Goal: Task Accomplishment & Management: Complete application form

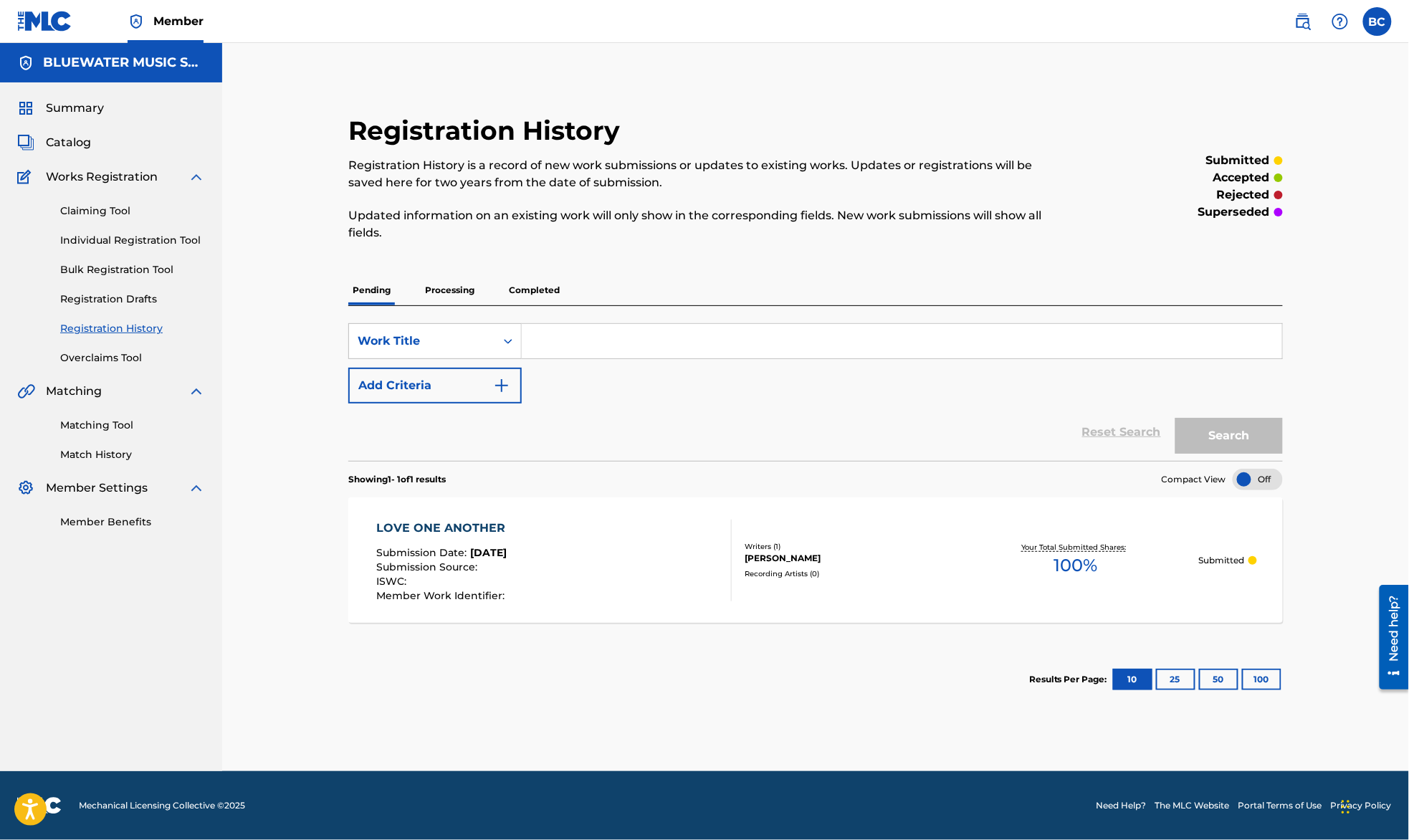
click at [587, 331] on input "Search Form" at bounding box center [902, 340] width 760 height 34
click at [101, 236] on link "Individual Registration Tool" at bounding box center [132, 240] width 145 height 15
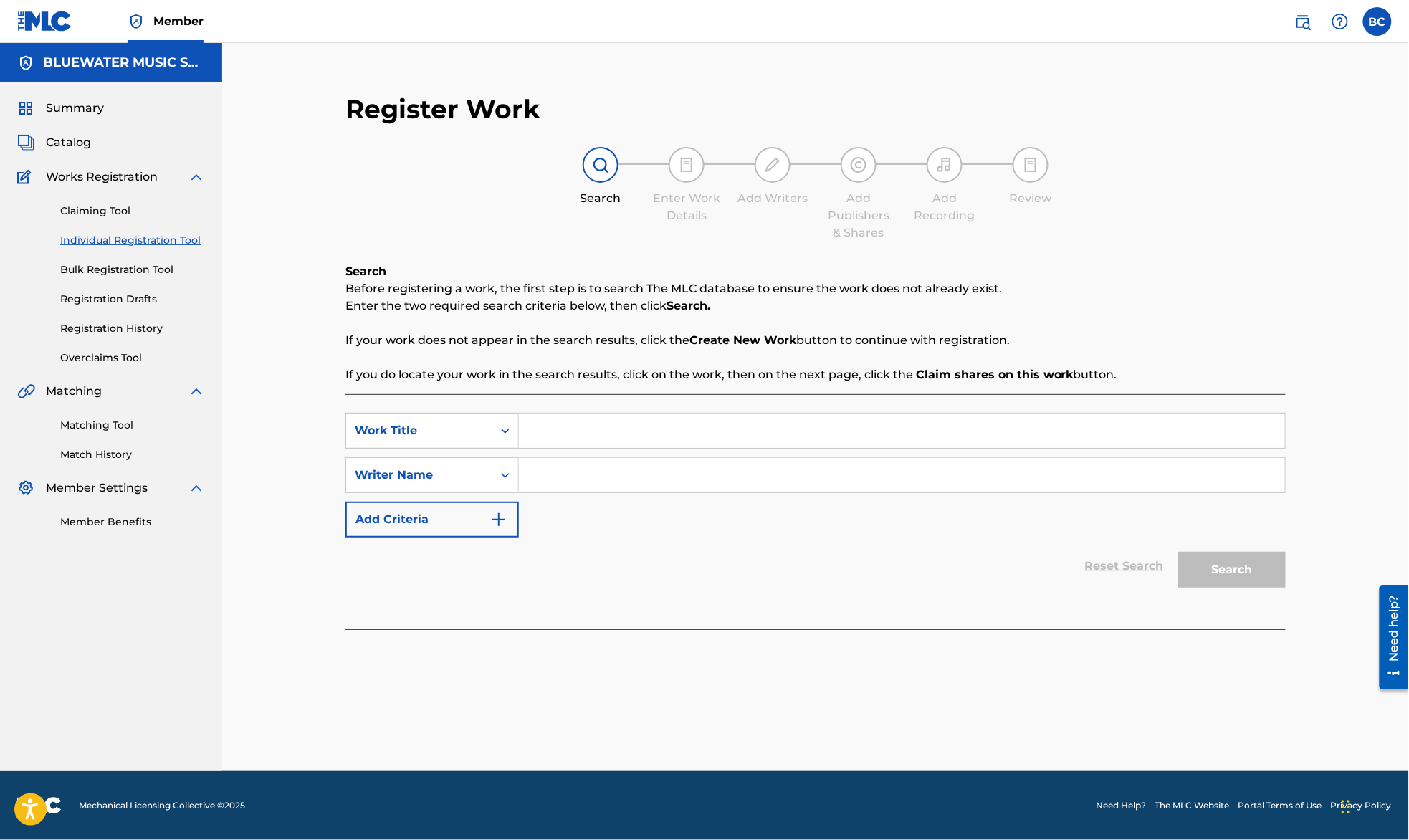
click at [560, 430] on input "Search Form" at bounding box center [902, 430] width 766 height 34
type input "here we go now"
click at [594, 483] on input "Search Form" at bounding box center [902, 475] width 766 height 34
type input "[PERSON_NAME]"
click at [1178, 551] on button "Search" at bounding box center [1232, 569] width 107 height 36
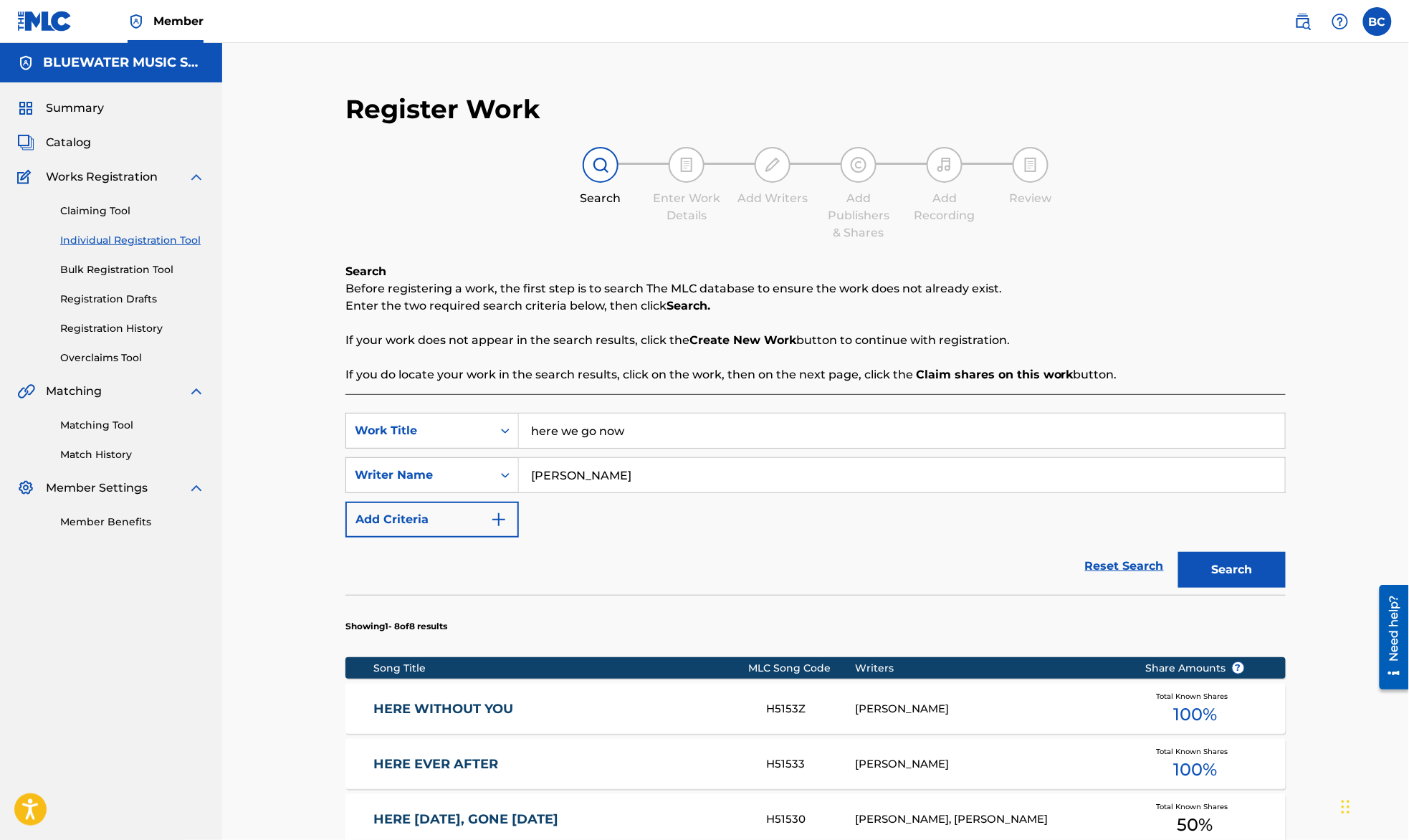
scroll to position [539, 0]
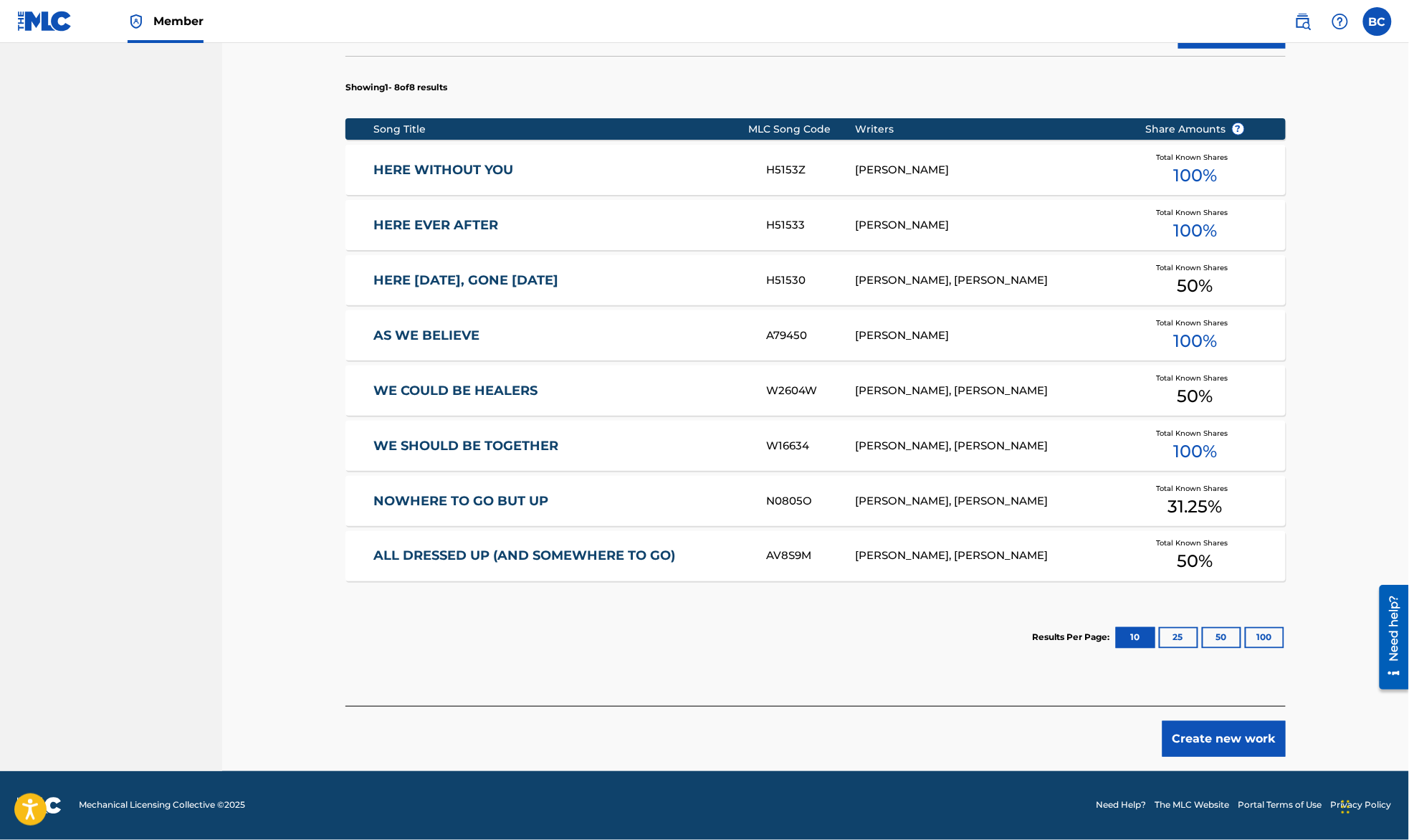
click at [1222, 730] on button "Create new work" at bounding box center [1224, 738] width 123 height 36
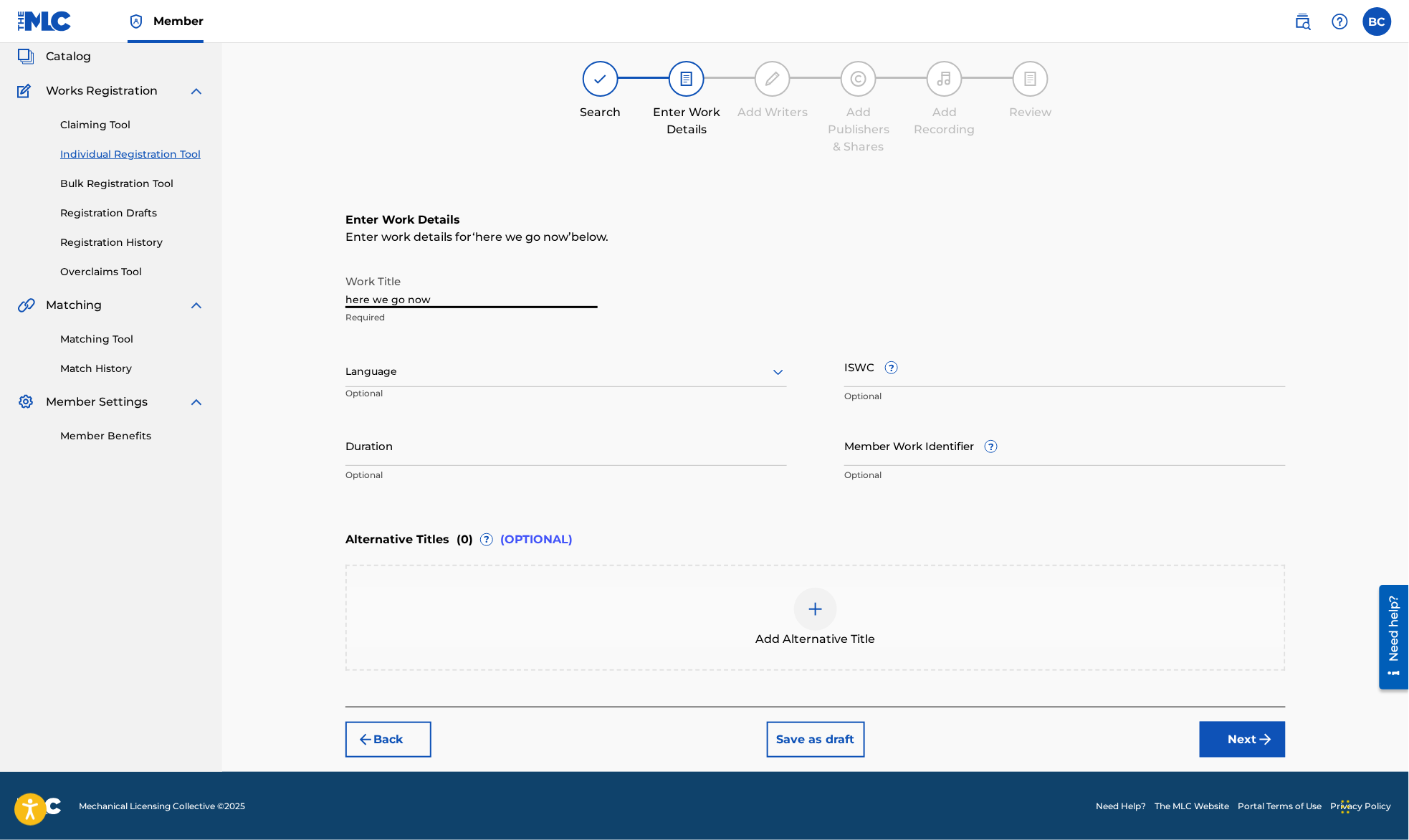
drag, startPoint x: 428, startPoint y: 290, endPoint x: 273, endPoint y: 280, distance: 155.3
click at [277, 281] on div "Register Work Search Enter Work Details Add Writers Add Publishers & Shares Add…" at bounding box center [815, 364] width 1187 height 814
type input "HERE WE GO NOW"
click at [244, 118] on div "Register Work Search Enter Work Details Add Writers Add Publishers & Shares Add…" at bounding box center [815, 364] width 1187 height 814
drag, startPoint x: 345, startPoint y: 300, endPoint x: 308, endPoint y: 299, distance: 37.0
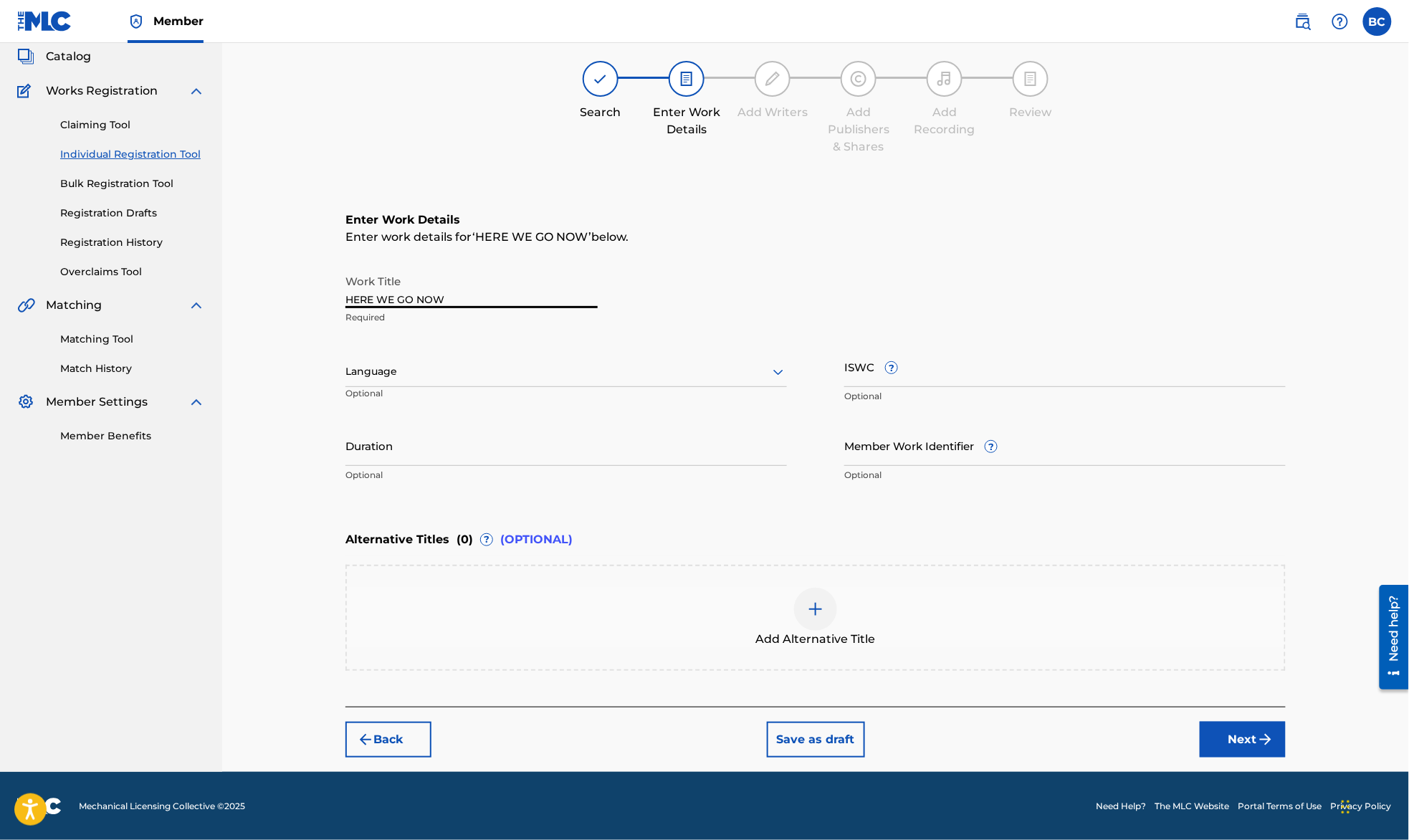
click at [308, 299] on div "Register Work Search Enter Work Details Add Writers Add Publishers & Shares Add…" at bounding box center [815, 364] width 1187 height 814
click at [1264, 749] on button "Next" at bounding box center [1243, 739] width 86 height 36
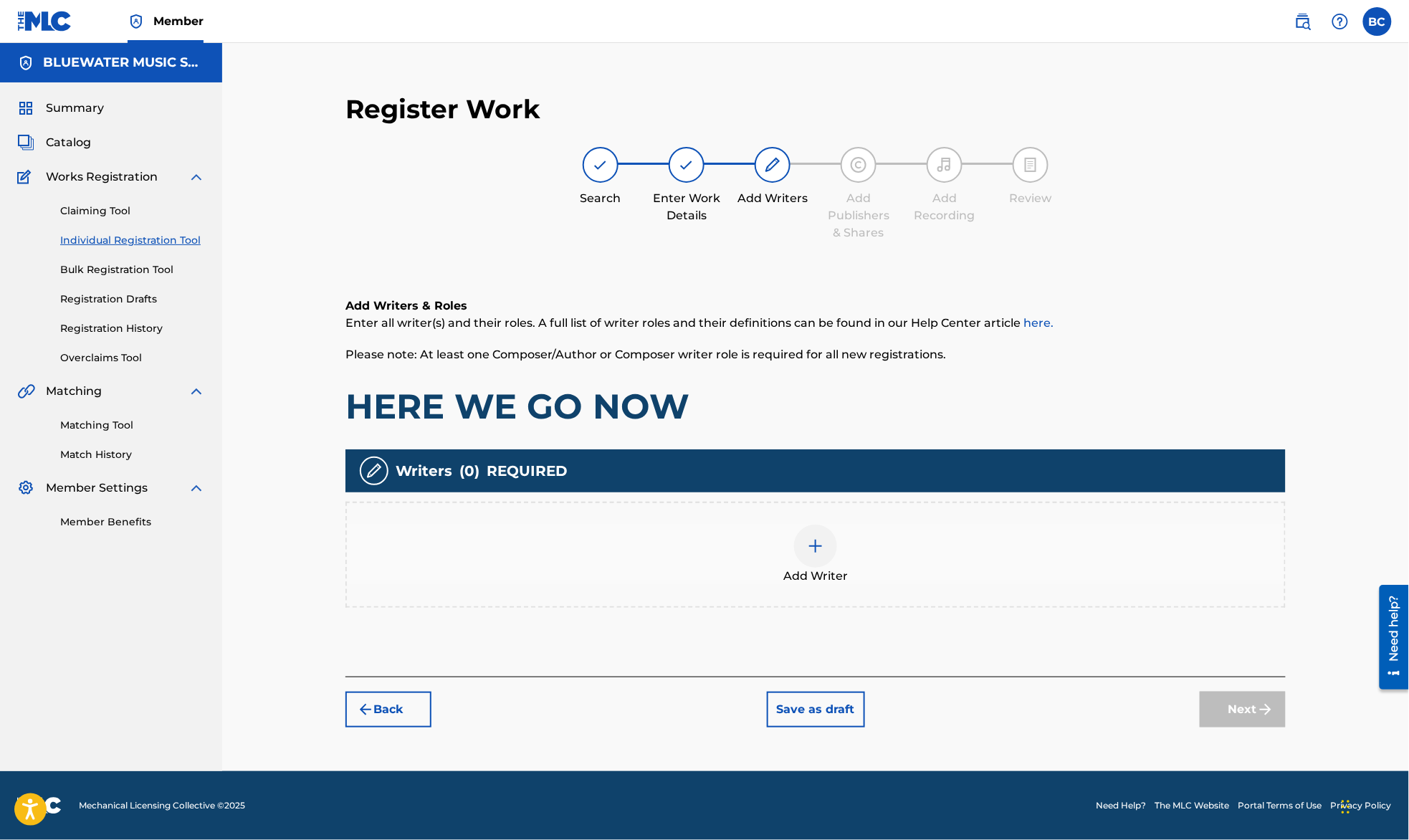
scroll to position [0, 0]
click at [813, 553] on img at bounding box center [816, 546] width 18 height 18
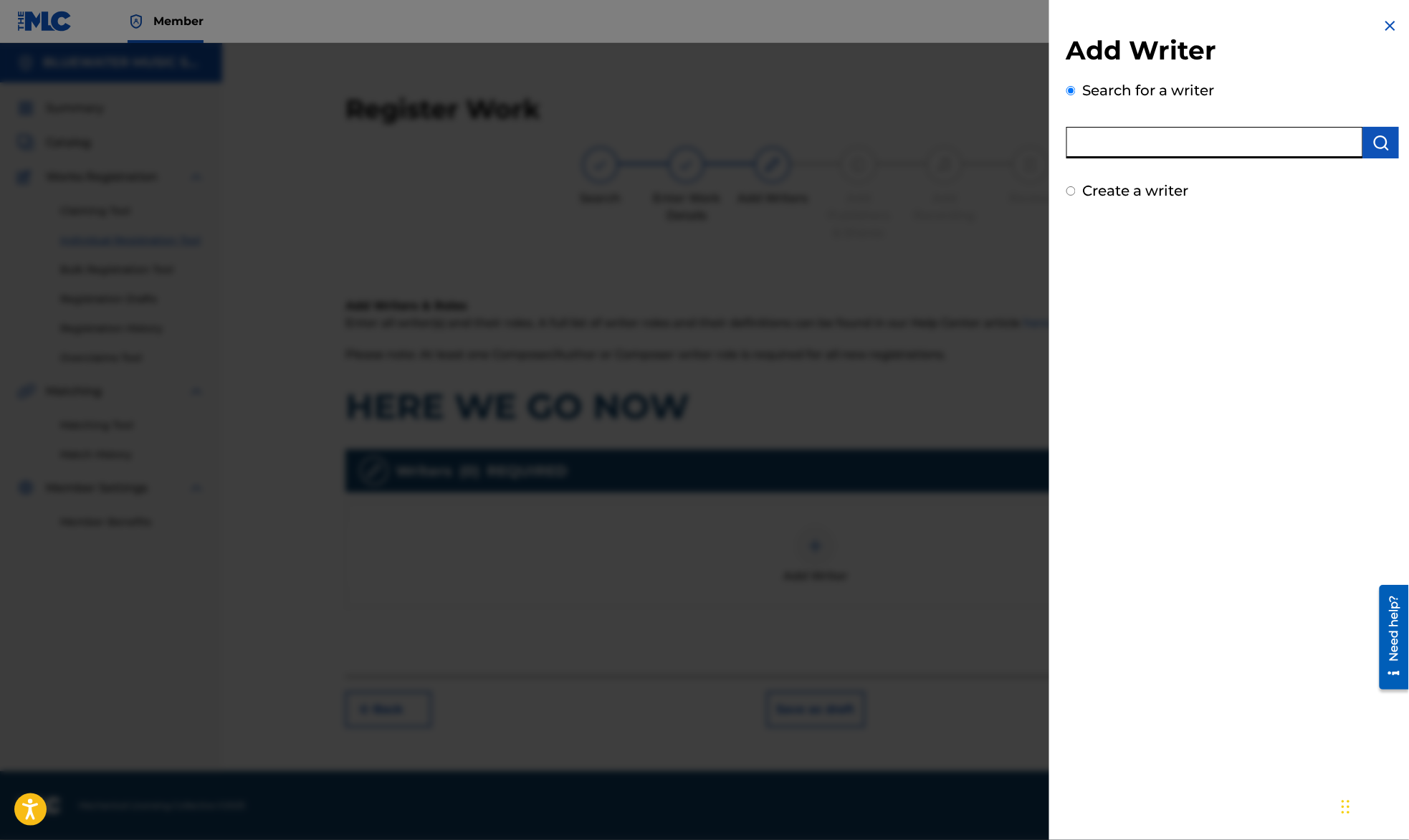
click at [1115, 137] on input "text" at bounding box center [1214, 142] width 297 height 31
type input "[PERSON_NAME]"
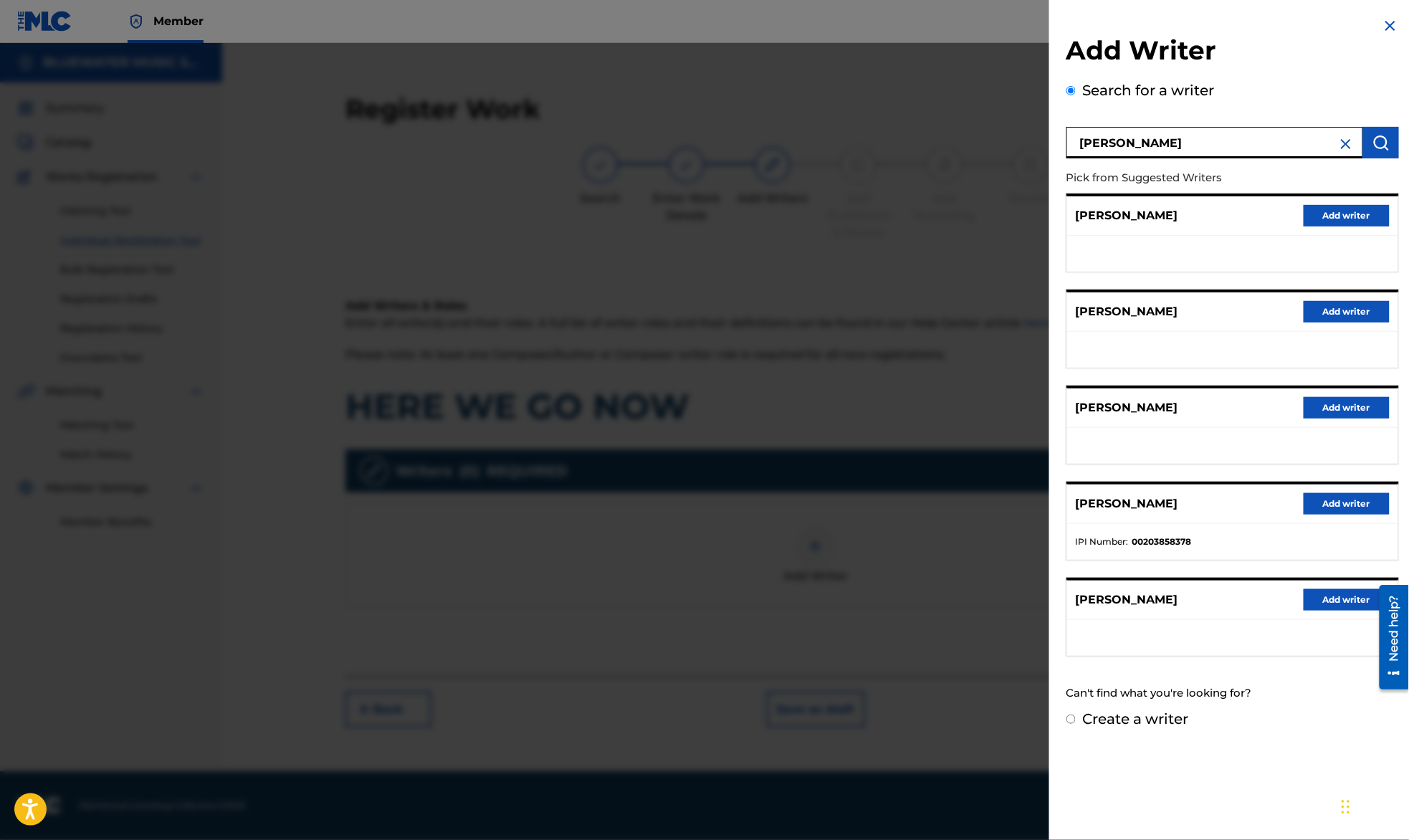
click at [1319, 510] on button "Add writer" at bounding box center [1347, 504] width 86 height 22
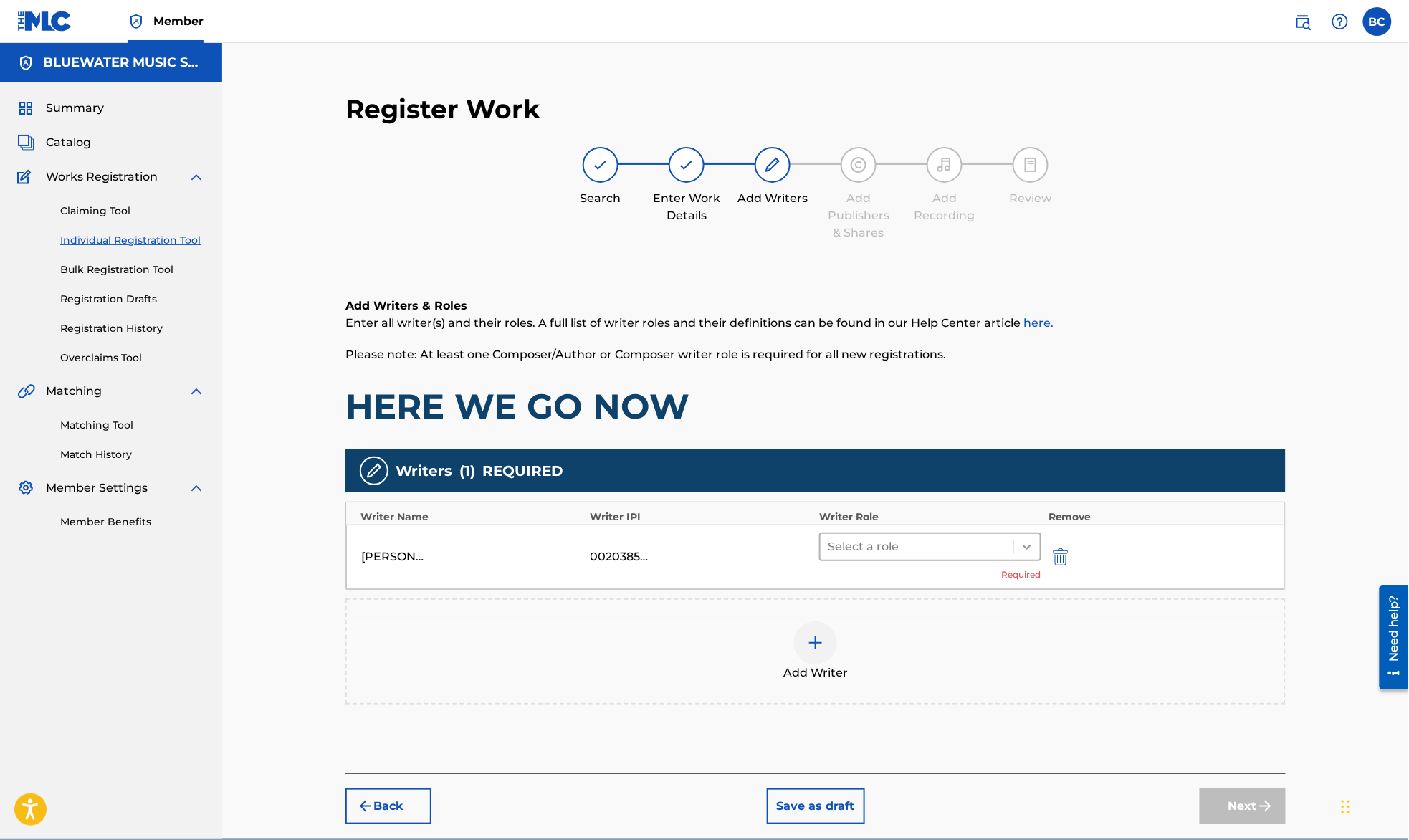
click at [1032, 539] on icon at bounding box center [1027, 547] width 14 height 14
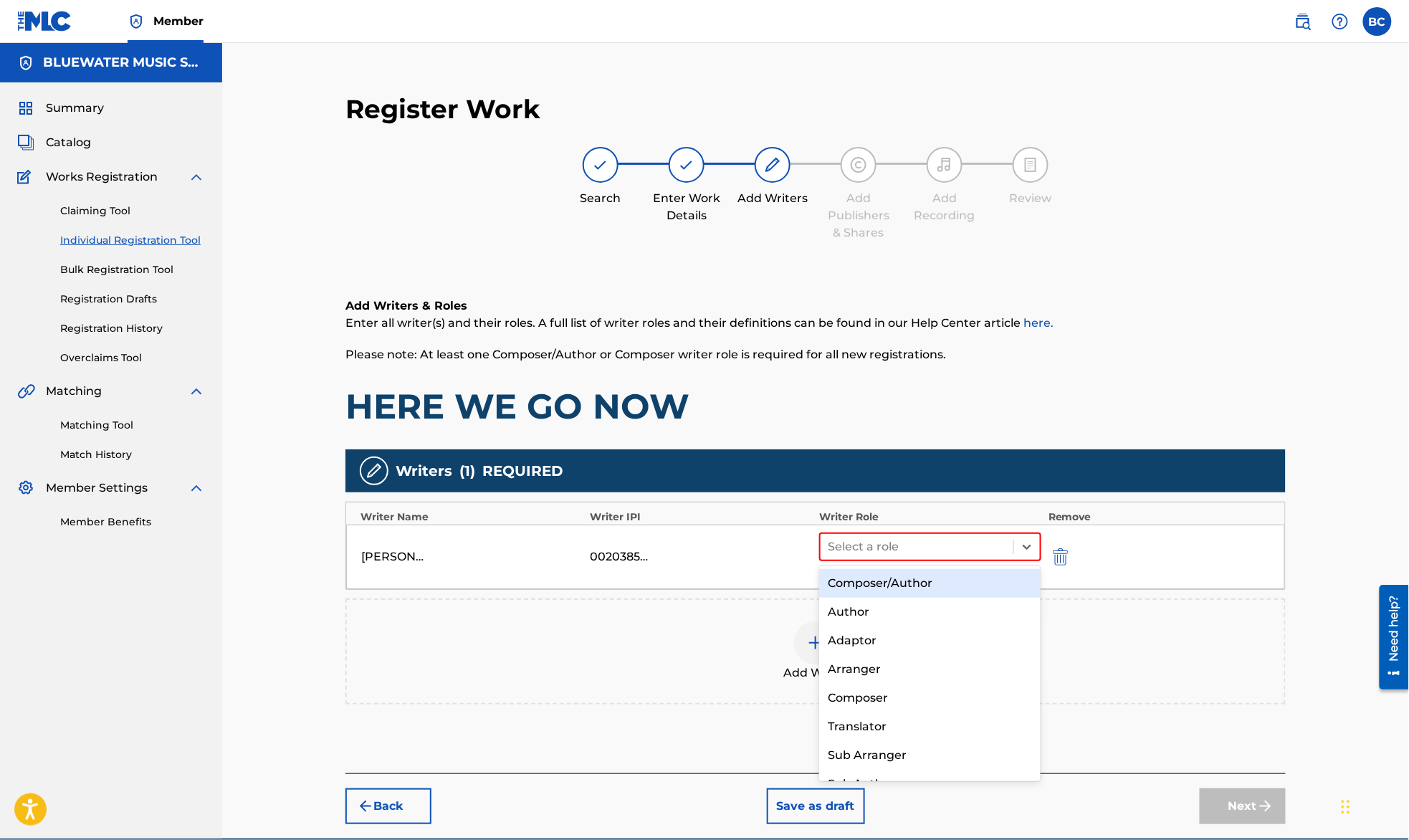
click at [976, 577] on div "Composer/Author" at bounding box center [929, 583] width 221 height 29
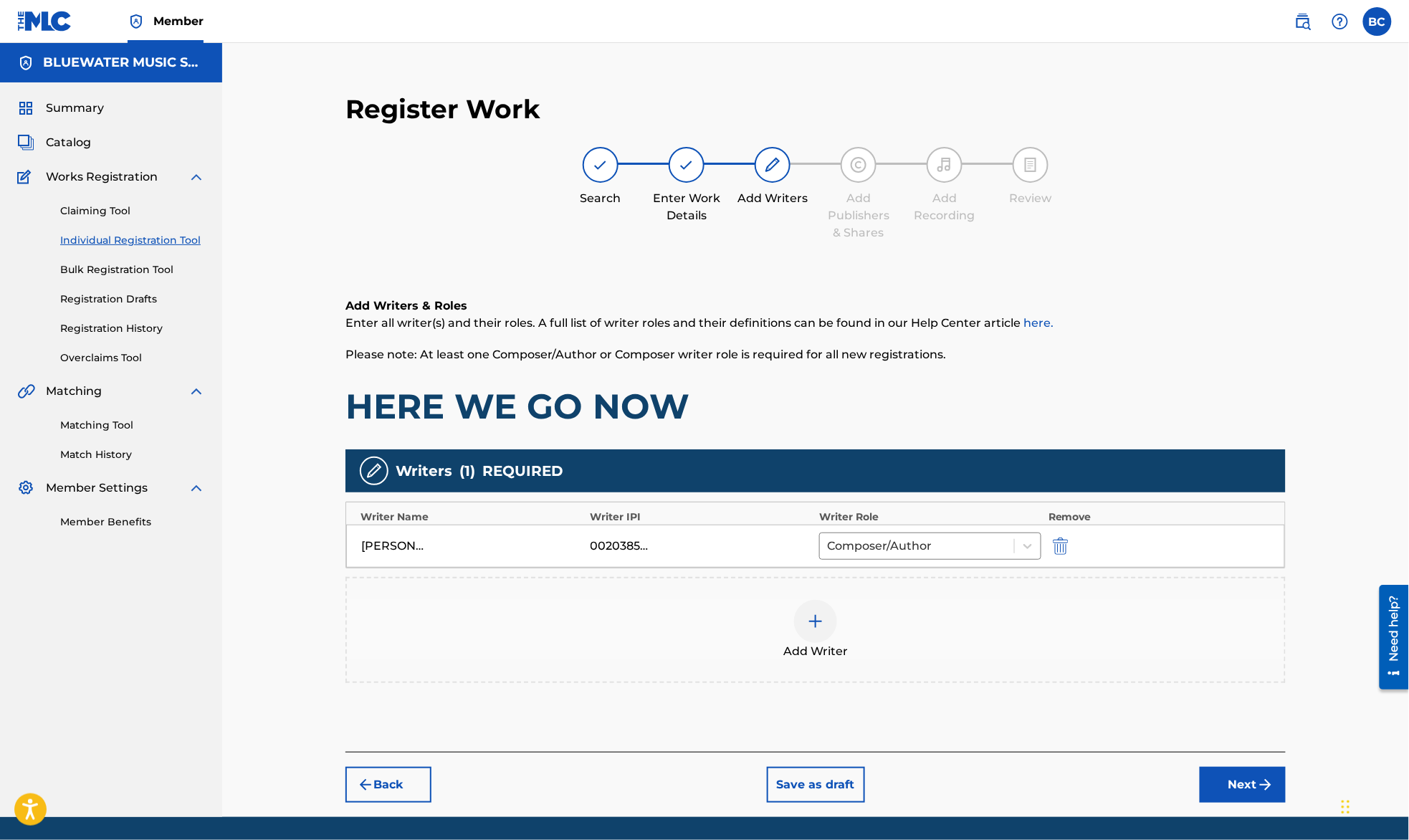
click at [1261, 782] on img "submit" at bounding box center [1266, 785] width 18 height 18
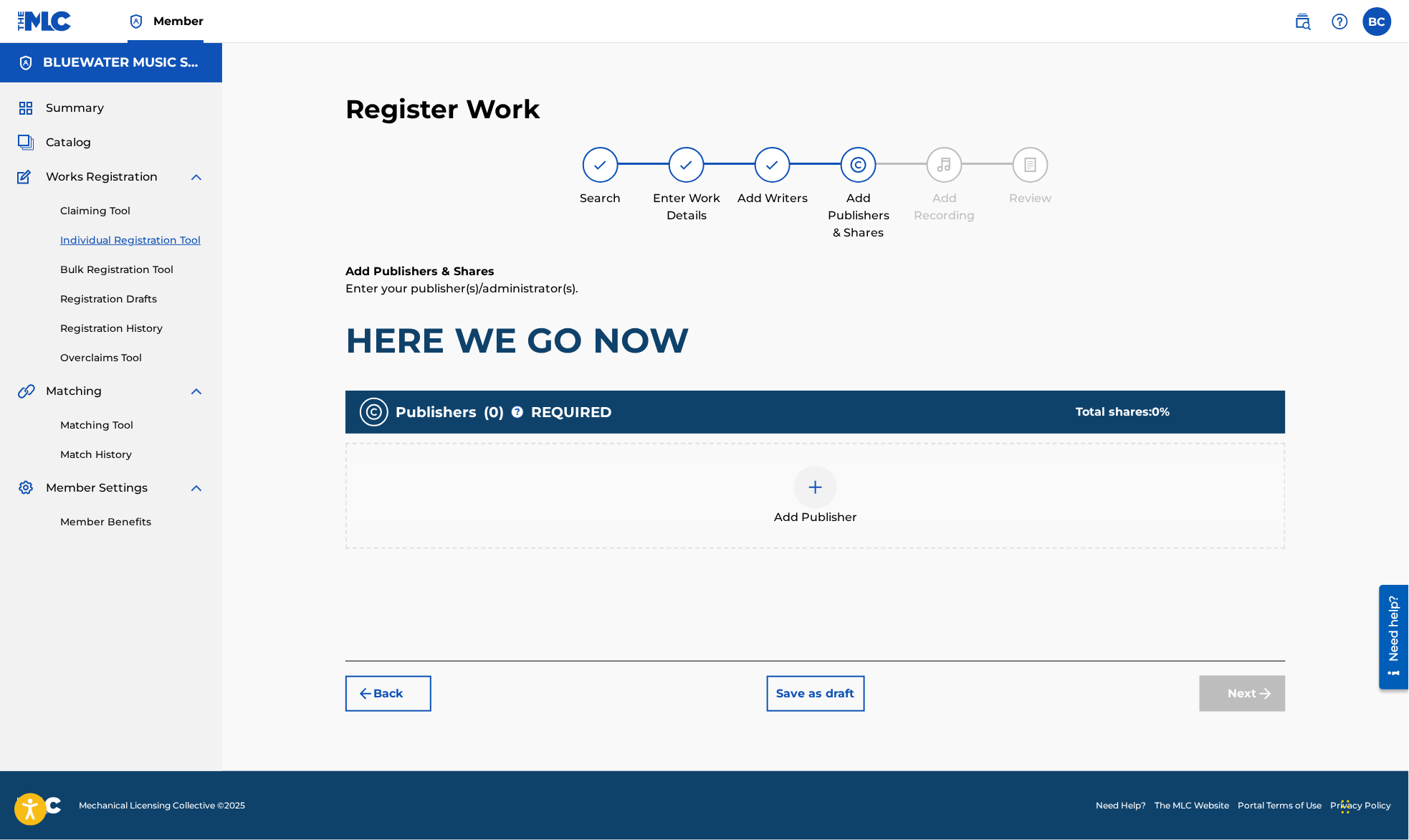
click at [752, 497] on div "Add Publisher" at bounding box center [815, 496] width 937 height 60
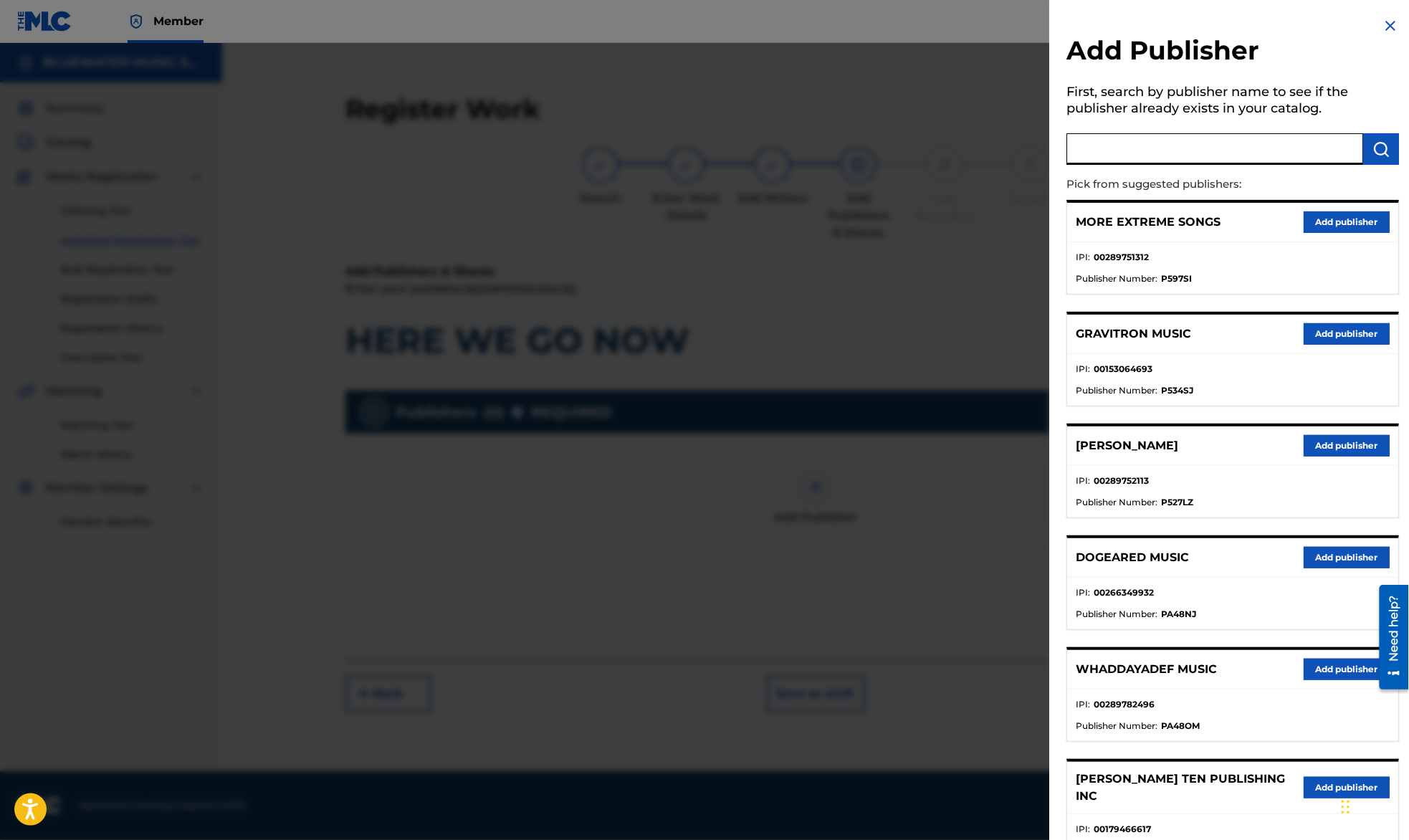
click at [1128, 148] on input "text" at bounding box center [1214, 149] width 297 height 31
type input "krektone"
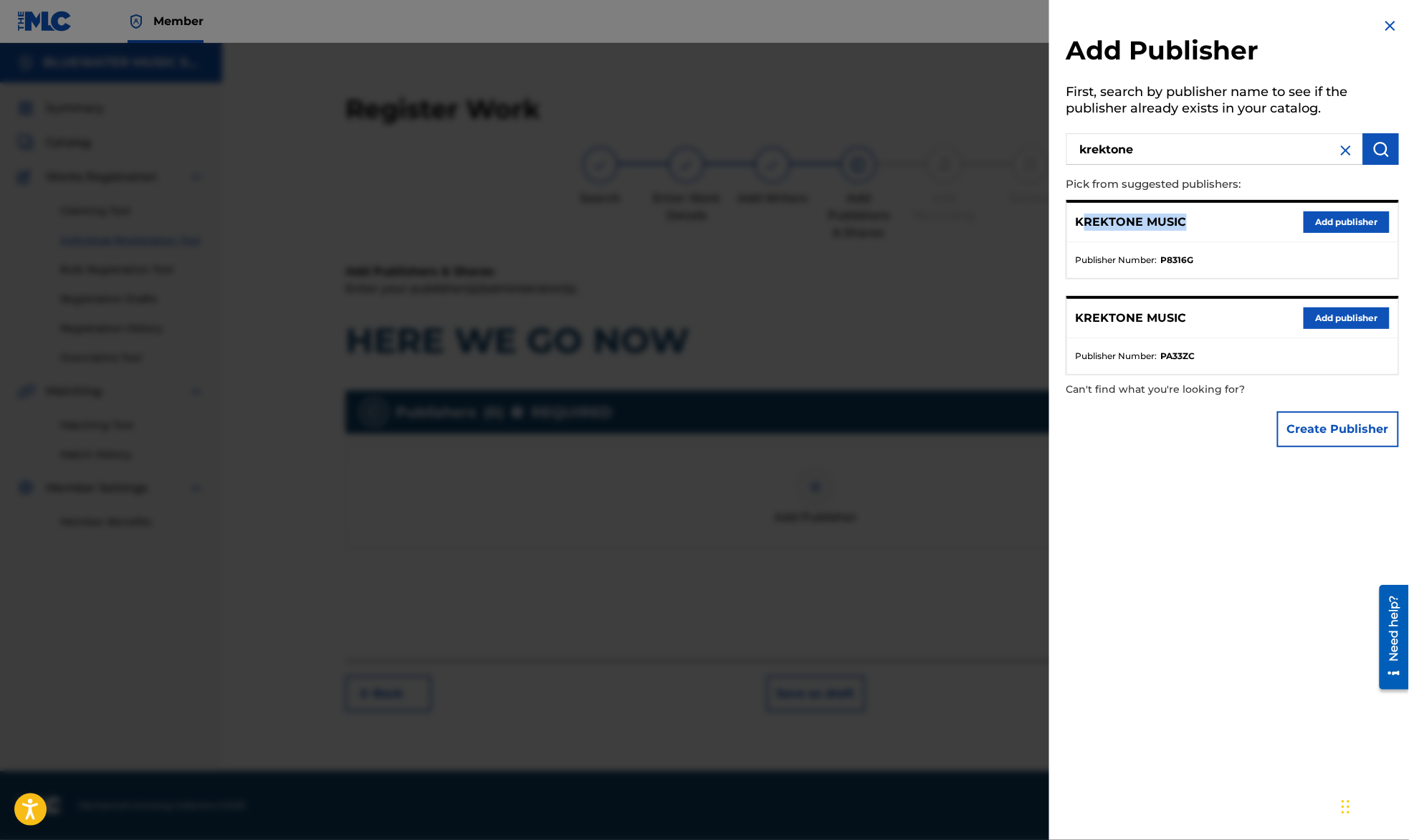
drag, startPoint x: 1188, startPoint y: 221, endPoint x: 1086, endPoint y: 218, distance: 102.0
click at [1086, 218] on div "KREKTONE MUSIC Add publisher" at bounding box center [1232, 222] width 331 height 39
click at [1077, 219] on p "KREKTONE MUSIC" at bounding box center [1131, 222] width 111 height 18
copy p "KREKTONE MUSIC"
click at [1339, 218] on button "Add publisher" at bounding box center [1347, 221] width 86 height 22
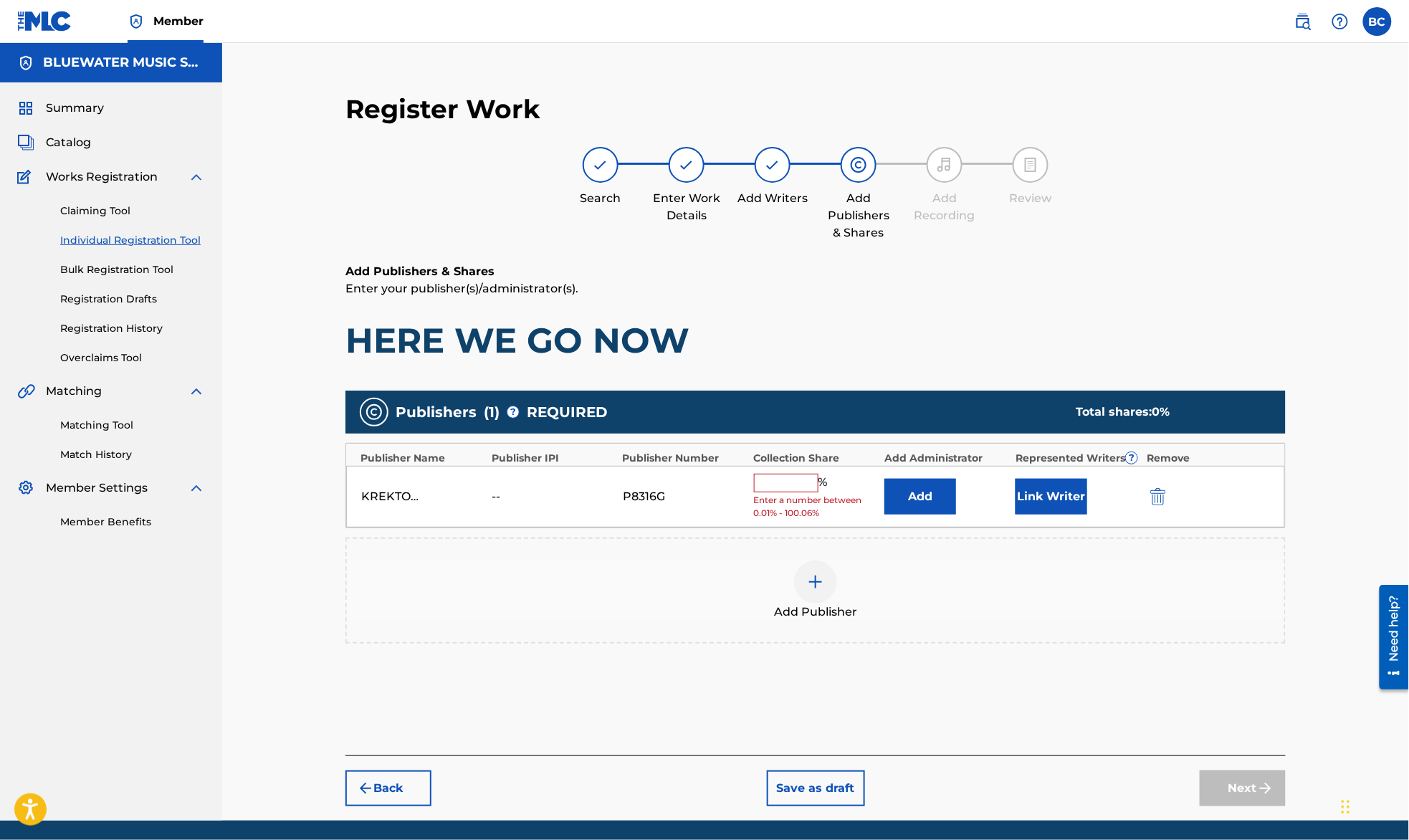
click at [910, 493] on button "Add" at bounding box center [920, 496] width 72 height 36
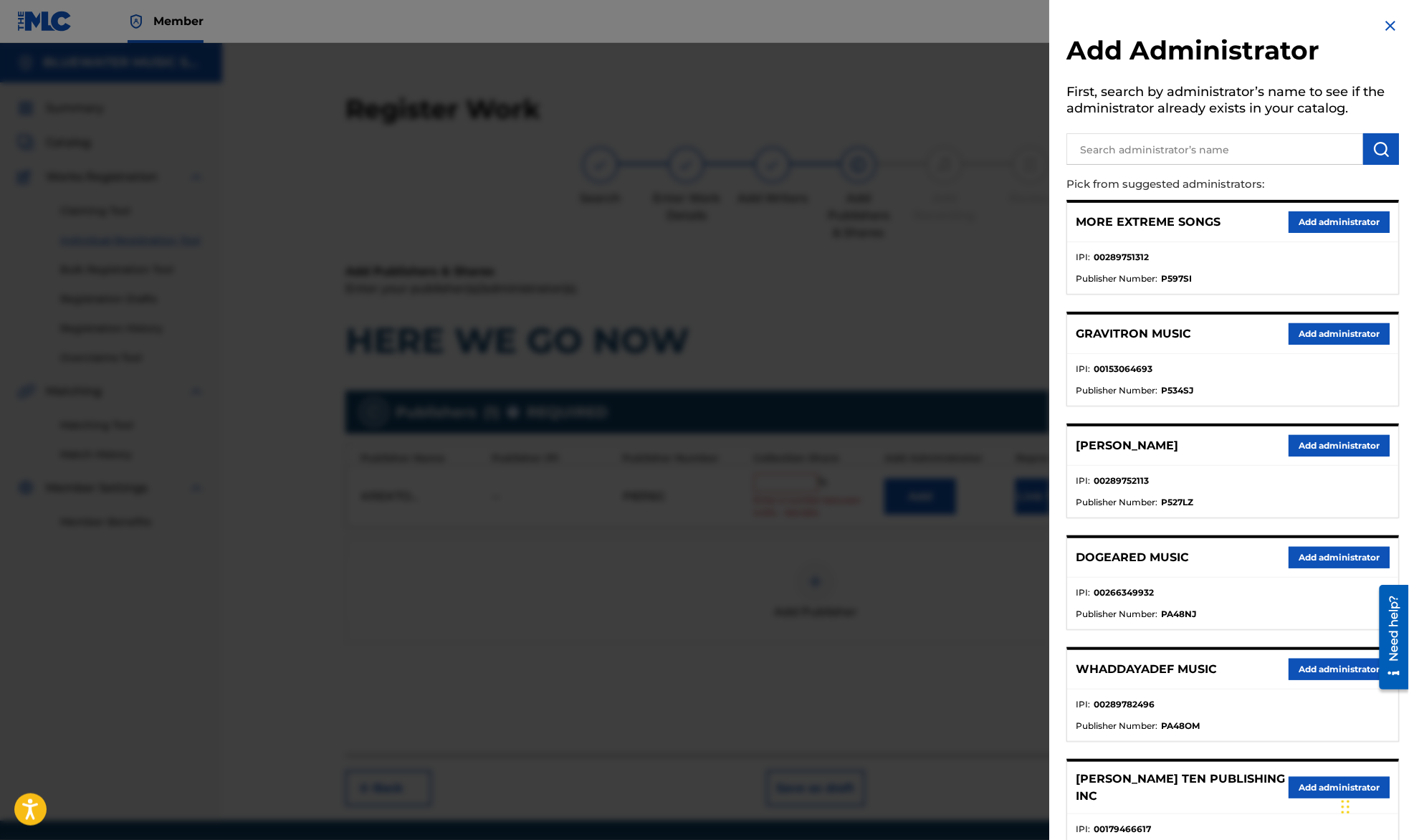
click at [1104, 156] on input "text" at bounding box center [1214, 149] width 297 height 31
type input "bluewater"
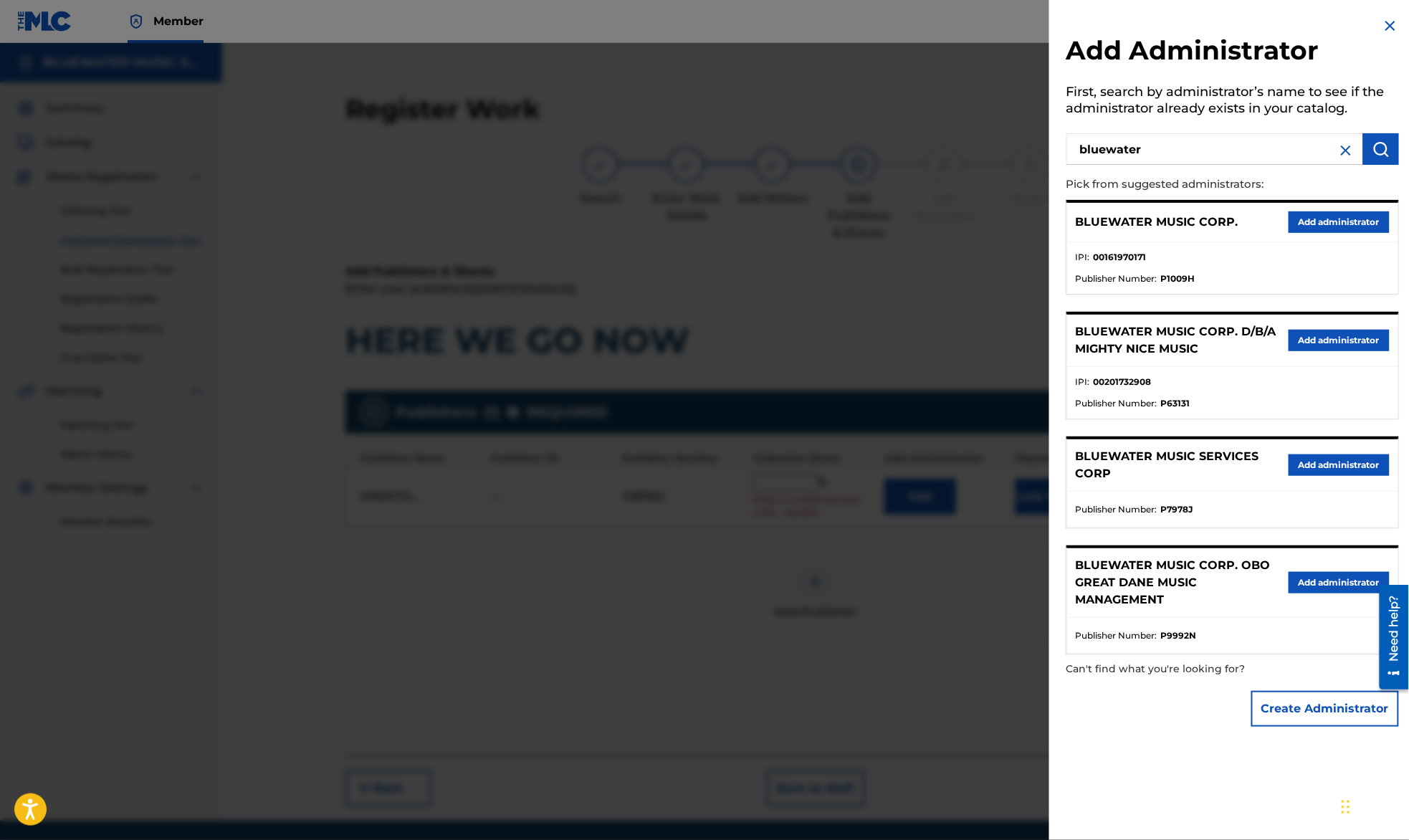
click at [1326, 222] on button "Add administrator" at bounding box center [1339, 221] width 101 height 22
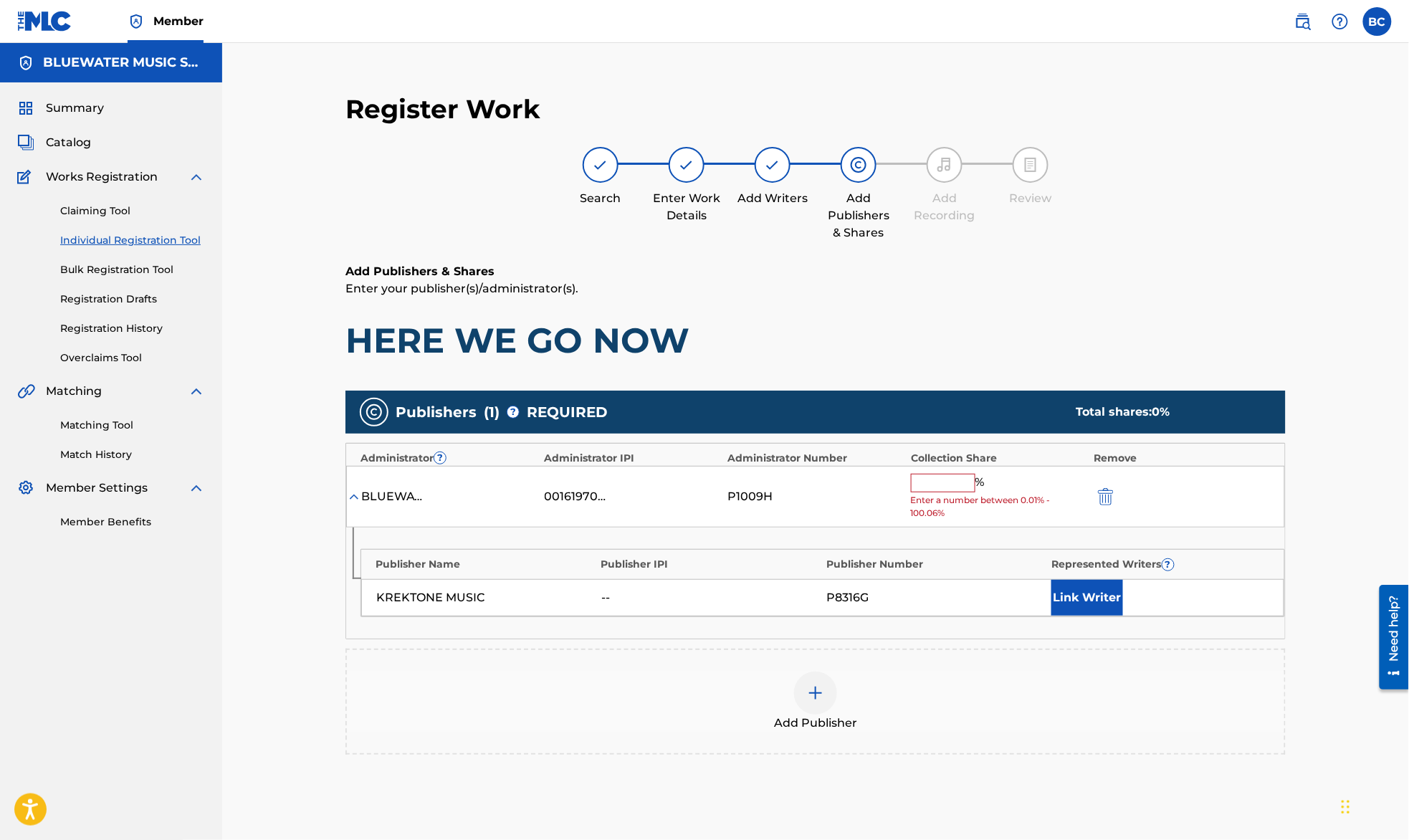
click at [941, 484] on input "text" at bounding box center [943, 483] width 65 height 18
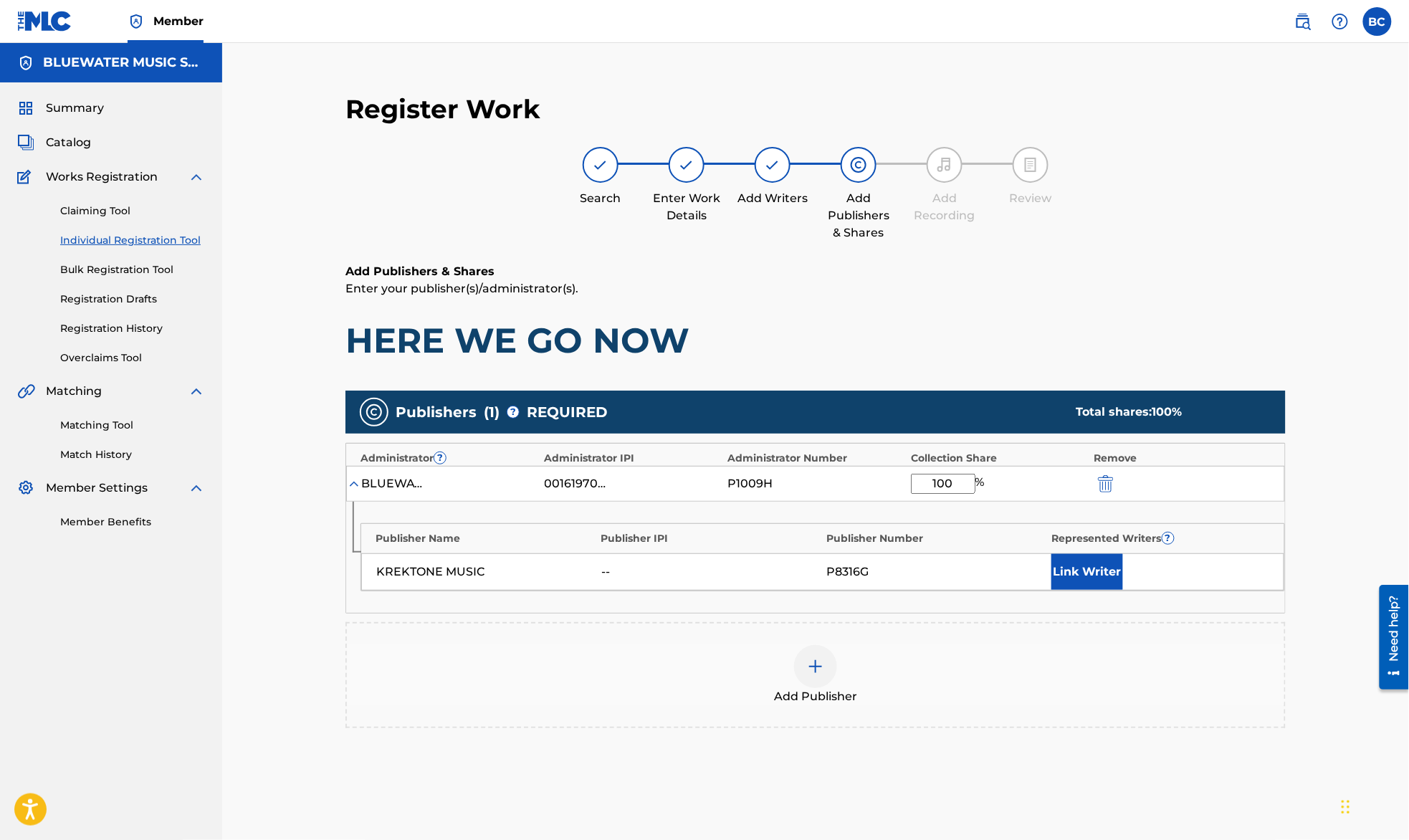
type input "100"
click at [1350, 580] on div "Register Work Search Enter Work Details Add Writers Add Publishers & Shares Add…" at bounding box center [815, 474] width 1187 height 862
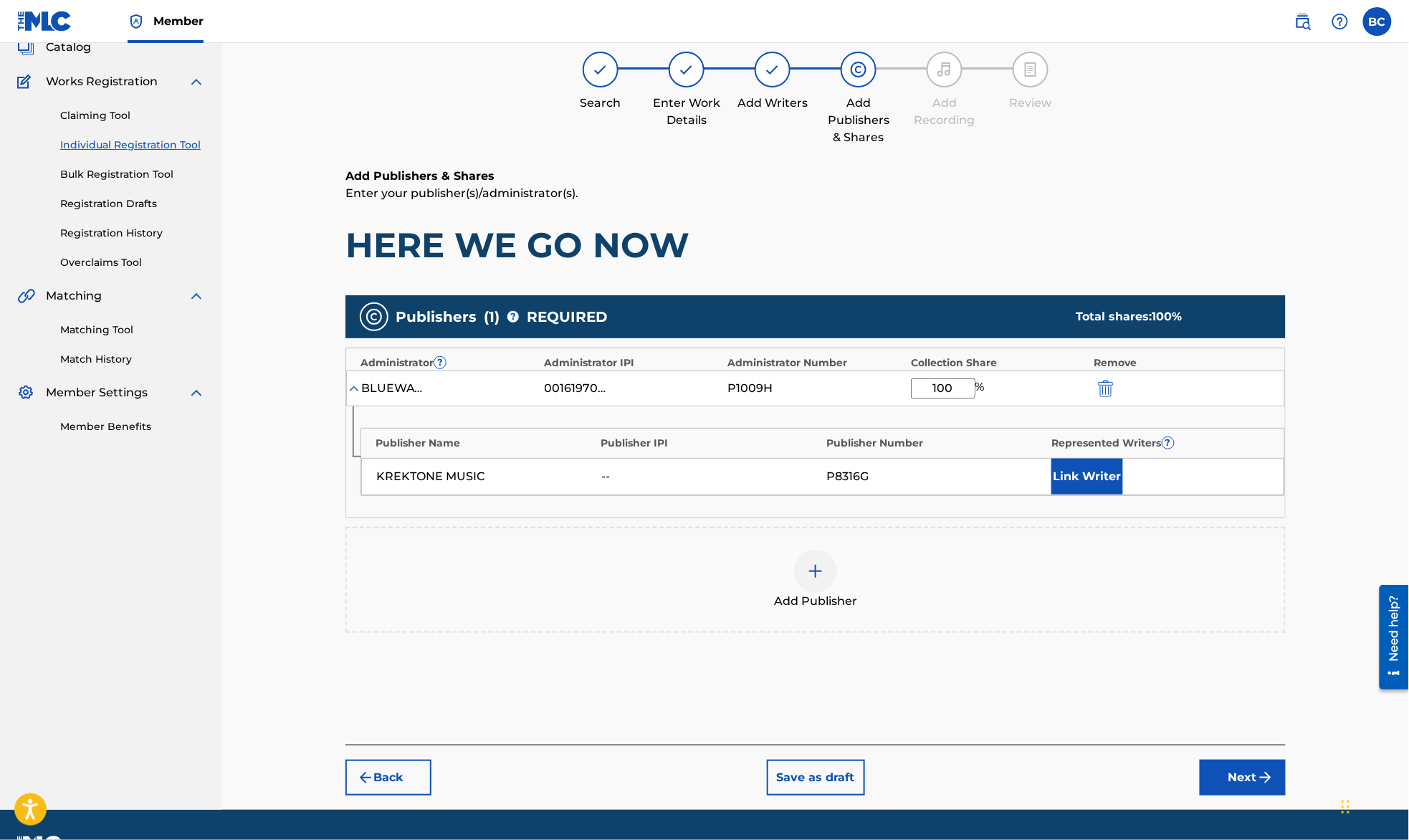
click at [1247, 775] on button "Next" at bounding box center [1243, 777] width 86 height 36
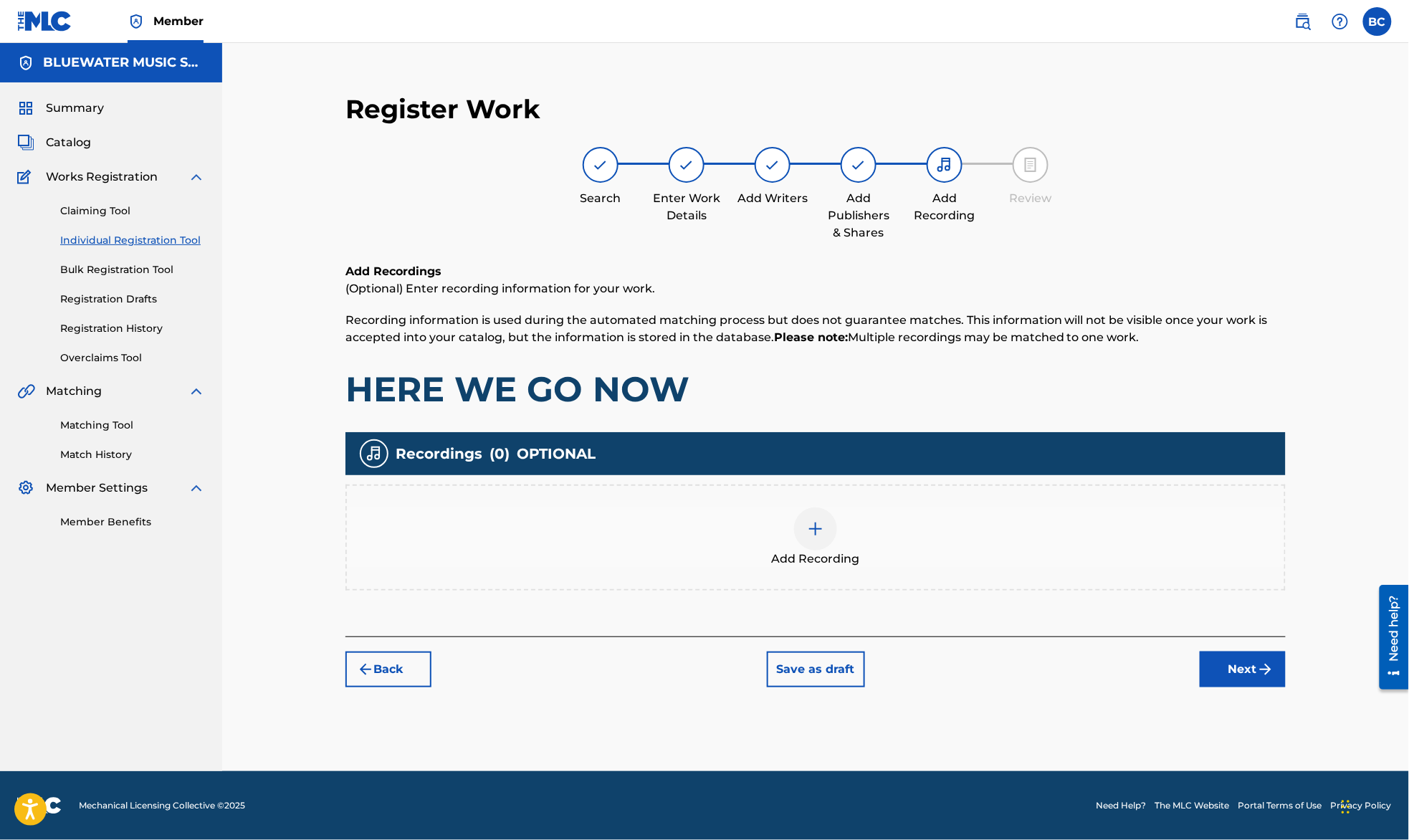
click at [1224, 667] on button "Next" at bounding box center [1243, 669] width 86 height 36
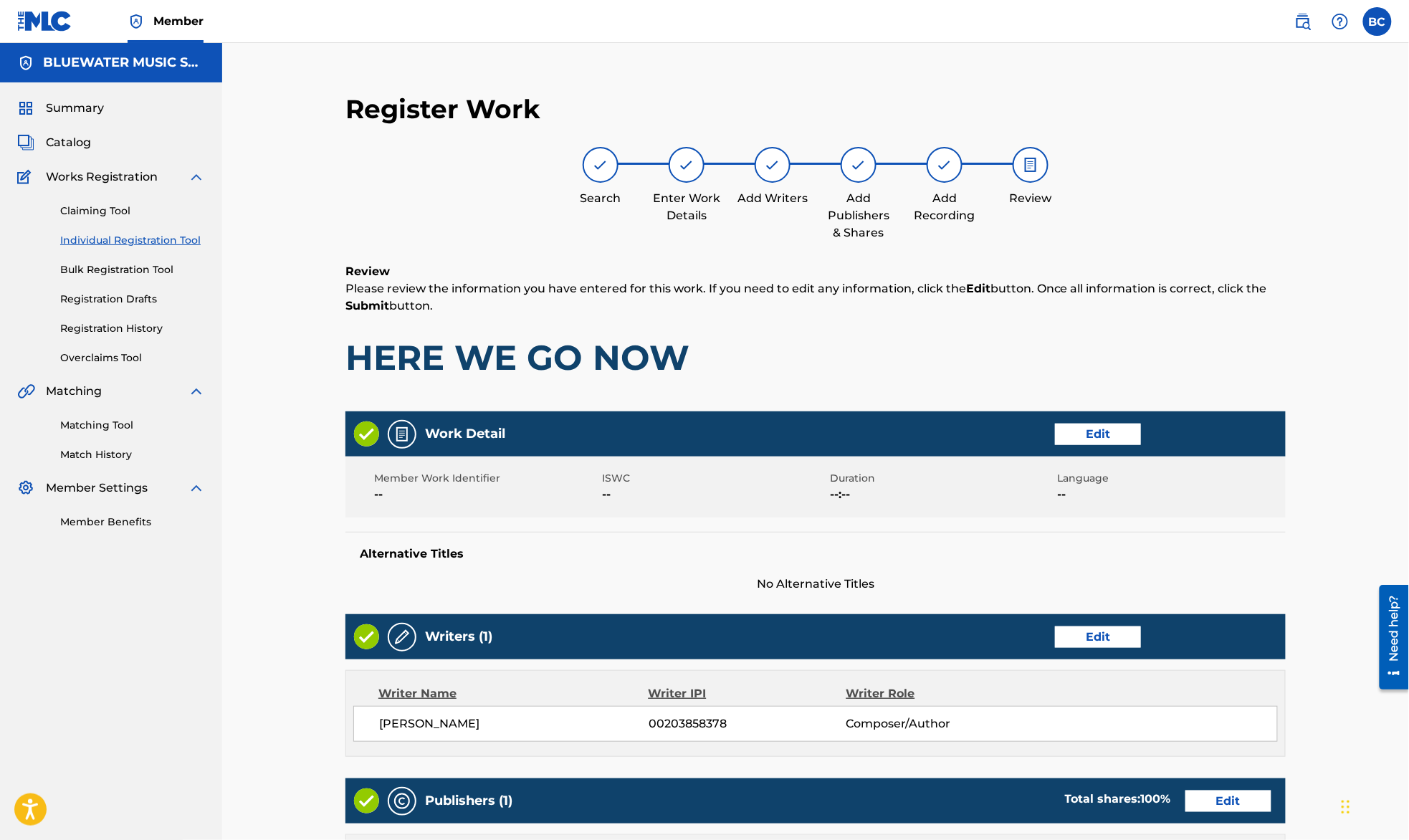
scroll to position [420, 0]
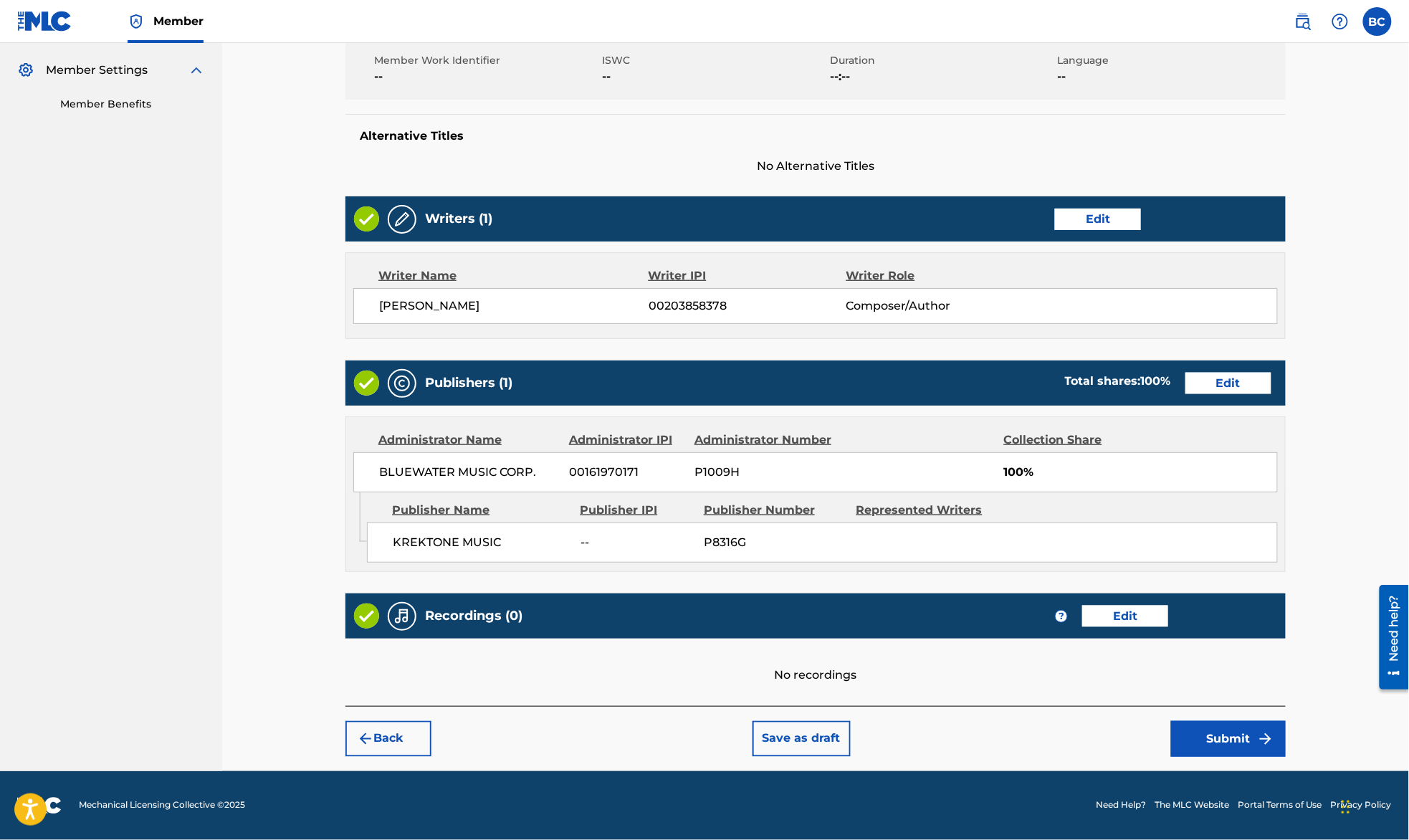
click at [1227, 746] on button "Submit" at bounding box center [1228, 738] width 114 height 36
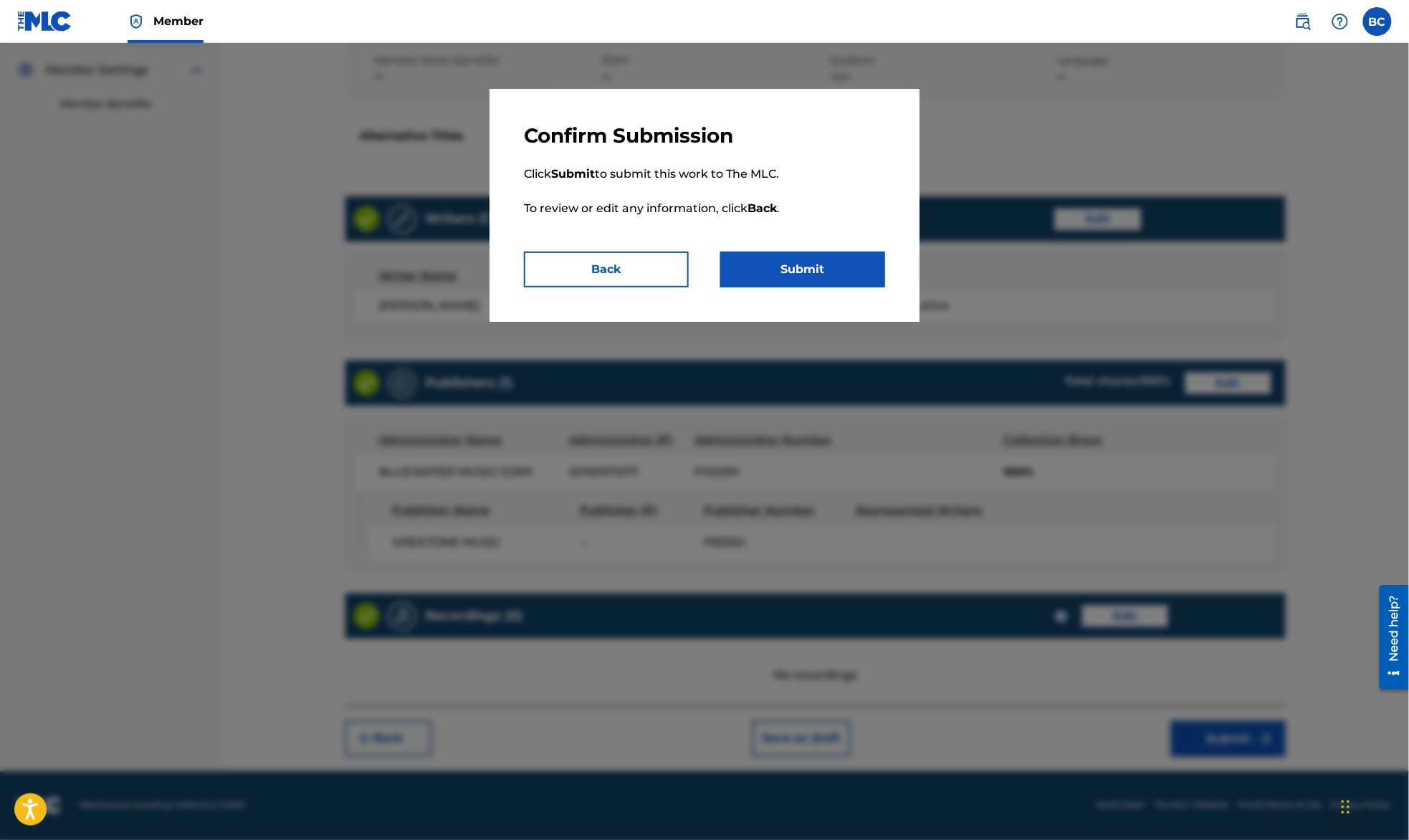
click at [833, 267] on button "Submit" at bounding box center [802, 269] width 165 height 36
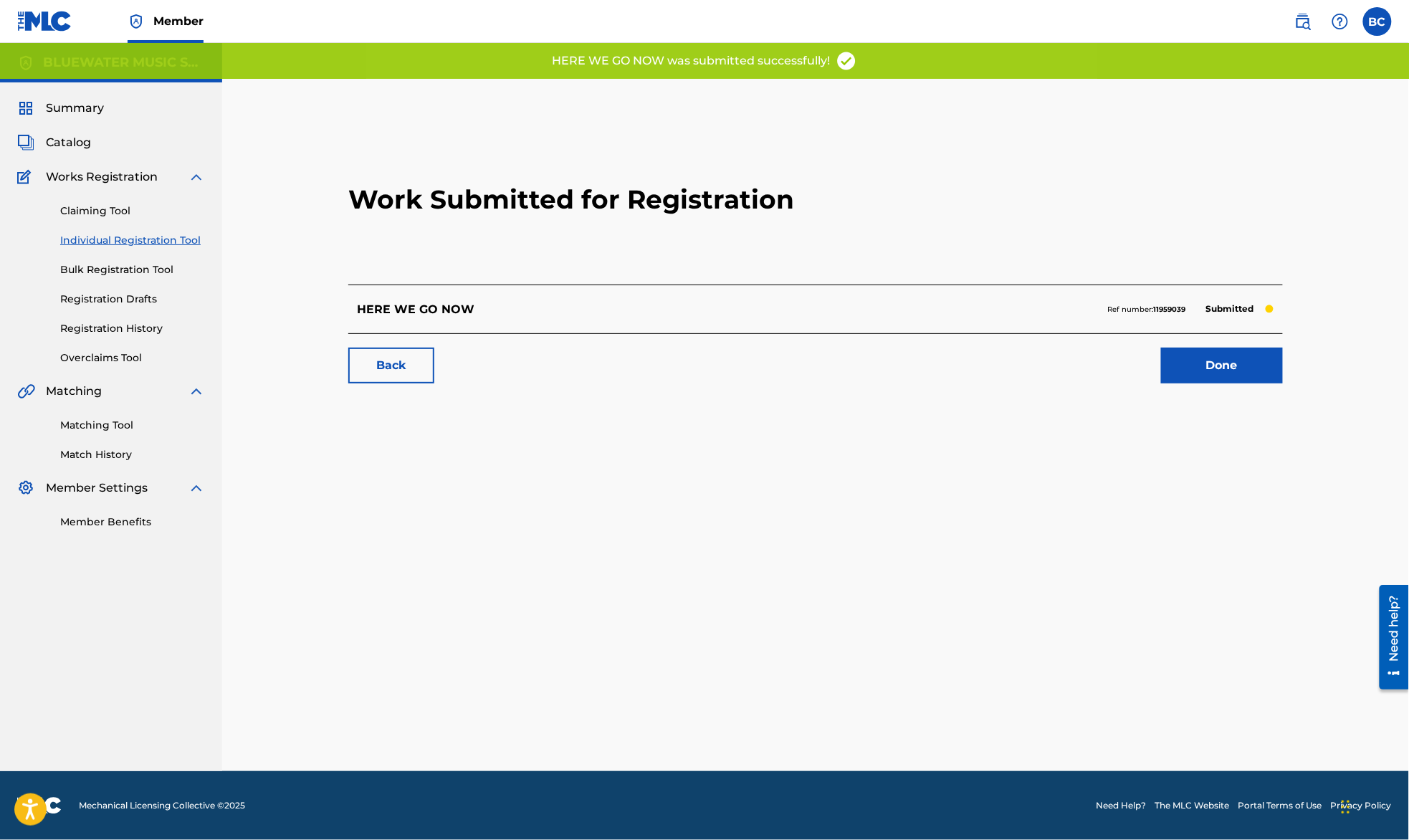
click at [139, 237] on link "Individual Registration Tool" at bounding box center [132, 240] width 145 height 15
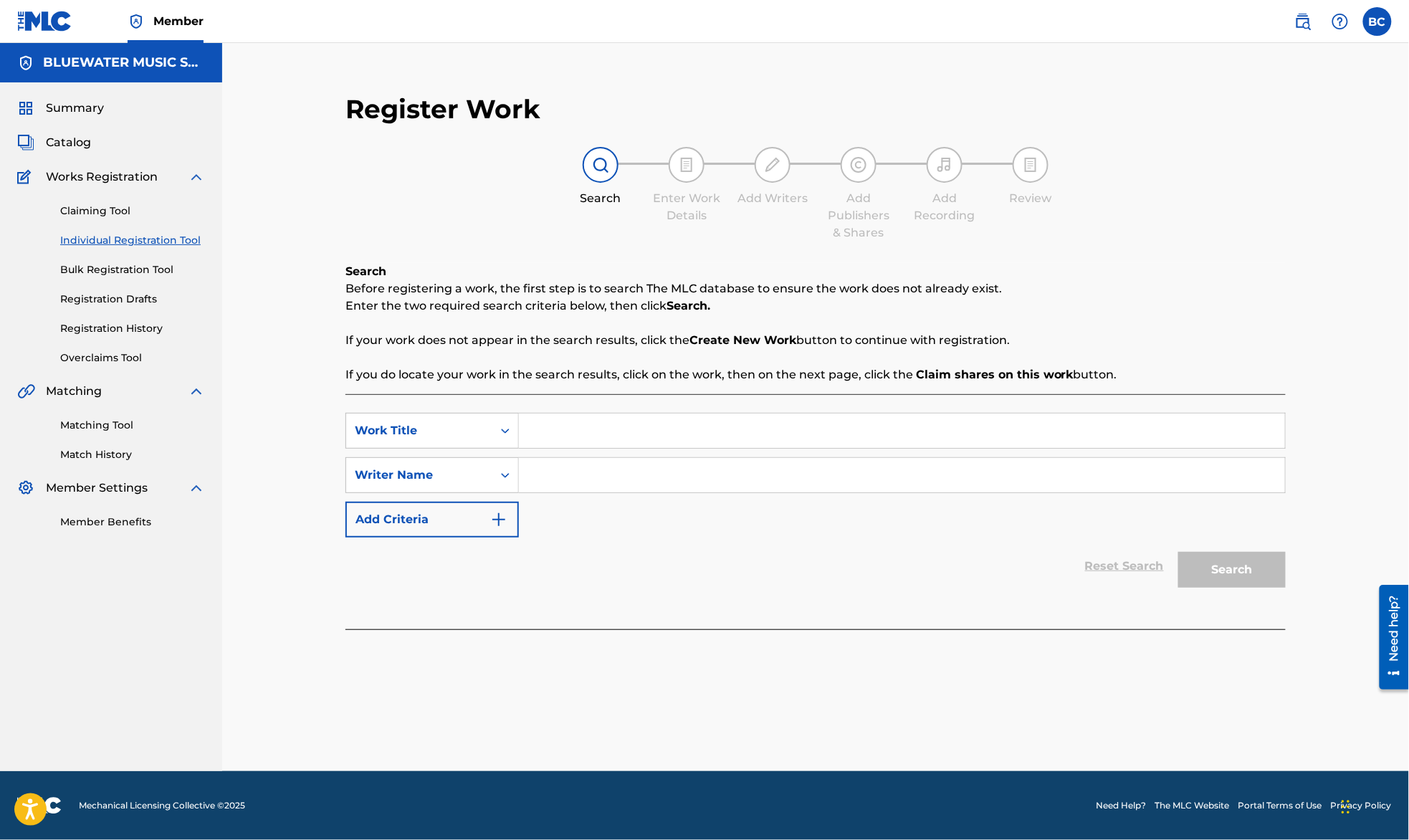
click at [636, 430] on input "Search Form" at bounding box center [902, 430] width 766 height 34
paste input "STATE OF GRACE"
type input "STATE OF GRACE"
click at [627, 480] on input "Search Form" at bounding box center [902, 475] width 766 height 34
type input "[PERSON_NAME]"
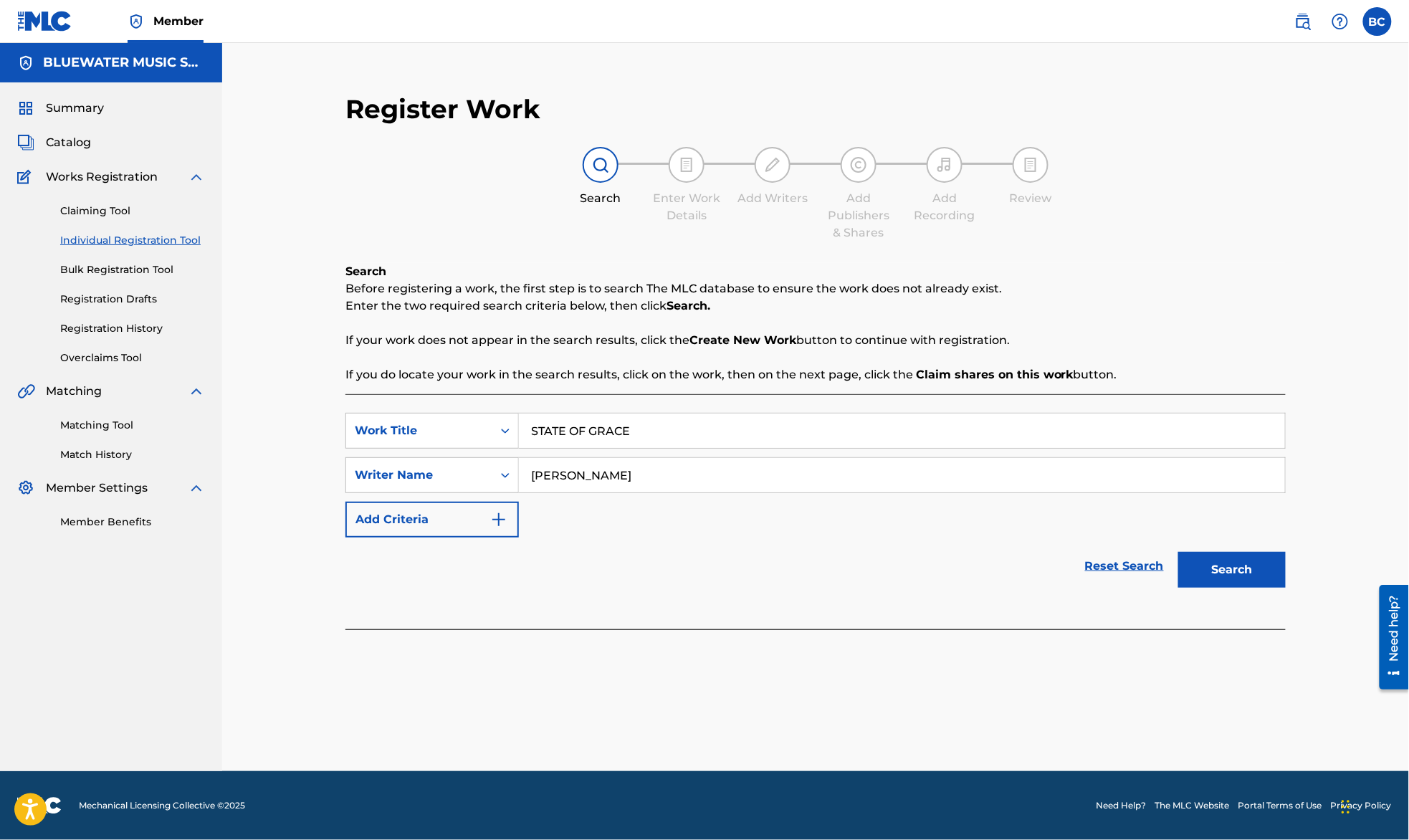
click at [1178, 551] on button "Search" at bounding box center [1232, 569] width 107 height 36
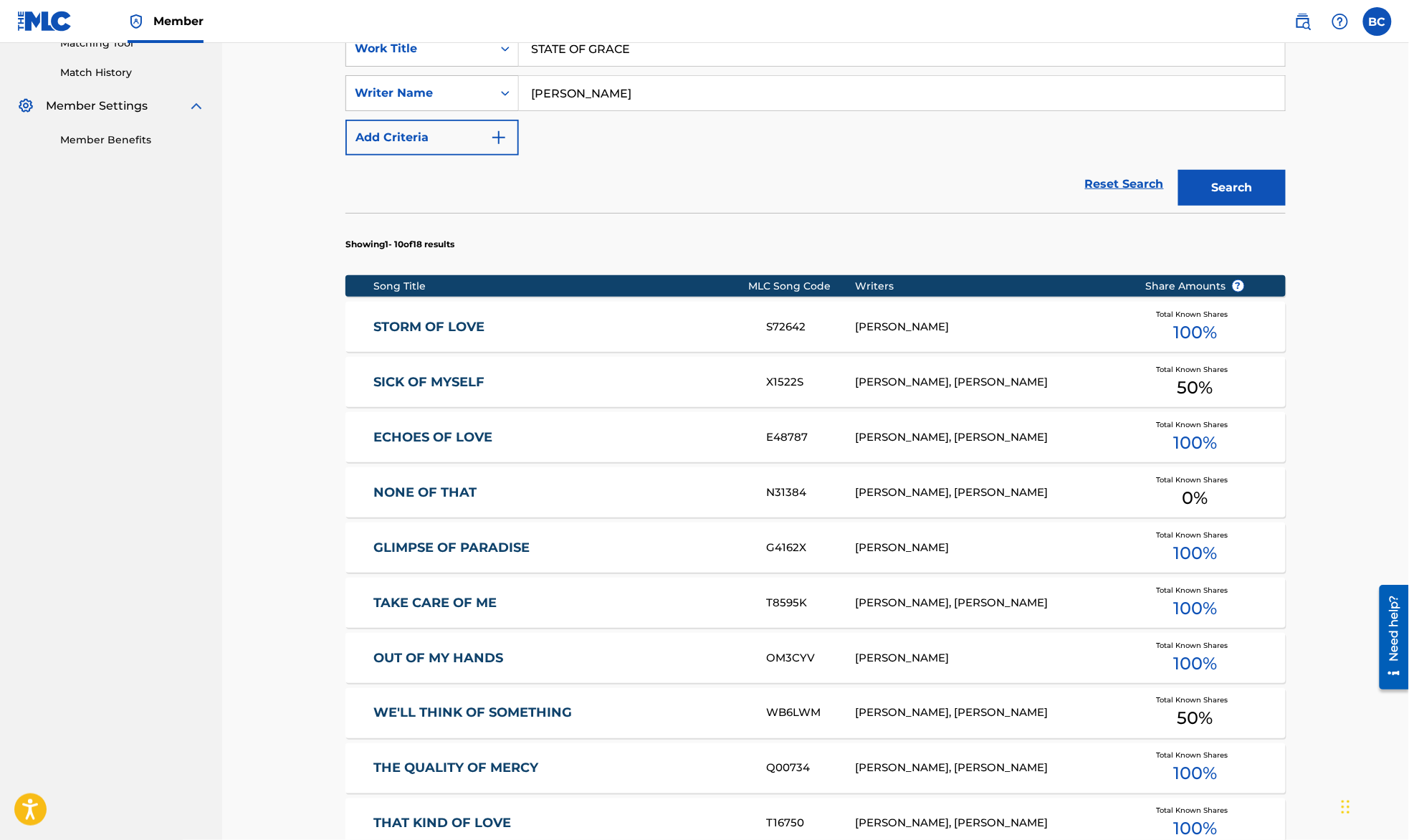
scroll to position [573, 0]
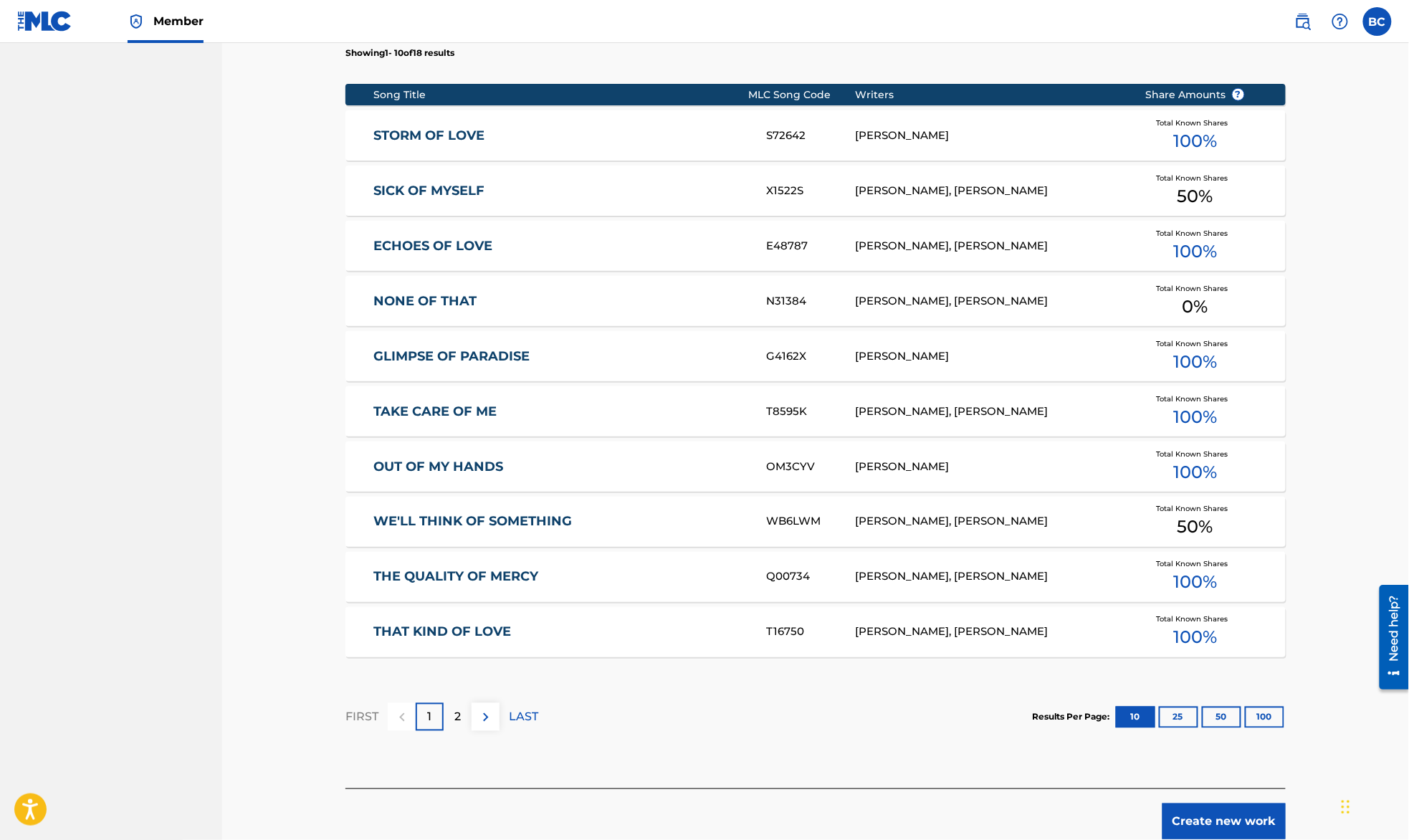
click at [1232, 813] on button "Create new work" at bounding box center [1224, 821] width 123 height 36
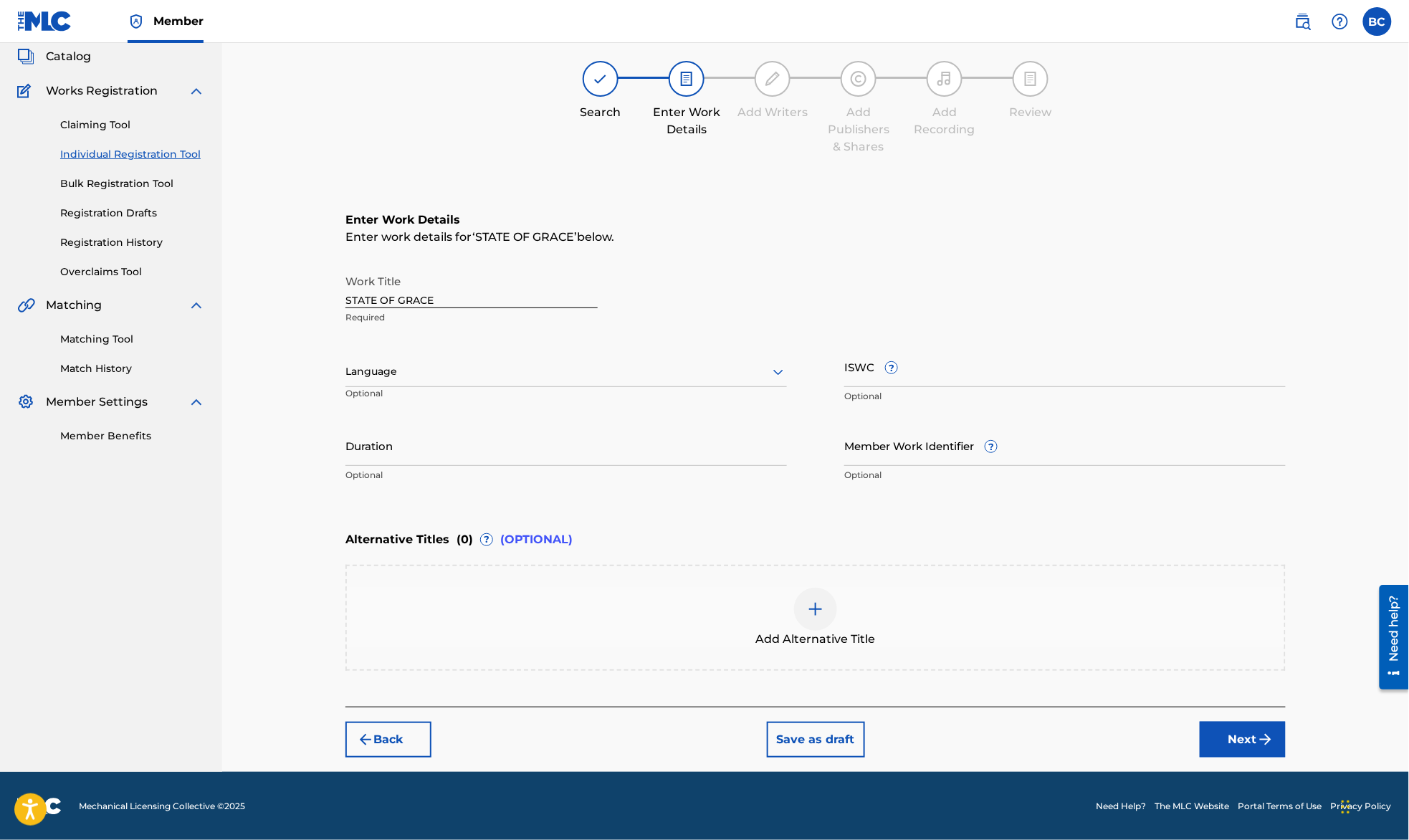
click at [1241, 734] on button "Next" at bounding box center [1243, 739] width 86 height 36
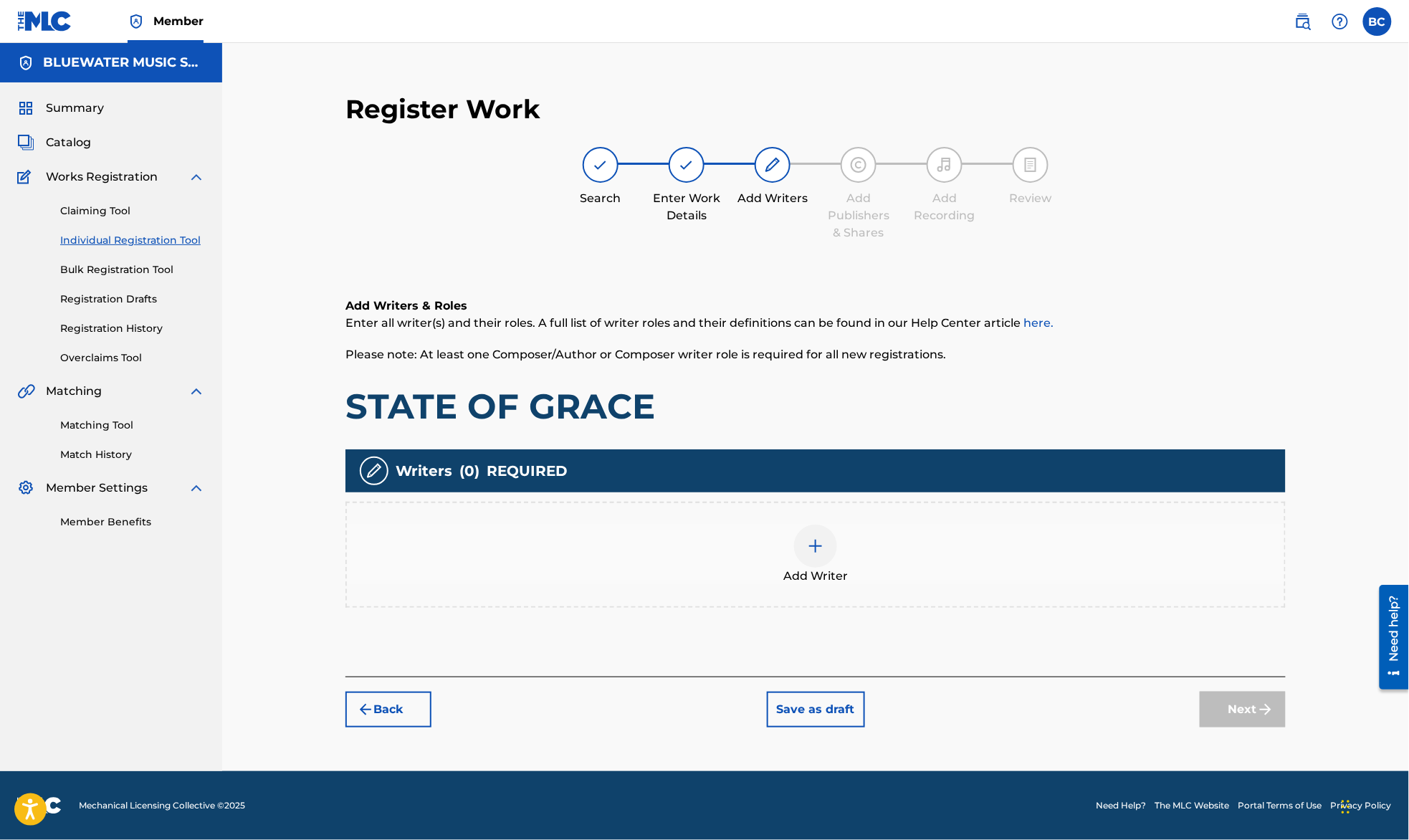
click at [814, 551] on img at bounding box center [816, 546] width 18 height 18
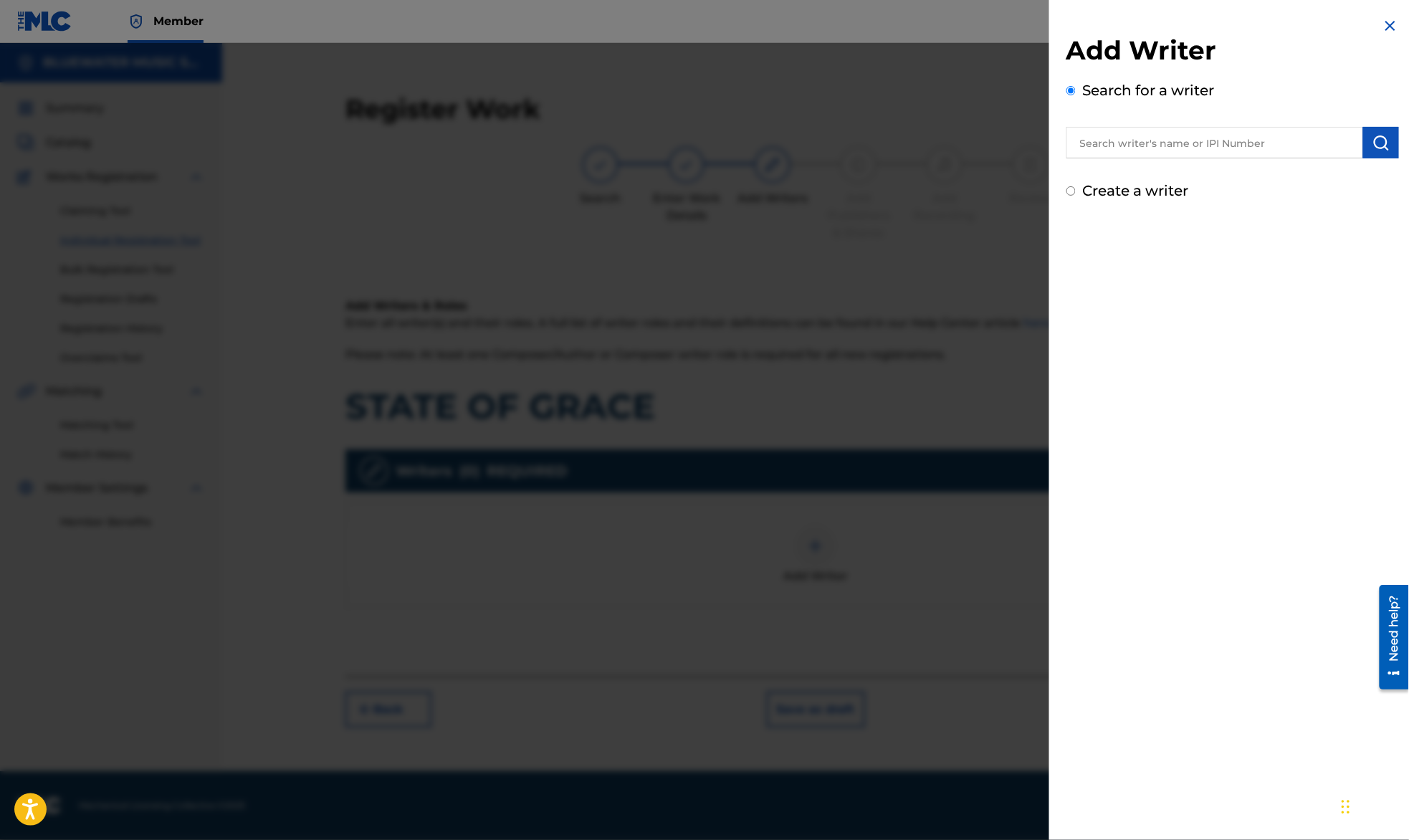
click at [1141, 156] on input "text" at bounding box center [1214, 142] width 297 height 31
type input "[PERSON_NAME]"
click at [1363, 141] on button "submit" at bounding box center [1380, 142] width 36 height 31
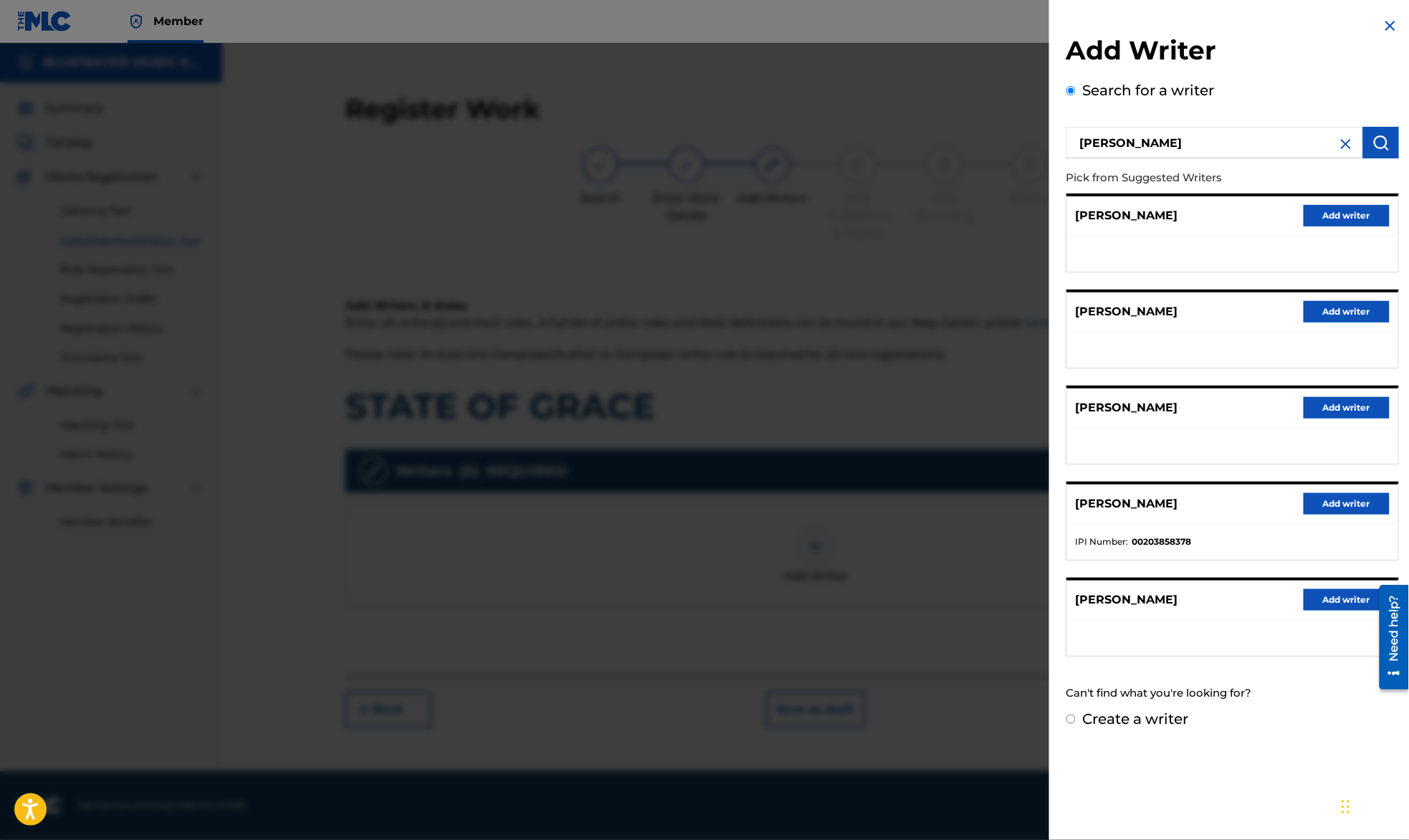
click at [1340, 500] on button "Add writer" at bounding box center [1347, 504] width 86 height 22
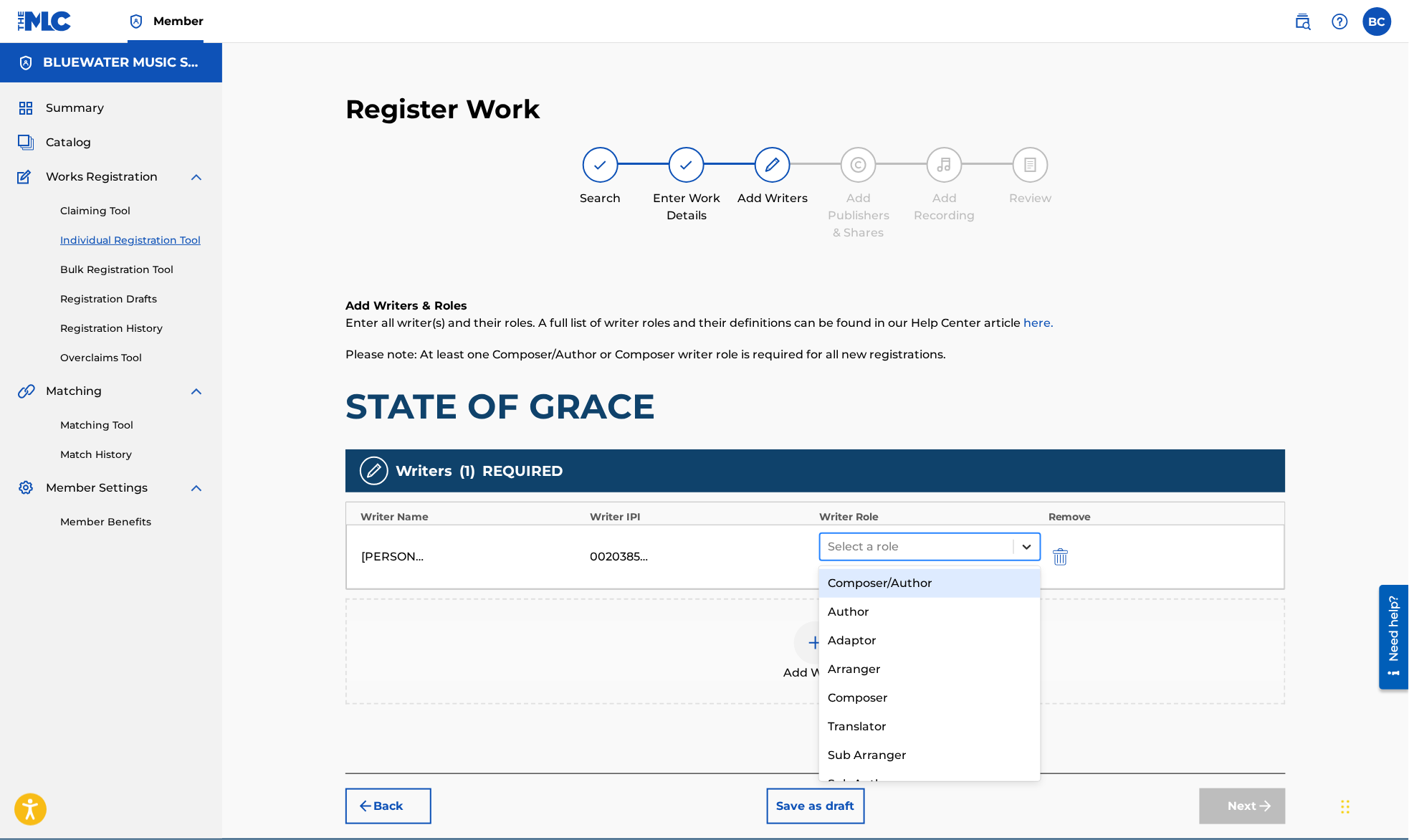
click at [1012, 542] on div "Select a role" at bounding box center [917, 547] width 193 height 26
click at [917, 586] on div "Composer/Author" at bounding box center [929, 583] width 221 height 29
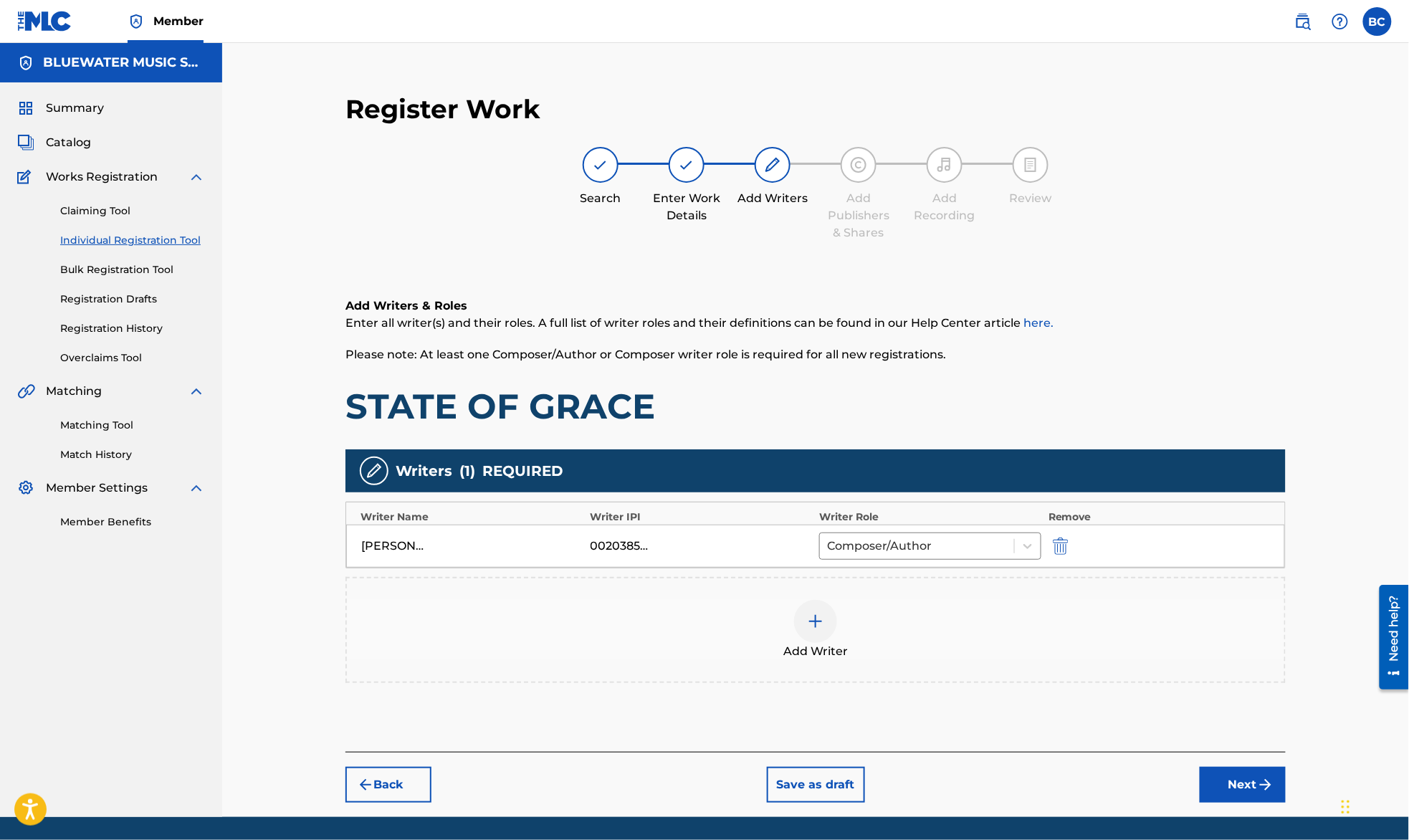
click at [1240, 793] on button "Next" at bounding box center [1243, 784] width 86 height 36
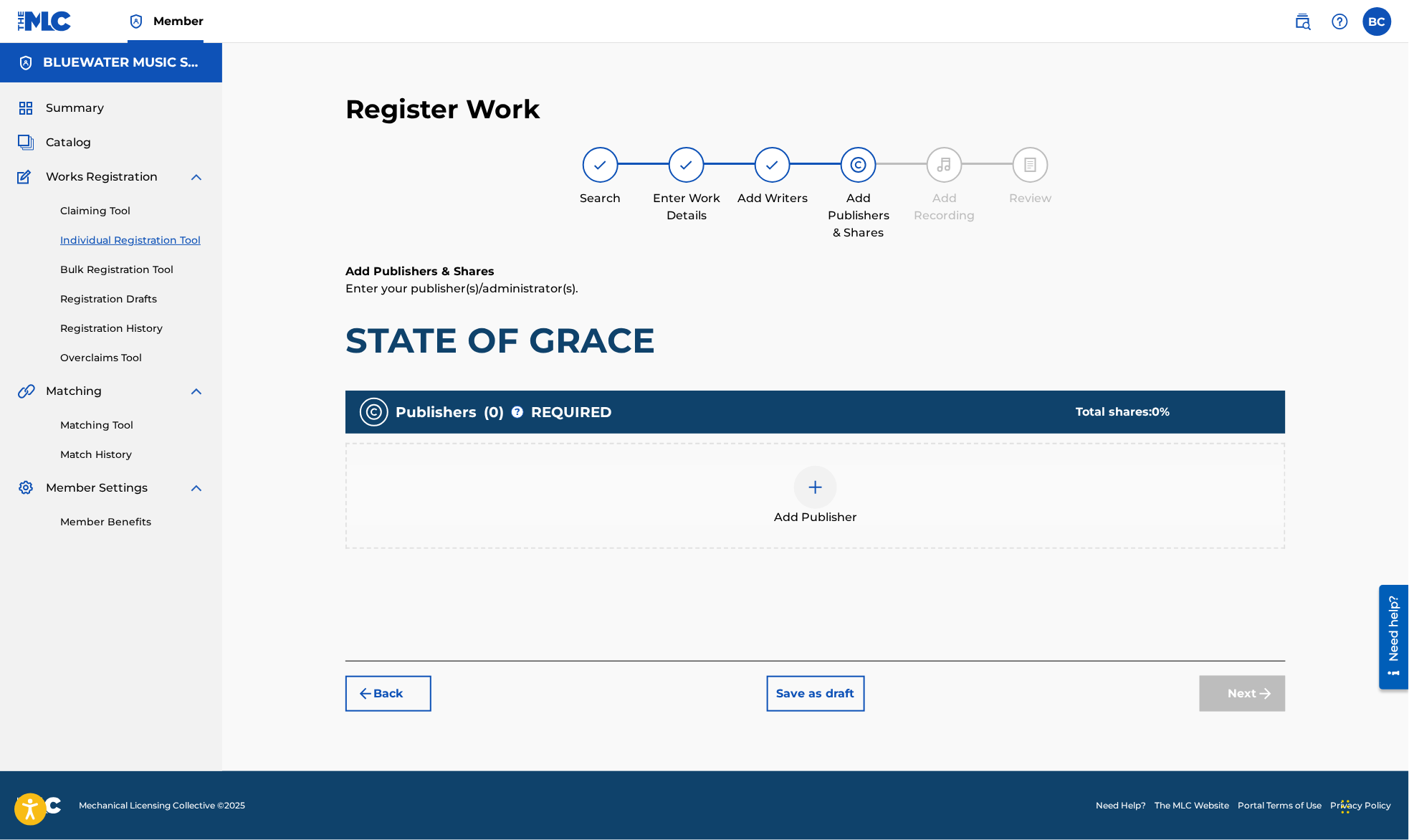
click at [918, 515] on div "Add Publisher" at bounding box center [815, 496] width 937 height 60
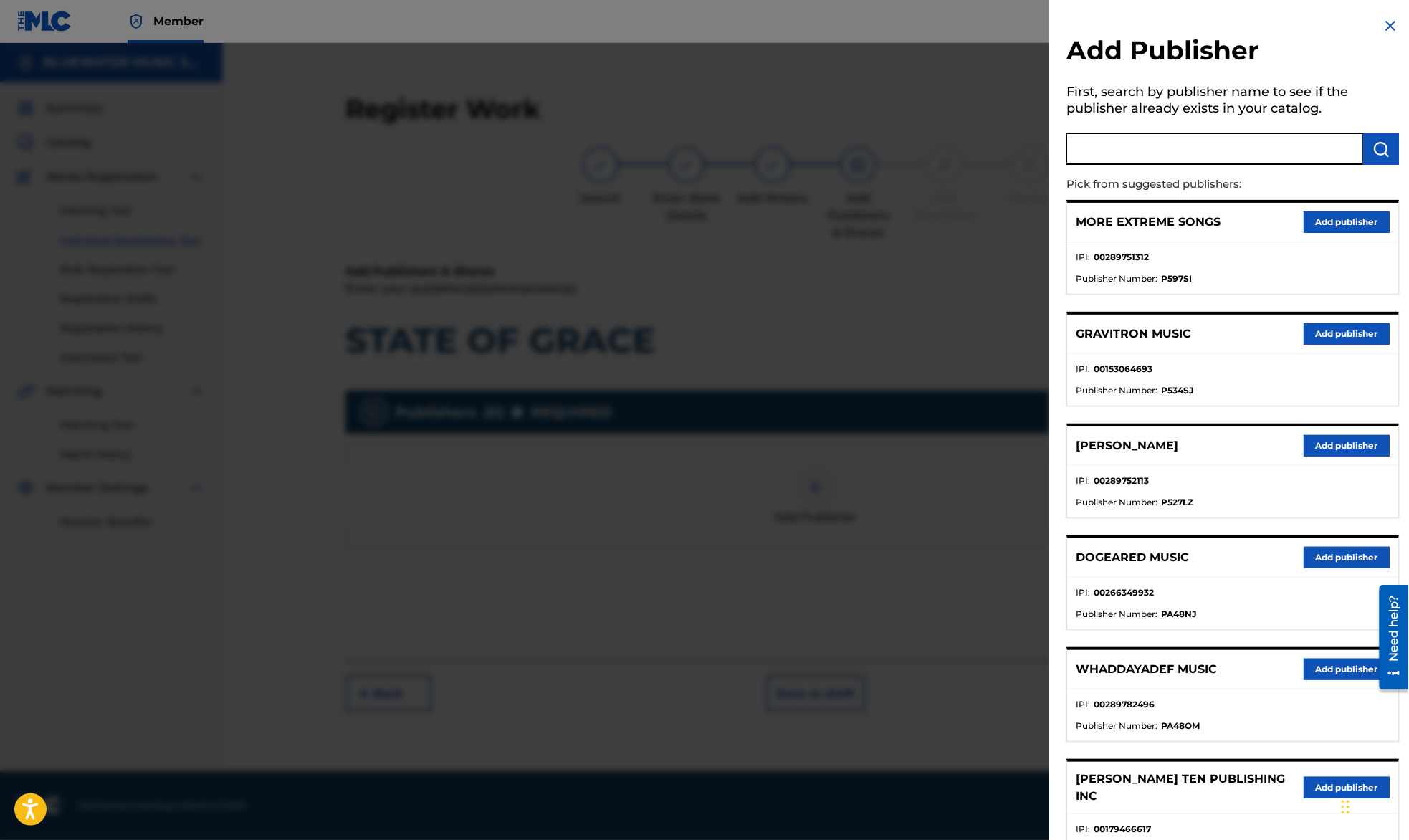
click at [1133, 153] on input "text" at bounding box center [1214, 149] width 297 height 31
type input "KREKTONE"
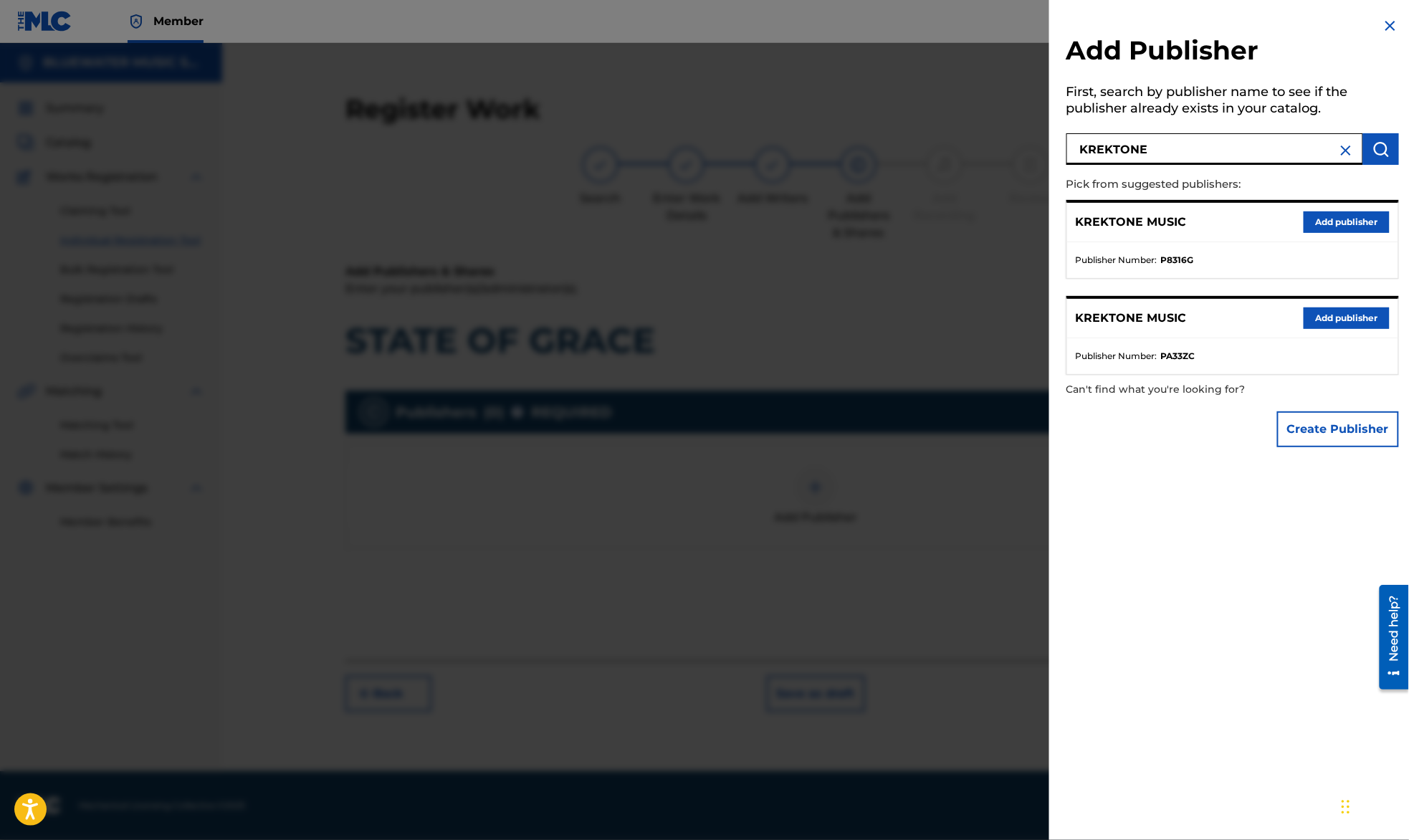
click at [1346, 222] on button "Add publisher" at bounding box center [1347, 221] width 86 height 22
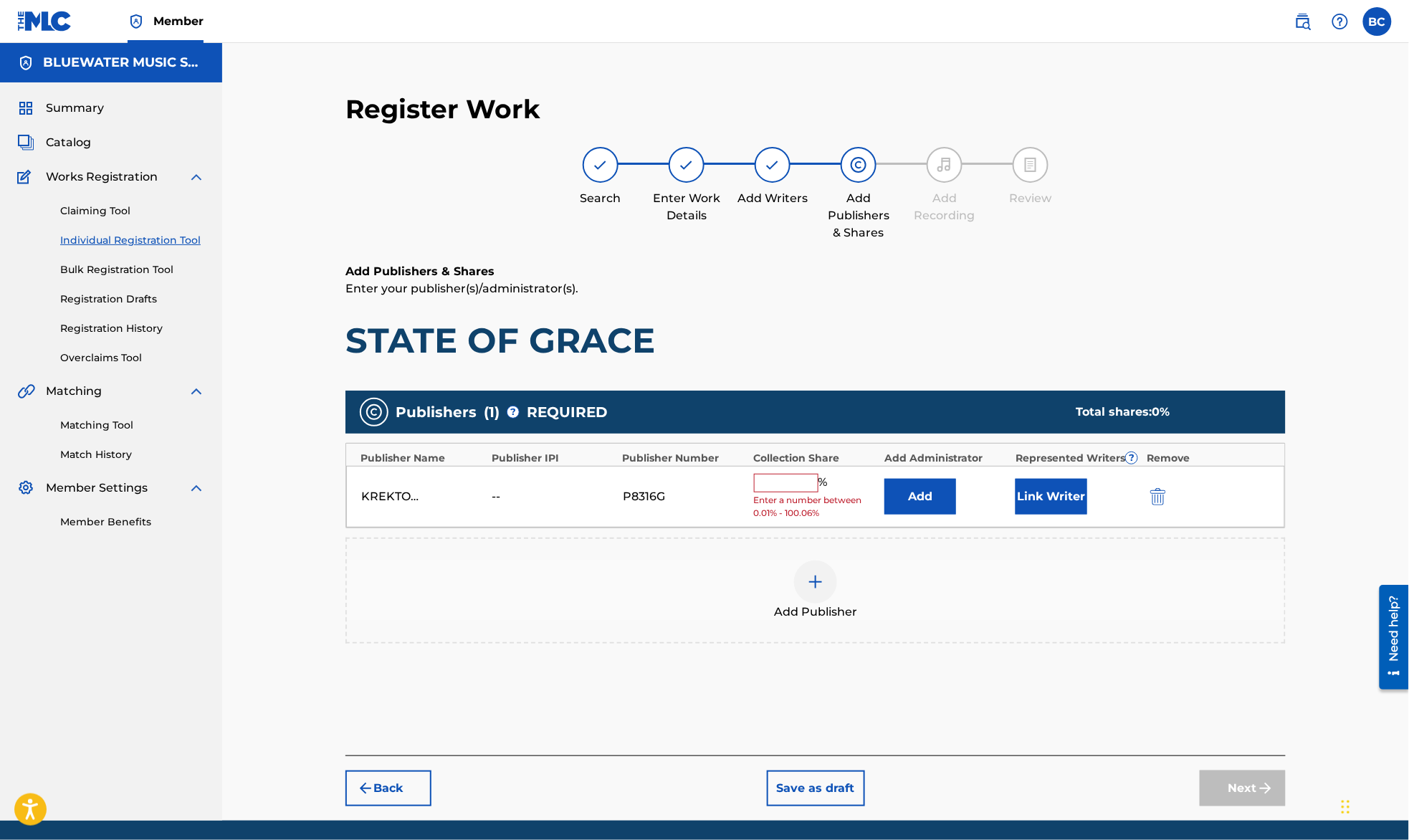
click at [903, 484] on button "Add" at bounding box center [920, 496] width 72 height 36
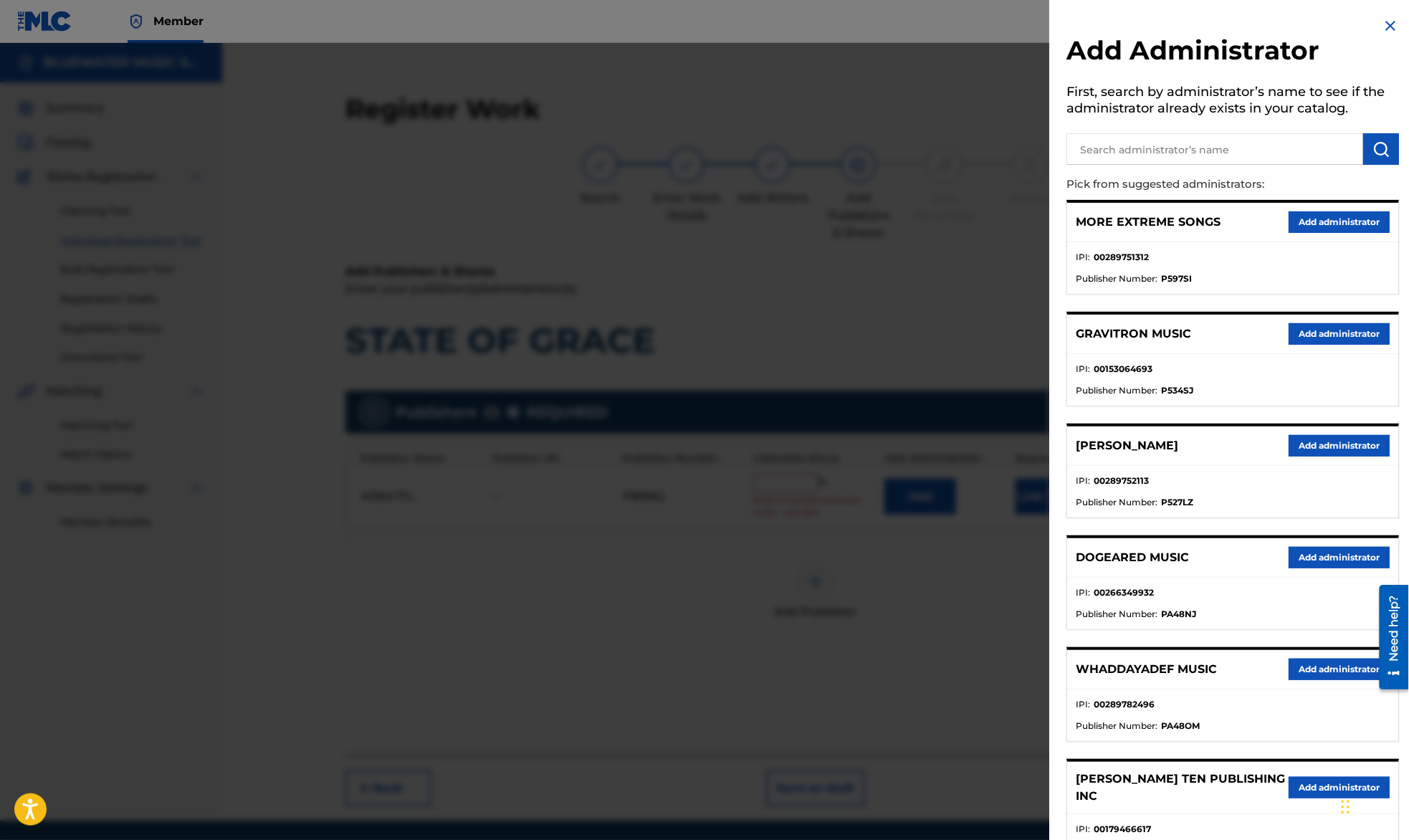
click at [1199, 153] on input "text" at bounding box center [1214, 149] width 297 height 31
type input "bluewater"
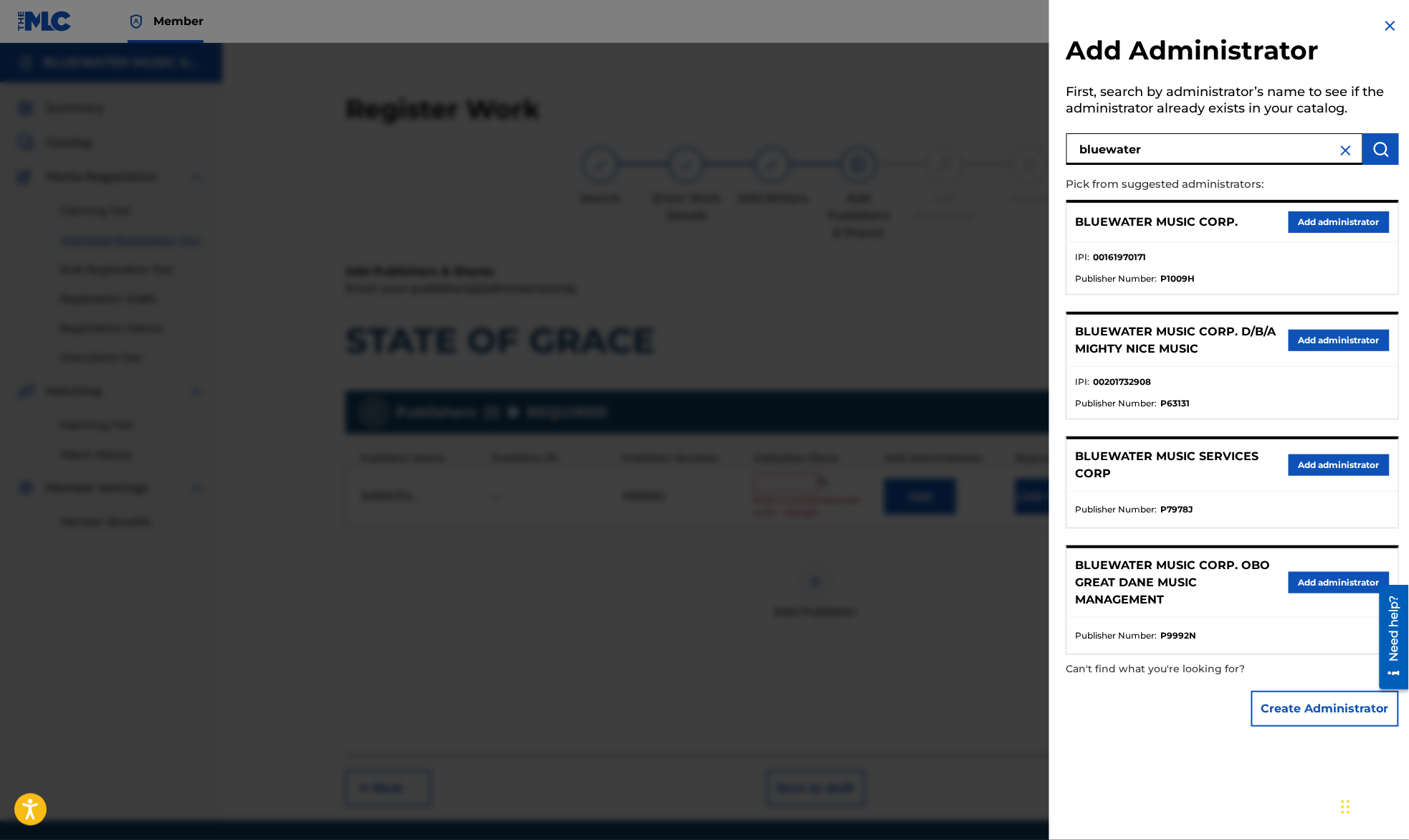
click at [1327, 218] on button "Add administrator" at bounding box center [1339, 221] width 101 height 22
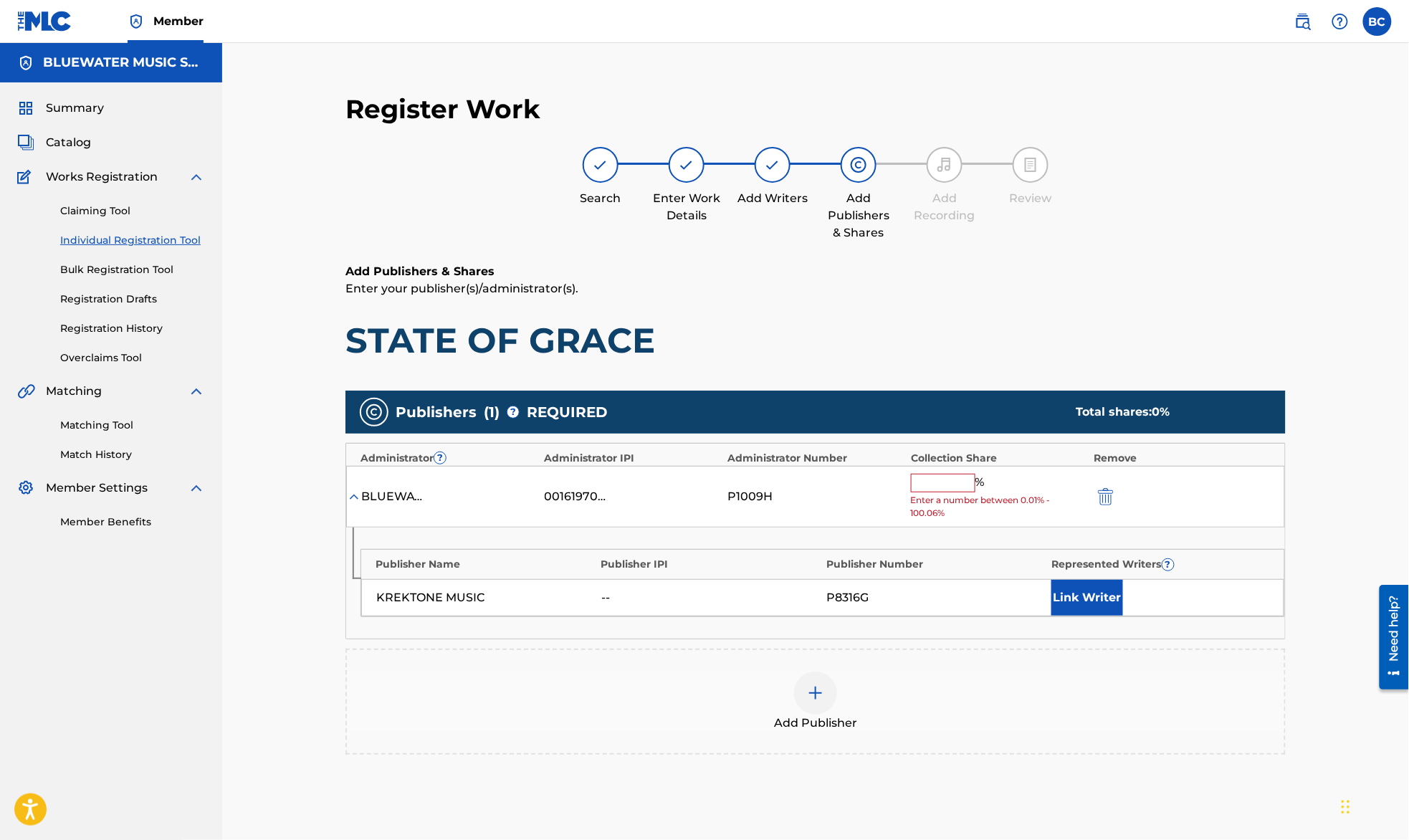
click at [939, 482] on input "text" at bounding box center [943, 483] width 65 height 18
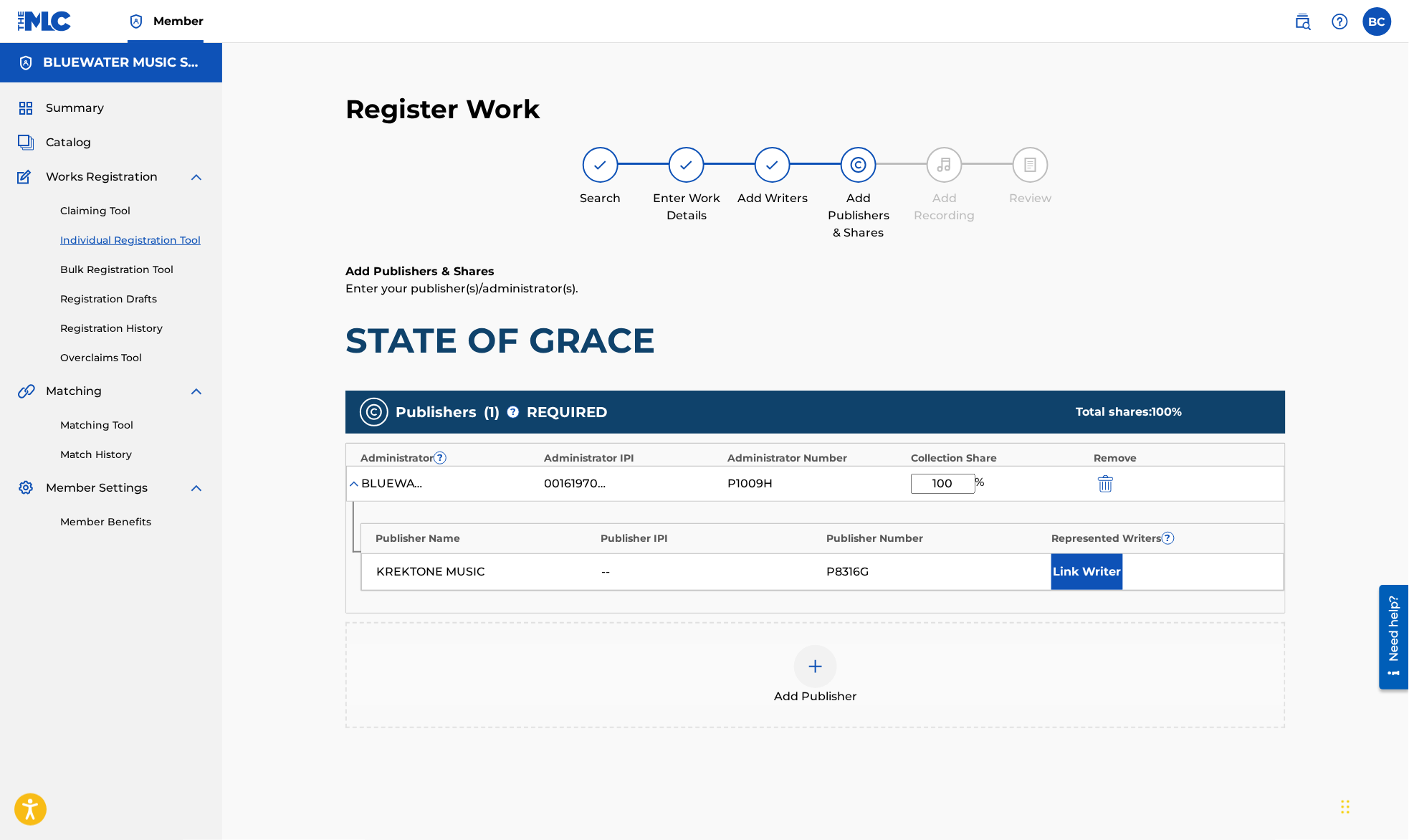
type input "100"
click at [1375, 311] on div "Register Work Search Enter Work Details Add Writers Add Publishers & Shares Add…" at bounding box center [815, 474] width 1187 height 862
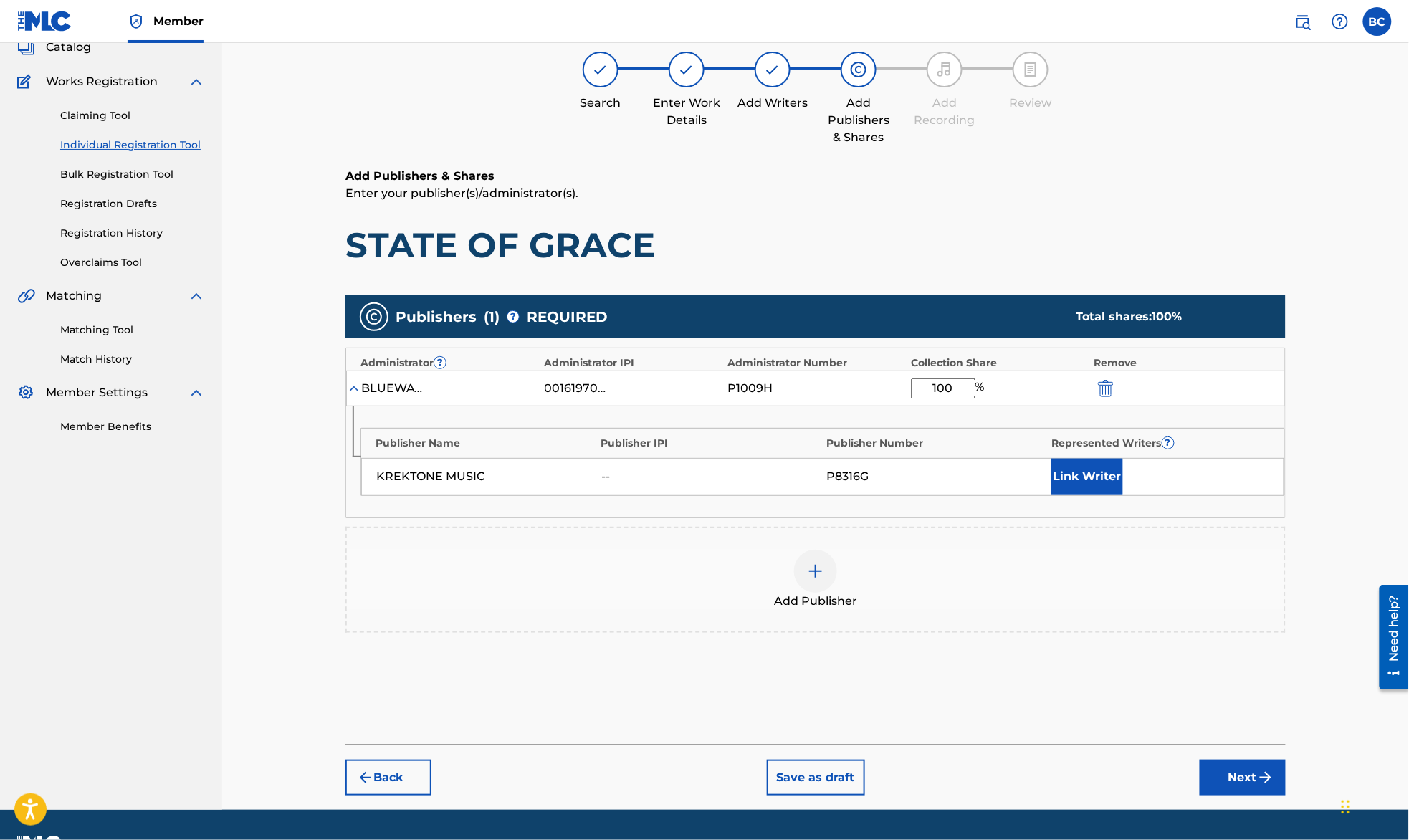
click at [1254, 780] on button "Next" at bounding box center [1243, 777] width 86 height 36
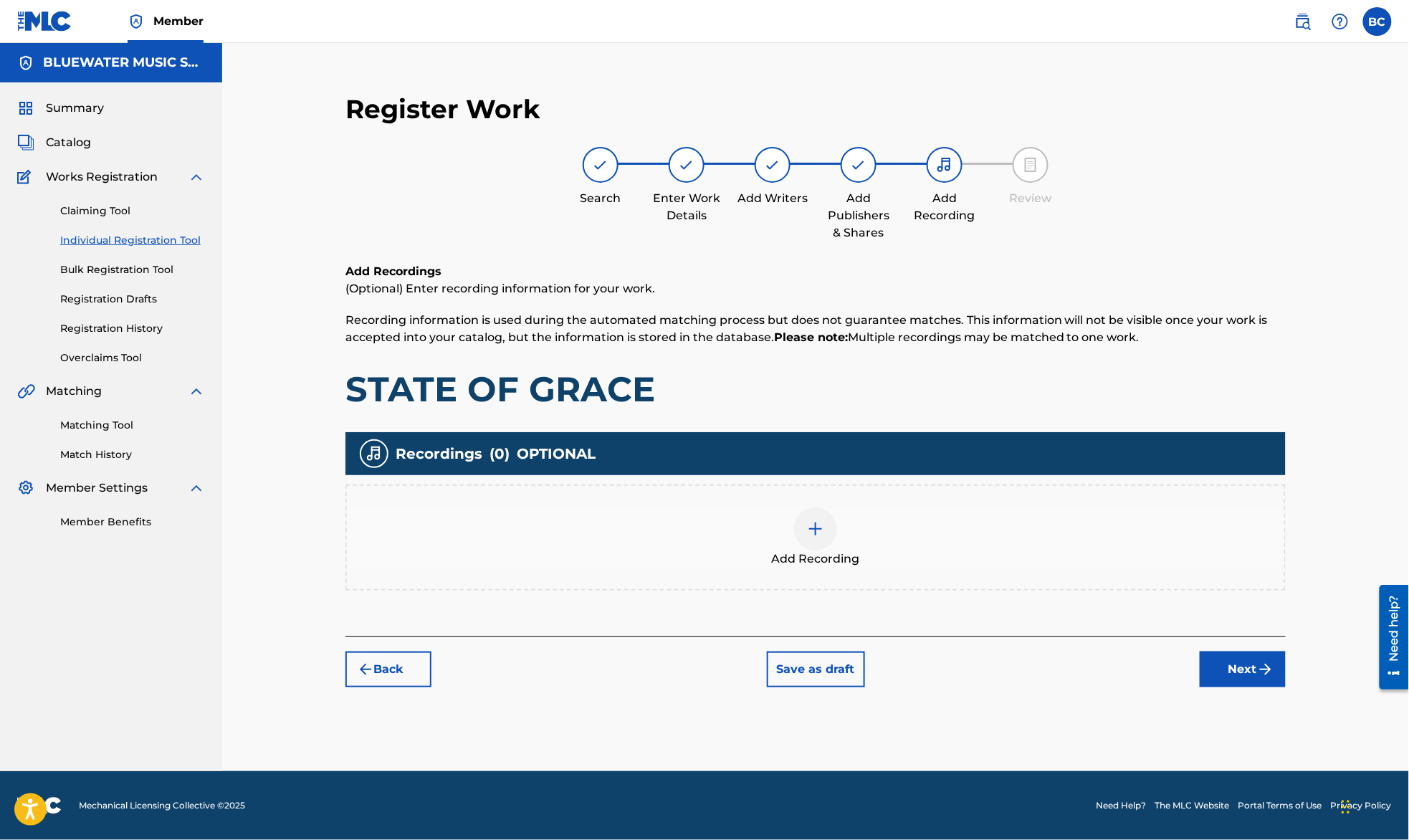
click at [1228, 669] on button "Next" at bounding box center [1243, 669] width 86 height 36
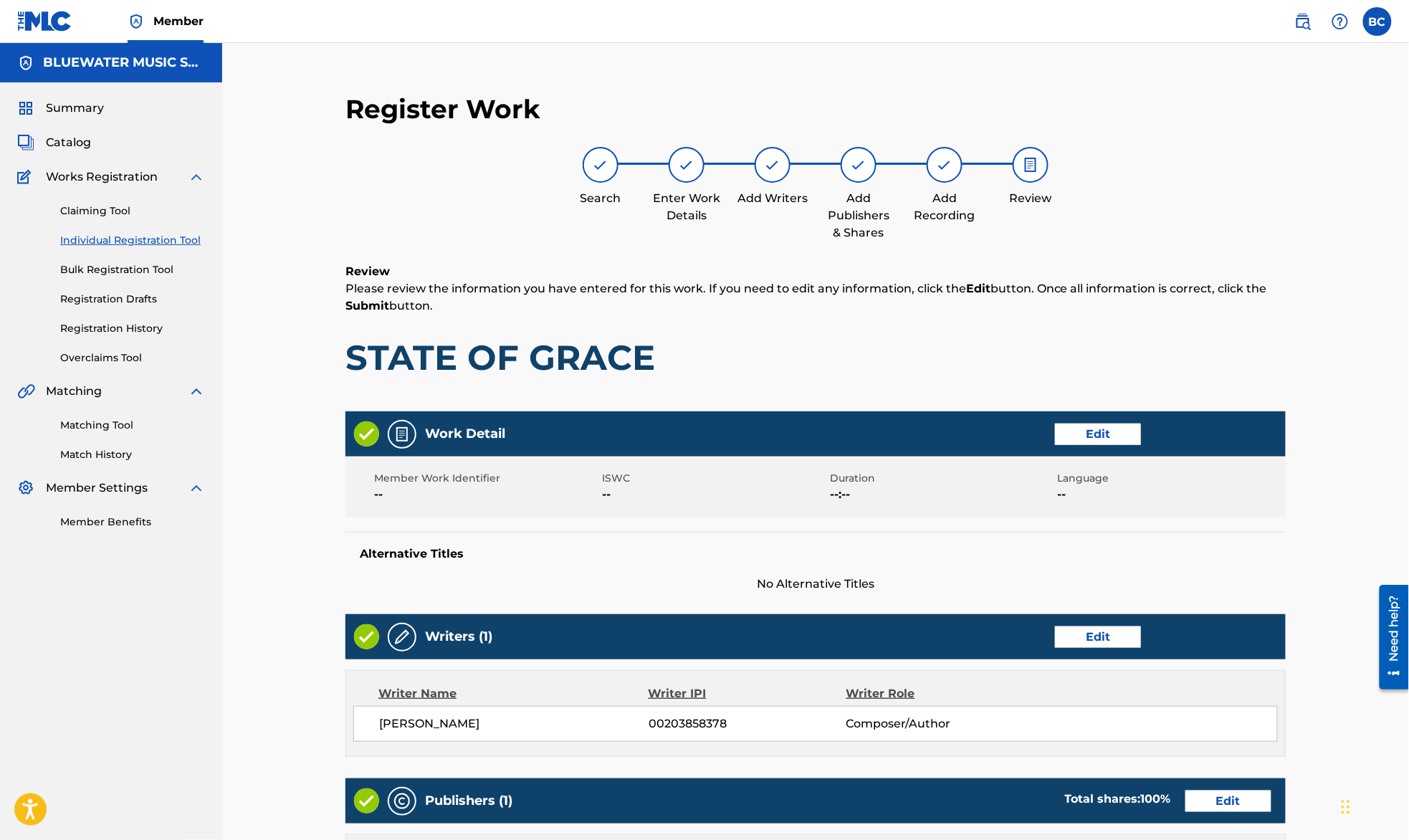
scroll to position [420, 0]
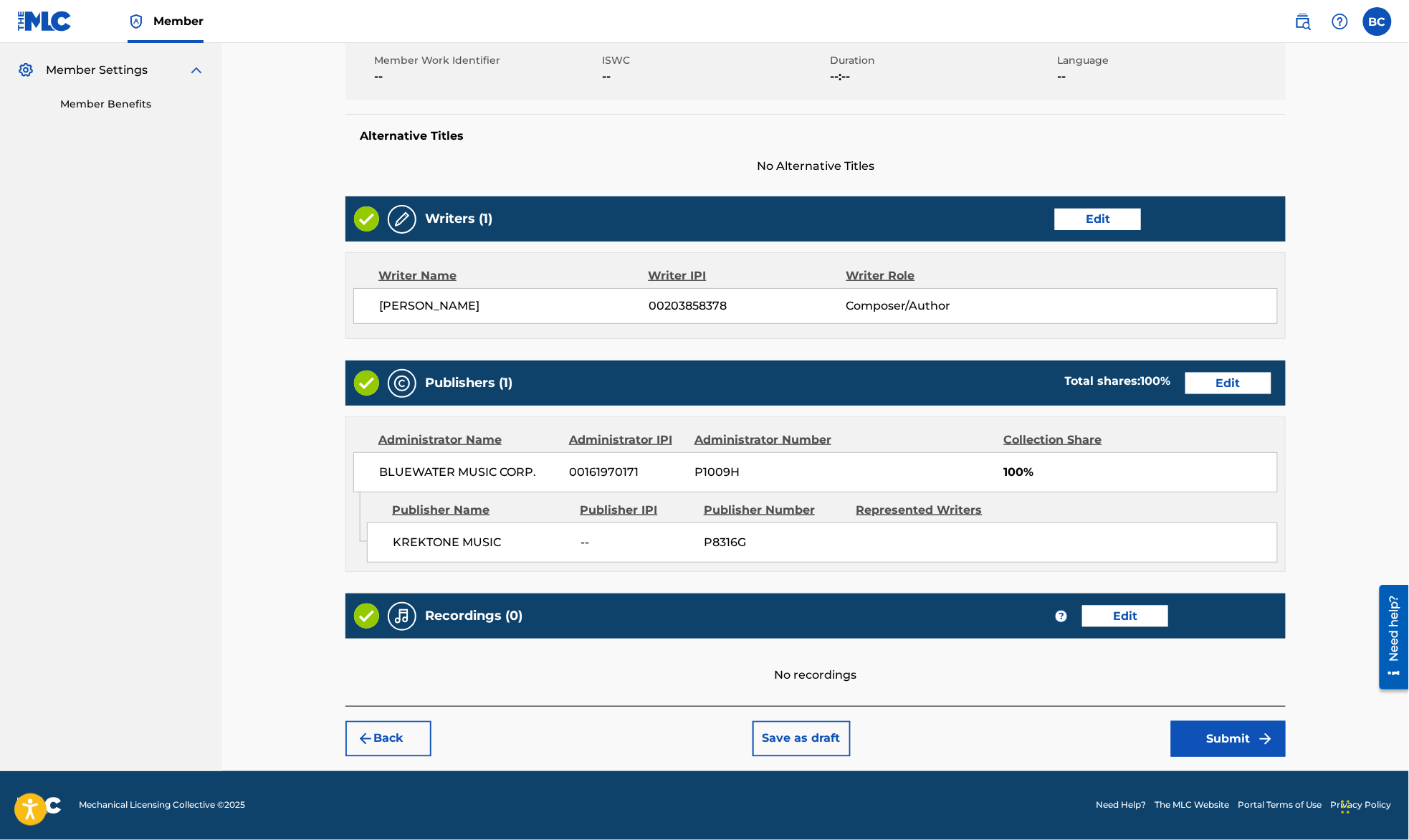
click at [1237, 740] on button "Submit" at bounding box center [1228, 738] width 114 height 36
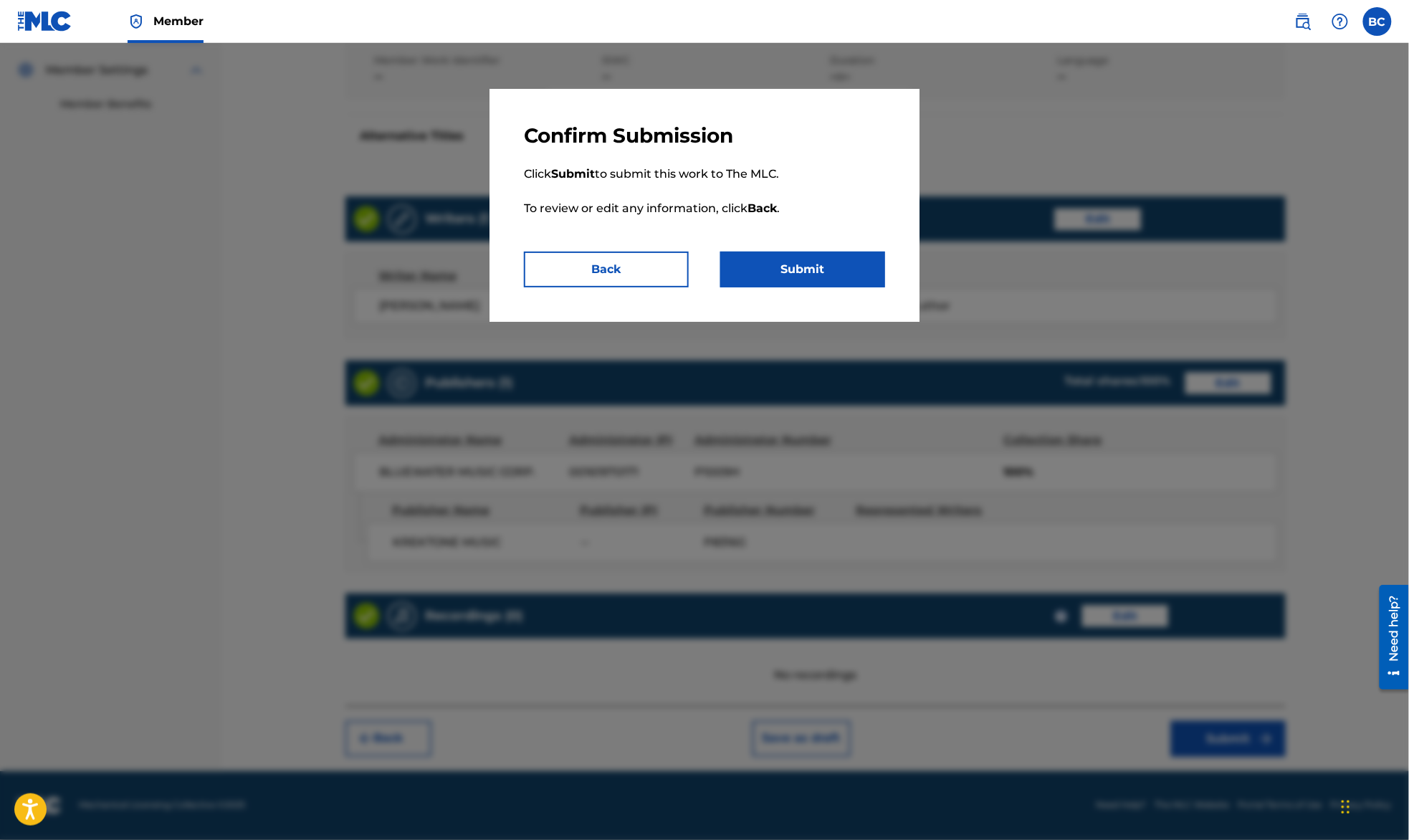
click at [862, 279] on button "Submit" at bounding box center [802, 269] width 165 height 36
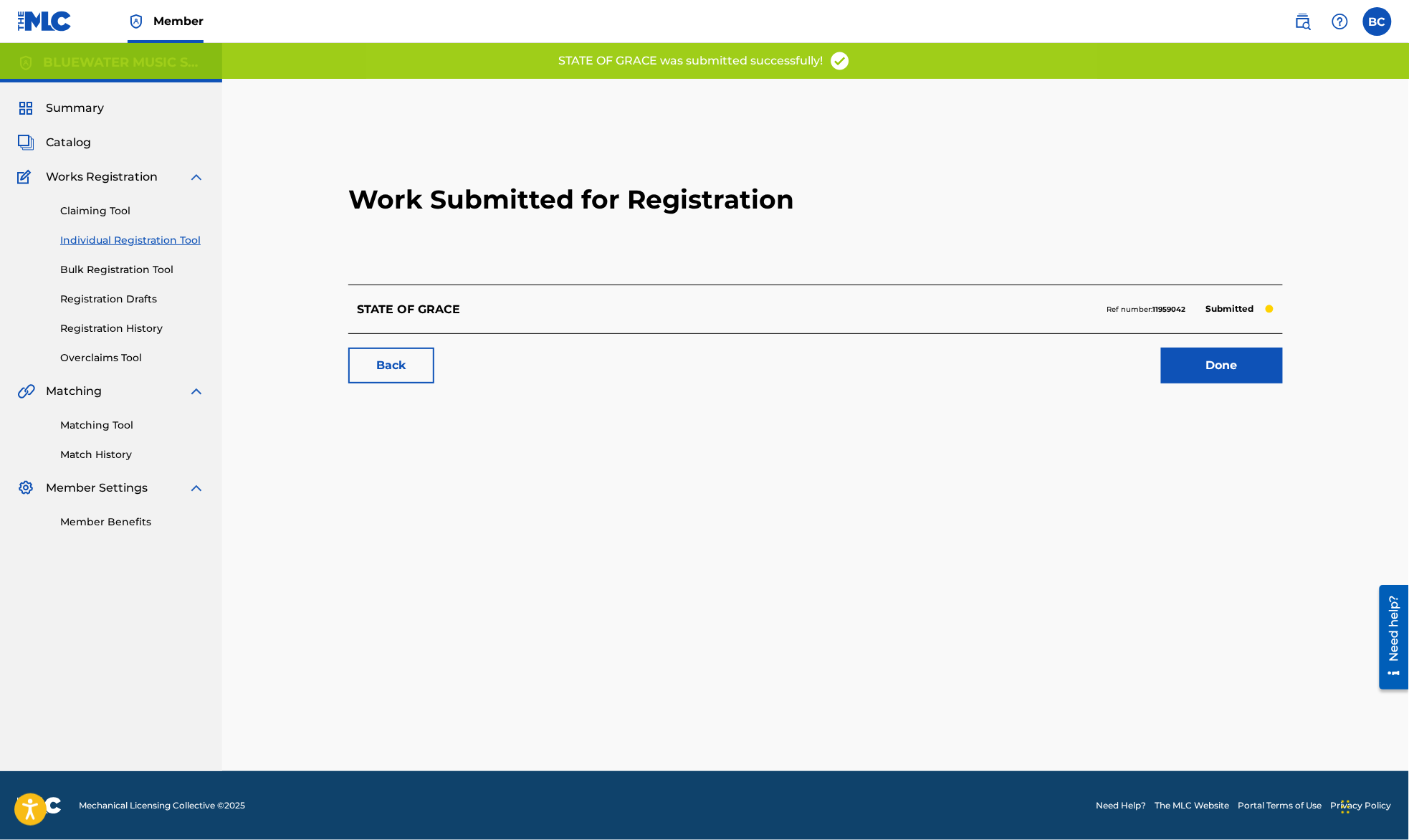
click at [1212, 371] on link "Done" at bounding box center [1222, 365] width 121 height 36
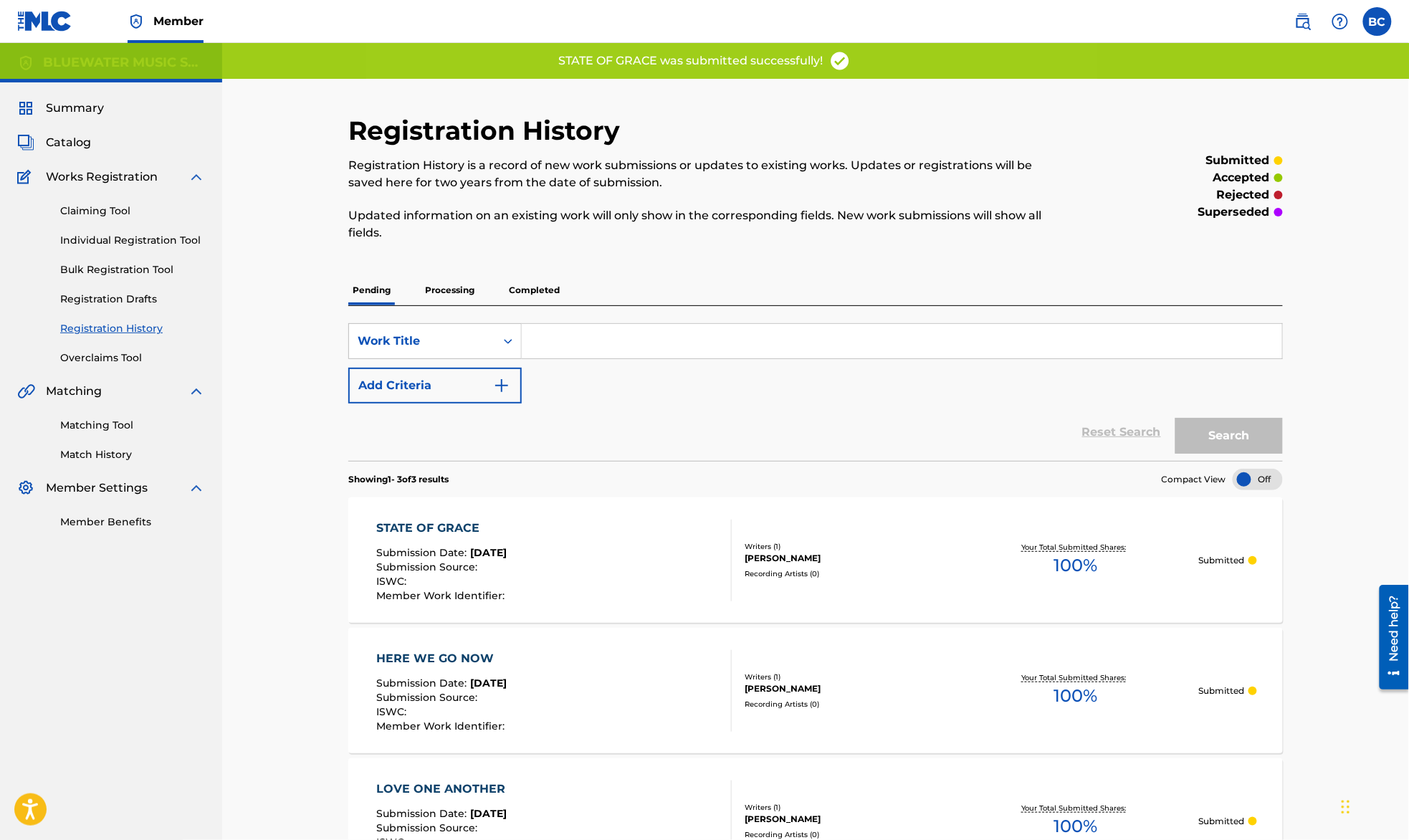
click at [193, 233] on link "Individual Registration Tool" at bounding box center [132, 240] width 145 height 15
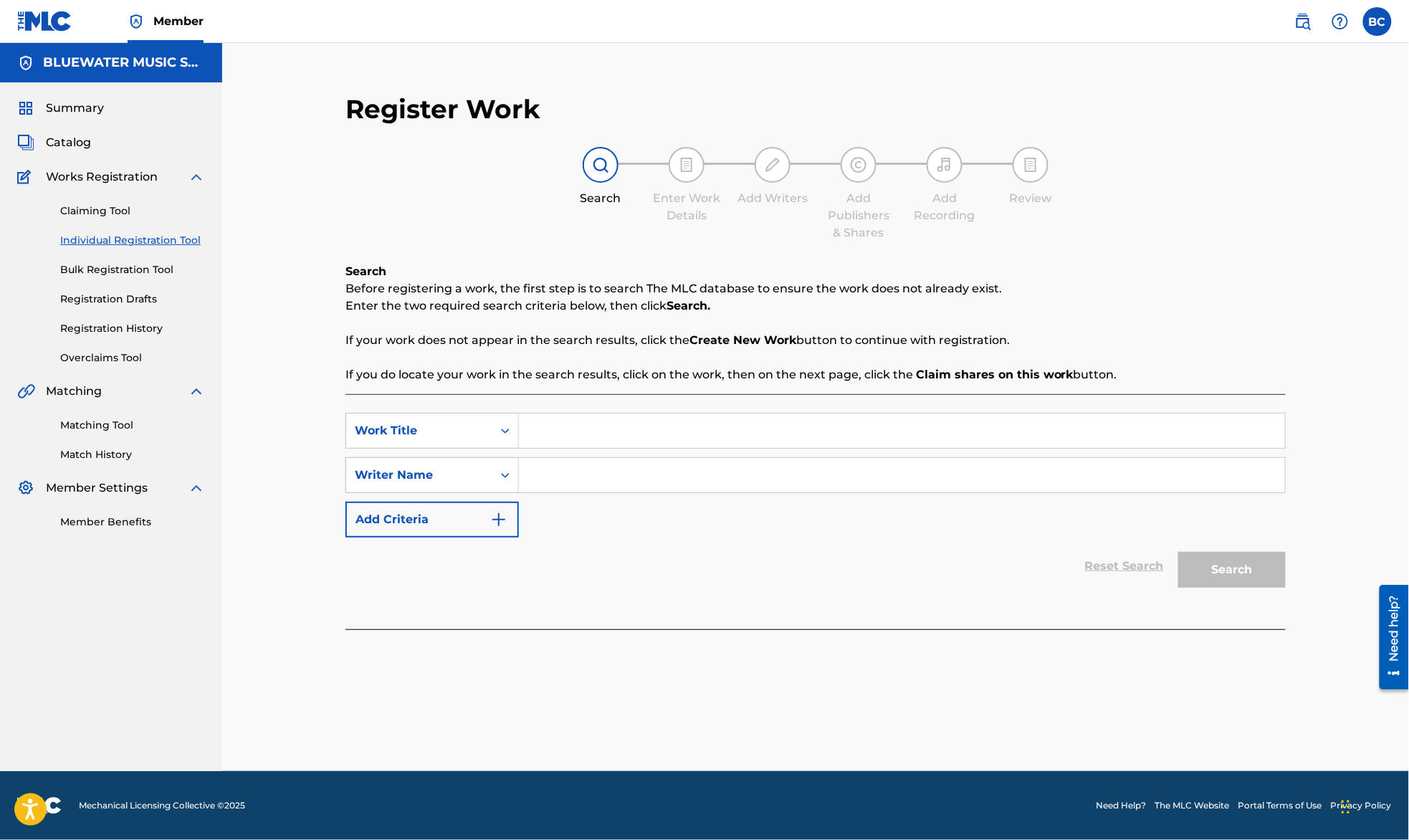
click at [1245, 170] on div "Search Enter Work Details Add Writers Add Publishers & Shares Add Recording Rev…" at bounding box center [815, 194] width 940 height 94
click at [822, 433] on input "Search Form" at bounding box center [902, 430] width 766 height 34
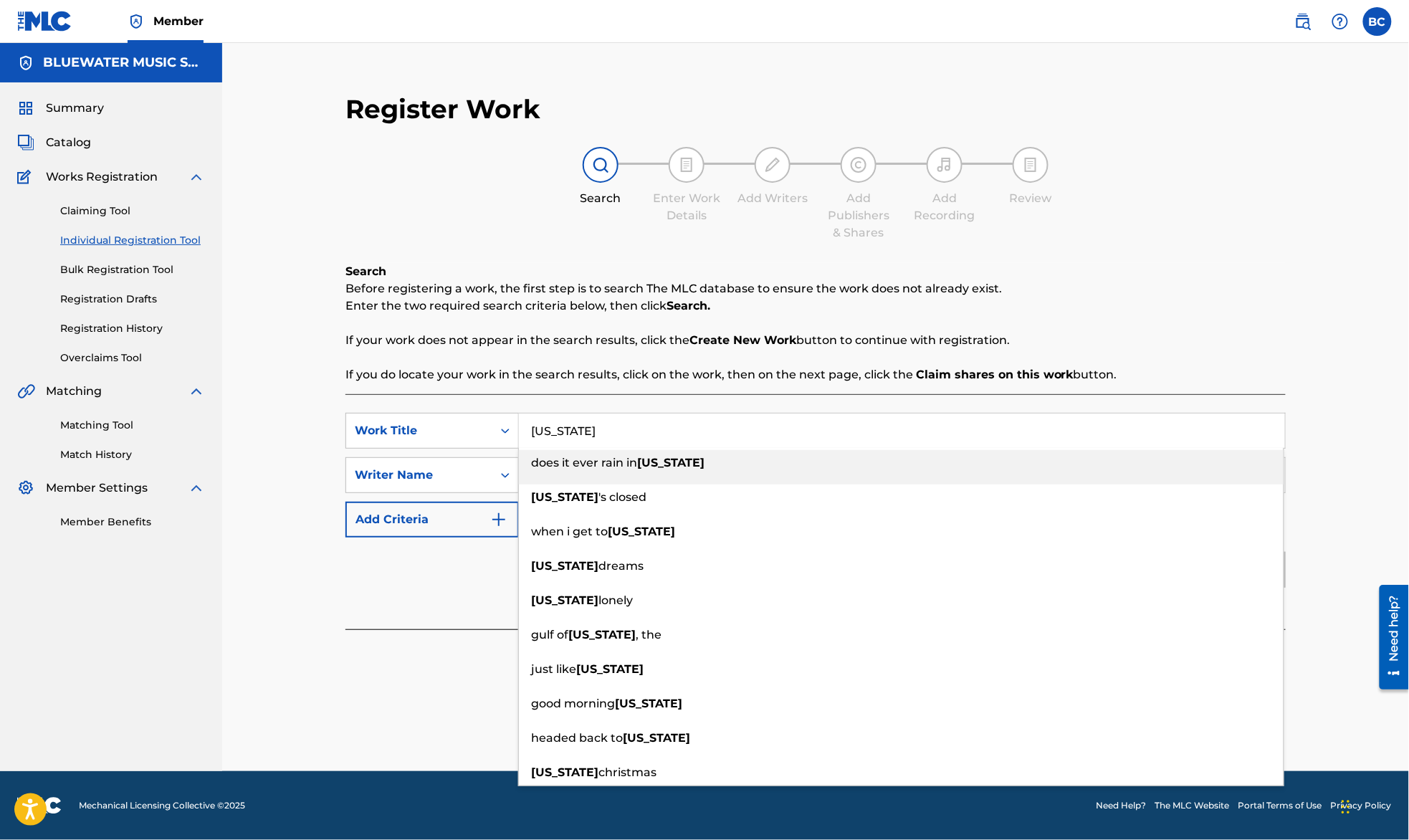
type input "[US_STATE]"
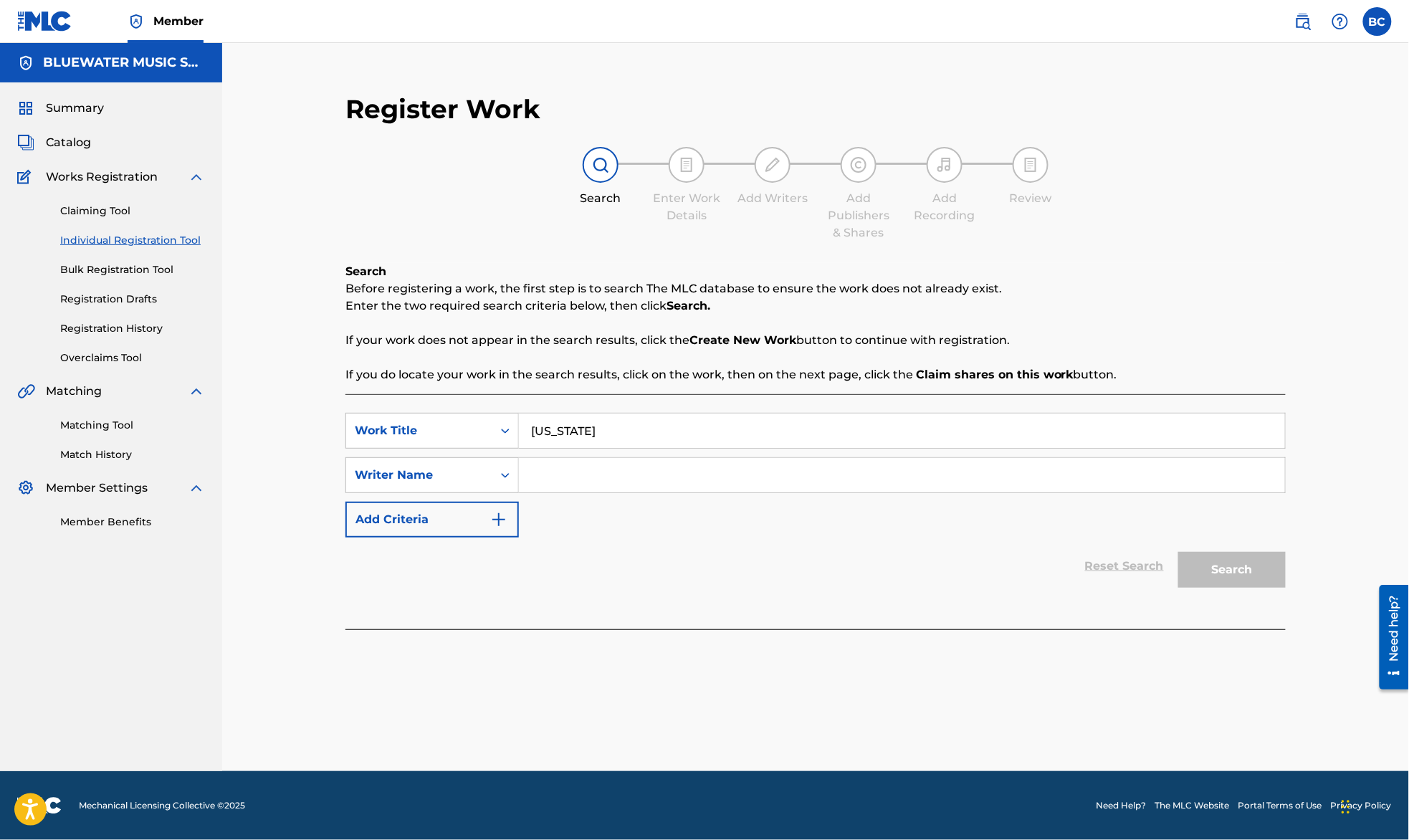
click at [807, 461] on input "Search Form" at bounding box center [902, 475] width 766 height 34
type input "[PERSON_NAME]"
click at [1178, 551] on button "Search" at bounding box center [1232, 569] width 107 height 36
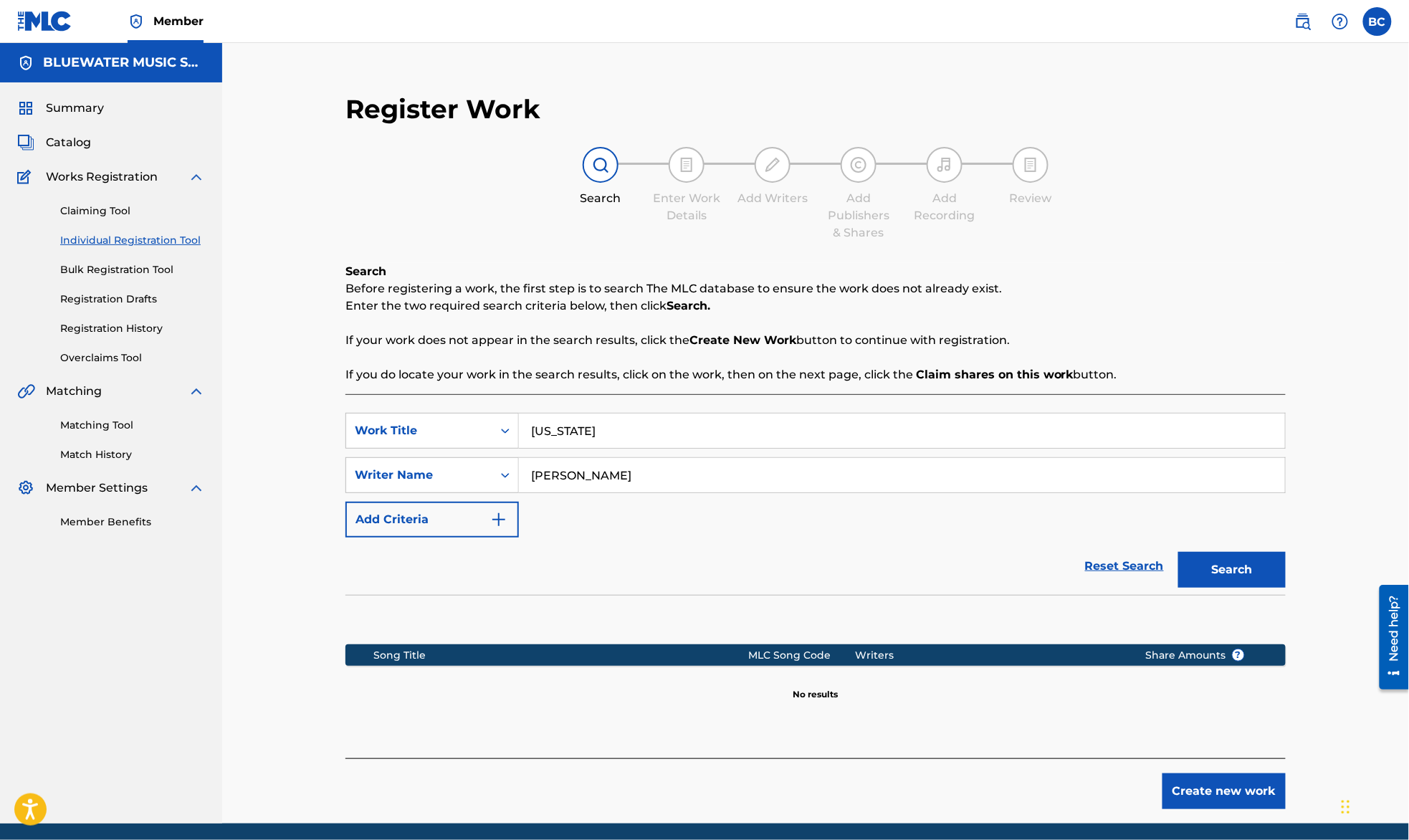
click at [1222, 814] on div "Register Work Search Enter Work Details Add Writers Add Publishers & Shares Add…" at bounding box center [815, 452] width 969 height 745
click at [1218, 793] on button "Create new work" at bounding box center [1224, 790] width 123 height 36
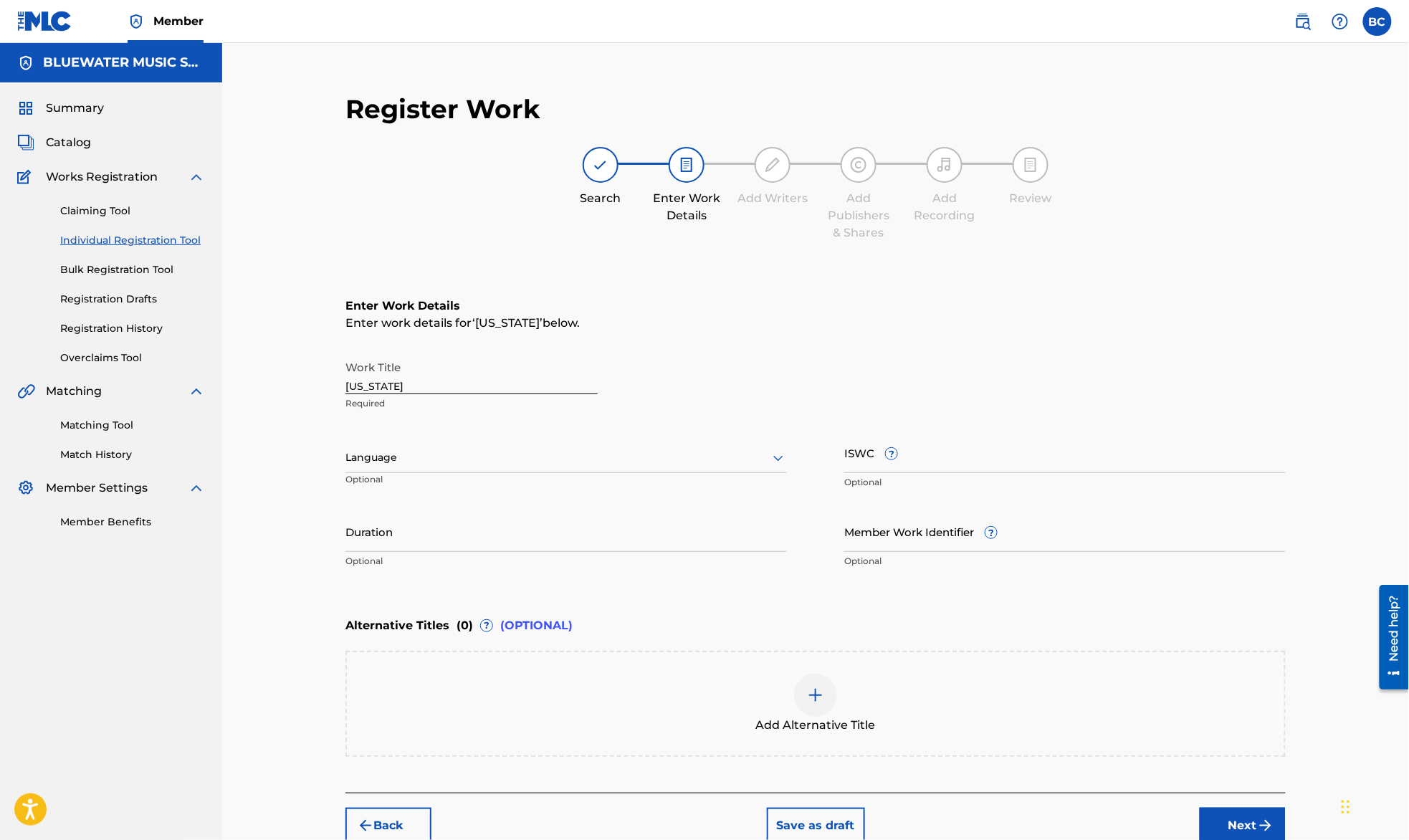
click at [265, 79] on div "Register Work Search Enter Work Details Add Writers Add Publishers & Shares Add…" at bounding box center [815, 450] width 1187 height 814
drag, startPoint x: 433, startPoint y: 384, endPoint x: 304, endPoint y: 377, distance: 129.2
click at [304, 377] on div "Register Work Search Enter Work Details Add Writers Add Publishers & Shares Add…" at bounding box center [815, 450] width 1187 height 814
paste input "LIFORNIA"
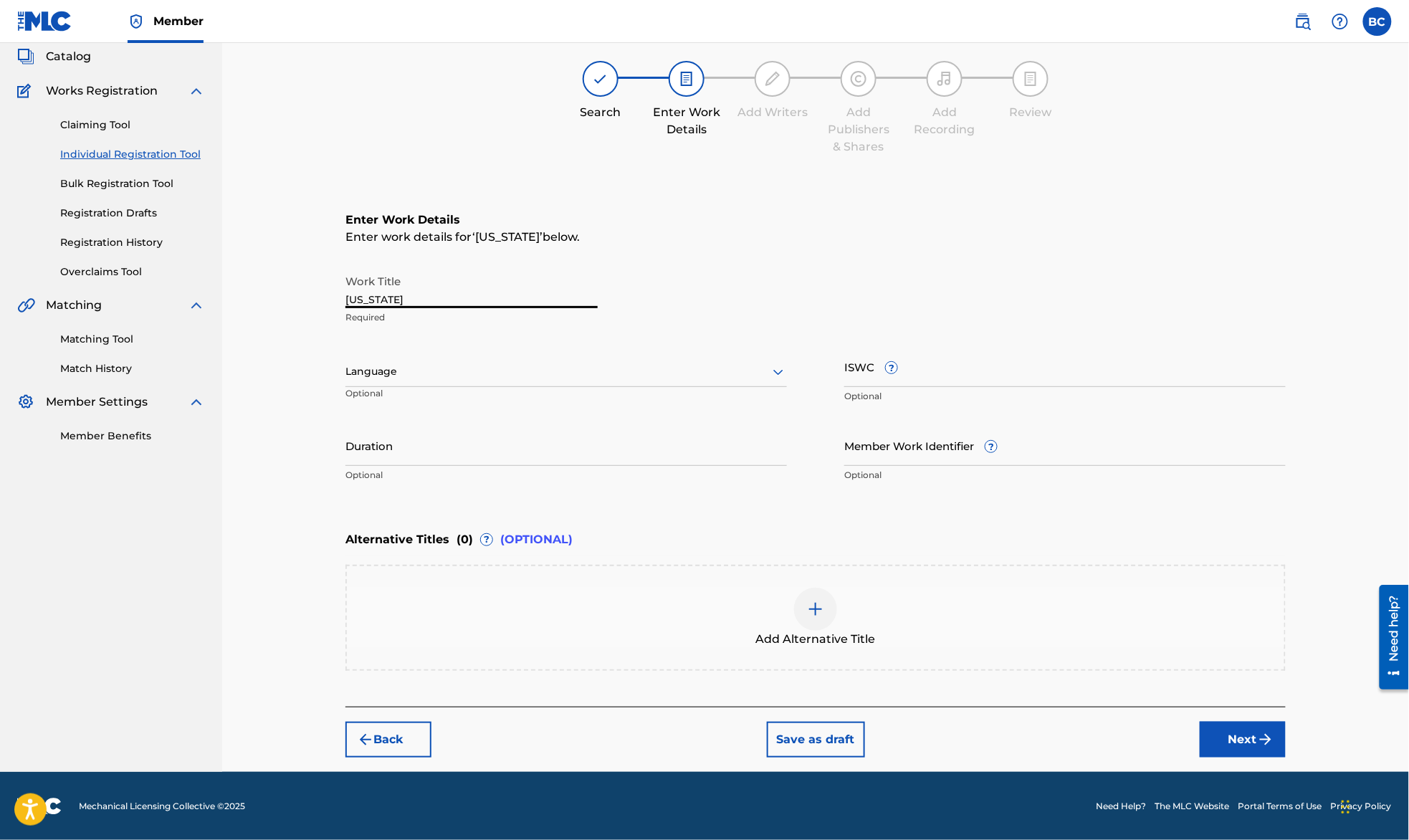
type input "[US_STATE]"
click at [238, 158] on div "Register Work Search Enter Work Details Add Writers Add Publishers & Shares Add…" at bounding box center [815, 364] width 1187 height 814
click at [1272, 740] on img "submit" at bounding box center [1266, 740] width 18 height 18
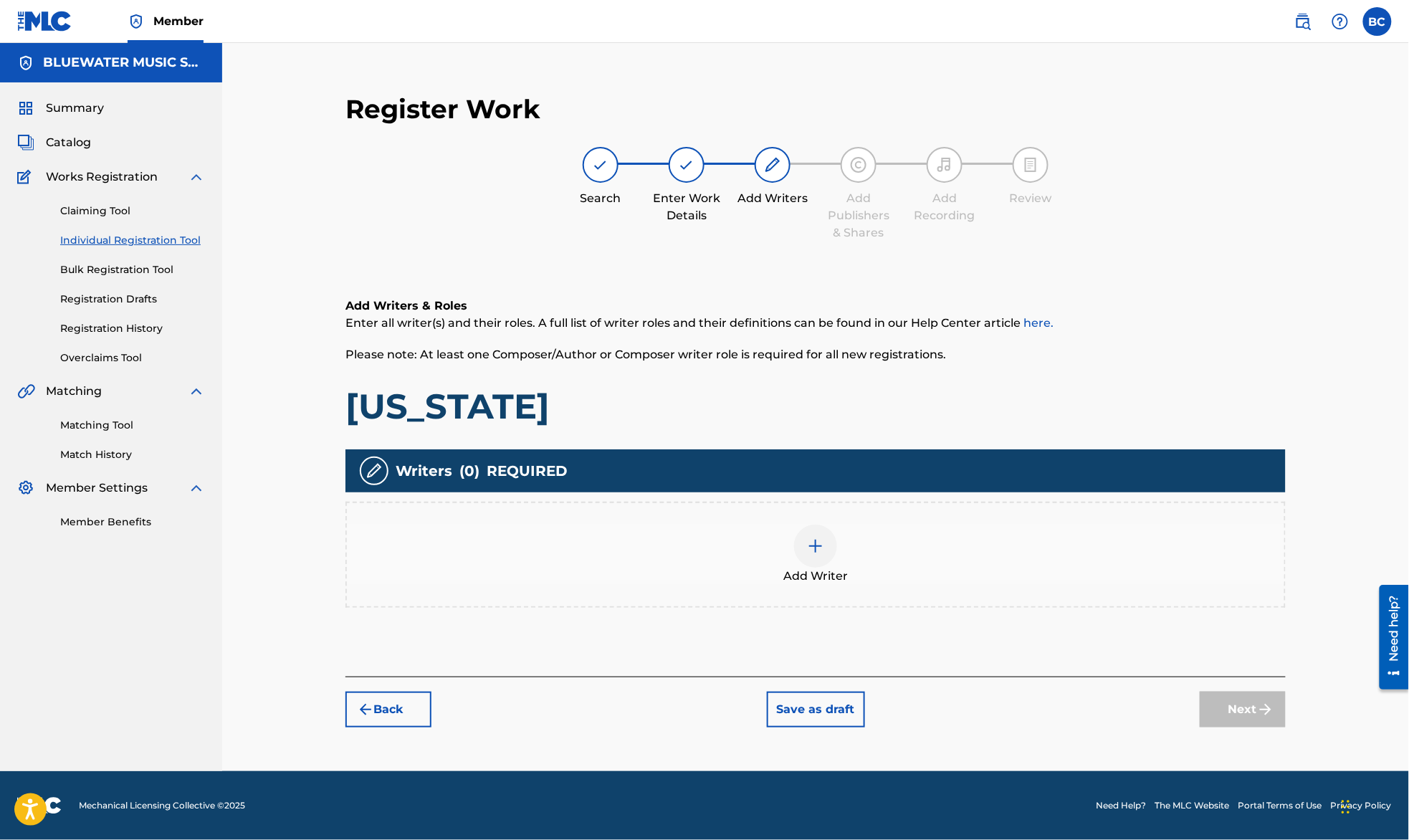
click at [769, 557] on div "Add Writer" at bounding box center [815, 554] width 937 height 60
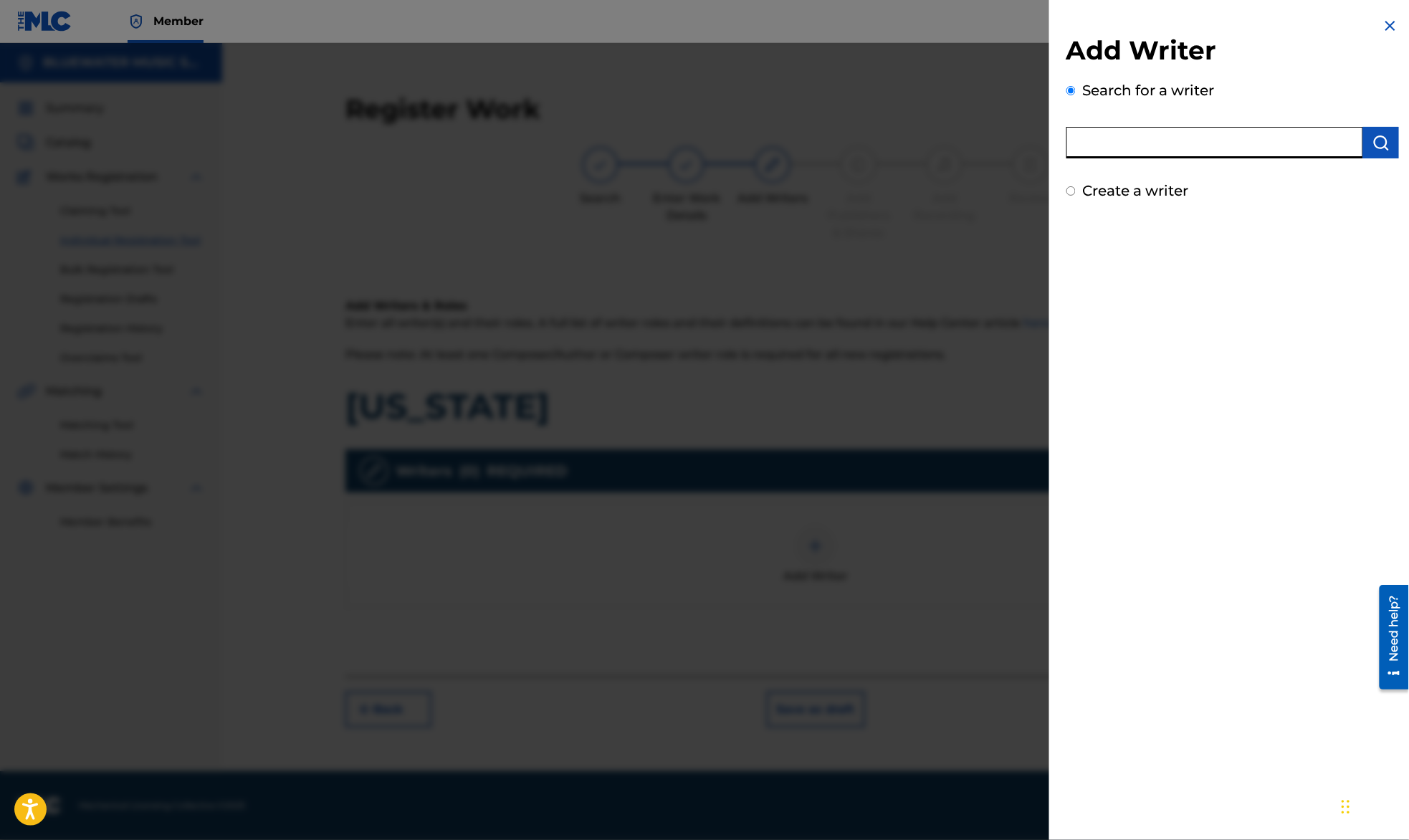
click at [1188, 150] on input "text" at bounding box center [1214, 142] width 297 height 31
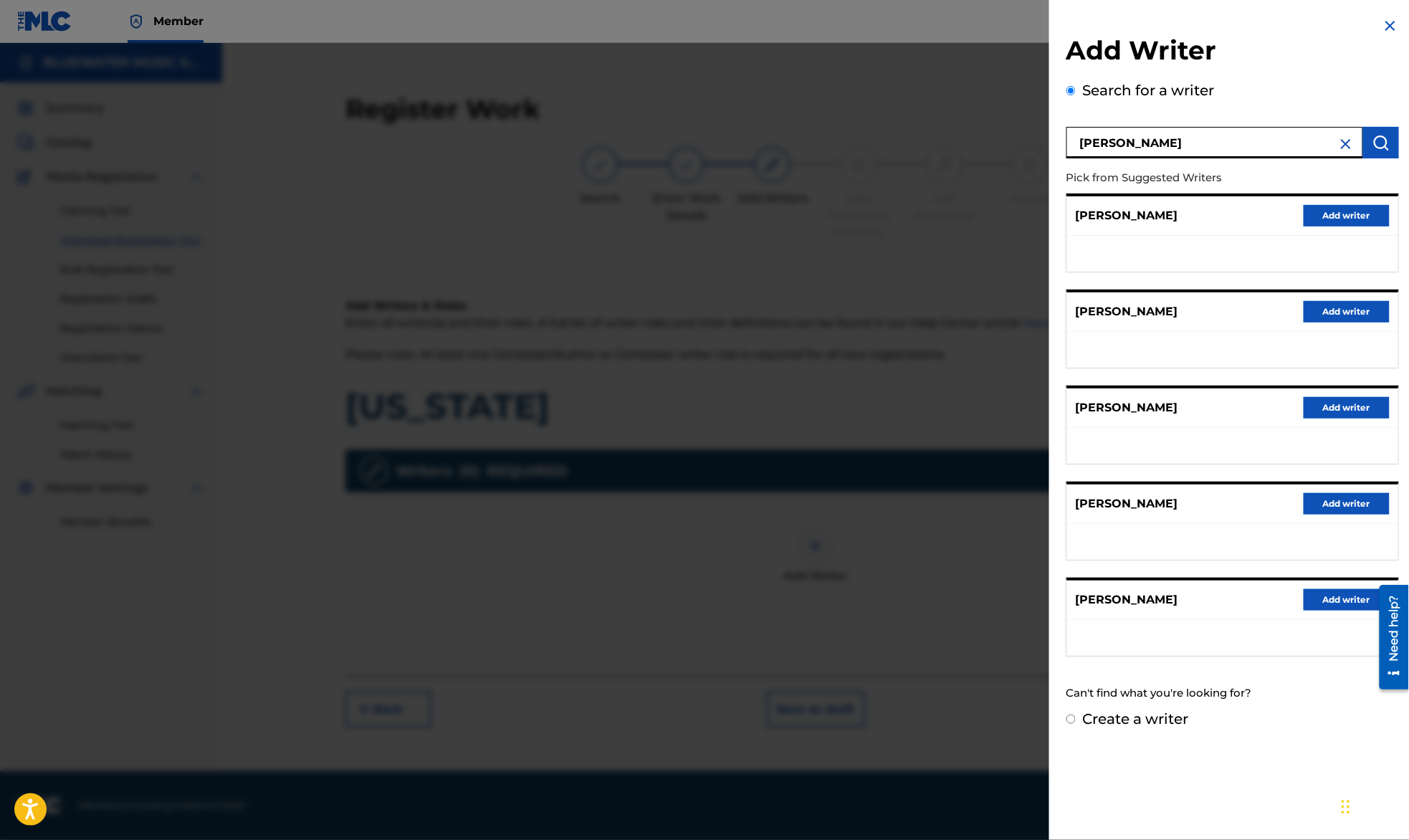
click at [1037, 141] on div "Add Writer Search for a writer [PERSON_NAME] from Suggested Writers [PERSON_NAM…" at bounding box center [704, 441] width 1409 height 797
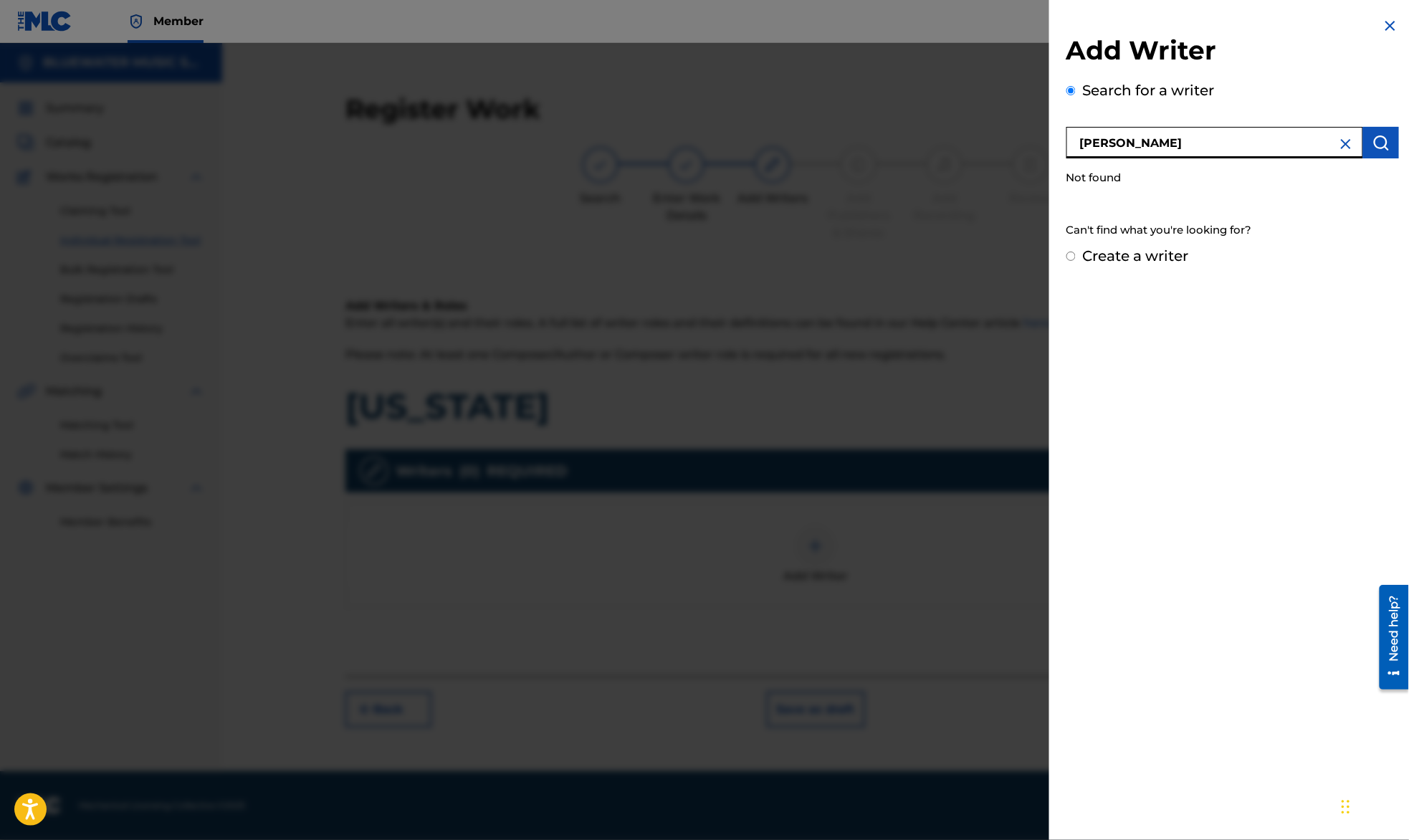
type input "[PERSON_NAME]"
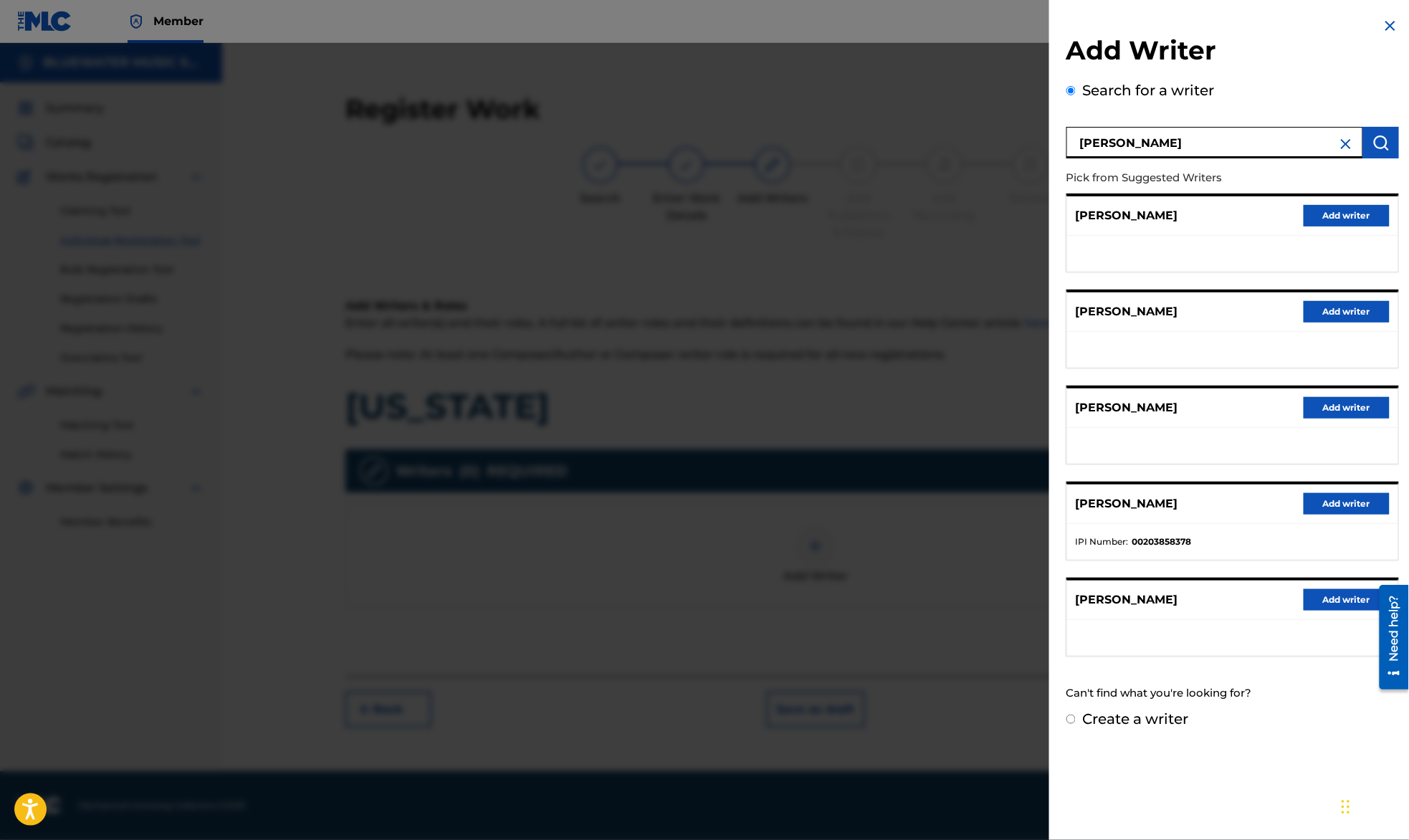
click at [1336, 505] on button "Add writer" at bounding box center [1347, 504] width 86 height 22
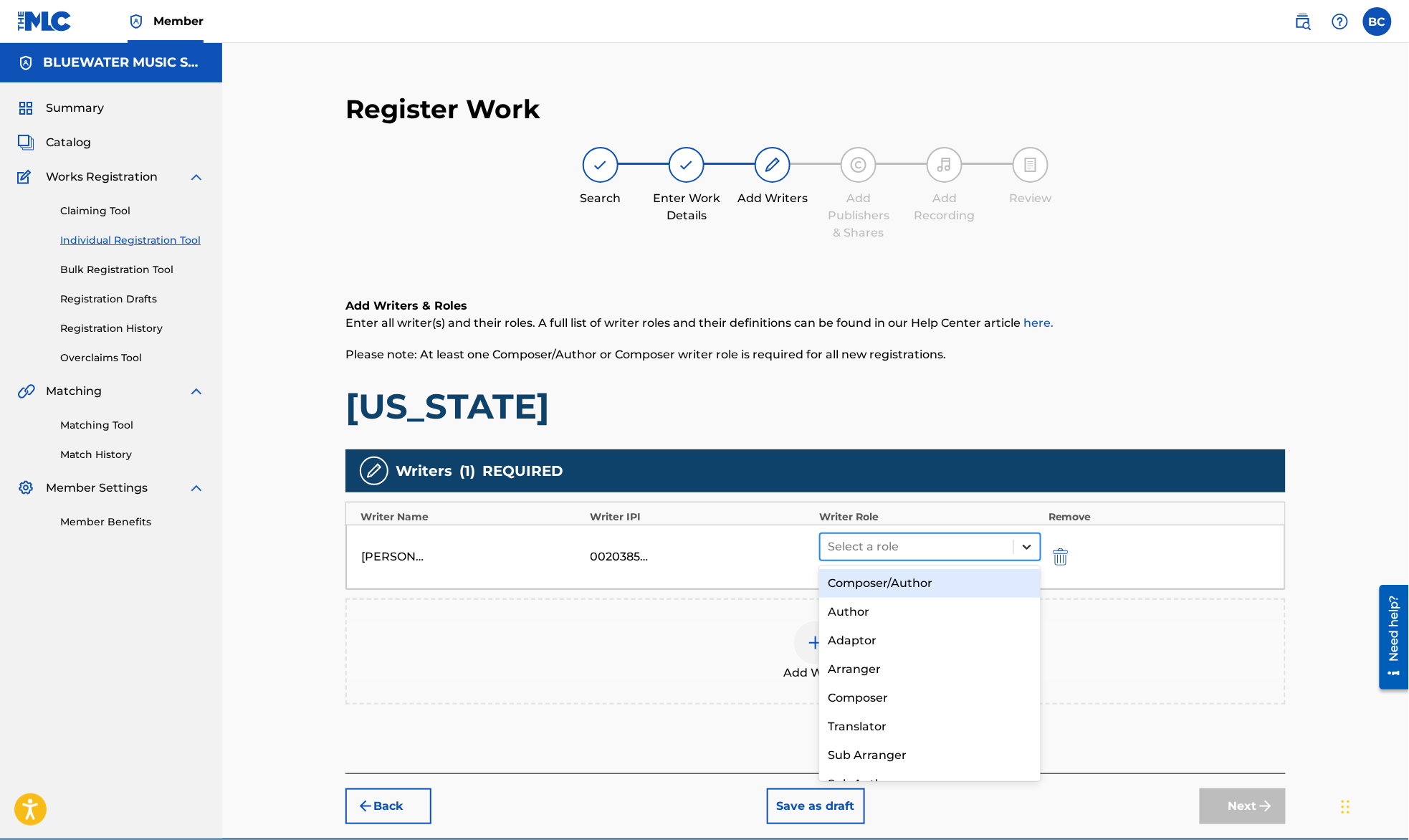
click at [1029, 555] on div at bounding box center [1027, 547] width 26 height 26
click at [957, 579] on div "Composer/Author" at bounding box center [929, 583] width 221 height 29
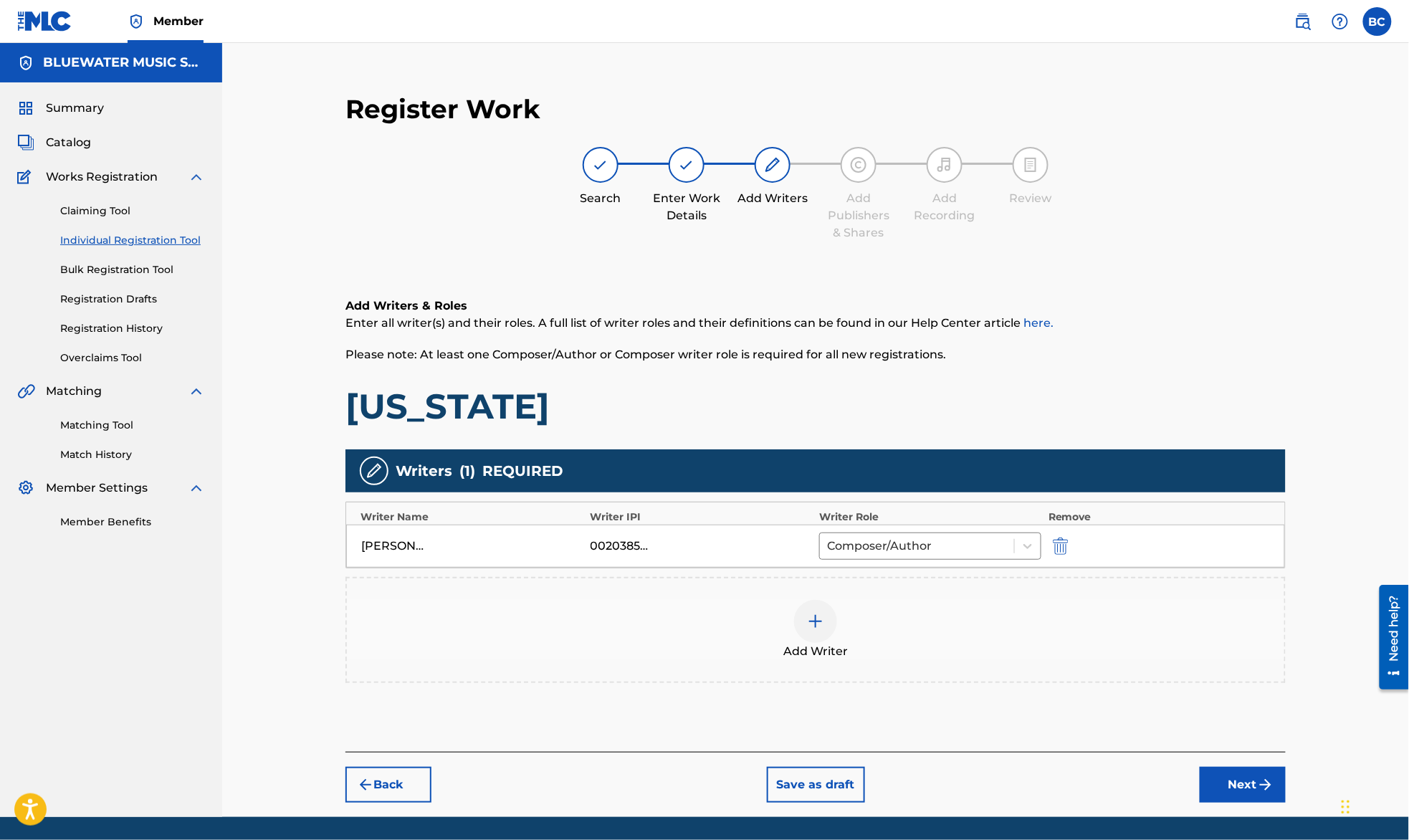
click at [1351, 655] on div "Register Work Search Enter Work Details Add Writers Add Publishers & Shares Add…" at bounding box center [815, 430] width 1187 height 774
click at [1258, 794] on button "Next" at bounding box center [1243, 784] width 86 height 36
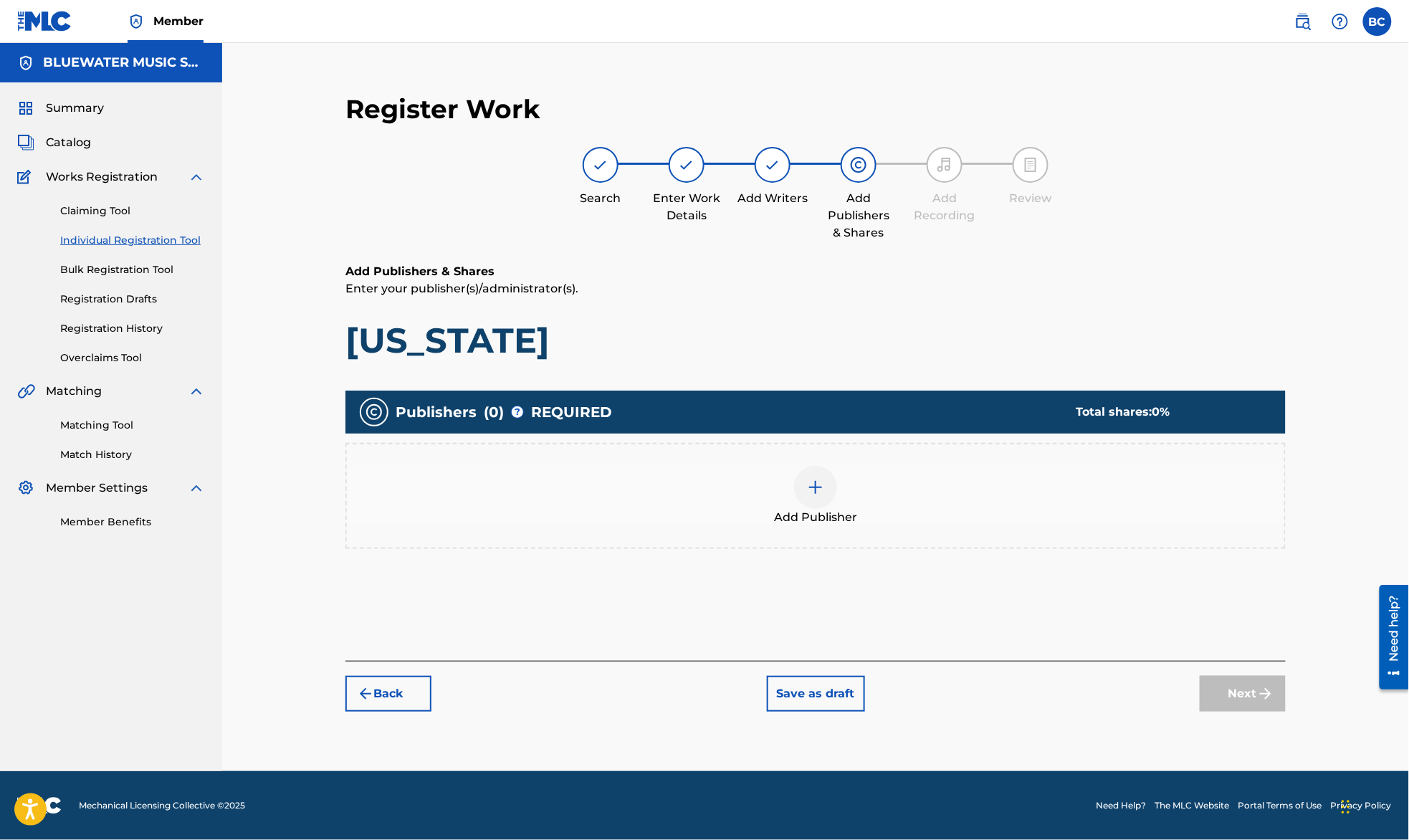
click at [838, 496] on div "Add Publisher" at bounding box center [815, 496] width 937 height 60
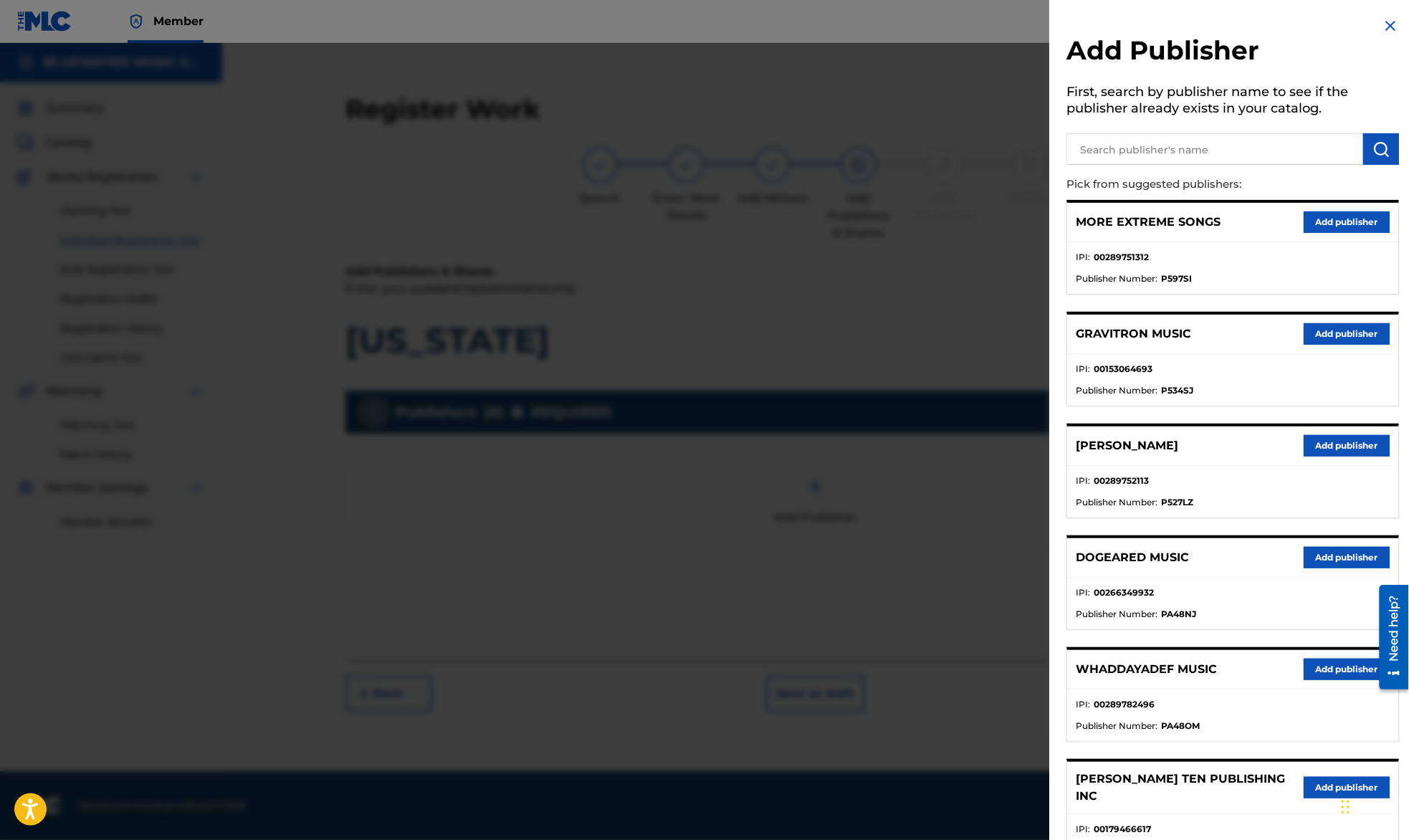
click at [1113, 144] on input "text" at bounding box center [1214, 149] width 297 height 31
type input "KREKTONE"
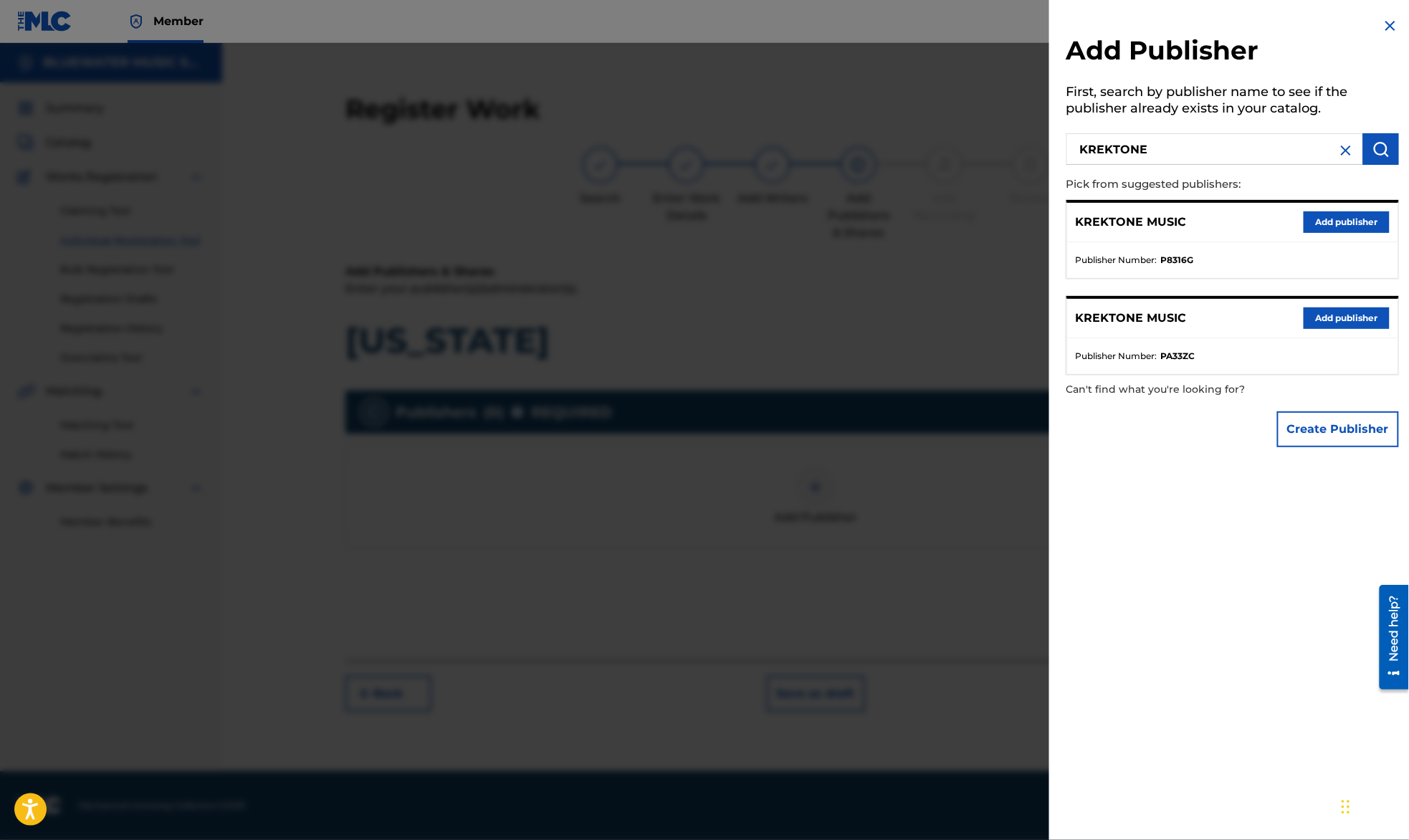
click at [1360, 225] on button "Add publisher" at bounding box center [1347, 221] width 86 height 22
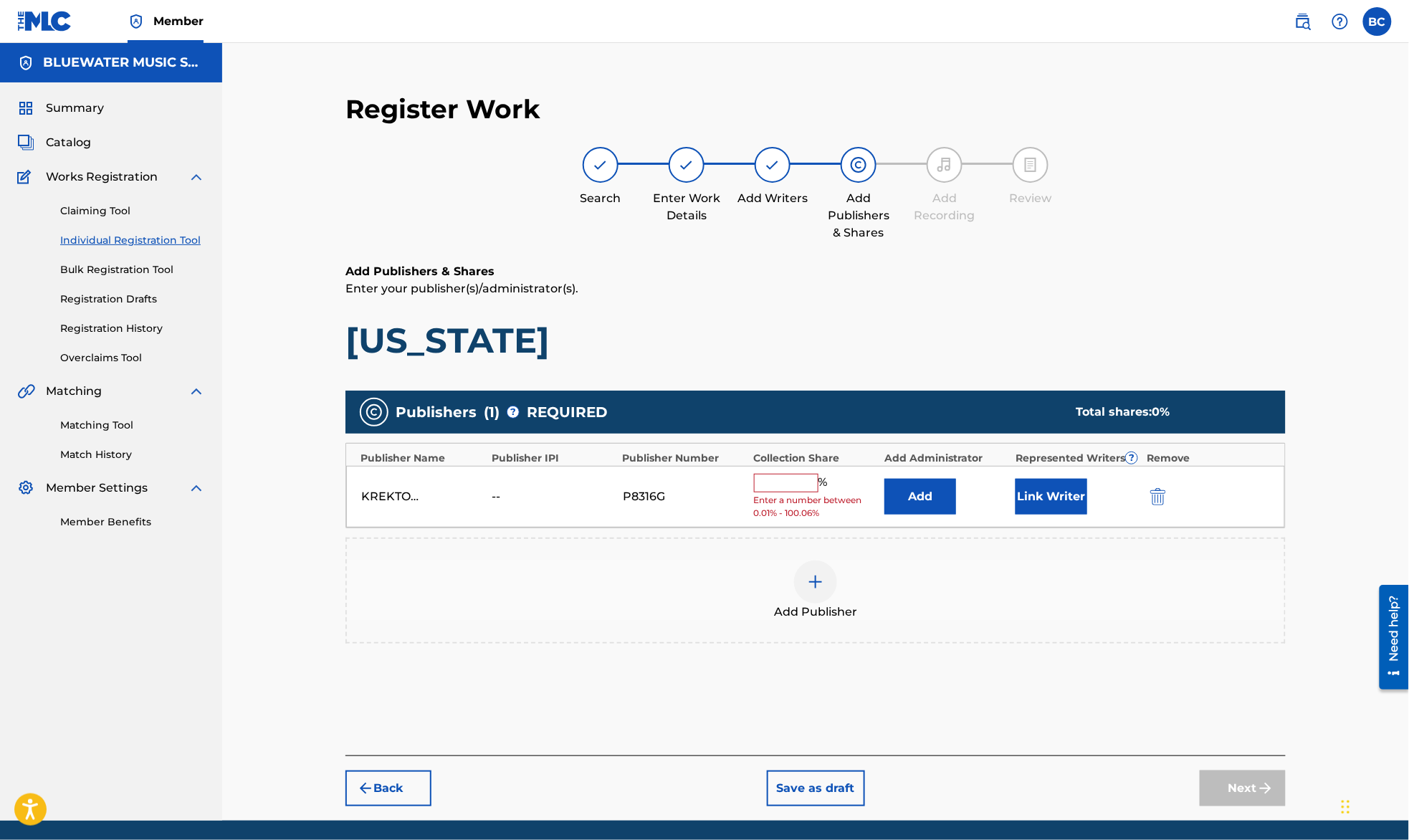
click at [944, 504] on button "Add" at bounding box center [920, 496] width 72 height 36
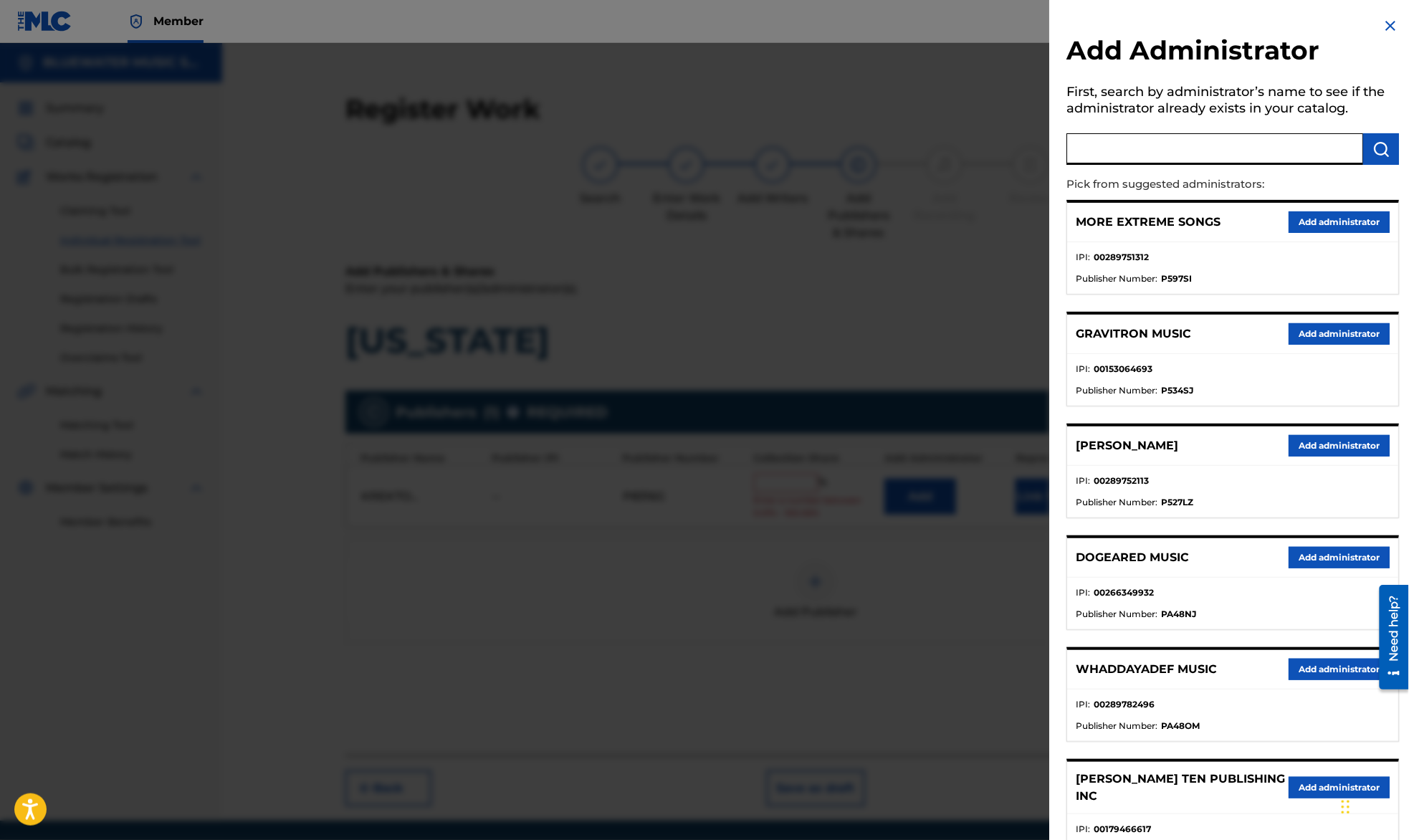
click at [1140, 148] on input "text" at bounding box center [1214, 149] width 297 height 31
type input "bluewater"
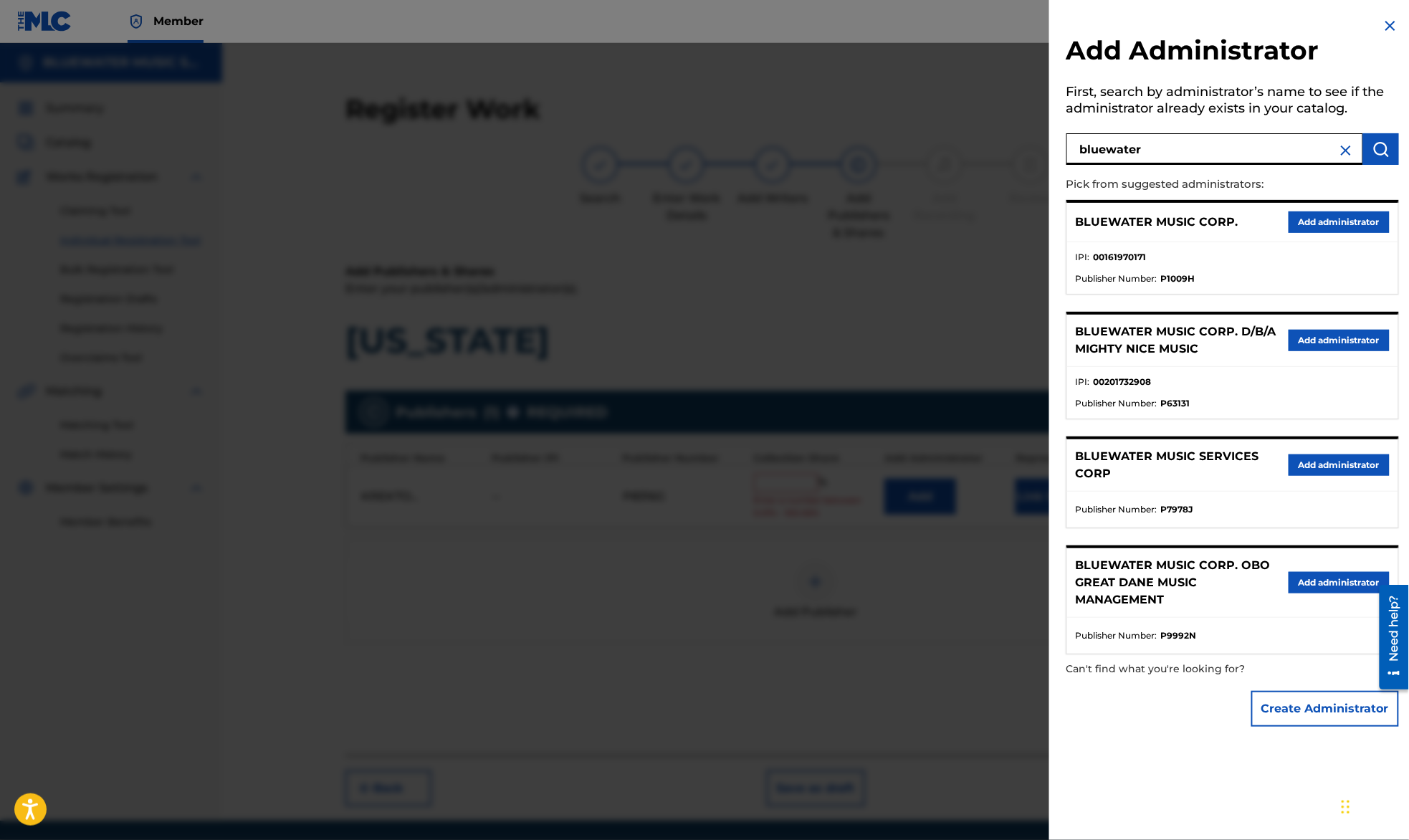
click at [1311, 227] on button "Add administrator" at bounding box center [1339, 221] width 101 height 22
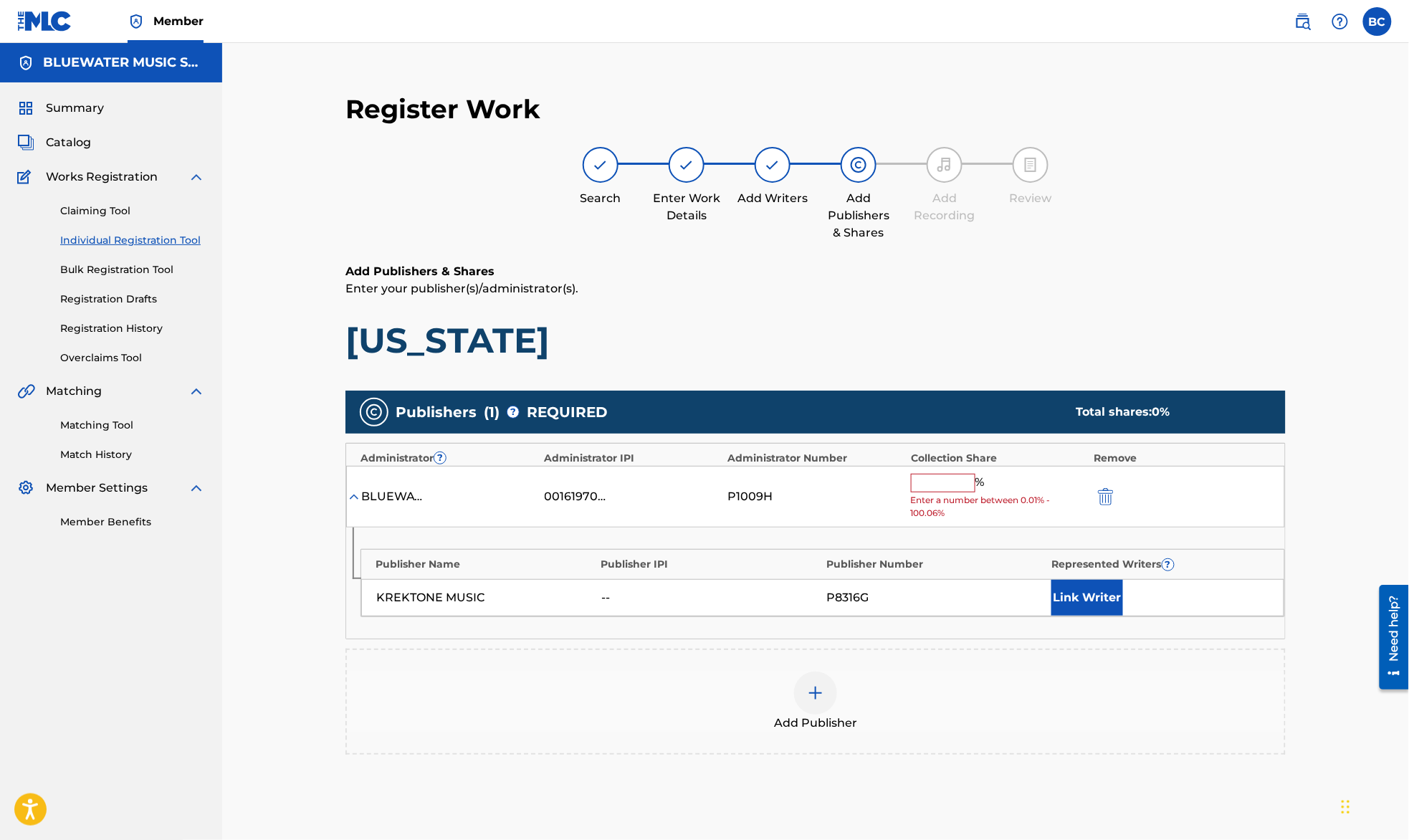
click at [965, 492] on input "text" at bounding box center [943, 483] width 65 height 18
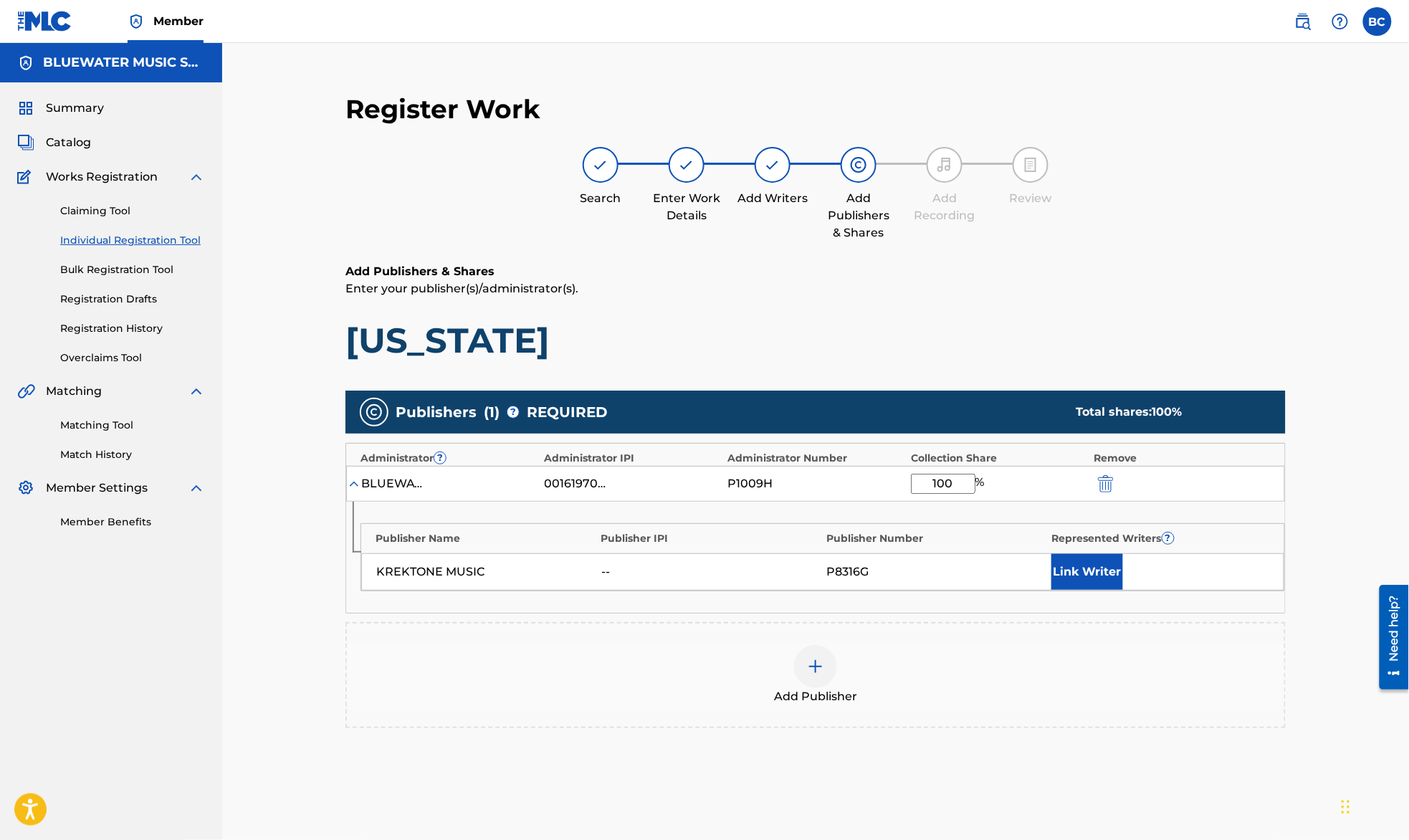
type input "100"
click at [1339, 417] on div "Register Work Search Enter Work Details Add Writers Add Publishers & Shares Add…" at bounding box center [815, 474] width 1187 height 862
click at [271, 69] on div "Register Work Search Enter Work Details Add Writers Add Publishers & Shares Add…" at bounding box center [815, 474] width 1187 height 862
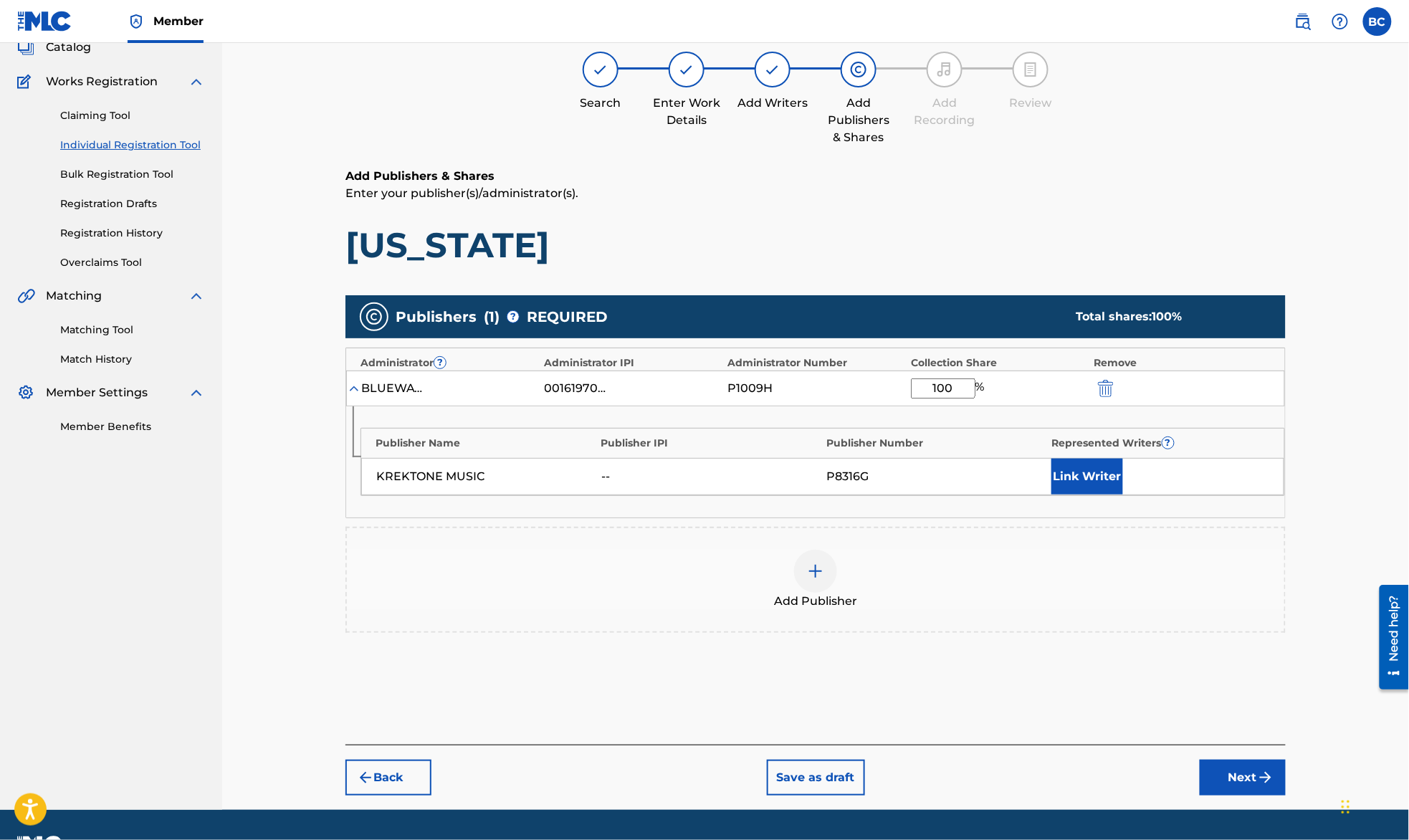
click at [1237, 782] on button "Next" at bounding box center [1243, 777] width 86 height 36
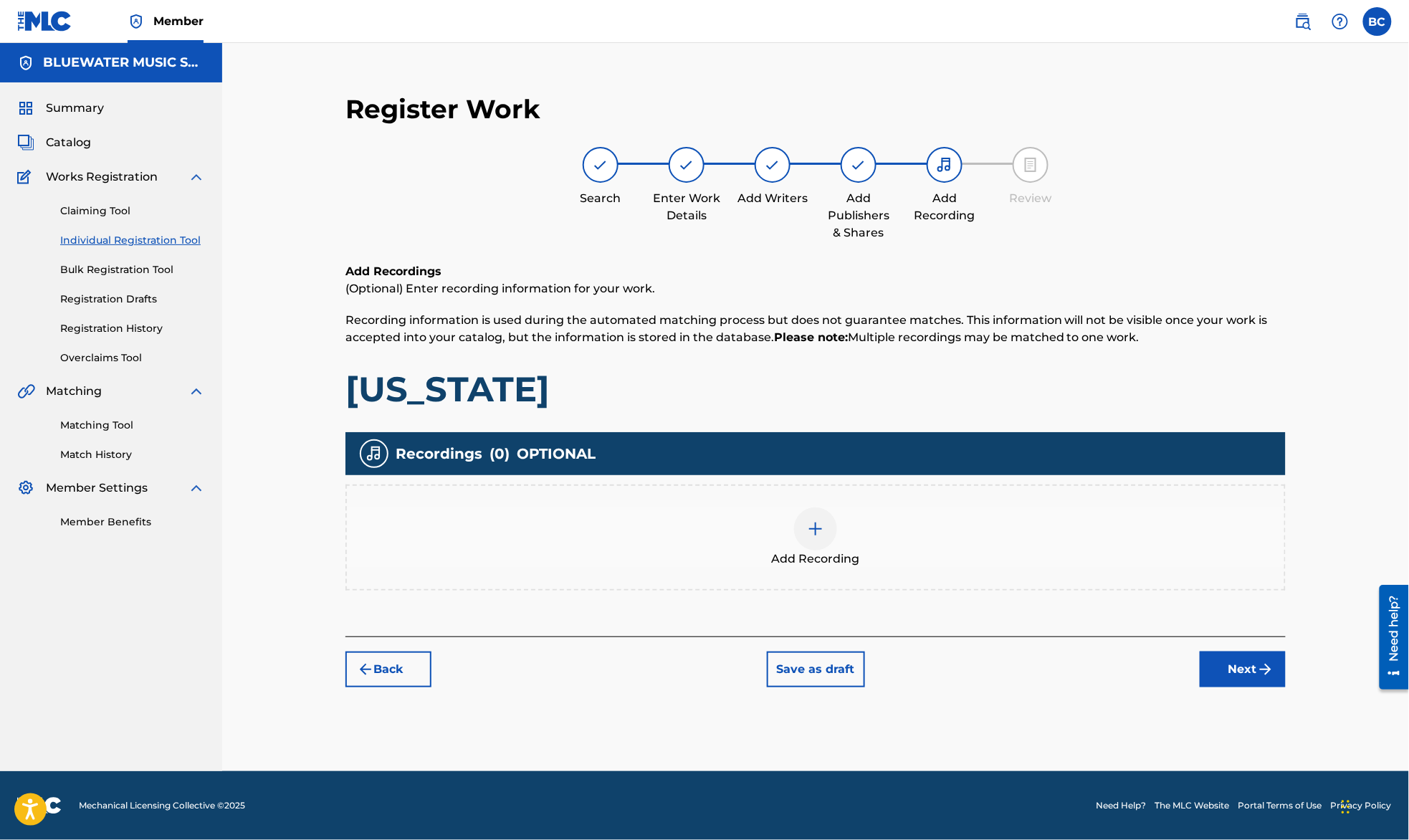
click at [1251, 660] on button "Next" at bounding box center [1243, 669] width 86 height 36
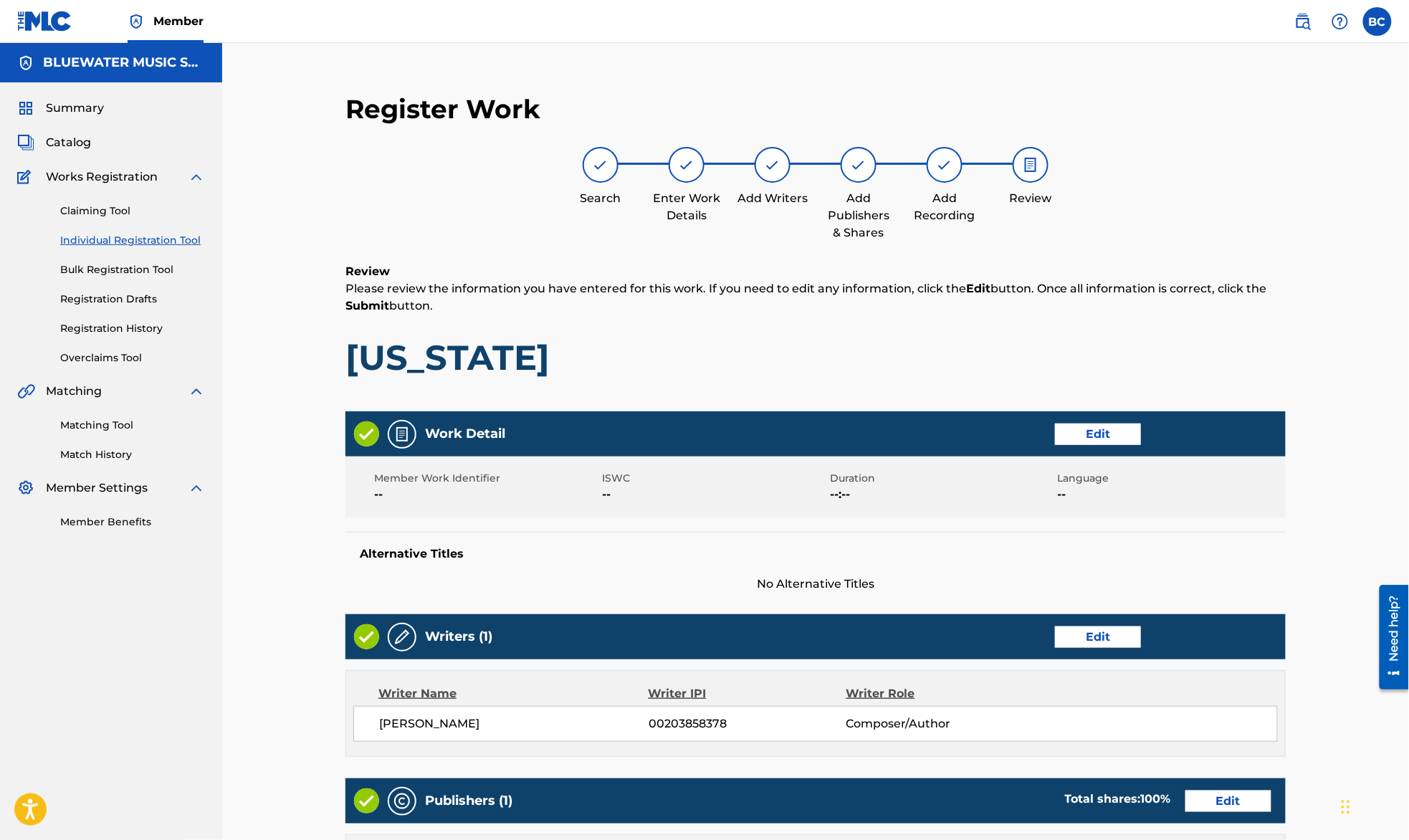
scroll to position [420, 0]
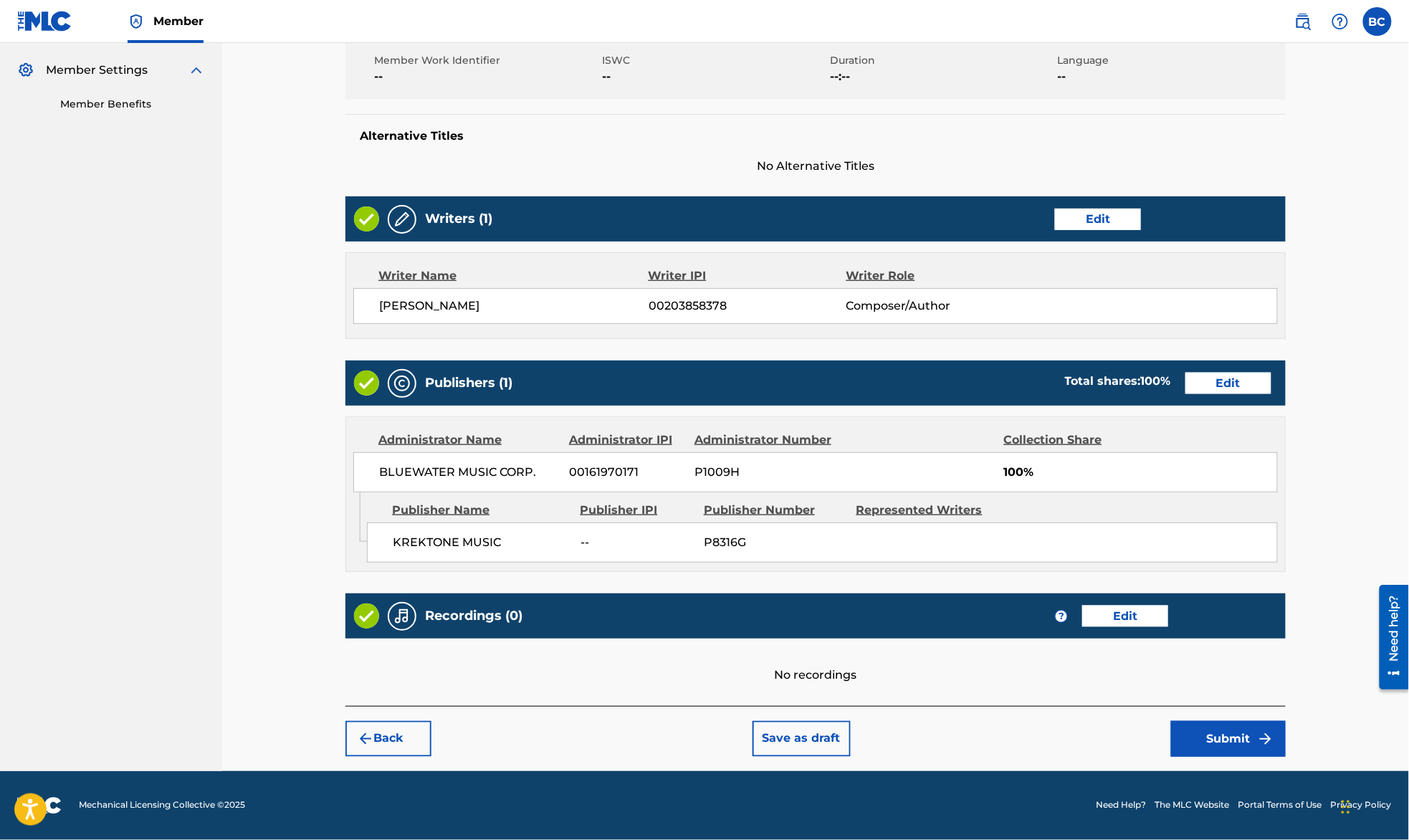
click at [1212, 729] on button "Submit" at bounding box center [1228, 738] width 114 height 36
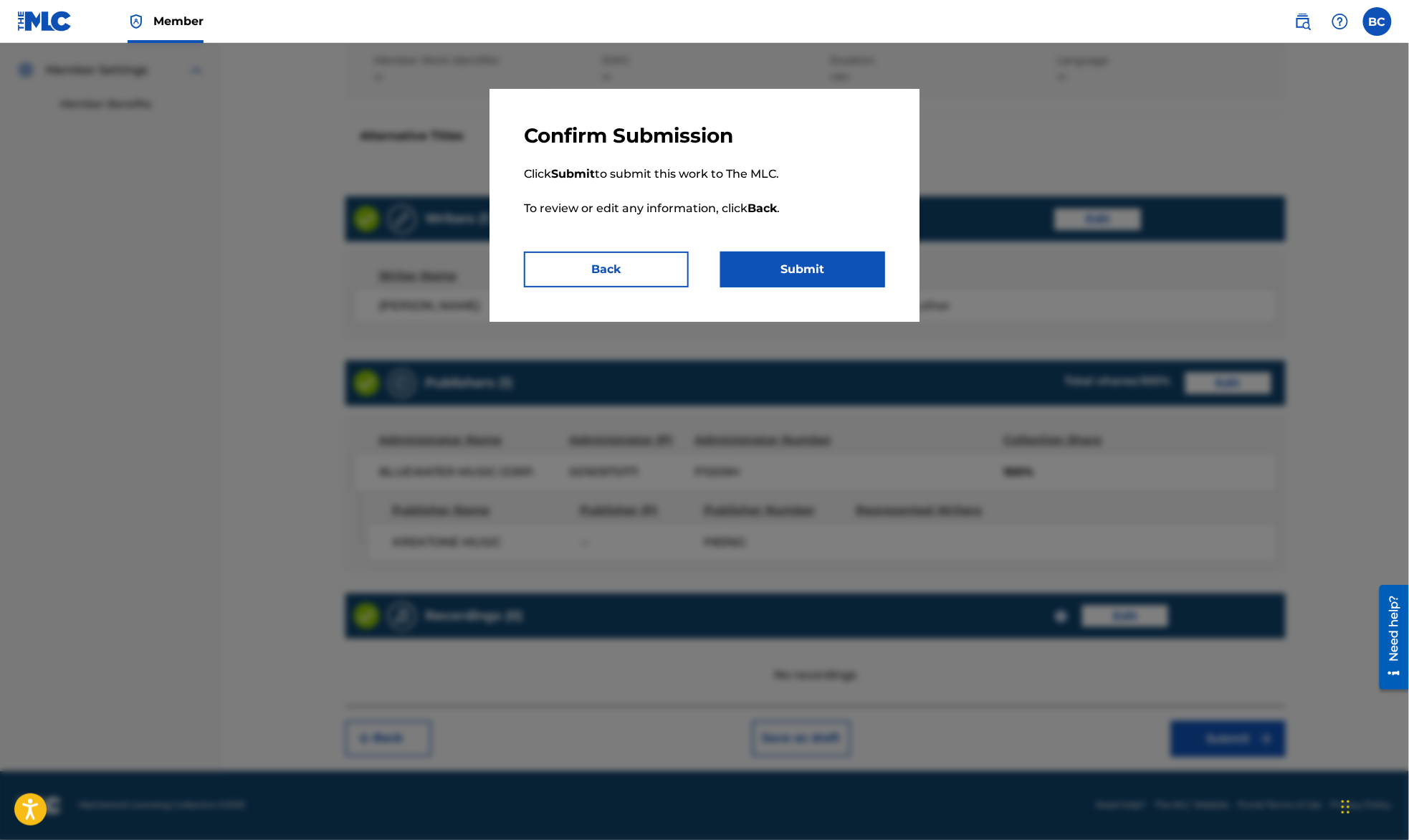
click at [856, 265] on button "Submit" at bounding box center [802, 269] width 165 height 36
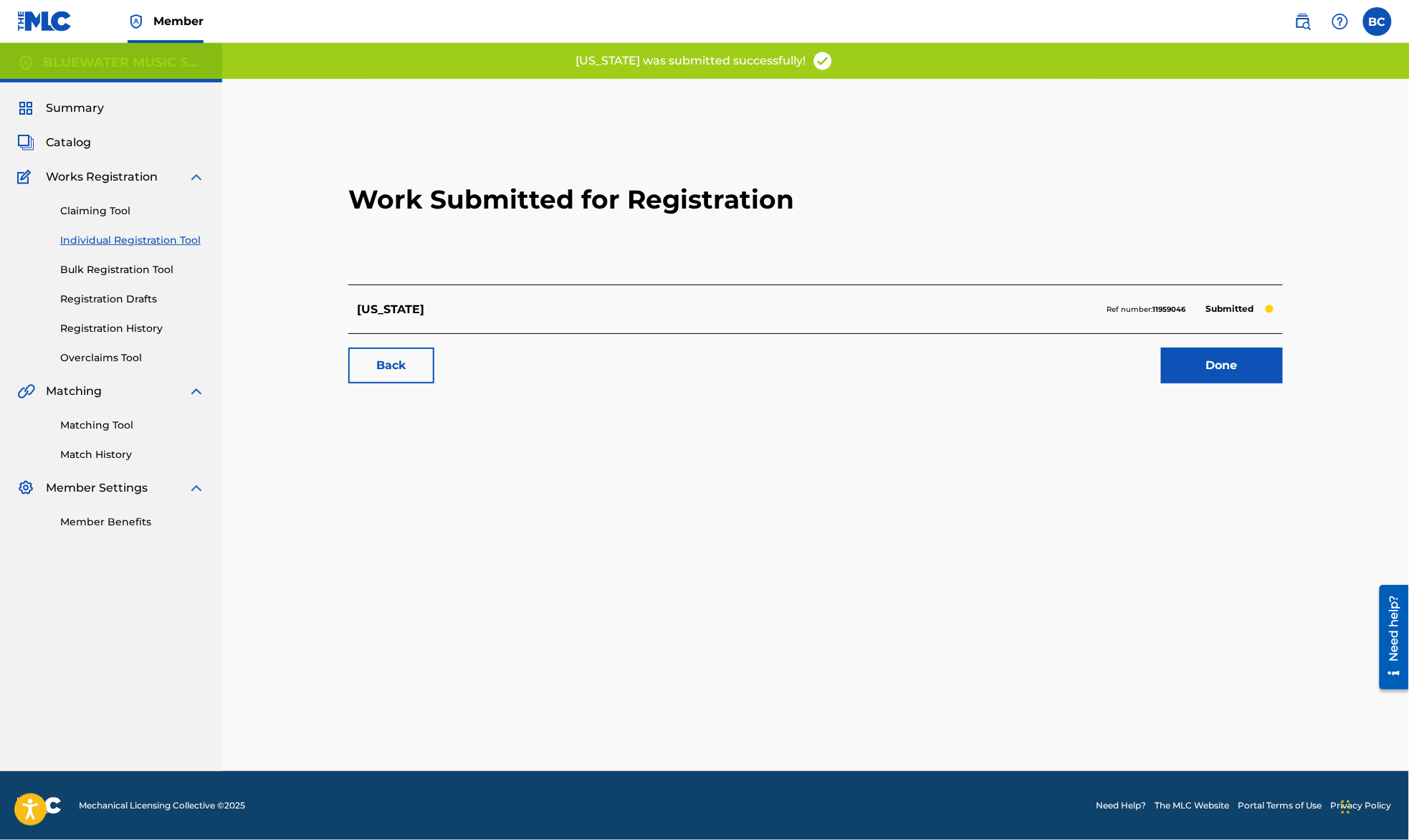
click at [1238, 371] on link "Done" at bounding box center [1222, 365] width 121 height 36
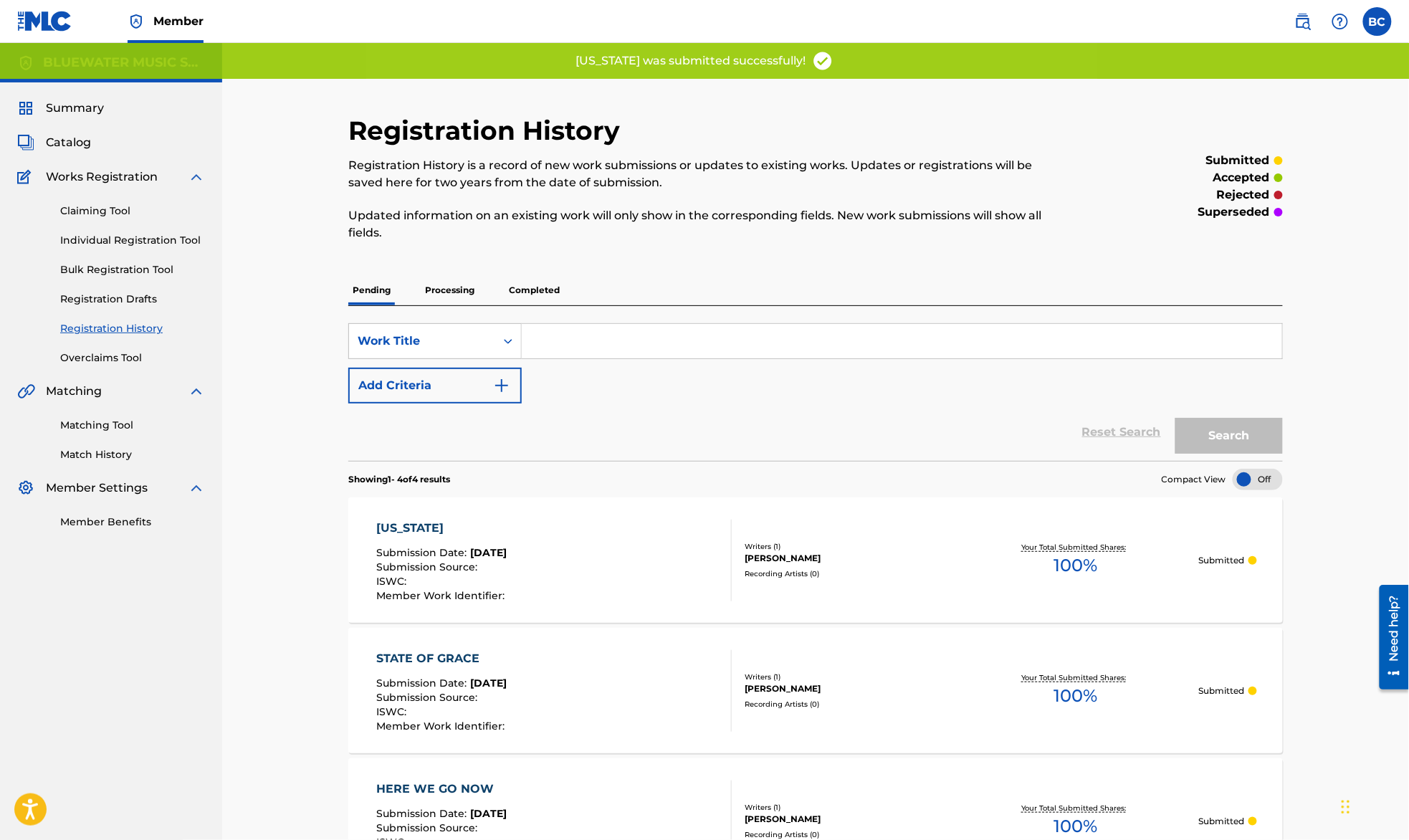
click at [115, 242] on link "Individual Registration Tool" at bounding box center [132, 240] width 145 height 15
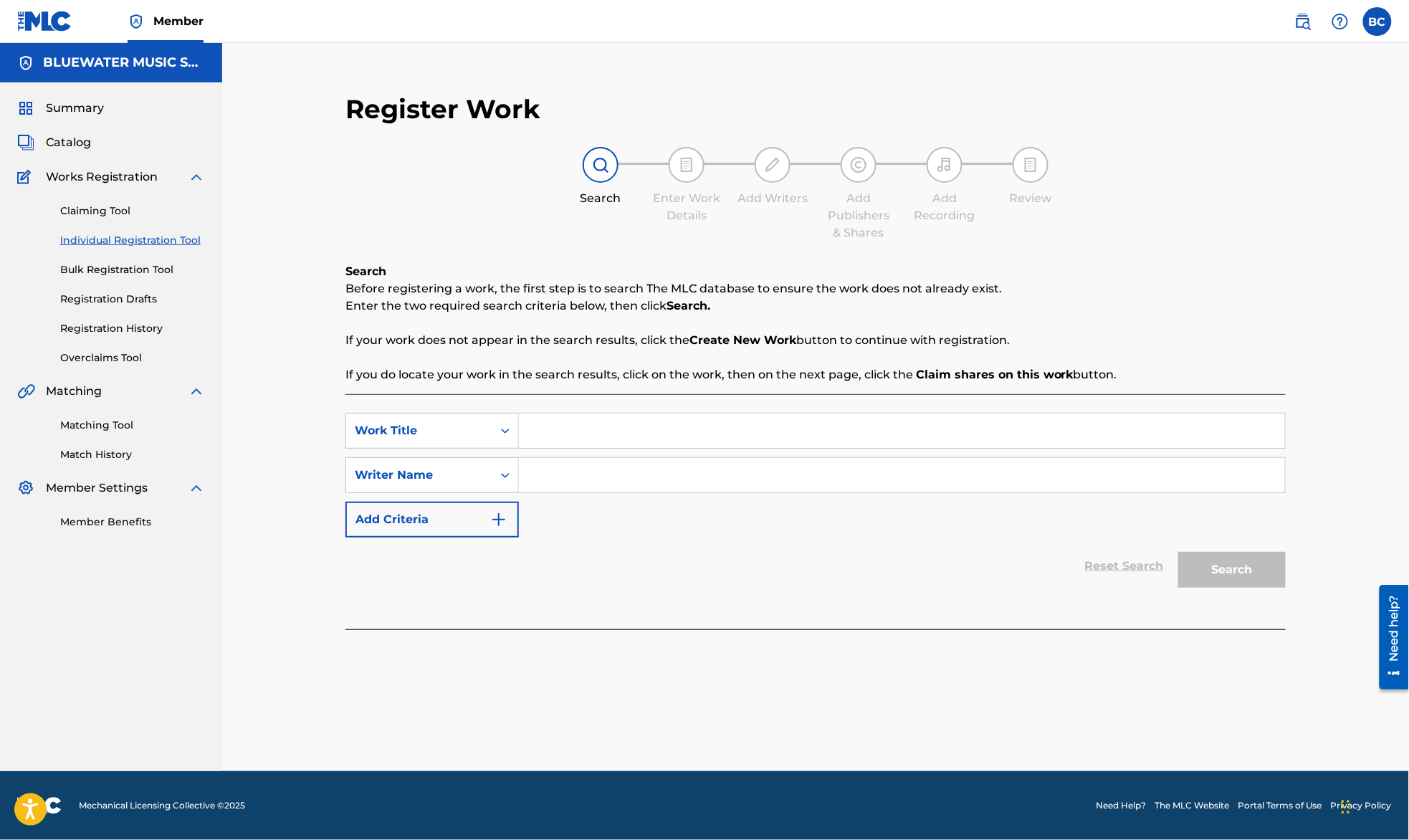
click at [1351, 193] on div "Register Work Search Enter Work Details Add Writers Add Publishers & Shares Add…" at bounding box center [815, 407] width 1187 height 728
click at [287, 59] on div "Register Work Search Enter Work Details Add Writers Add Publishers & Shares Add…" at bounding box center [815, 407] width 1187 height 728
click at [583, 426] on input "Search Form" at bounding box center [902, 430] width 766 height 34
paste input "PERFECT FLAW"
type input "PERFECT FLAW"
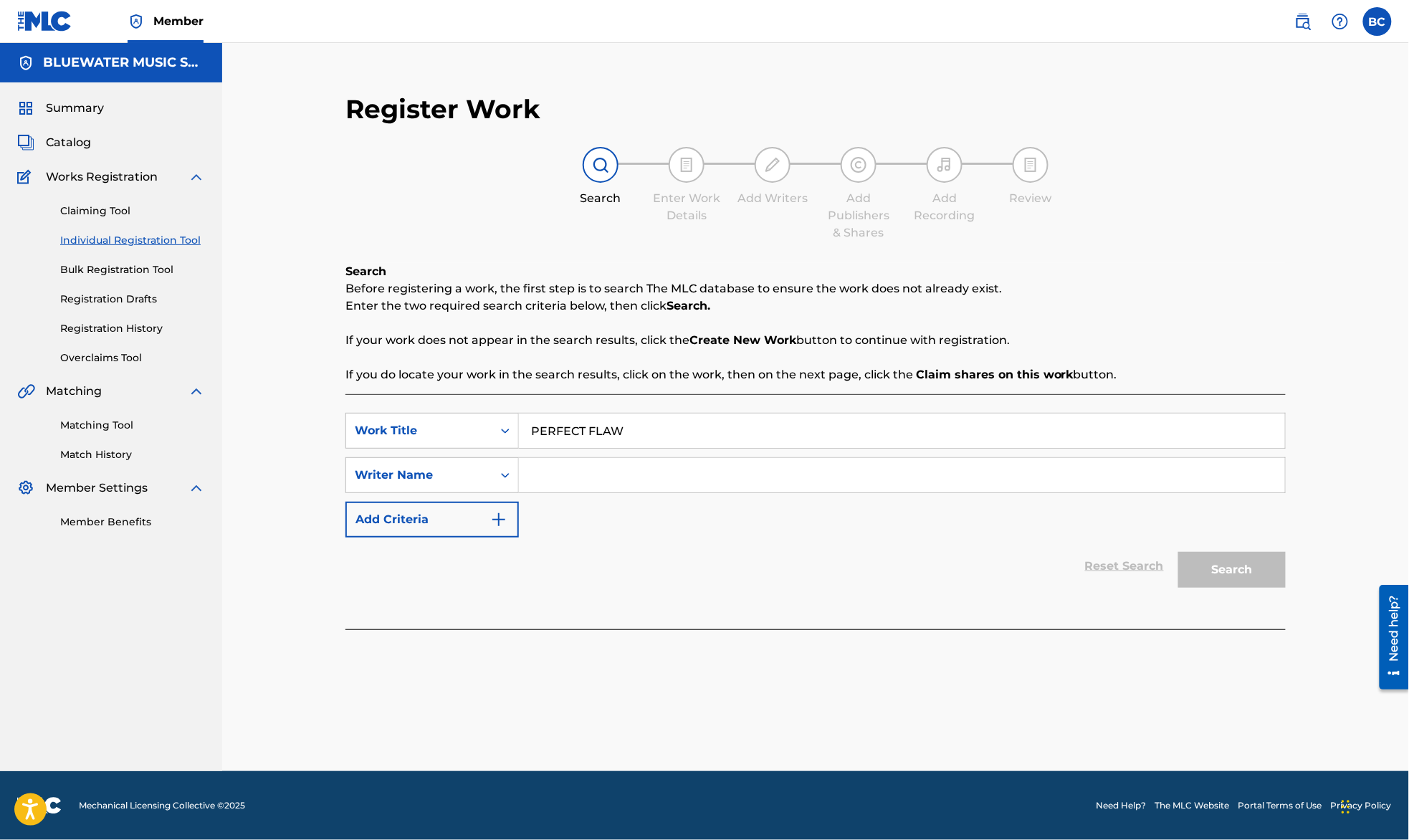
click at [578, 466] on input "Search Form" at bounding box center [902, 475] width 766 height 34
type input "[PERSON_NAME]"
click at [1178, 551] on button "Search" at bounding box center [1232, 569] width 107 height 36
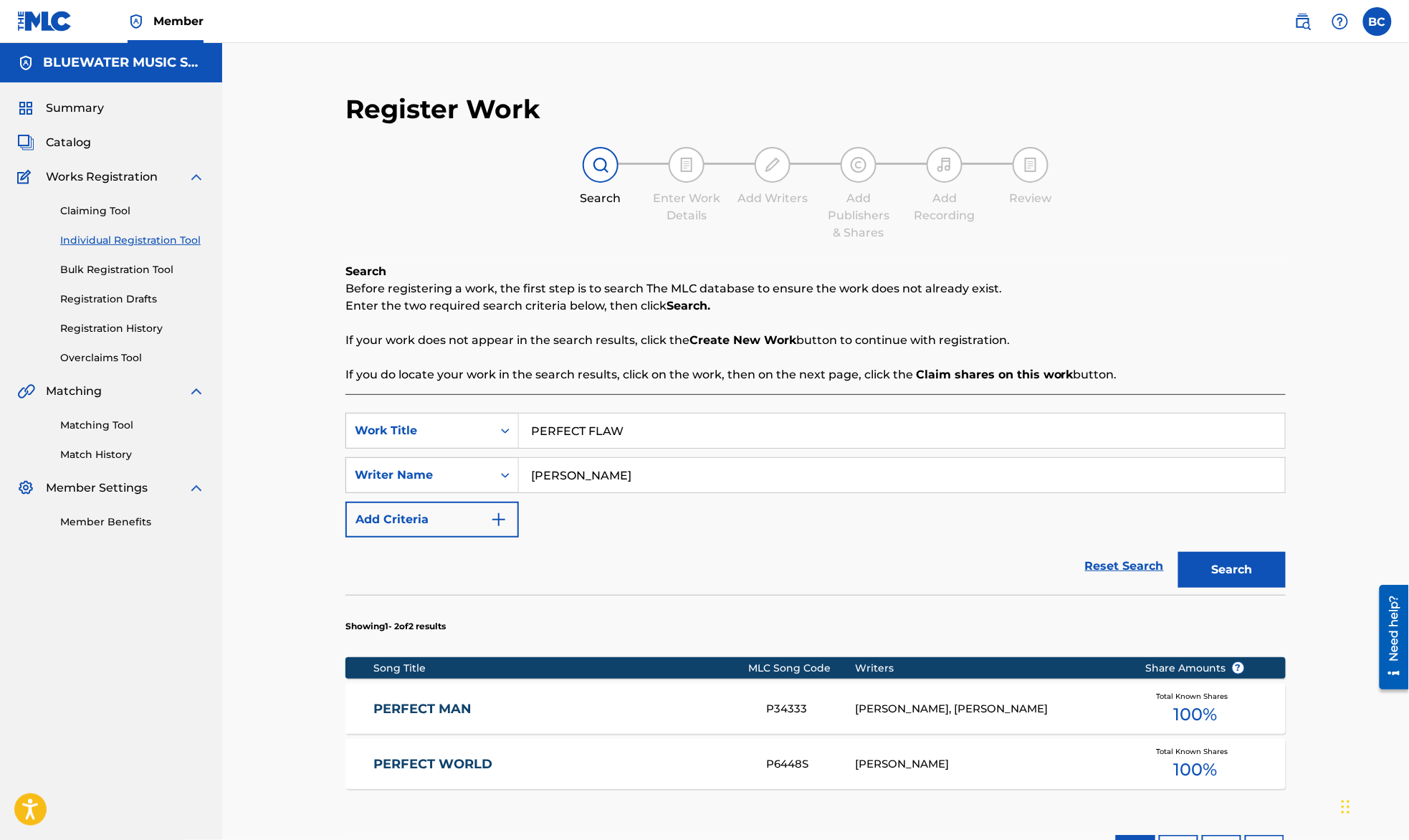
scroll to position [208, 0]
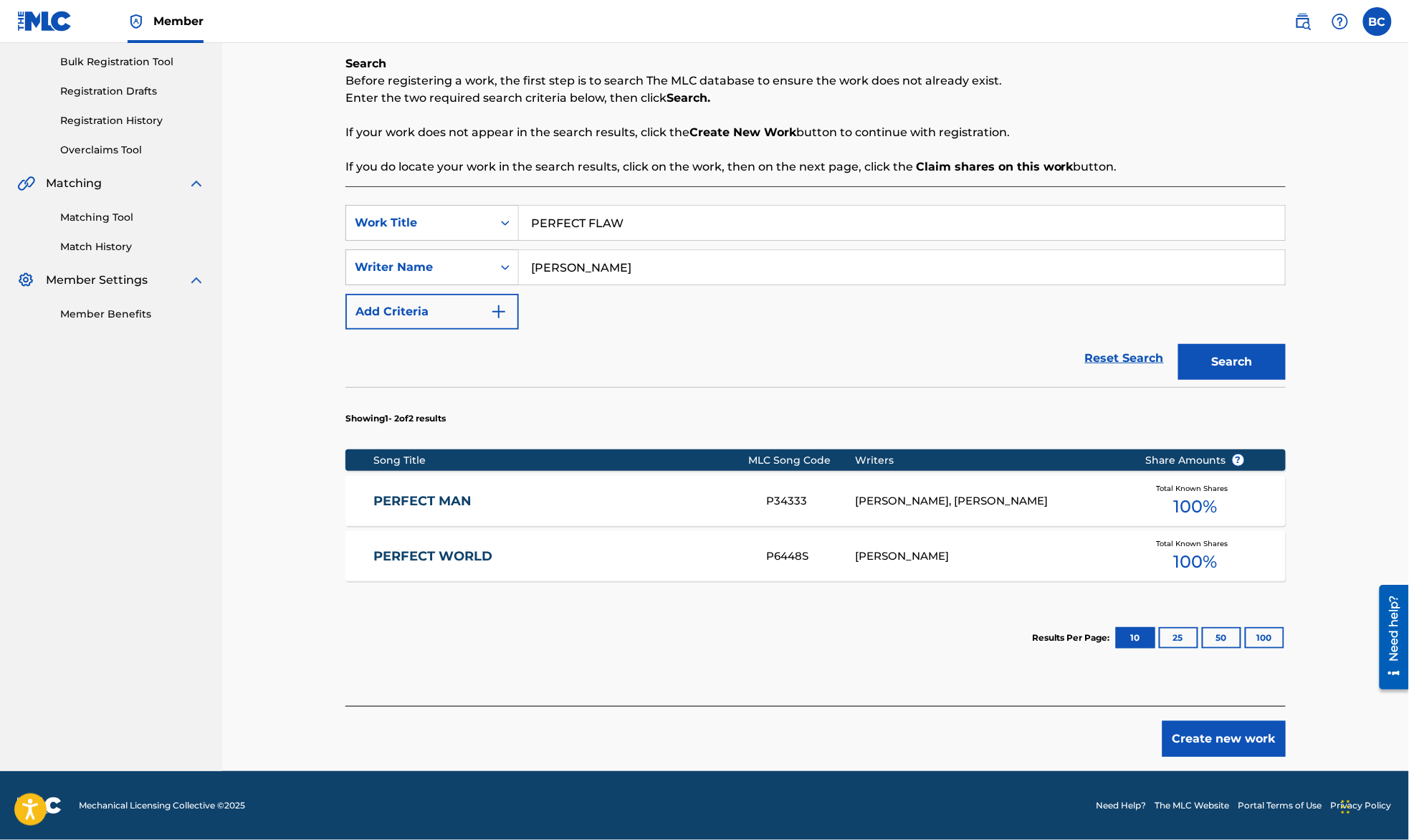
click at [1243, 719] on div "Create new work" at bounding box center [815, 731] width 940 height 51
click at [1251, 738] on button "Create new work" at bounding box center [1224, 738] width 123 height 36
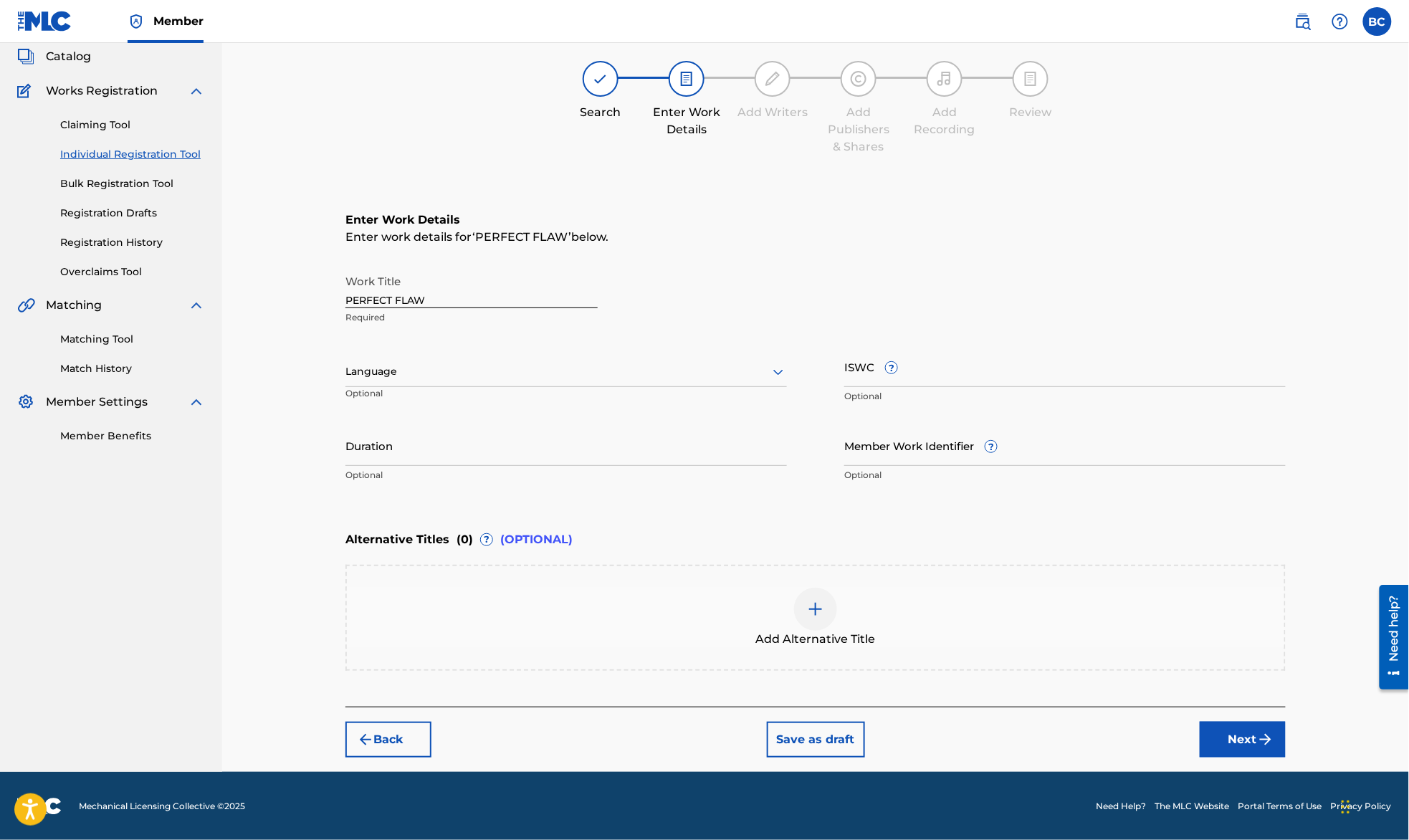
click at [226, 288] on div "Register Work Search Enter Work Details Add Writers Add Publishers & Shares Add…" at bounding box center [815, 364] width 1187 height 814
click at [1251, 732] on button "Next" at bounding box center [1243, 739] width 86 height 36
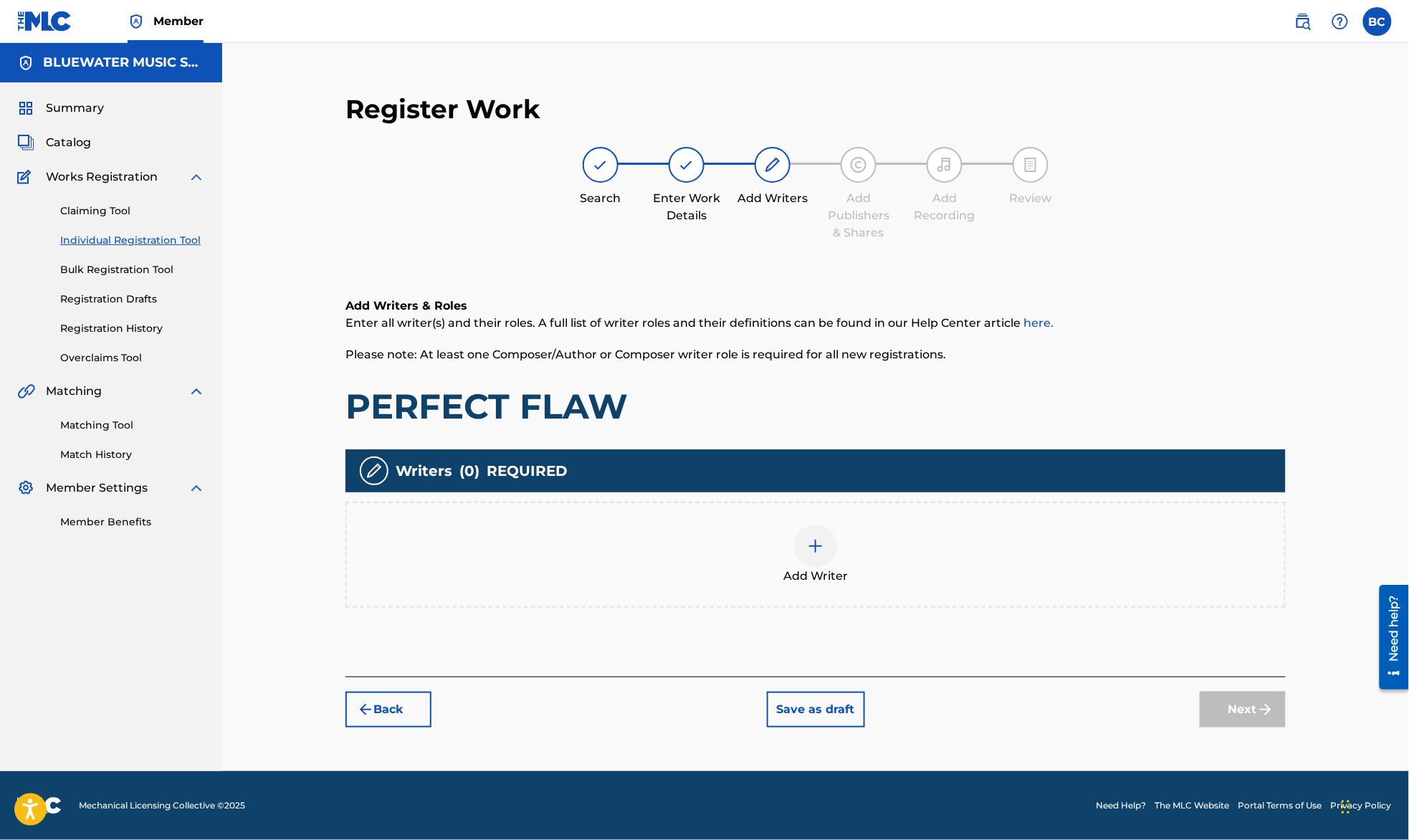
scroll to position [0, 0]
click at [709, 599] on div "Add Writer" at bounding box center [815, 555] width 940 height 106
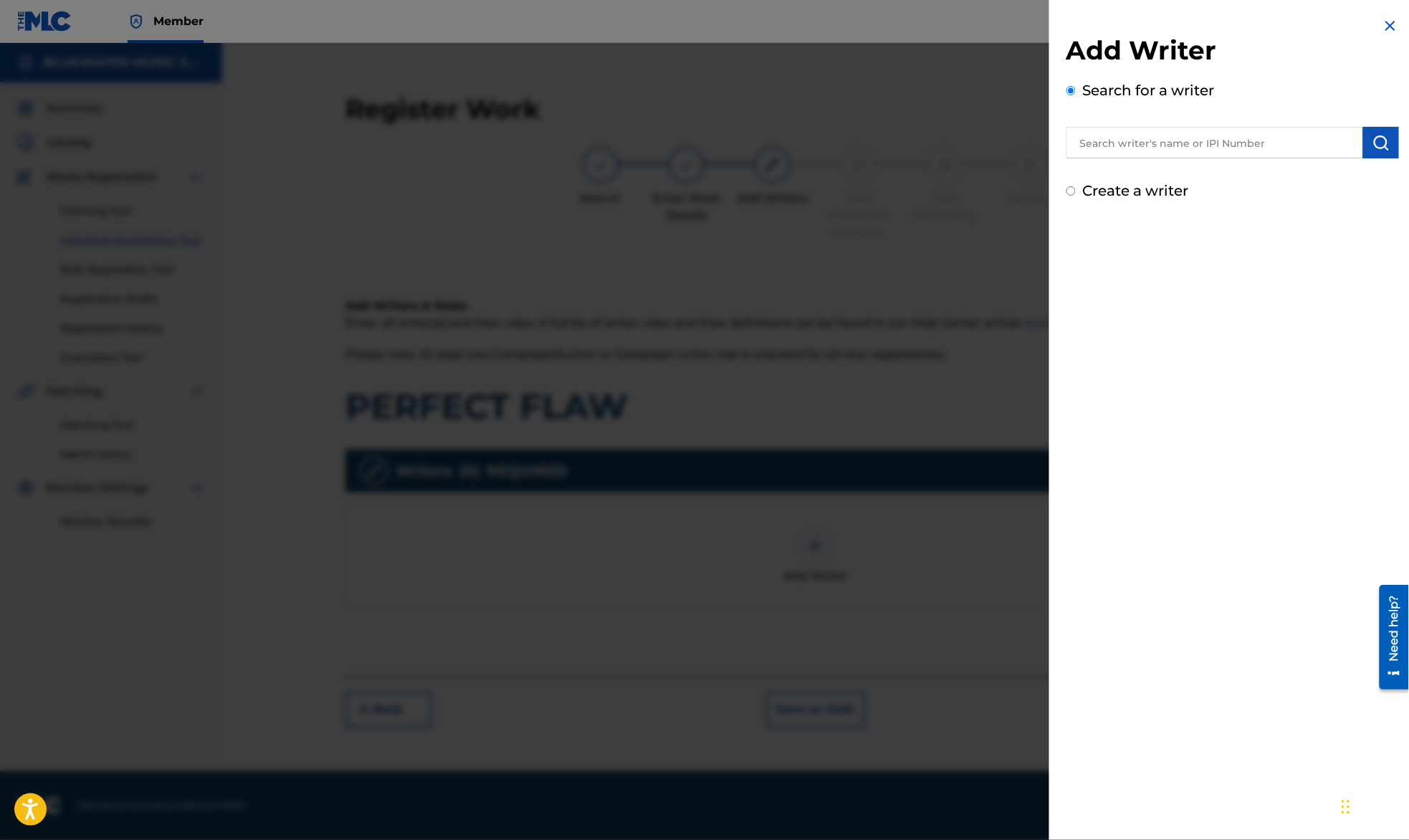
click at [1147, 143] on input "text" at bounding box center [1214, 142] width 297 height 31
type input "[PERSON_NAME]"
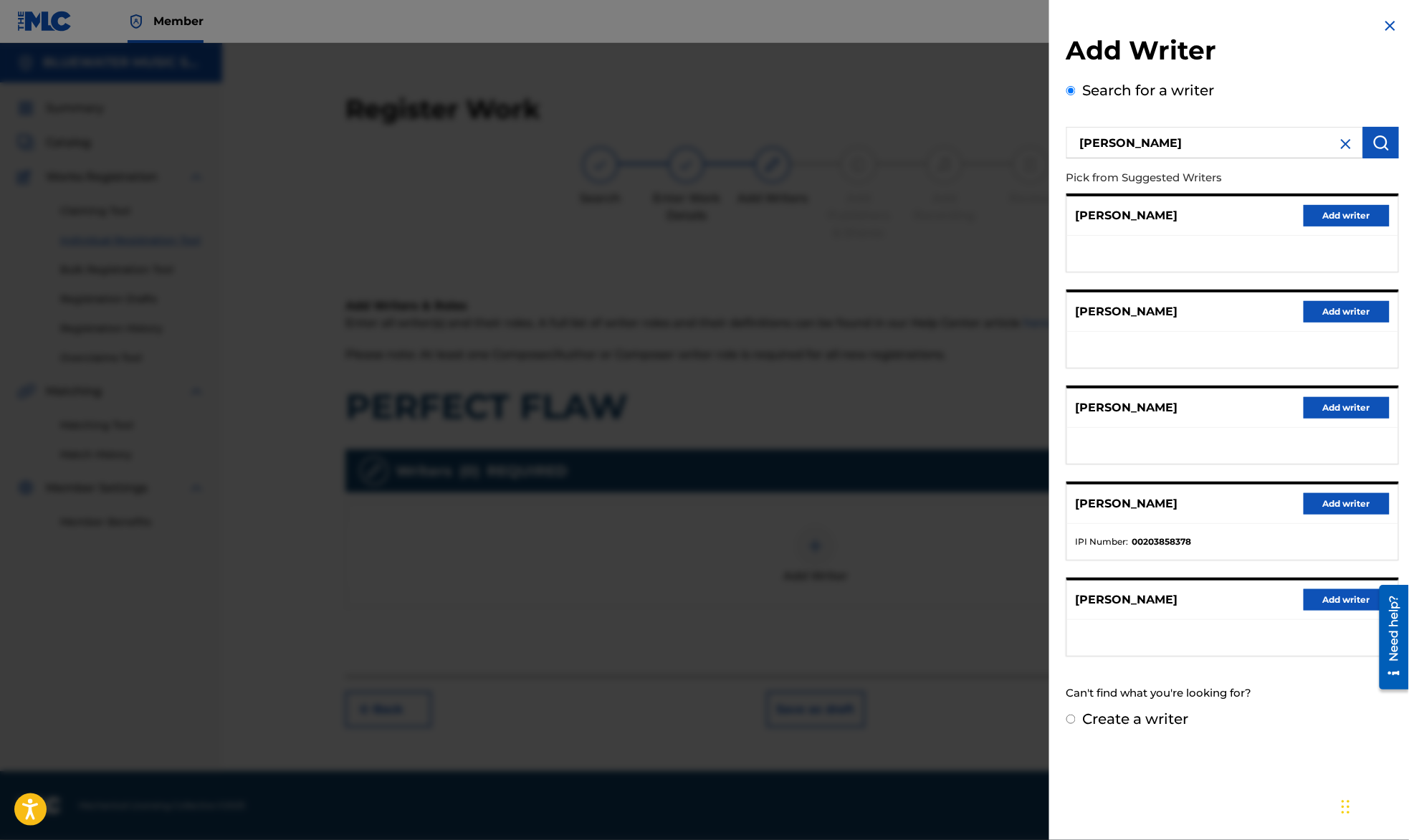
click at [1327, 503] on button "Add writer" at bounding box center [1347, 504] width 86 height 22
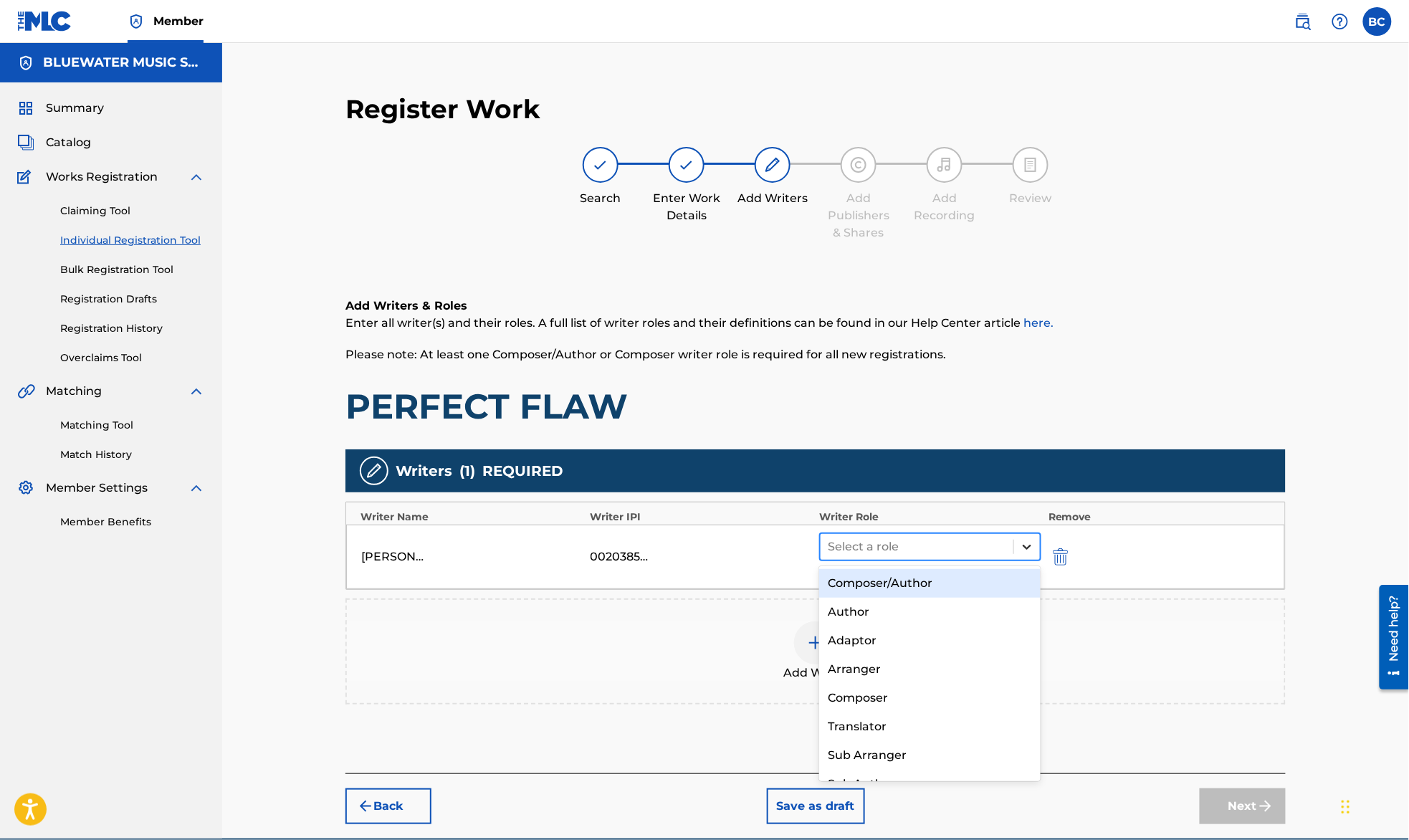
click at [1033, 546] on icon at bounding box center [1027, 547] width 14 height 14
click at [966, 580] on div "Composer/Author" at bounding box center [929, 583] width 221 height 29
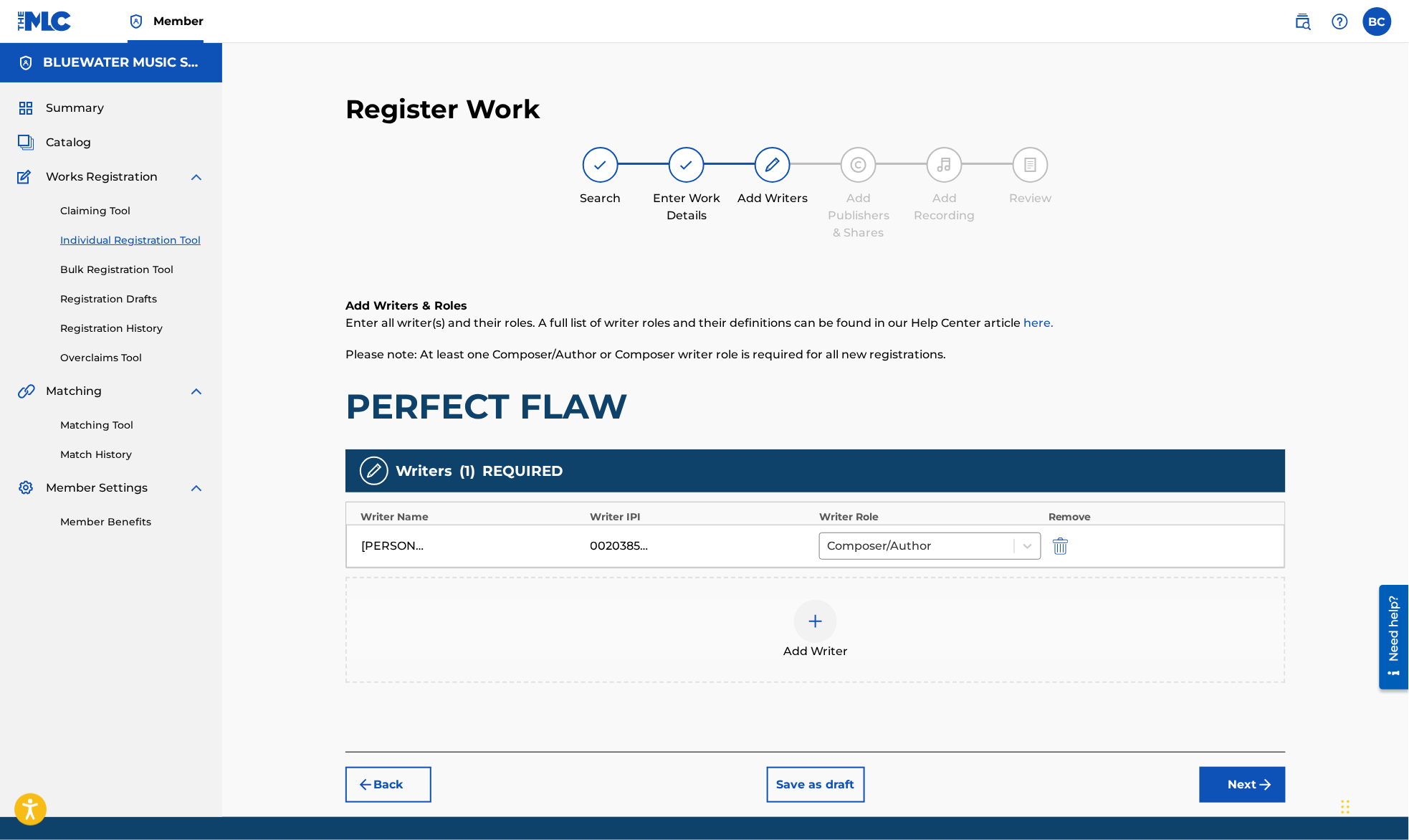
click at [1224, 770] on button "Next" at bounding box center [1243, 784] width 86 height 36
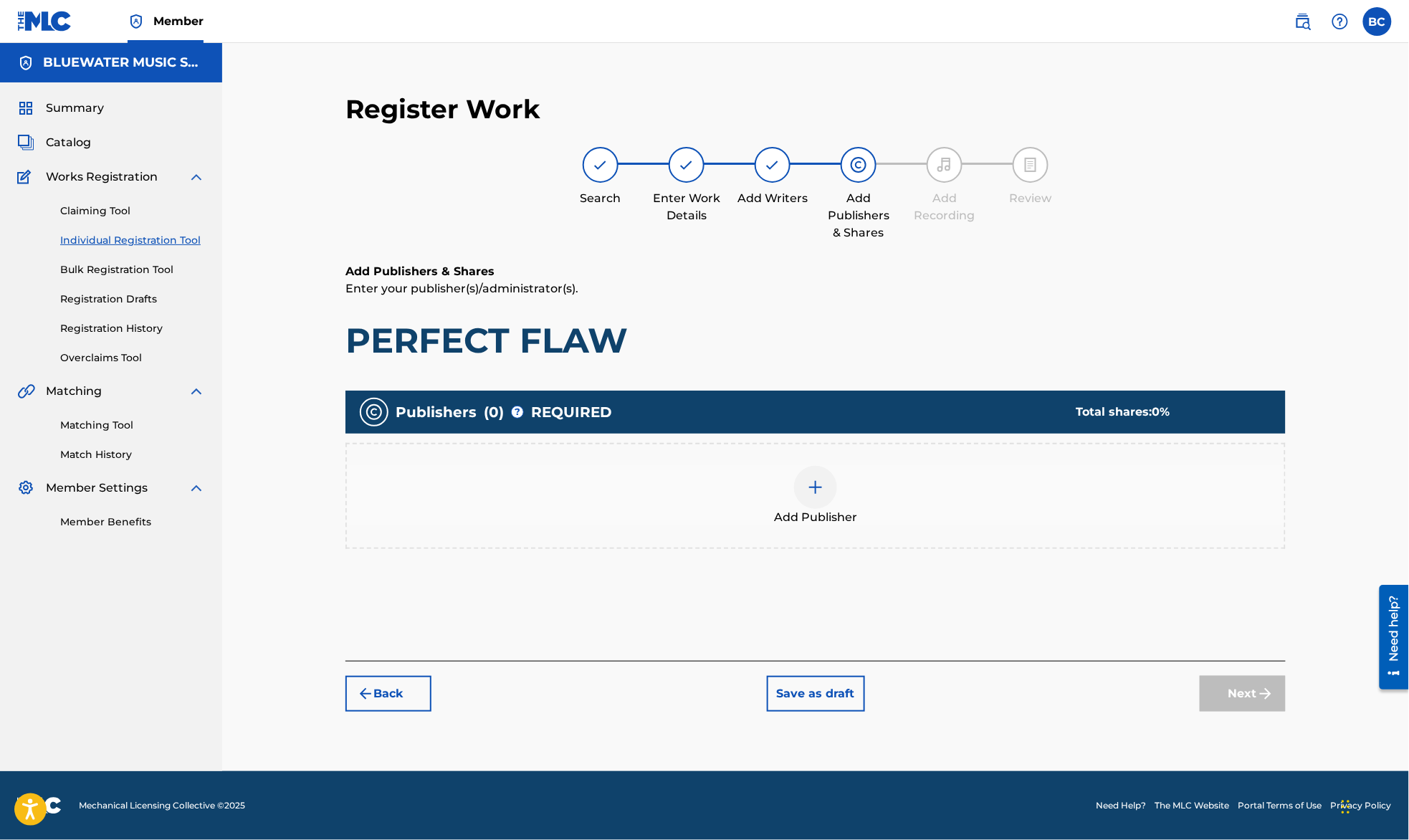
click at [804, 484] on div at bounding box center [815, 488] width 43 height 43
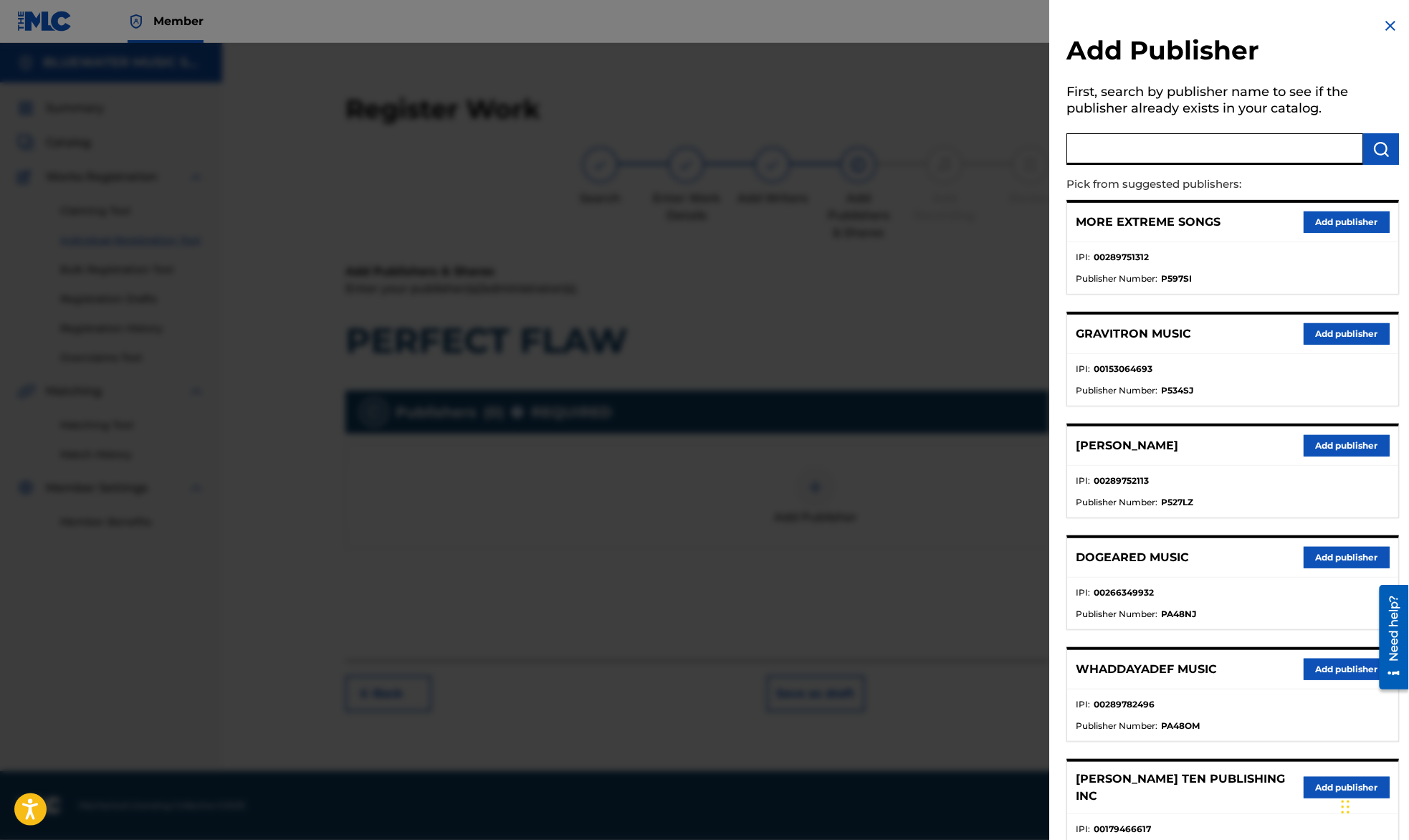
click at [1184, 157] on input "text" at bounding box center [1214, 149] width 297 height 31
type input "gypsy"
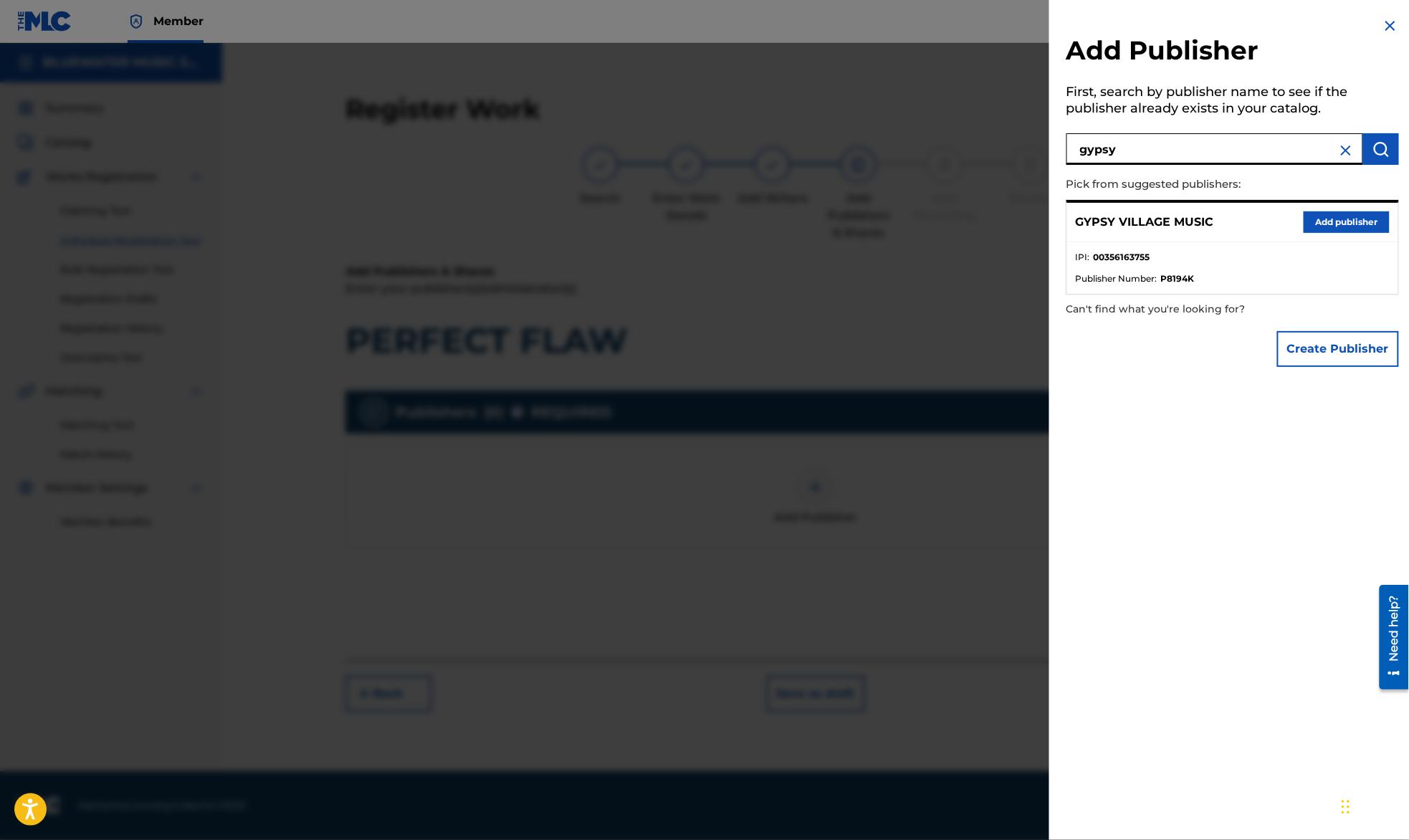
click at [1324, 218] on button "Add publisher" at bounding box center [1347, 221] width 86 height 22
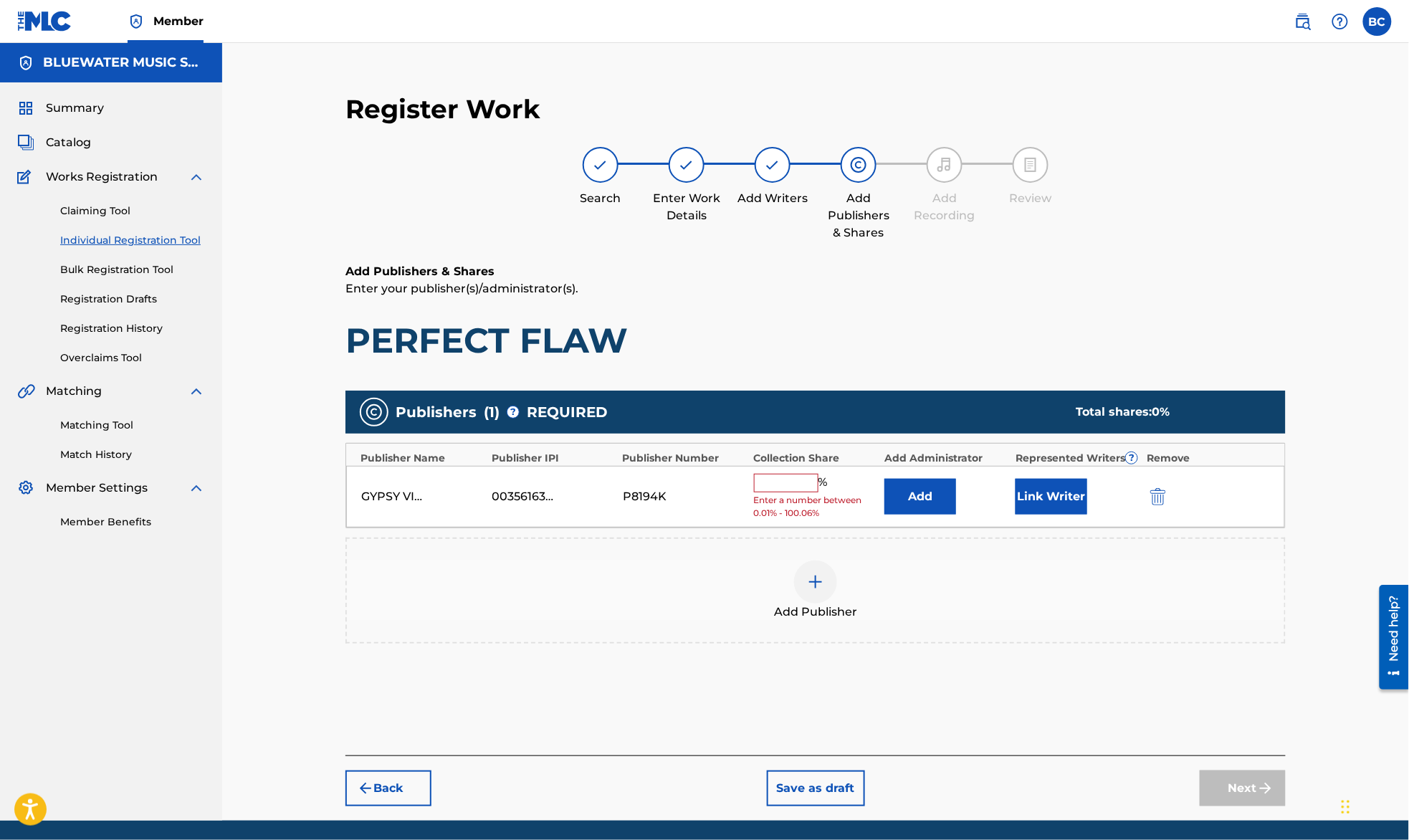
click at [778, 488] on input "text" at bounding box center [786, 483] width 65 height 18
click at [1048, 587] on div "Add Publisher" at bounding box center [815, 590] width 937 height 60
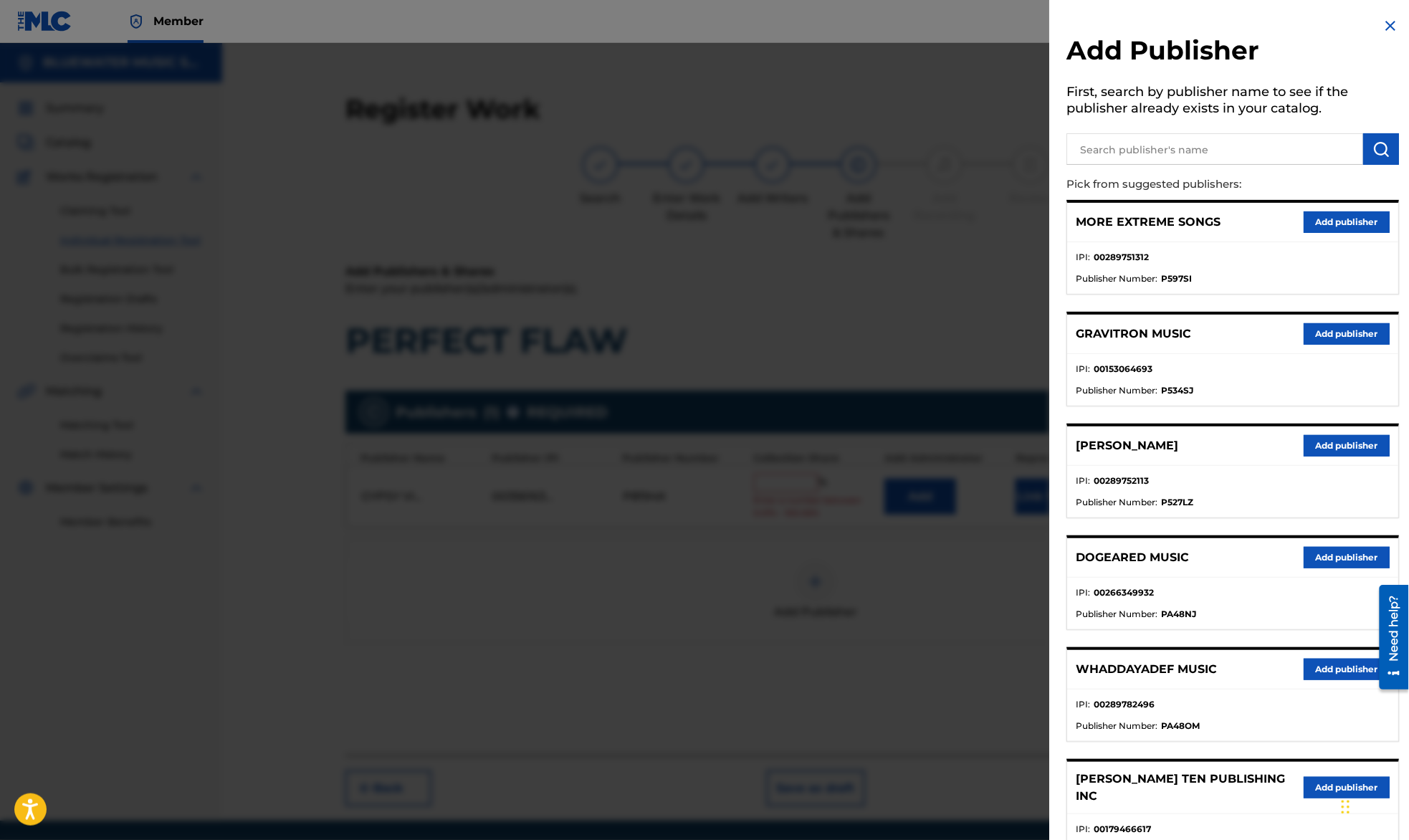
click at [1154, 148] on input "text" at bounding box center [1214, 149] width 297 height 31
type input "mighty nice mus"
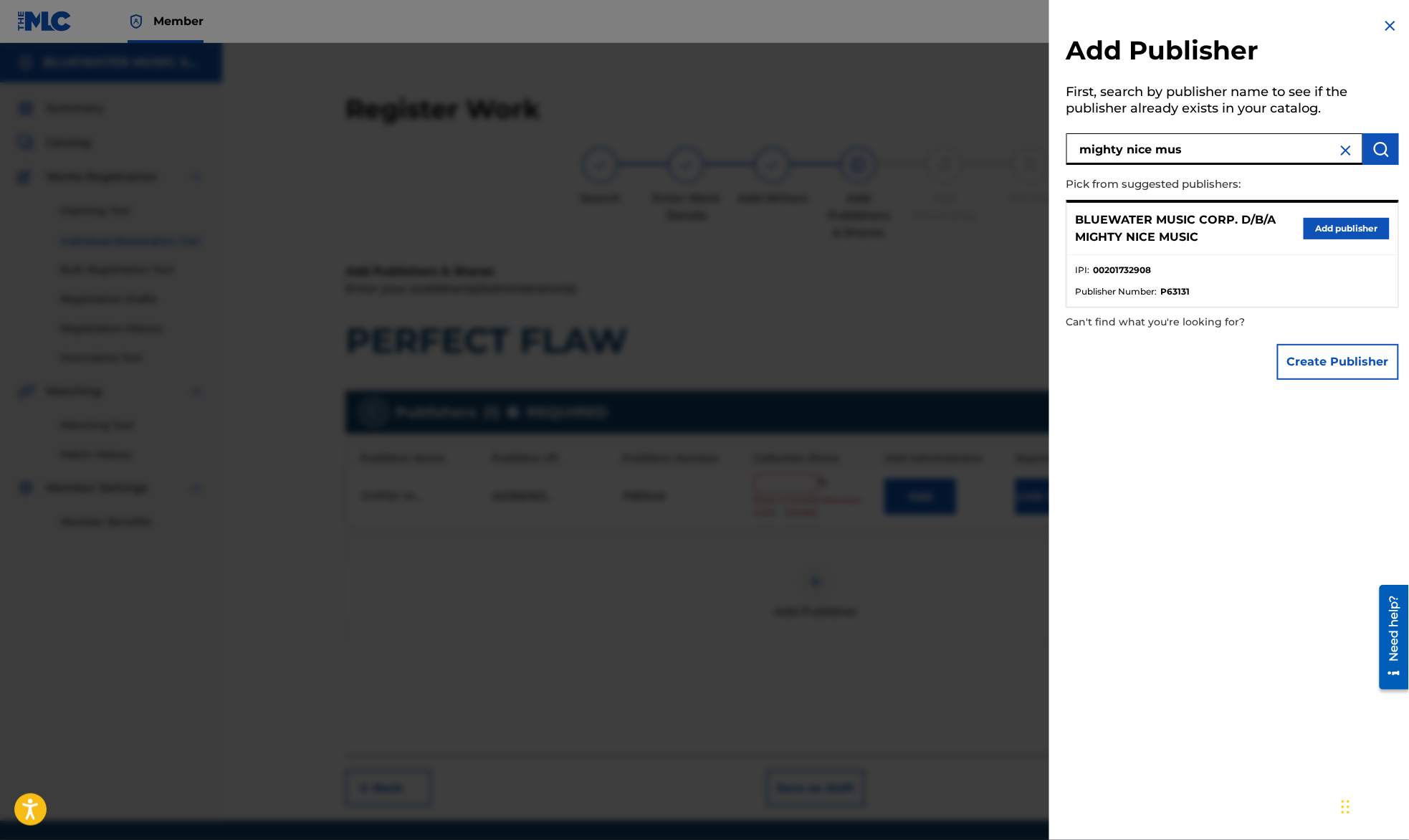
click at [1340, 230] on button "Add publisher" at bounding box center [1347, 229] width 86 height 22
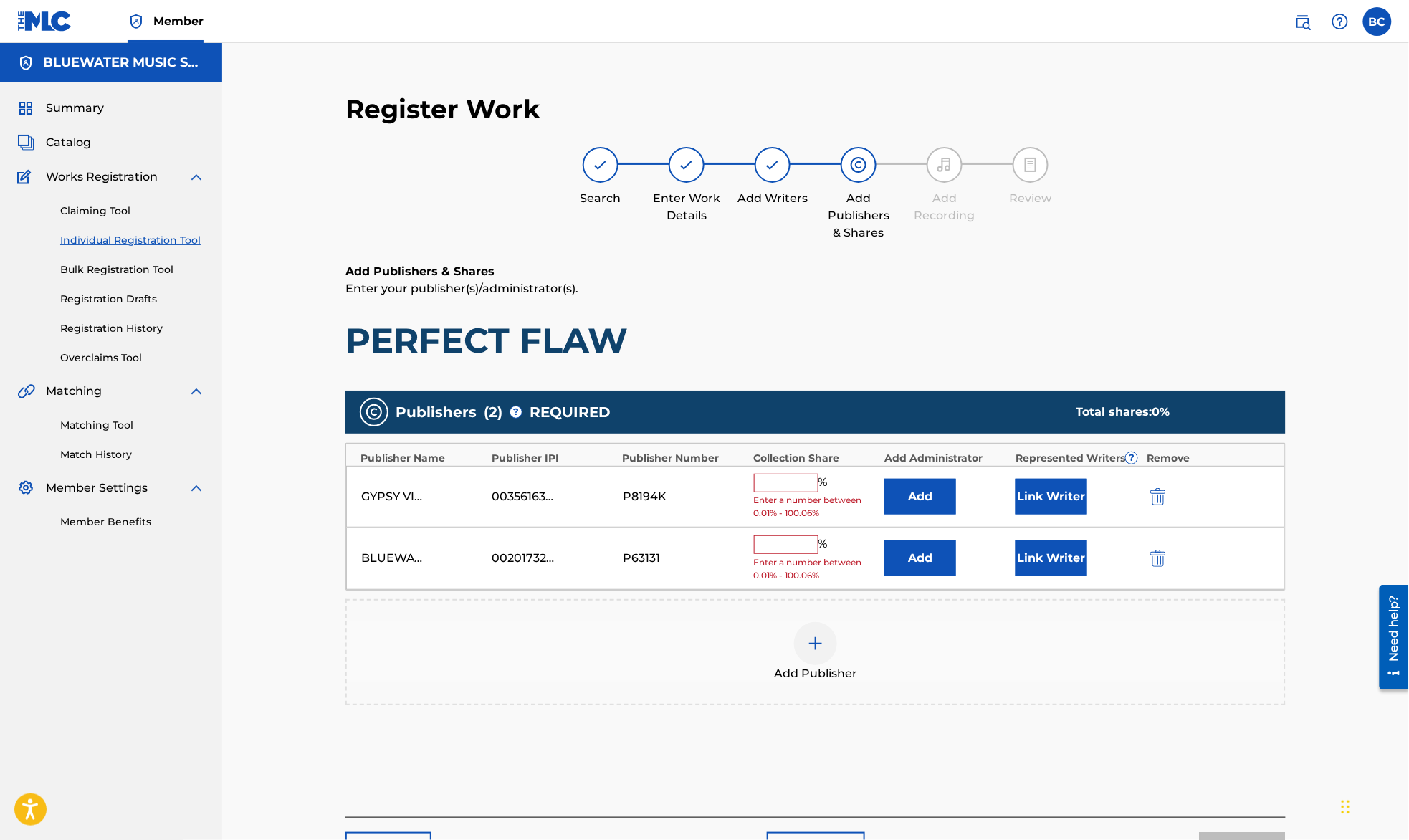
click at [926, 500] on button "Add" at bounding box center [920, 496] width 72 height 36
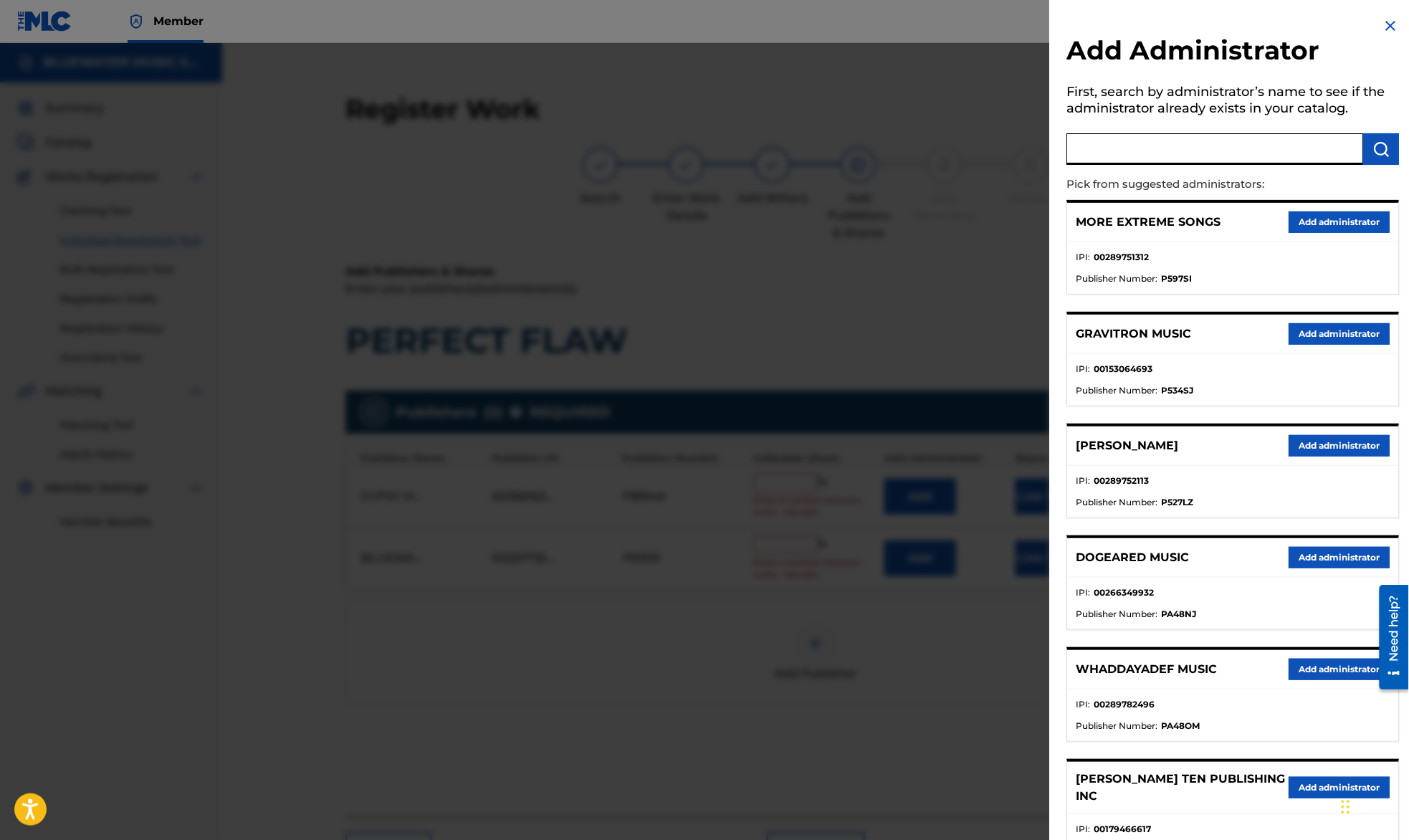
click at [1182, 149] on input "text" at bounding box center [1214, 149] width 297 height 31
type input "bluewater m"
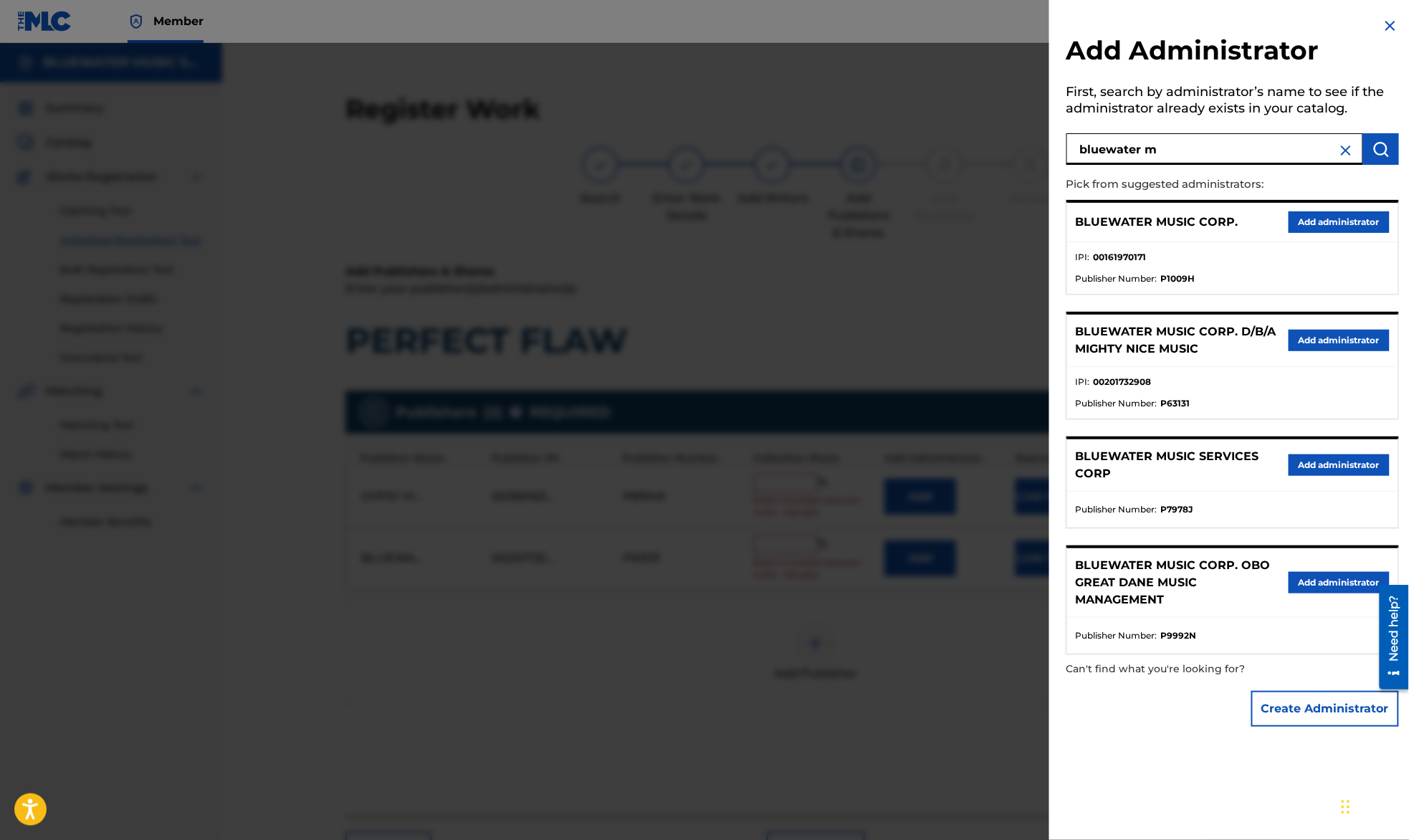
click at [1317, 221] on button "Add administrator" at bounding box center [1339, 221] width 101 height 22
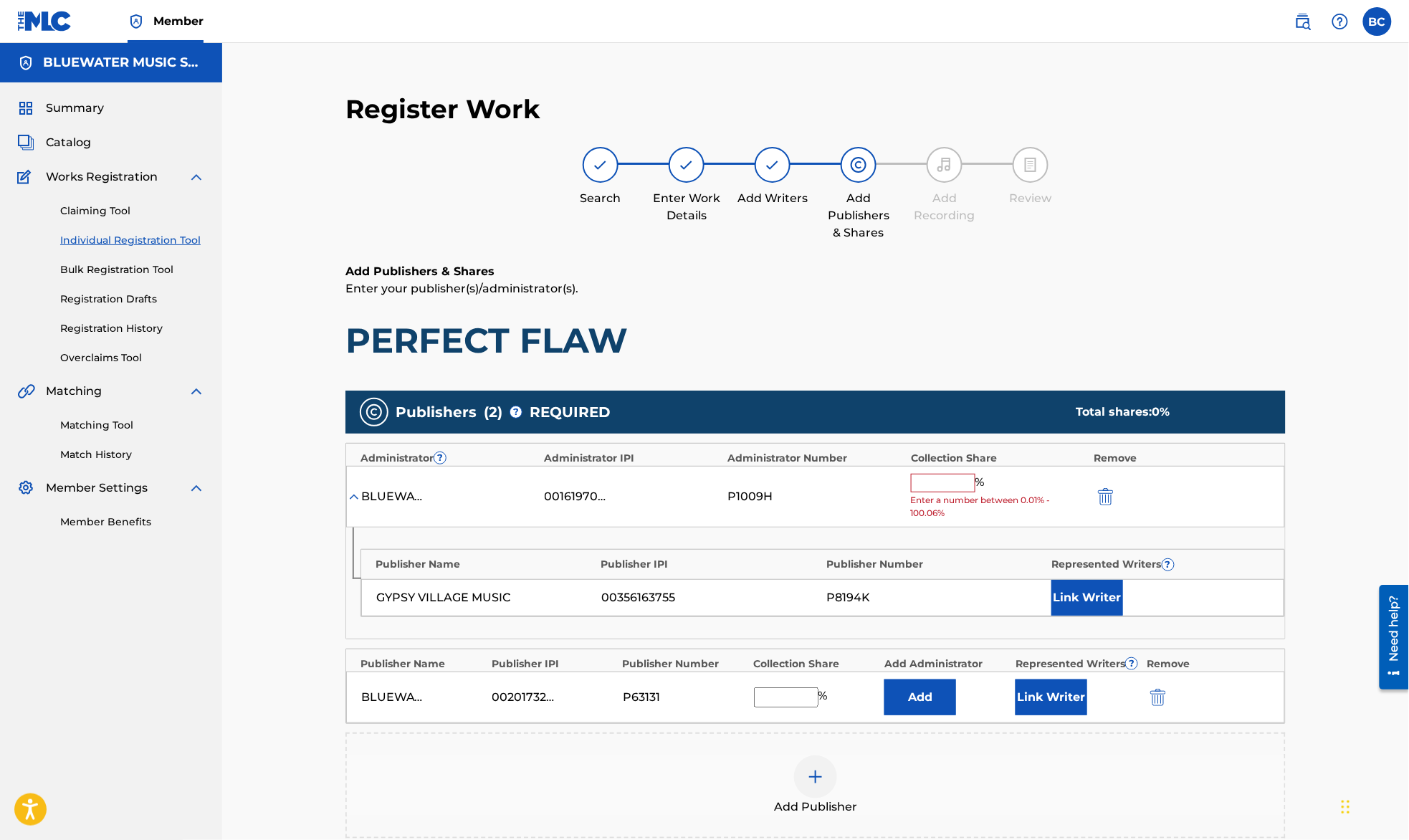
click at [930, 706] on button "Add" at bounding box center [920, 697] width 72 height 36
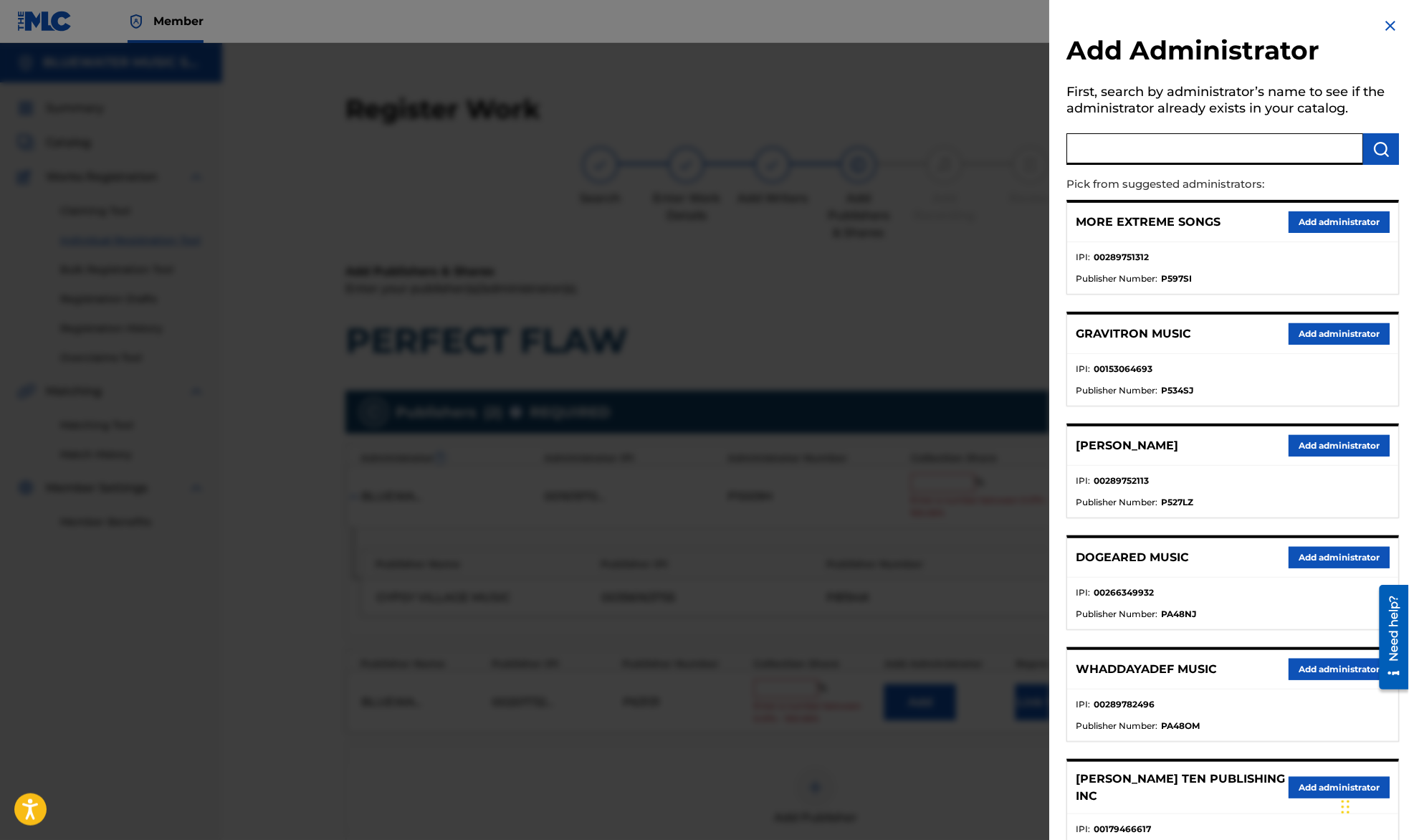
click at [1201, 141] on input "text" at bounding box center [1214, 149] width 297 height 31
type input "bluewater m"
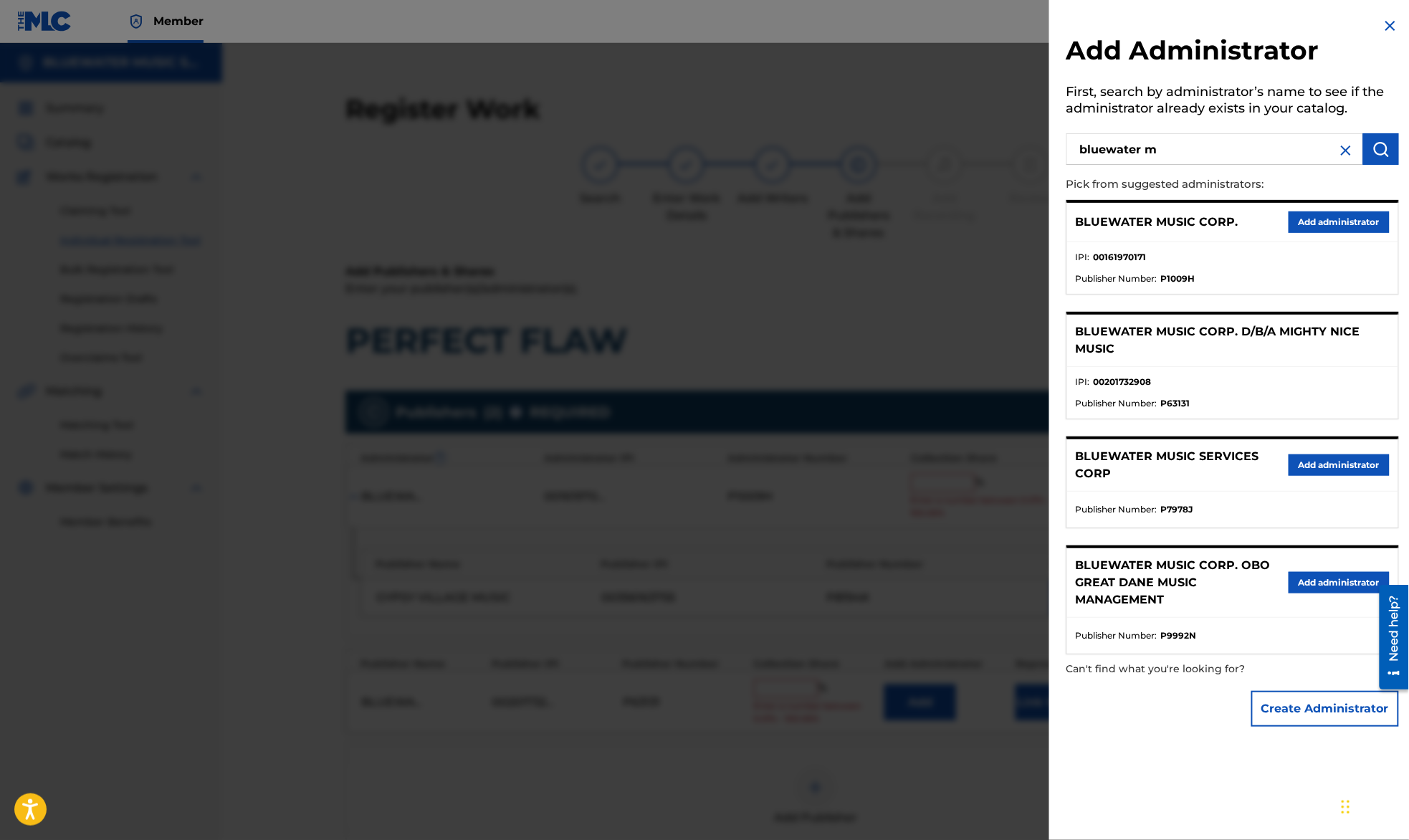
click at [1319, 221] on button "Add administrator" at bounding box center [1339, 221] width 101 height 22
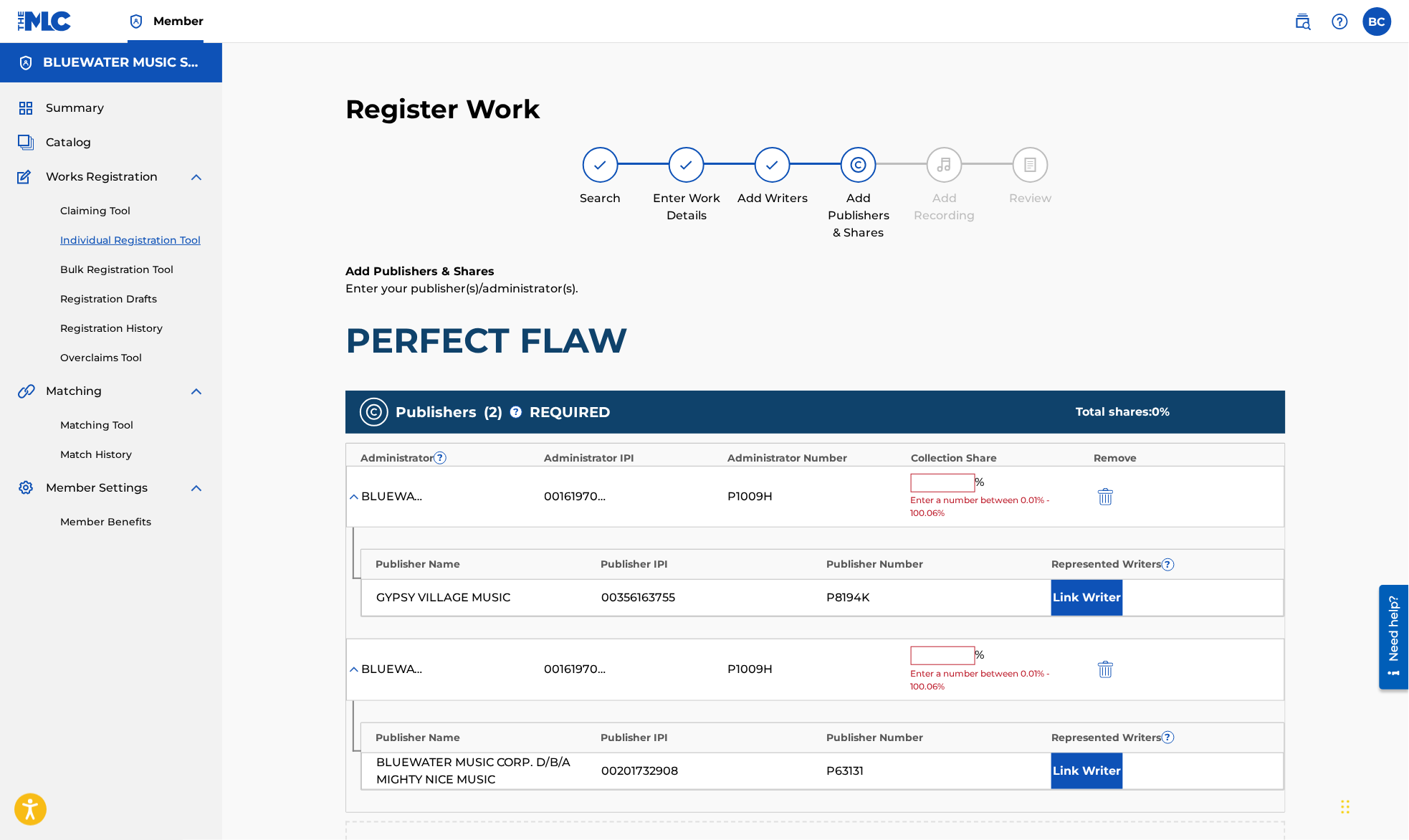
click at [945, 483] on input "text" at bounding box center [943, 483] width 65 height 18
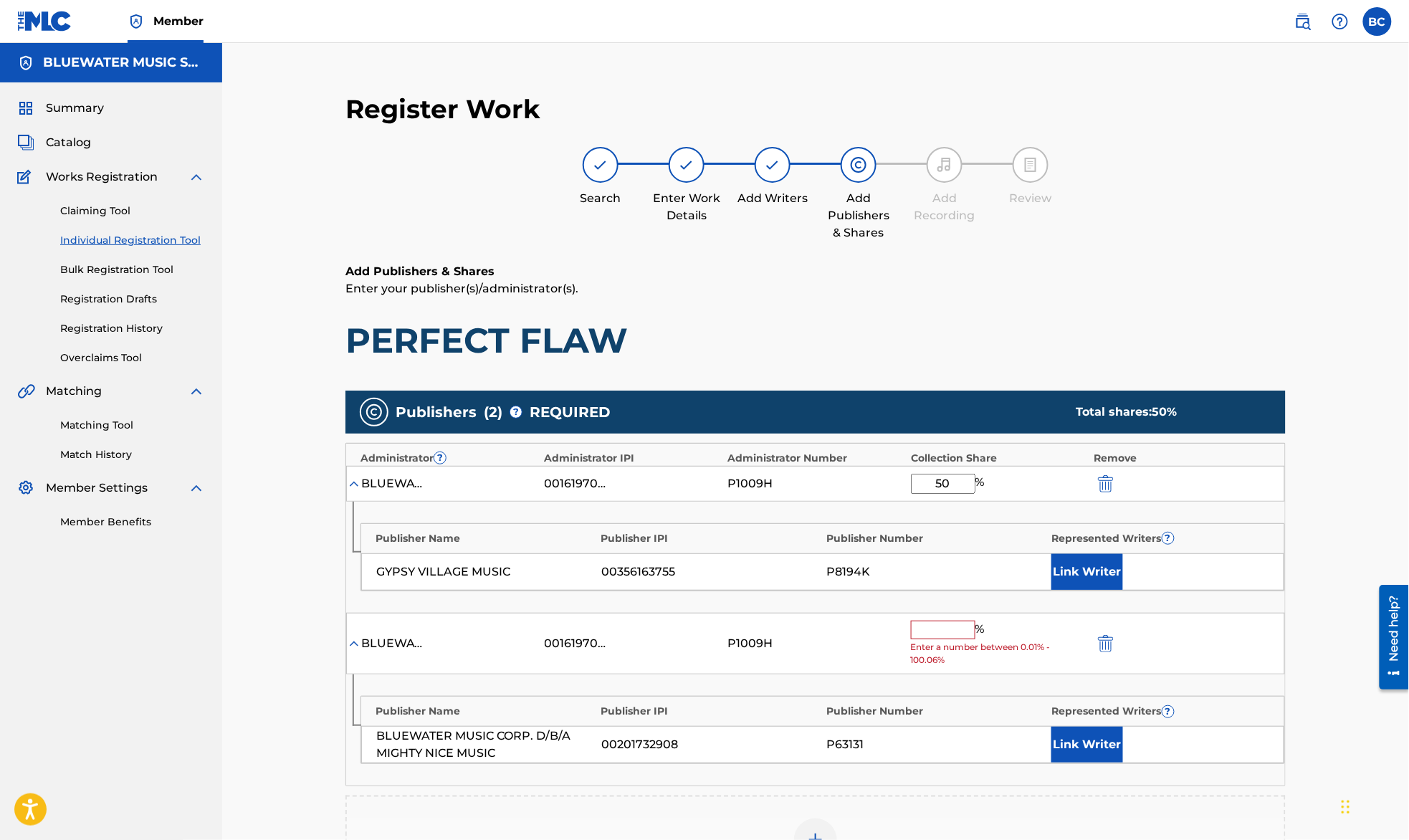
type input "50"
click at [929, 625] on input "text" at bounding box center [943, 629] width 65 height 18
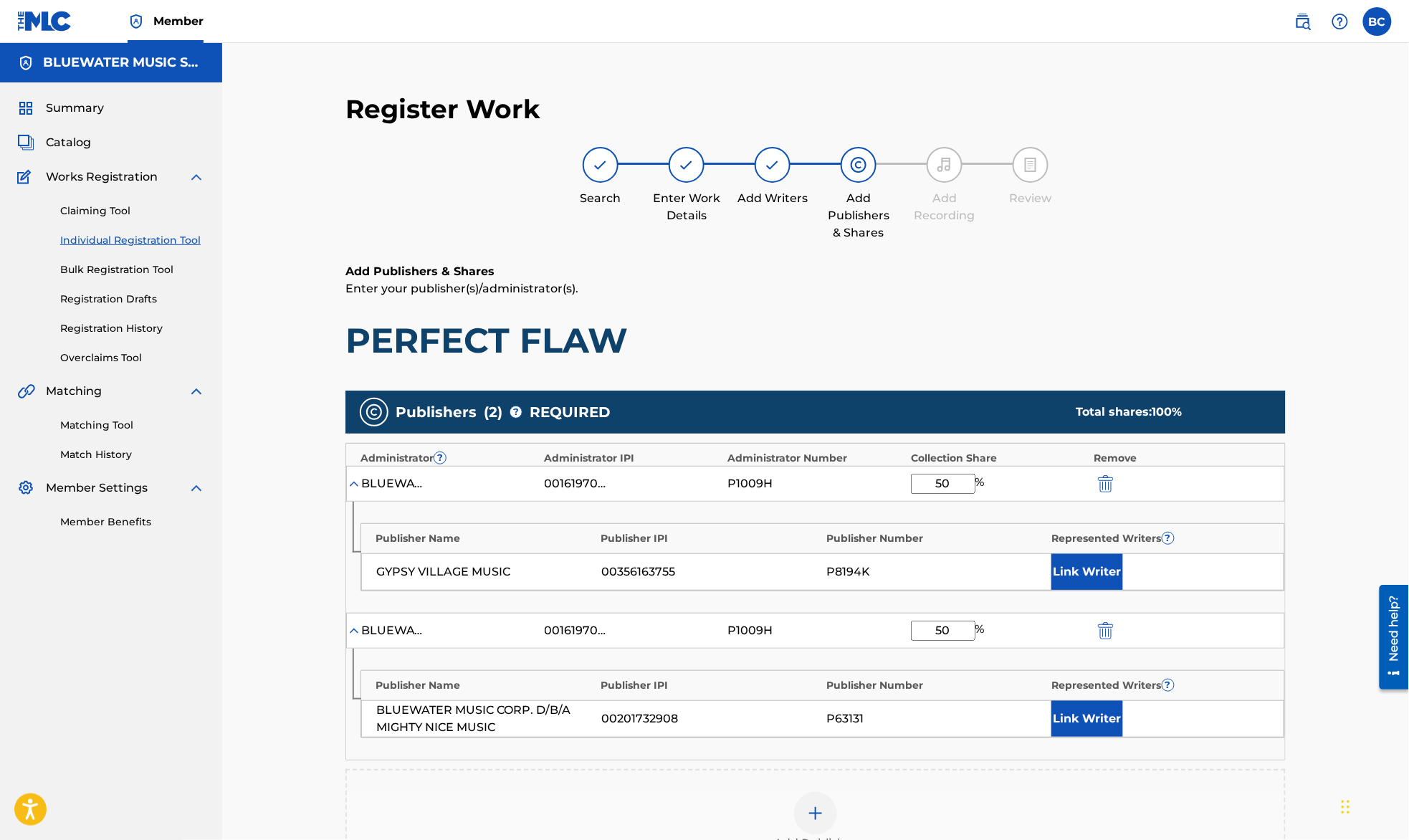
type input "50"
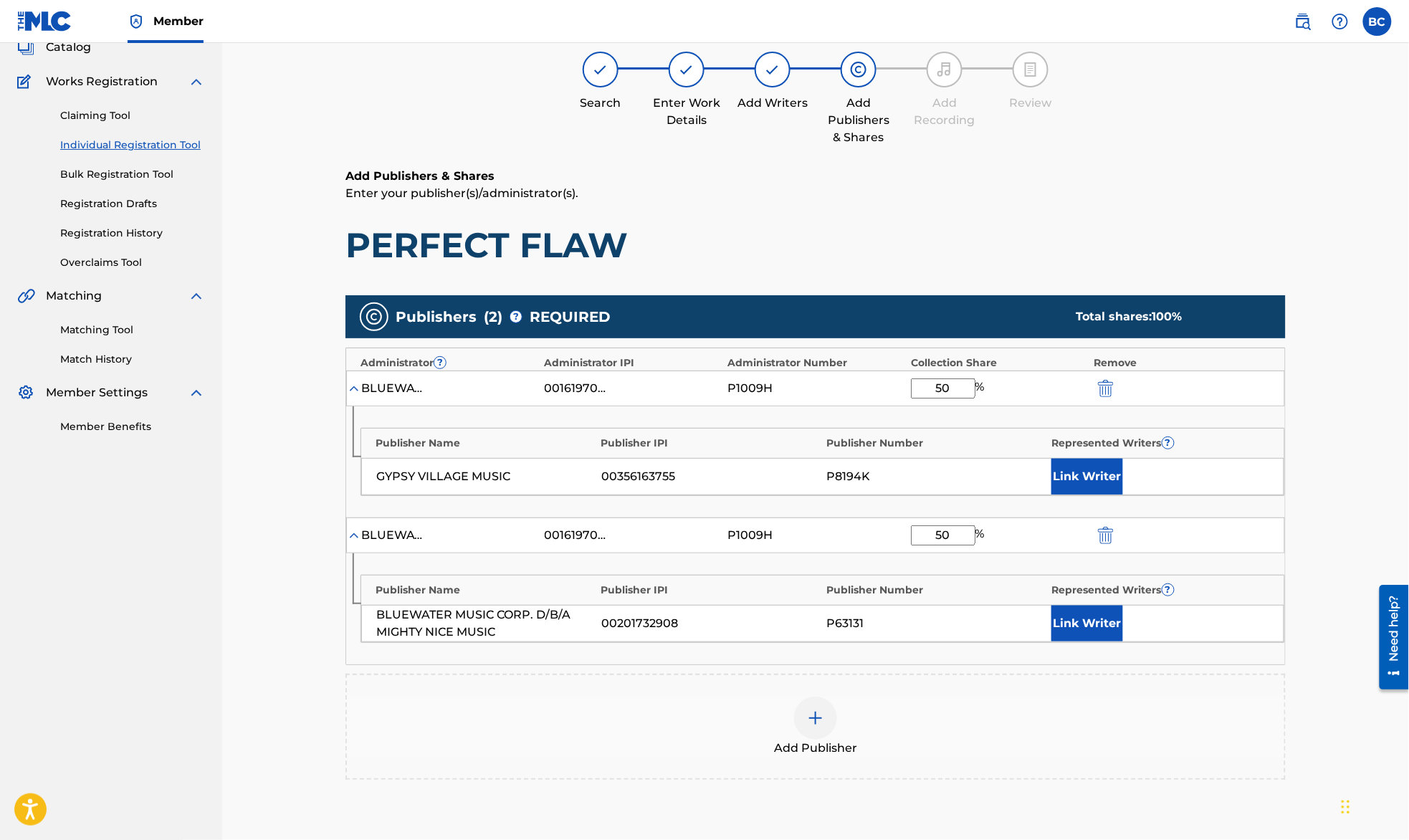
scroll to position [281, 0]
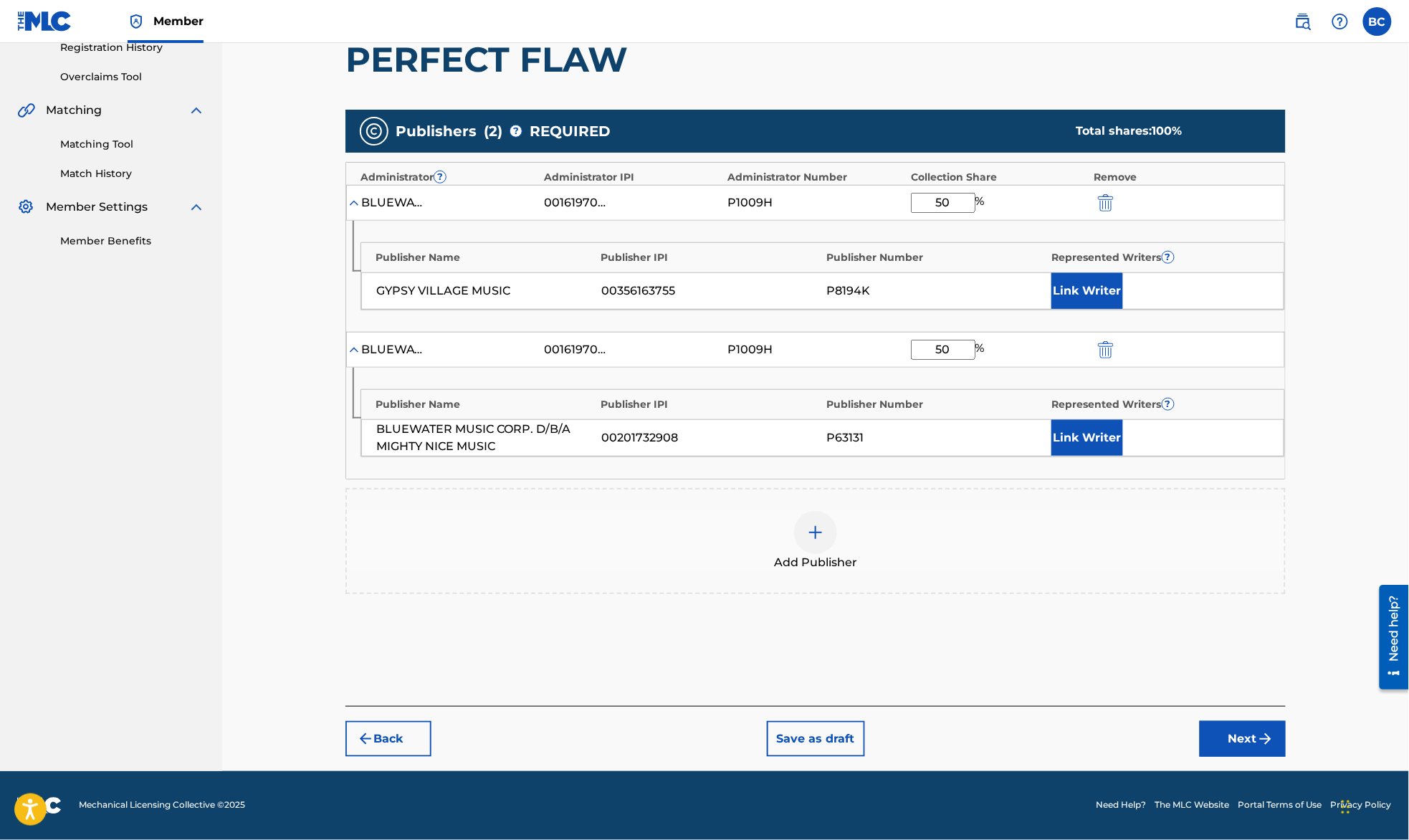
click at [1273, 731] on img "submit" at bounding box center [1266, 739] width 18 height 18
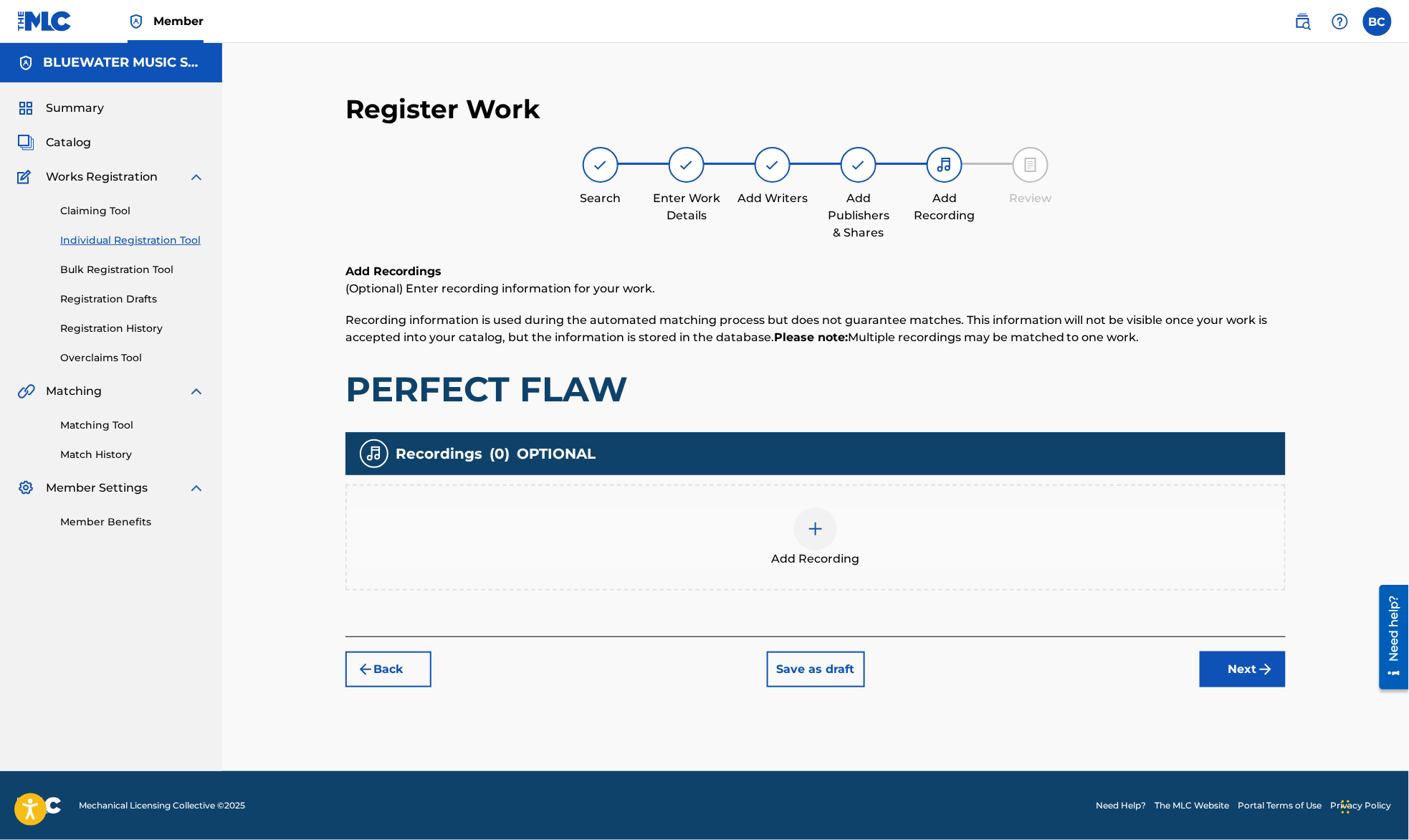
scroll to position [0, 0]
click at [1251, 731] on div "Register Work Search Enter Work Details Add Writers Add Publishers & Shares Add…" at bounding box center [815, 425] width 1003 height 692
click at [1236, 687] on div "Register Work Search Enter Work Details Add Writers Add Publishers & Shares Add…" at bounding box center [815, 390] width 969 height 623
click at [1234, 675] on button "Next" at bounding box center [1243, 669] width 86 height 36
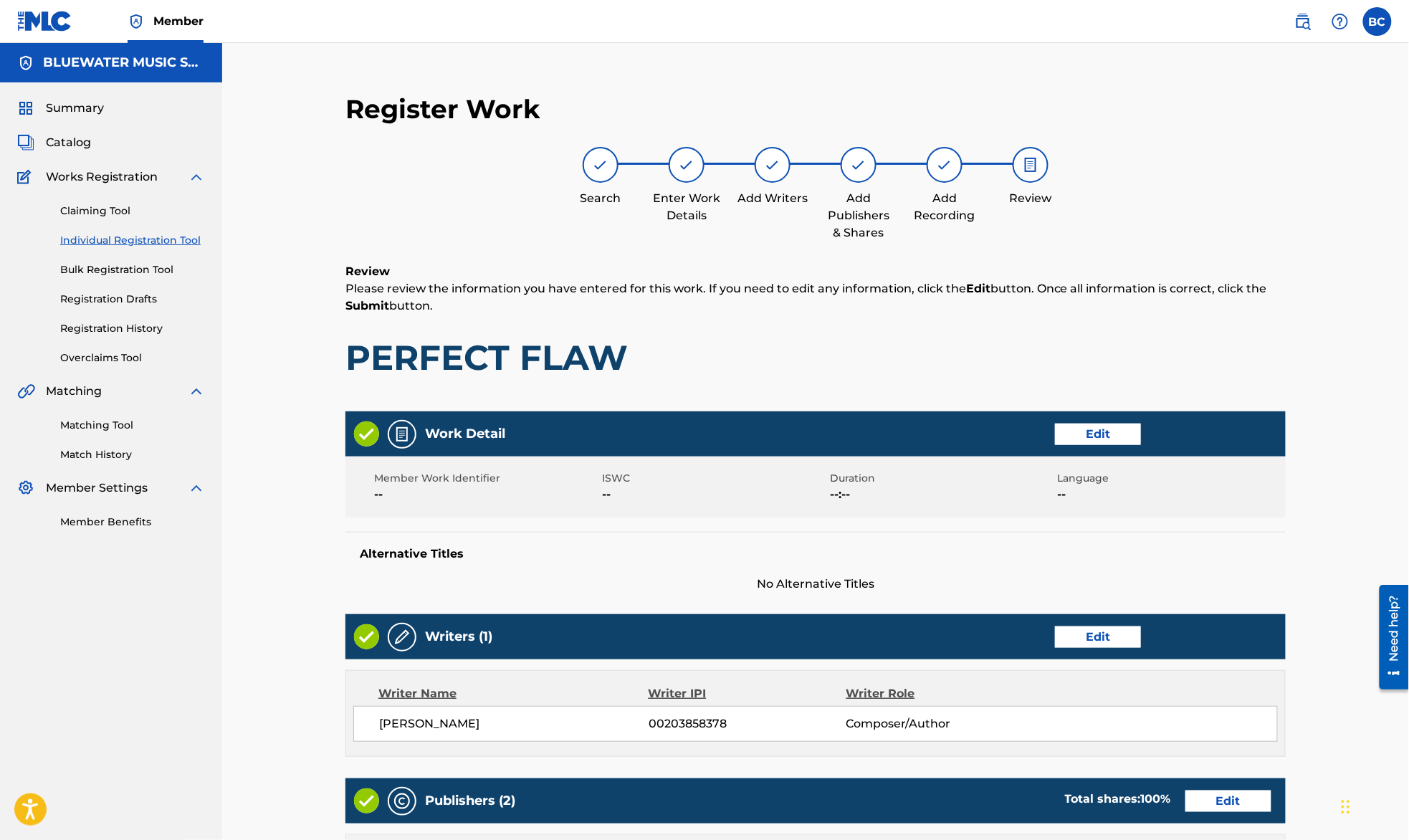
scroll to position [600, 0]
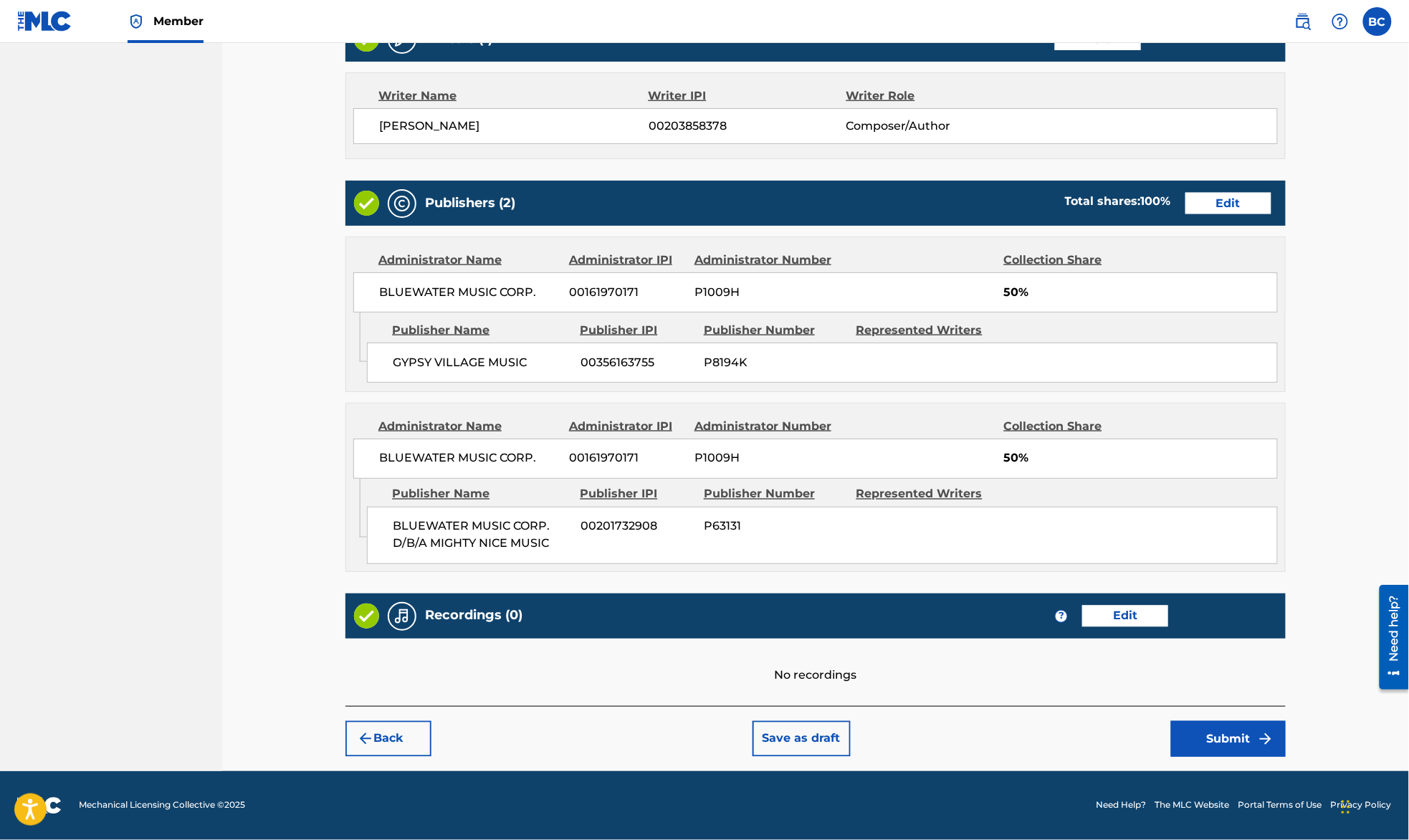
click at [1258, 766] on div "Register Work Search Enter Work Details Add Writers Add Publishers & Shares Add…" at bounding box center [815, 126] width 969 height 1290
click at [1256, 742] on button "Submit" at bounding box center [1228, 738] width 114 height 36
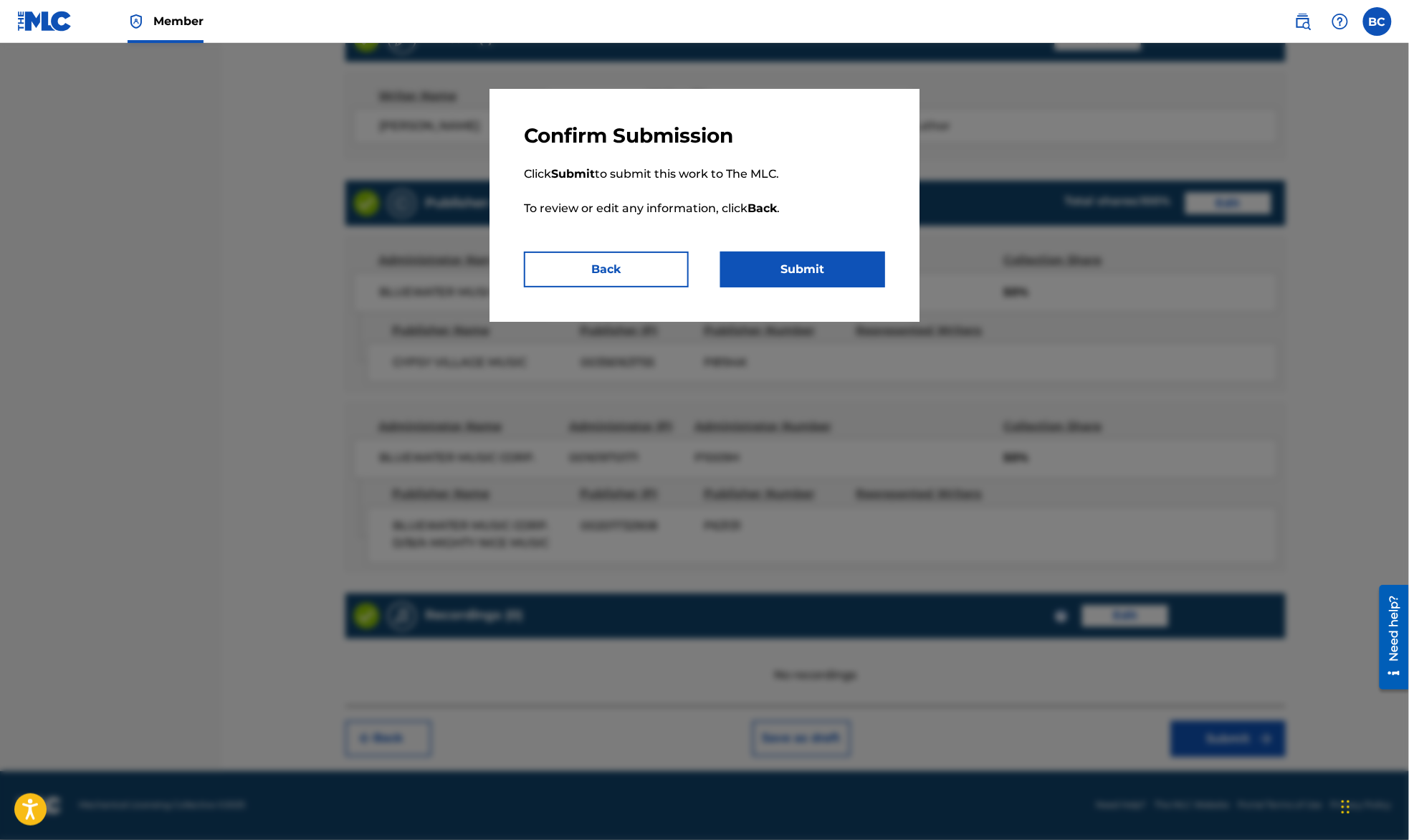
click at [838, 281] on button "Submit" at bounding box center [802, 269] width 165 height 36
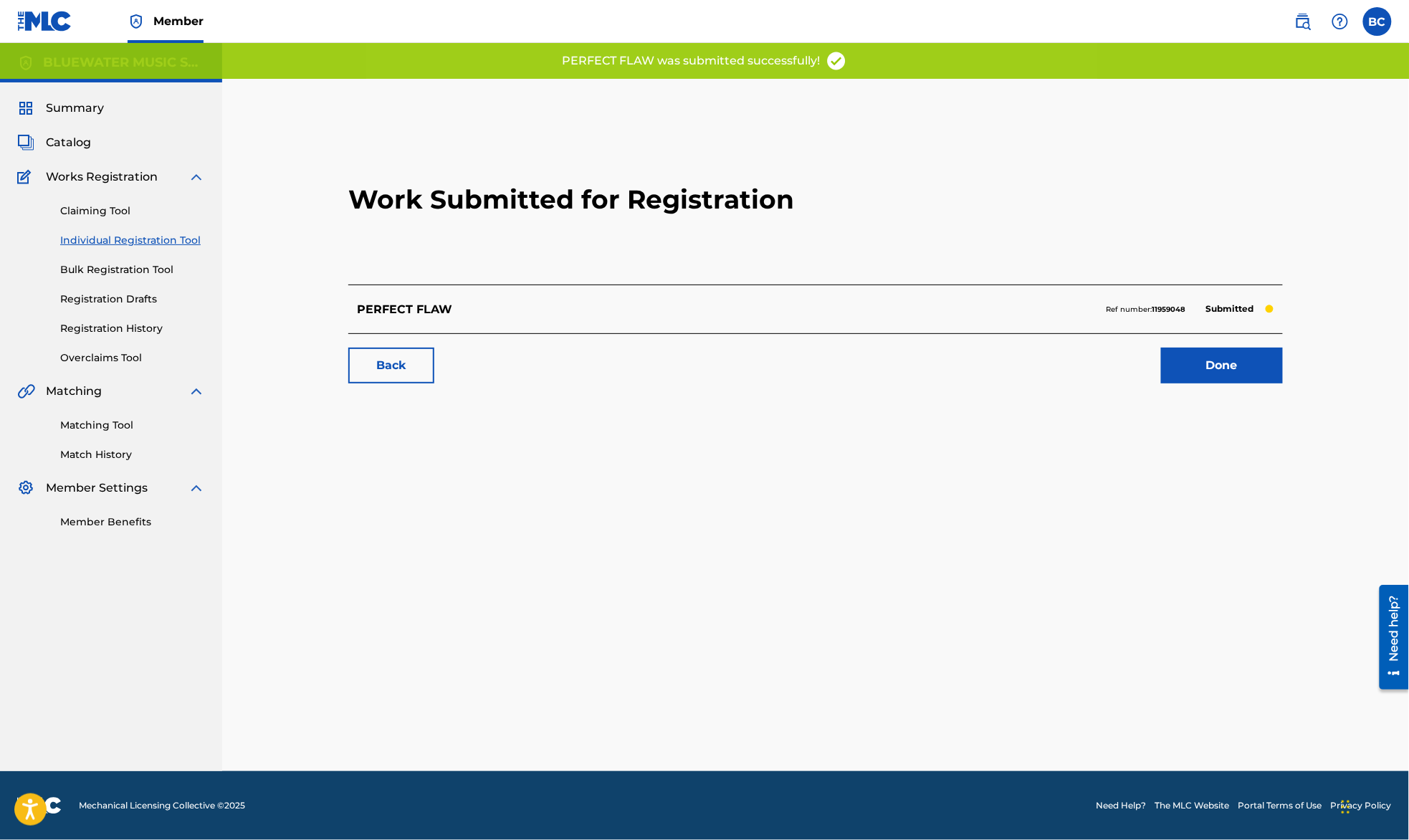
click at [1199, 361] on link "Done" at bounding box center [1222, 365] width 121 height 36
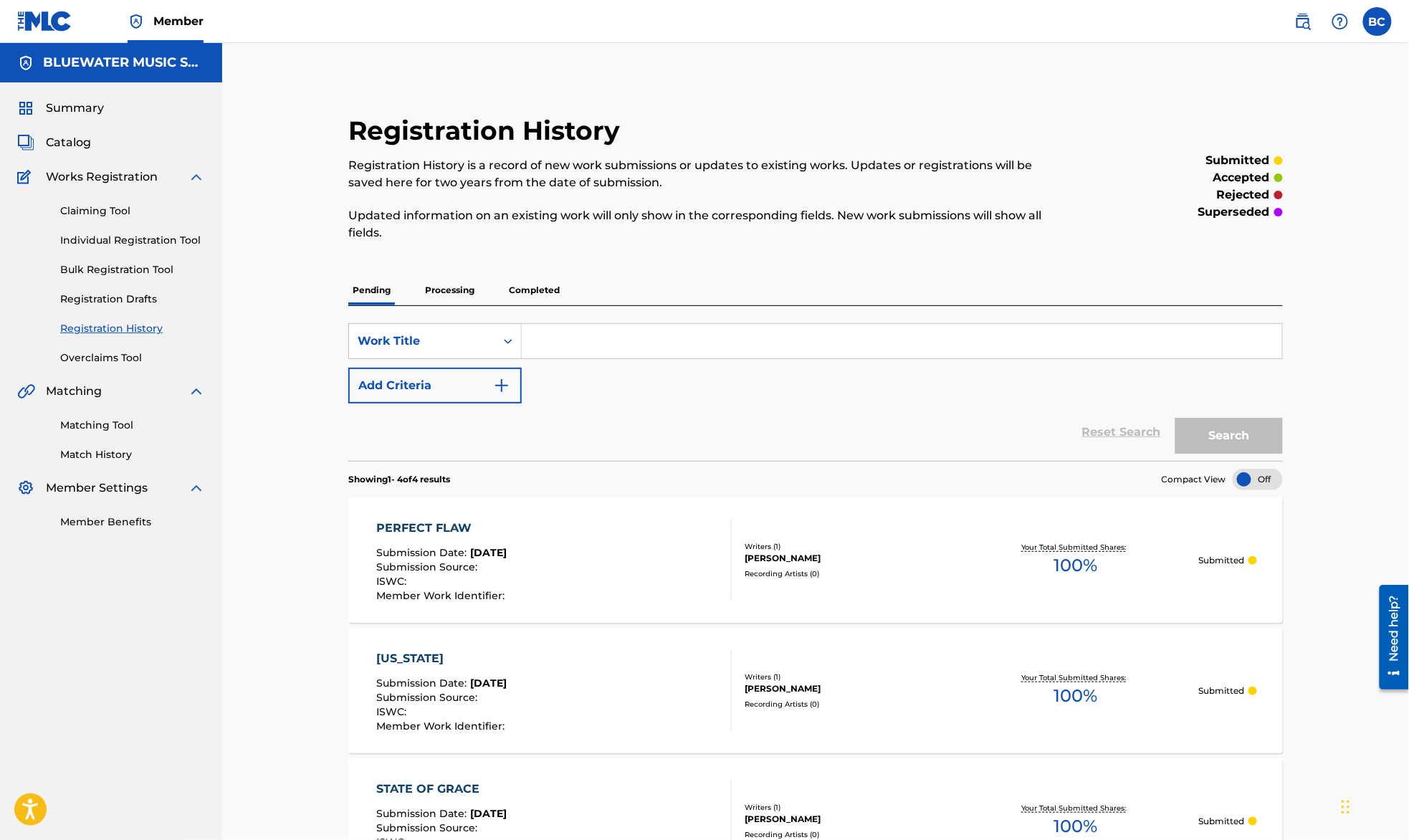
scroll to position [287, 0]
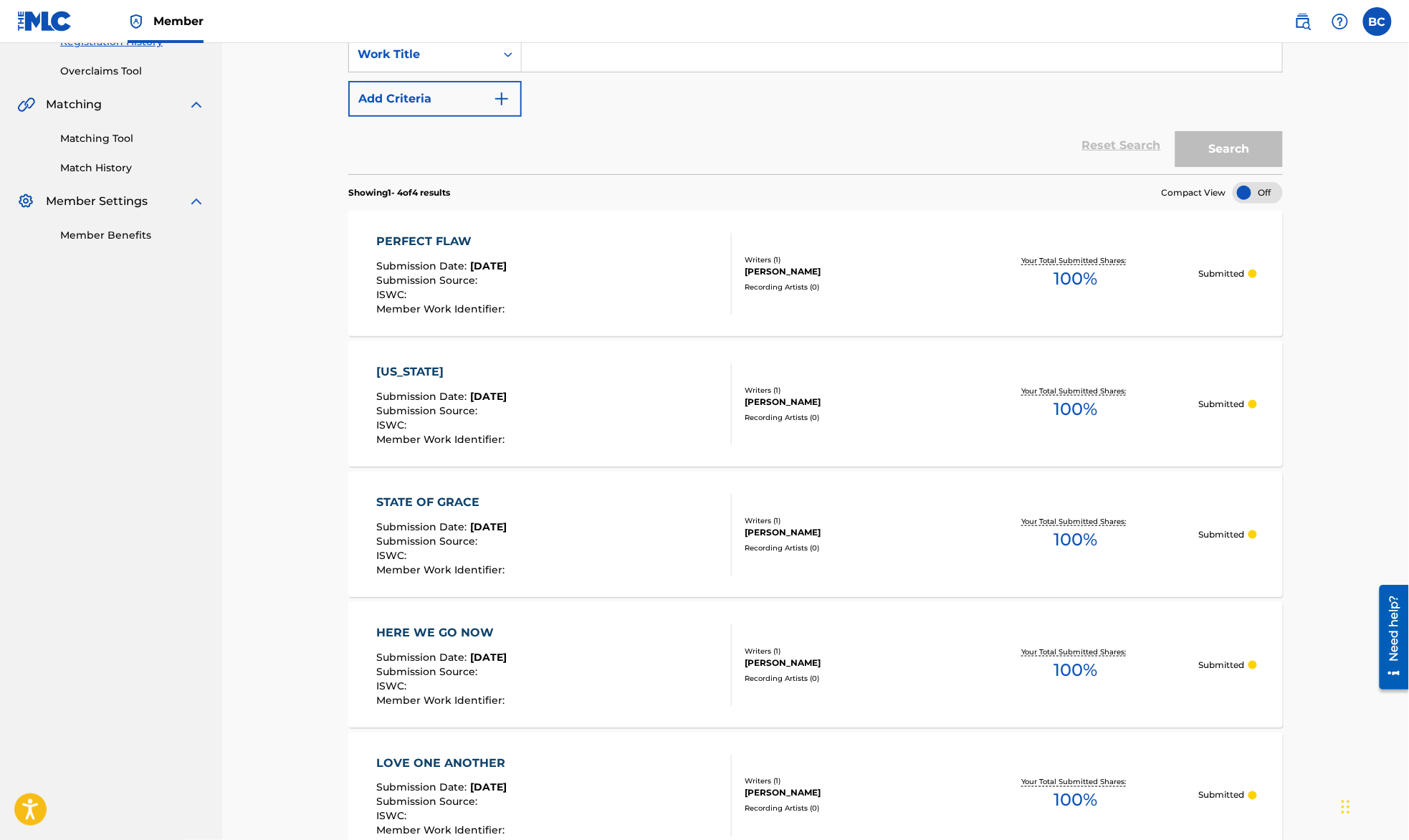
click at [1224, 93] on div "SearchWithCriteria6b1b3991-30db-4cb4-9197-20b4d85e1e15 Work Title Add Criteria" at bounding box center [815, 77] width 934 height 80
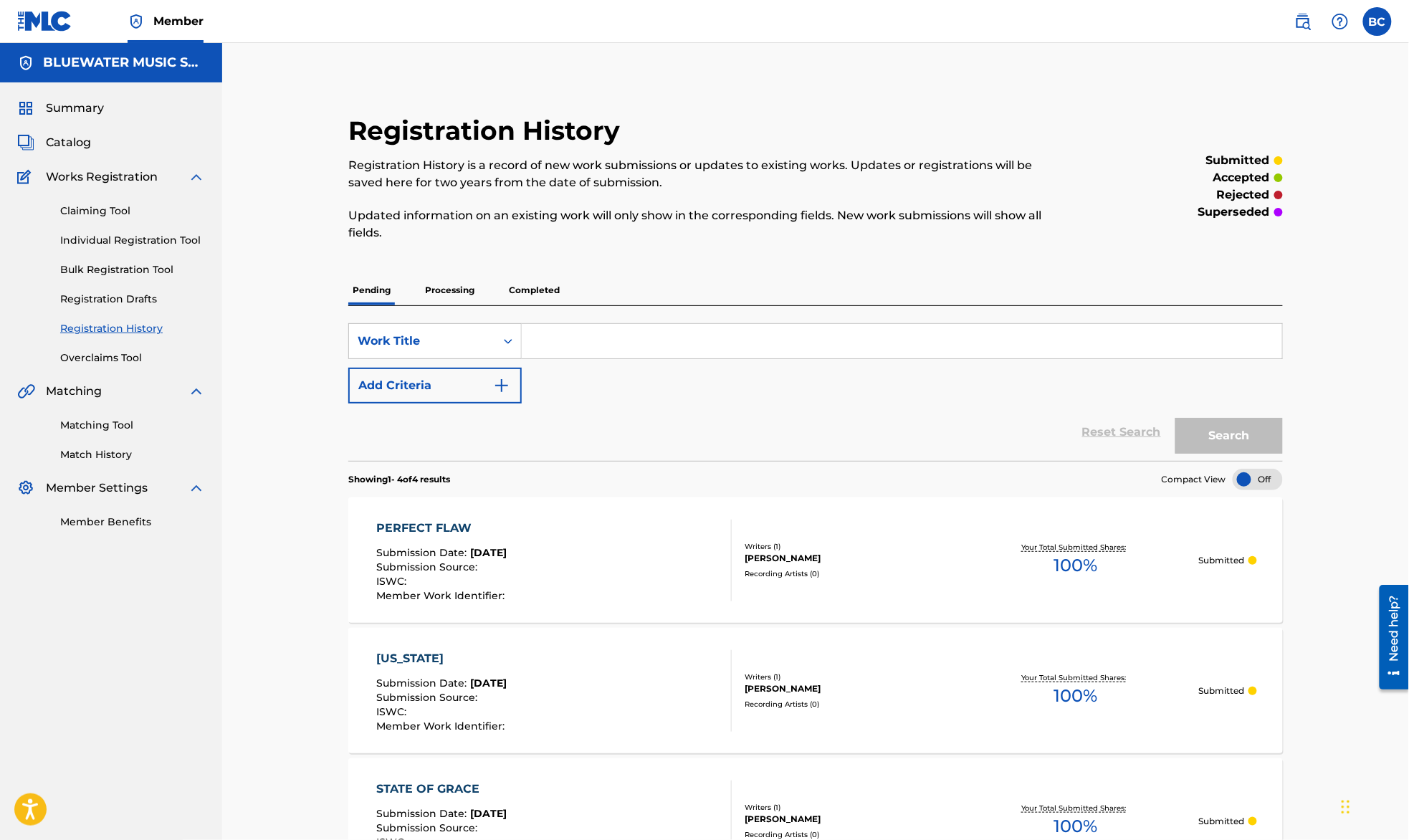
click at [110, 236] on link "Individual Registration Tool" at bounding box center [132, 240] width 145 height 15
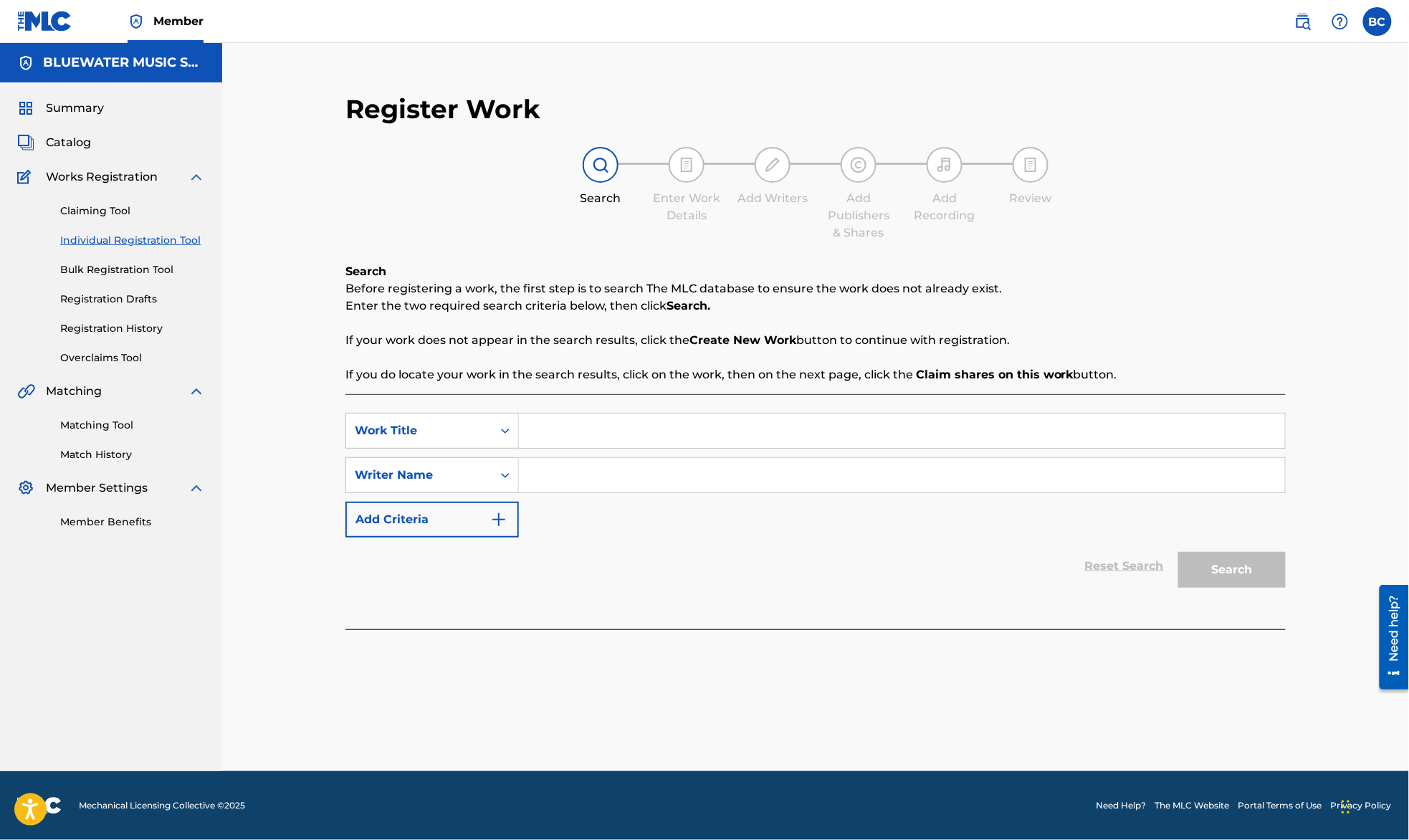
click at [602, 428] on input "Search Form" at bounding box center [902, 430] width 766 height 34
drag, startPoint x: 231, startPoint y: 168, endPoint x: 241, endPoint y: 166, distance: 10.2
click at [231, 168] on div "Register Work Search Enter Work Details Add Writers Add Publishers & Shares Add…" at bounding box center [815, 407] width 1187 height 728
click at [589, 425] on input "Search Form" at bounding box center [902, 430] width 766 height 34
paste input "IT TAKES A LOT"
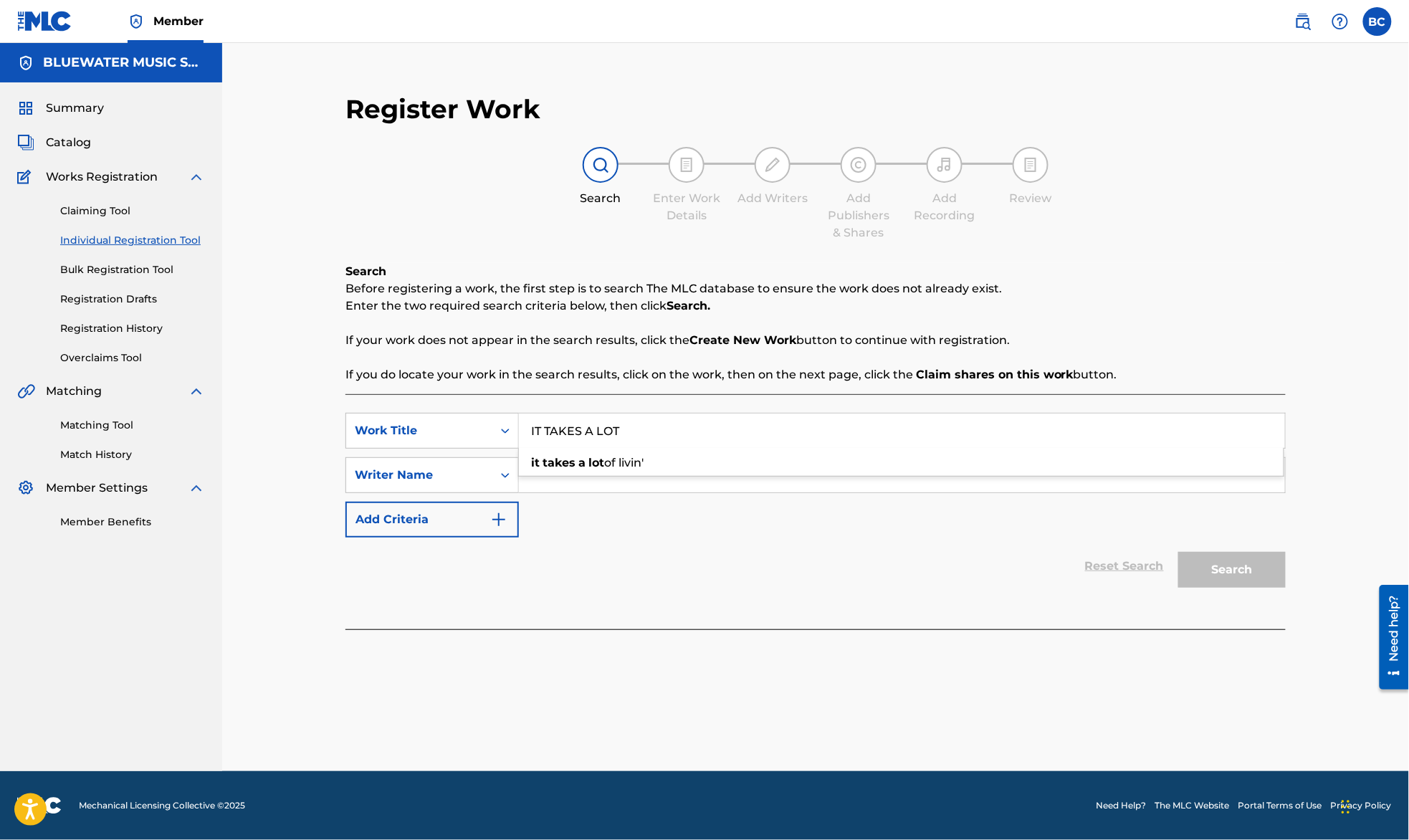
type input "IT TAKES A LOT"
click at [565, 519] on div "SearchWithCriteria95f2239e-529d-4832-9e7b-e955acbe0274 Work Title IT TAKES A LO…" at bounding box center [815, 475] width 940 height 125
click at [578, 480] on input "Search Form" at bounding box center [902, 475] width 766 height 34
click at [1224, 574] on button "Search" at bounding box center [1232, 569] width 107 height 36
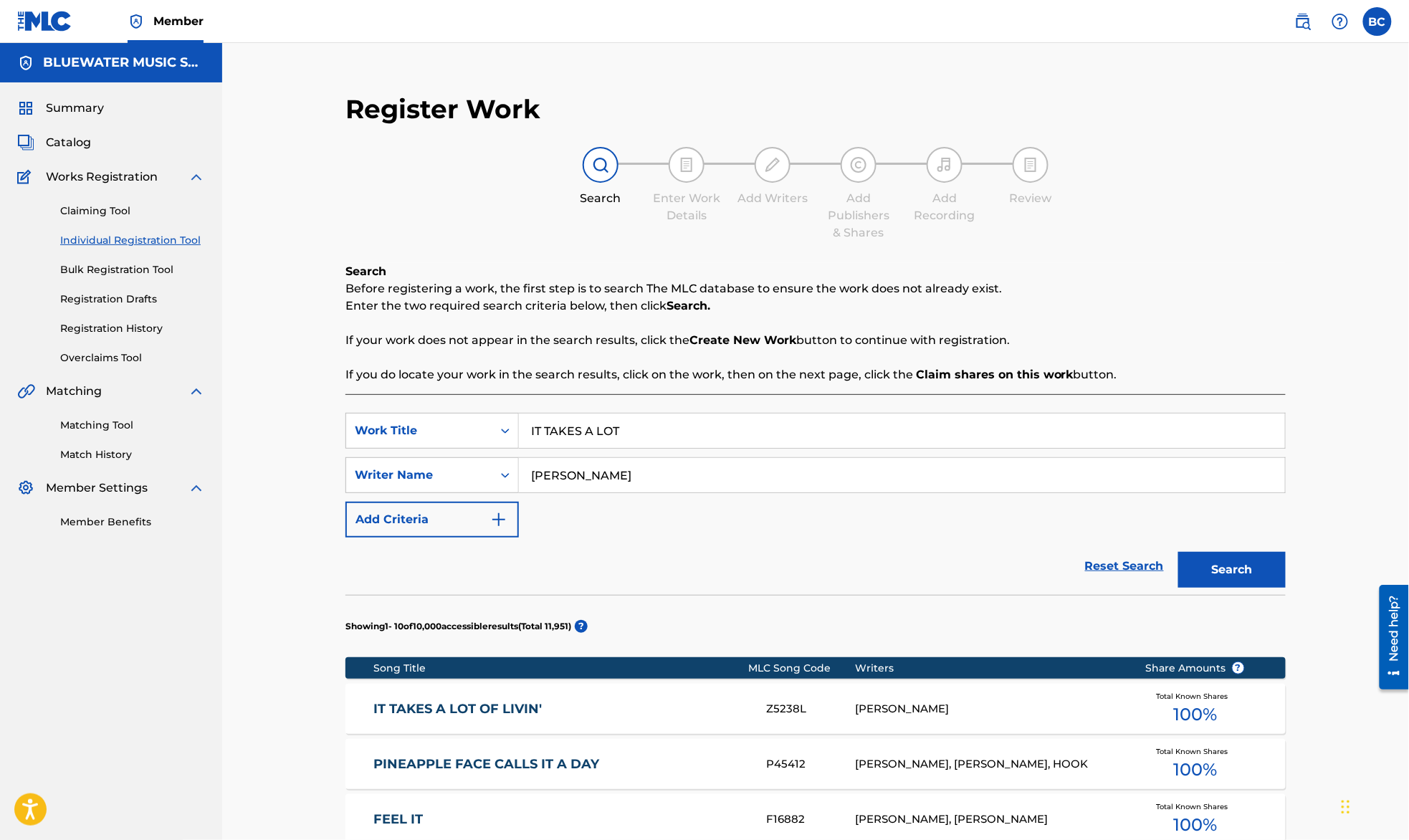
scroll to position [95, 0]
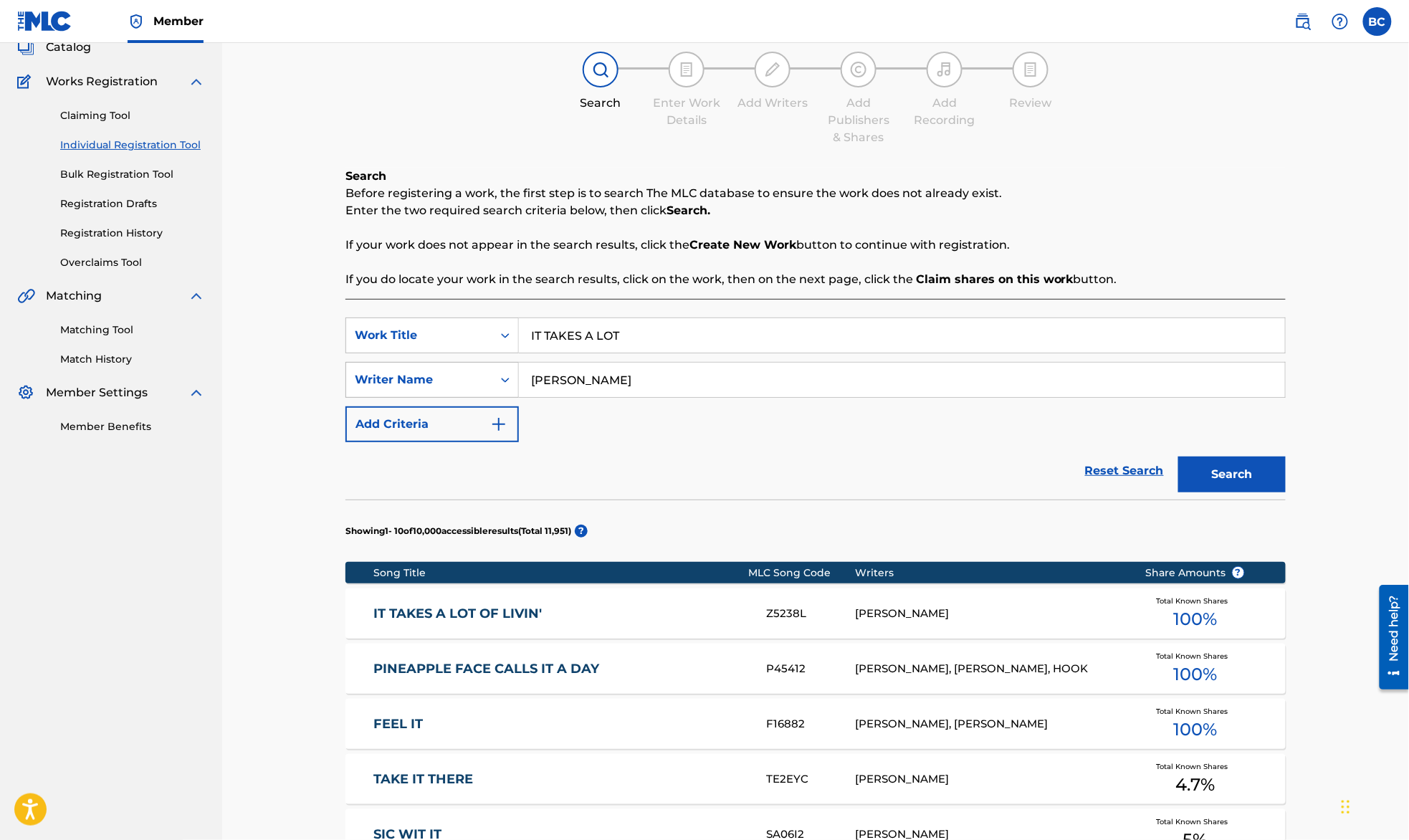
drag, startPoint x: 583, startPoint y: 374, endPoint x: 442, endPoint y: 387, distance: 141.6
click at [442, 387] on div "SearchWithCriteriaa2a153b1-02ec-4920-93c8-ff8e69e27dbd Writer Name [PERSON_NAME]" at bounding box center [815, 380] width 940 height 36
type input "[PERSON_NAME]"
click at [1178, 456] on button "Search" at bounding box center [1232, 474] width 107 height 36
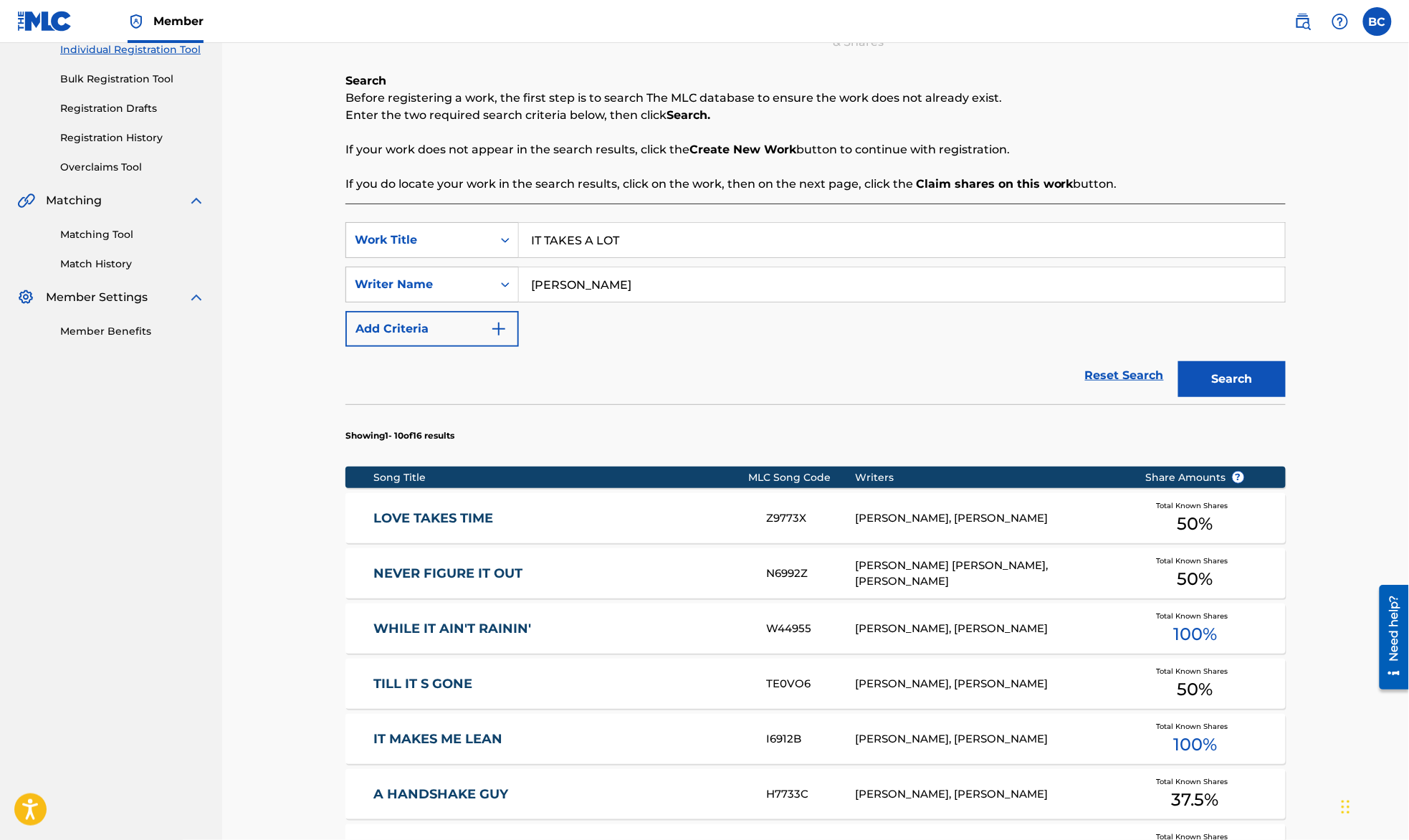
scroll to position [656, 0]
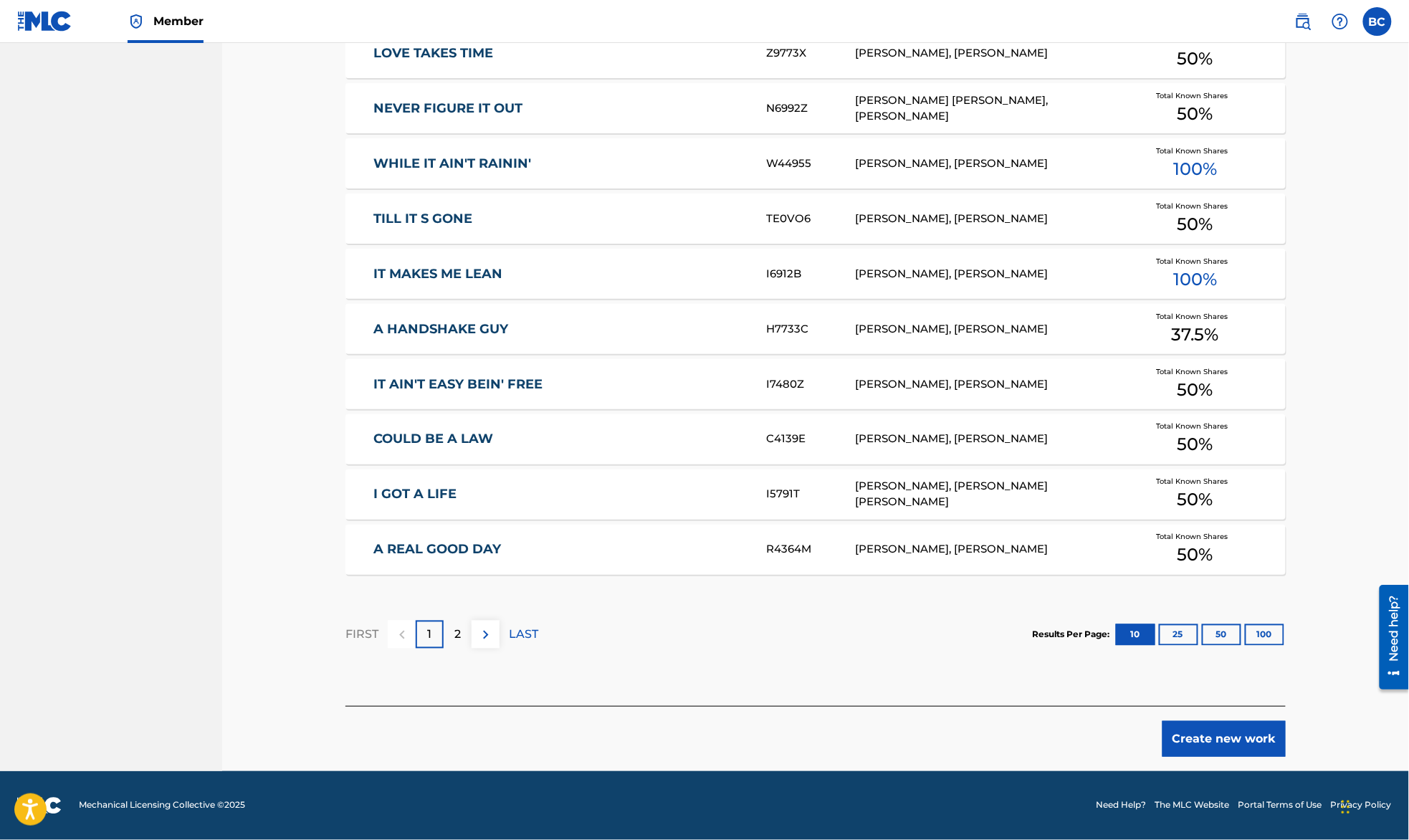
click at [1238, 726] on button "Create new work" at bounding box center [1224, 738] width 123 height 36
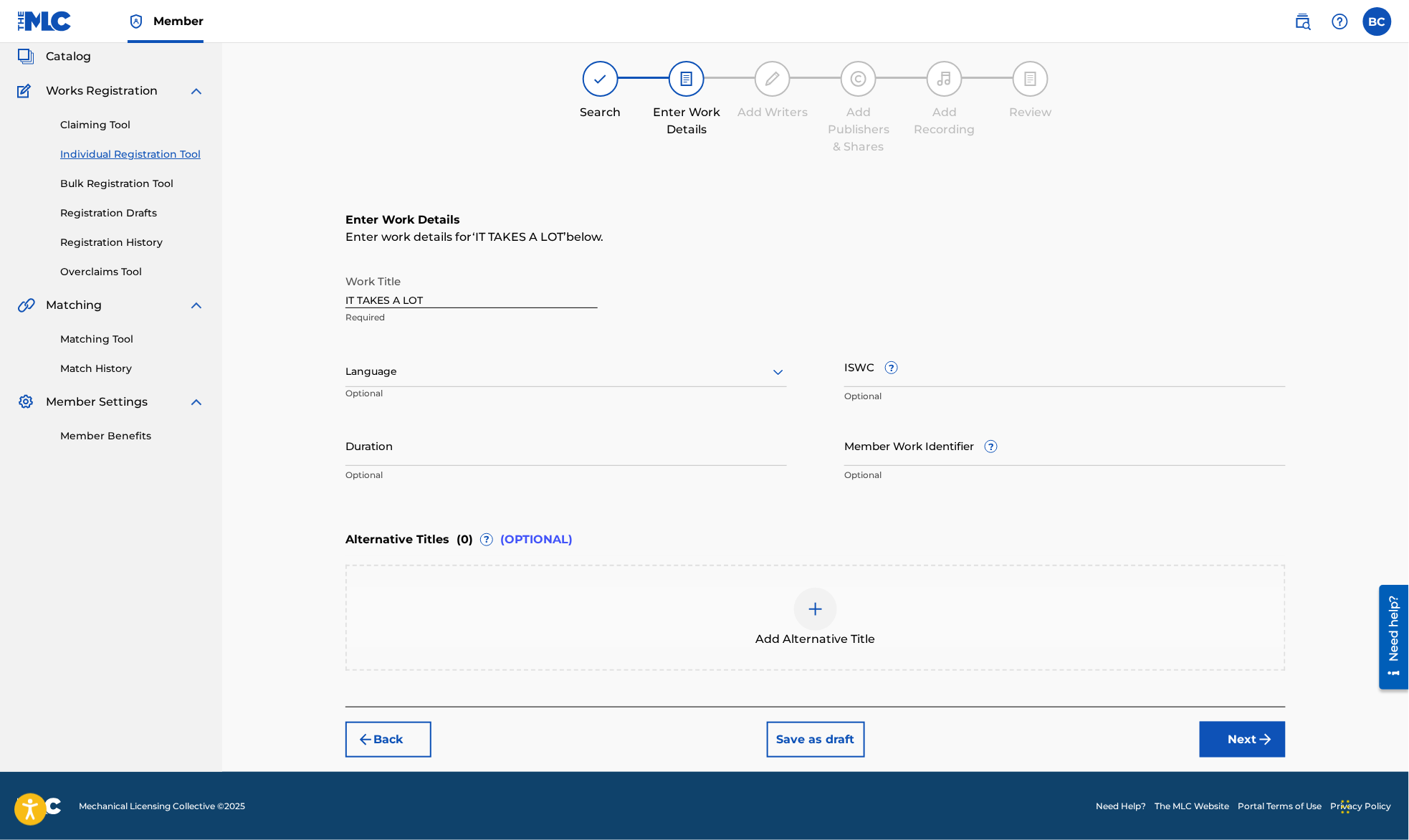
click at [1250, 731] on button "Next" at bounding box center [1243, 739] width 86 height 36
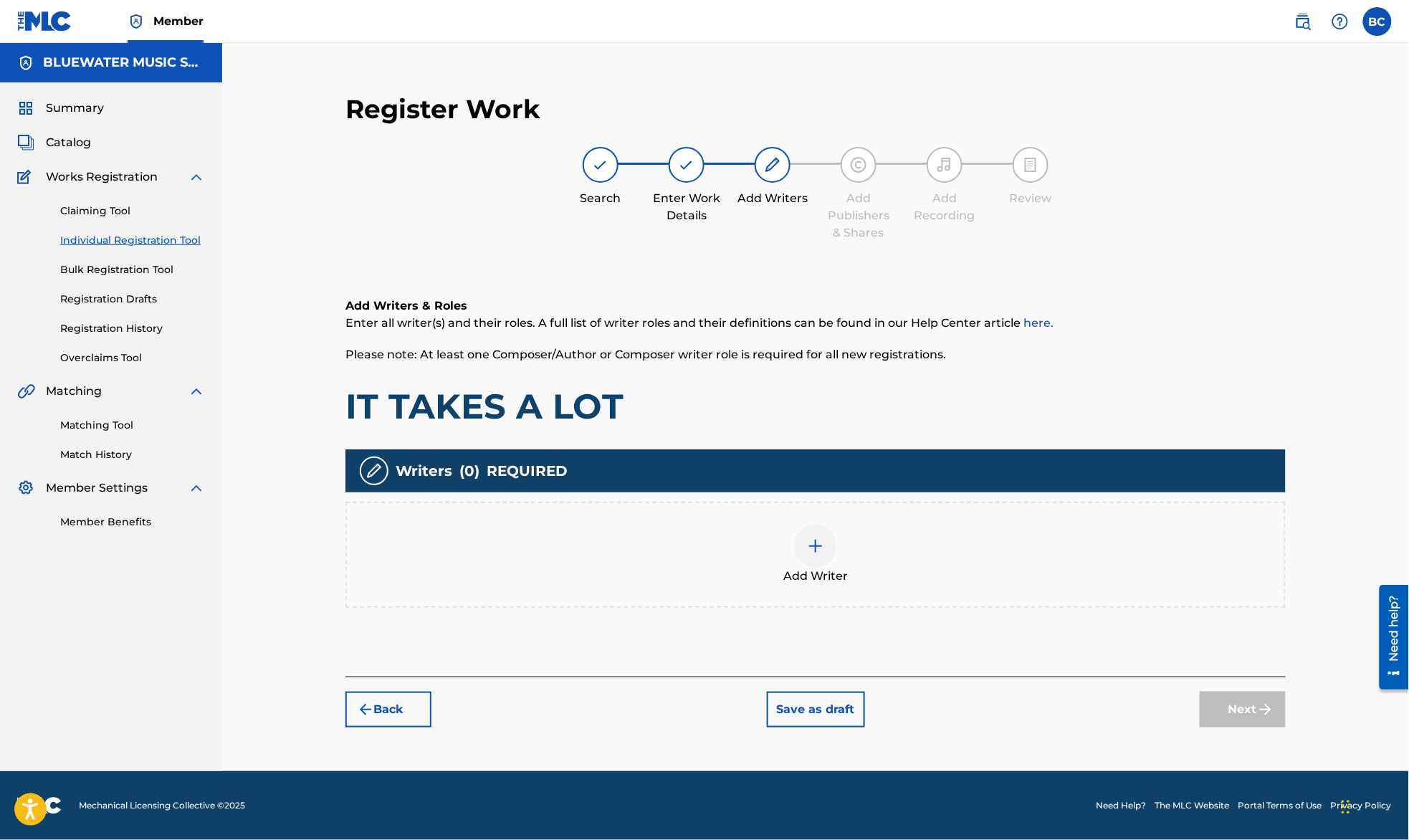
scroll to position [0, 0]
click at [808, 551] on img at bounding box center [816, 546] width 18 height 18
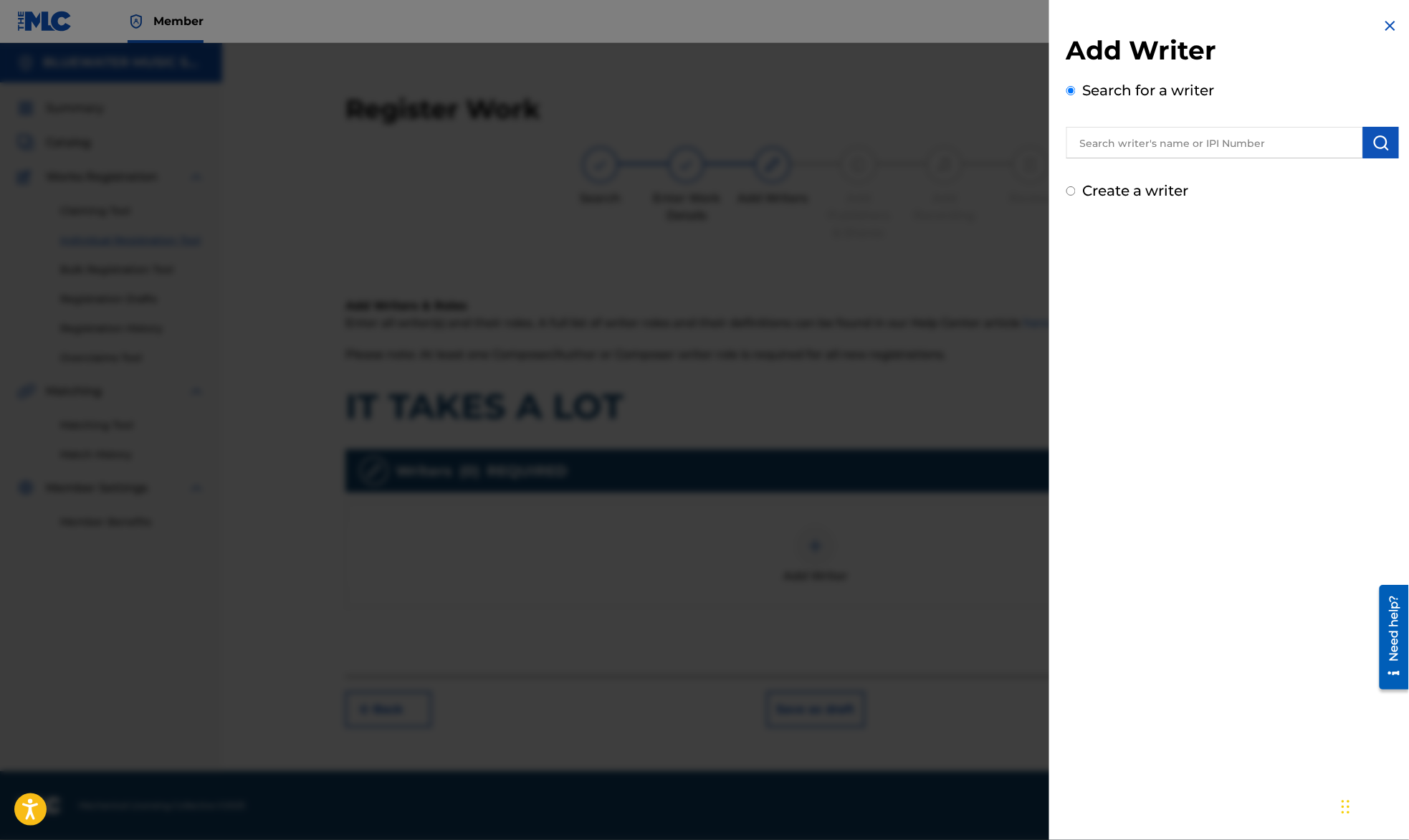
click at [1129, 143] on input "text" at bounding box center [1214, 142] width 297 height 31
type input "[PERSON_NAME]"
click at [1363, 145] on button "submit" at bounding box center [1380, 142] width 36 height 31
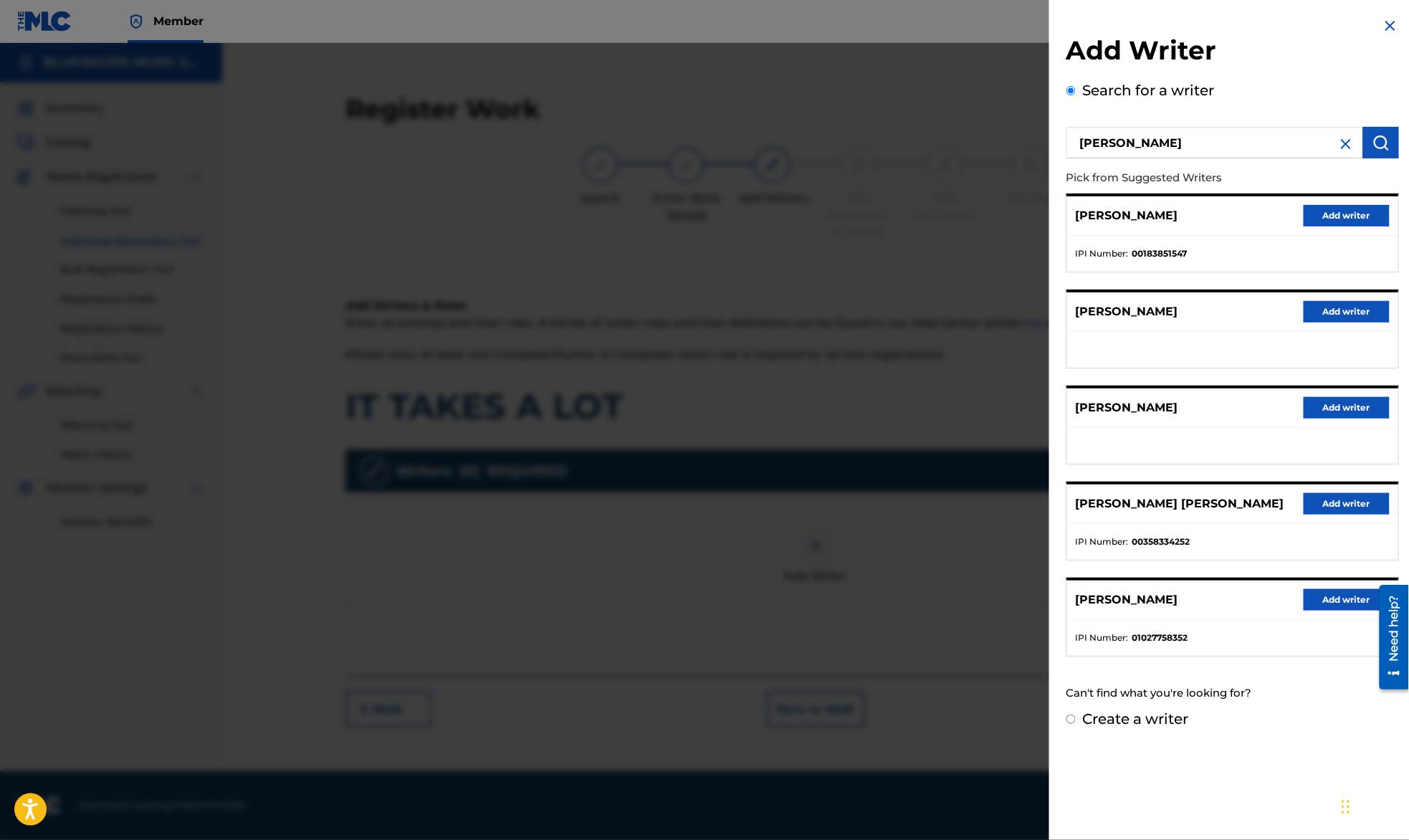
click at [1356, 209] on button "Add writer" at bounding box center [1347, 215] width 86 height 22
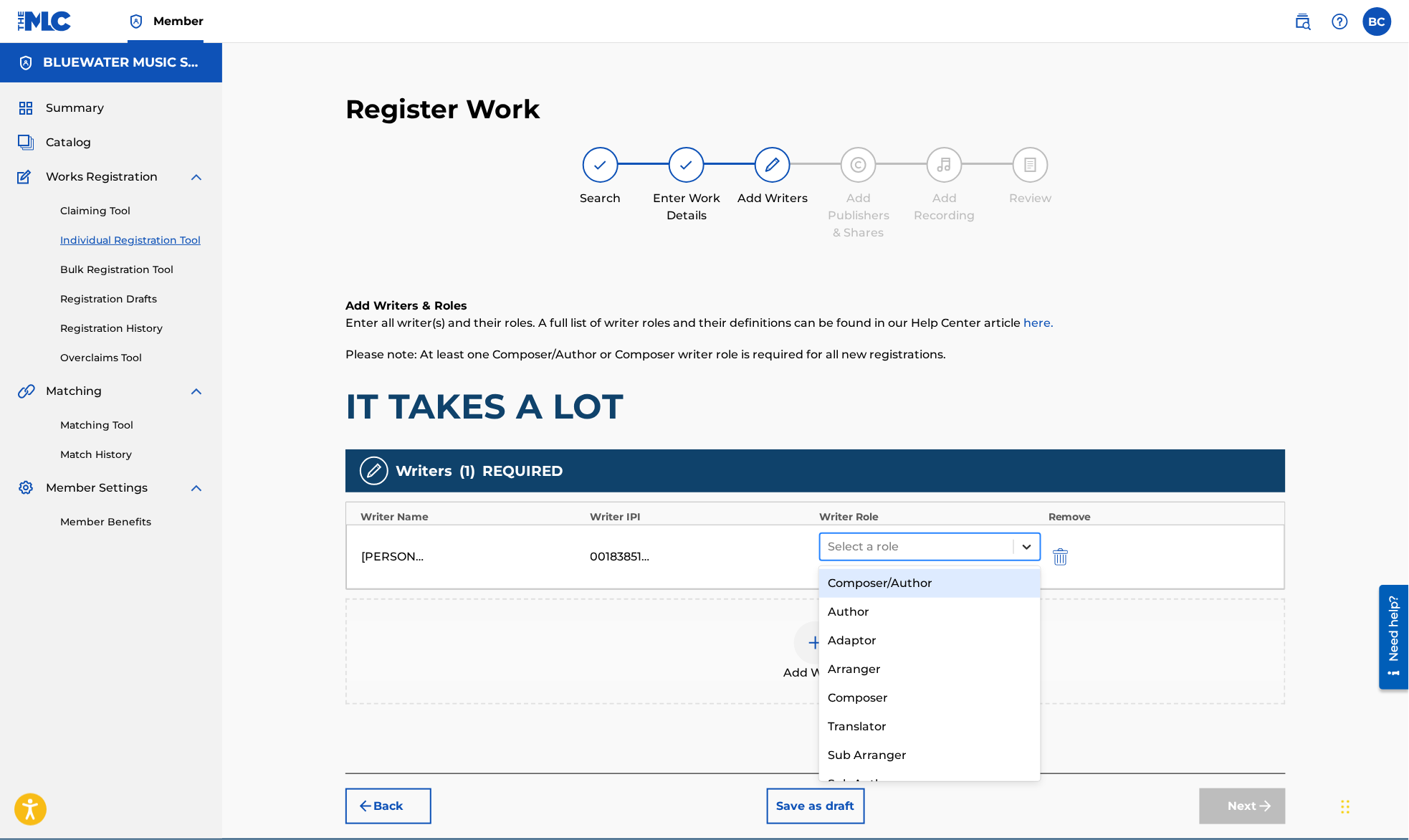
click at [1023, 545] on icon at bounding box center [1026, 547] width 9 height 5
click at [969, 582] on div "Composer/Author" at bounding box center [929, 583] width 221 height 29
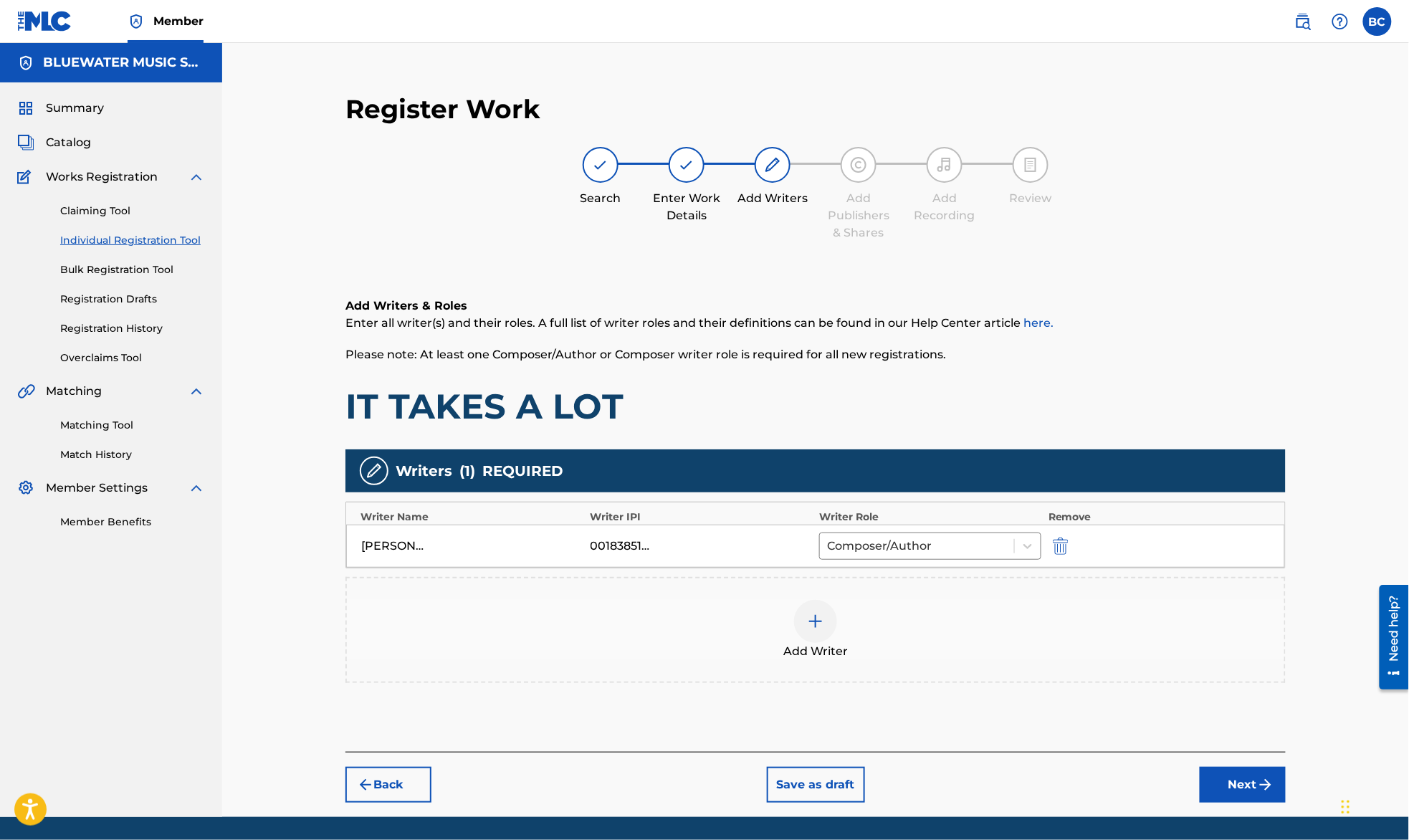
scroll to position [46, 0]
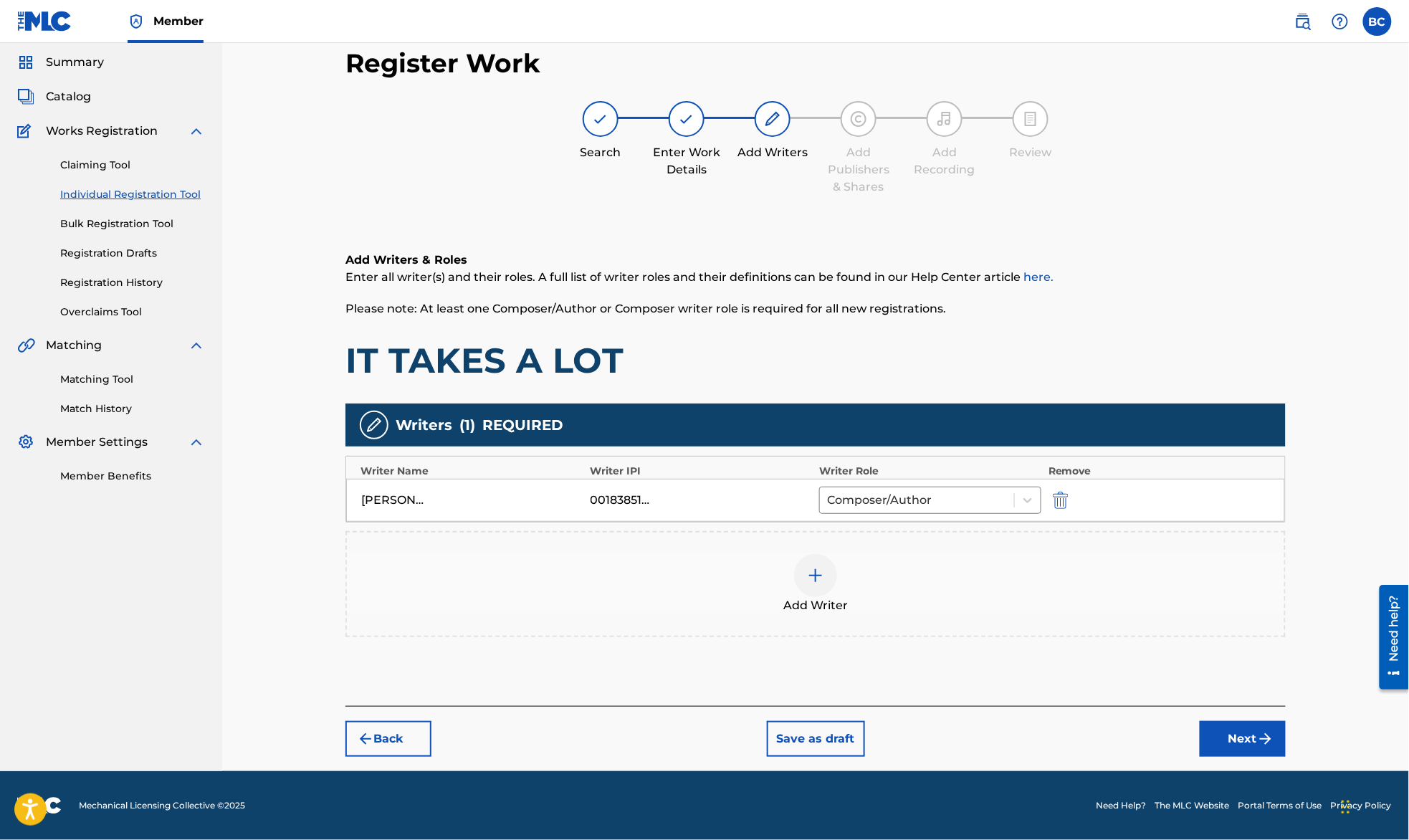
click at [1244, 734] on button "Next" at bounding box center [1243, 738] width 86 height 36
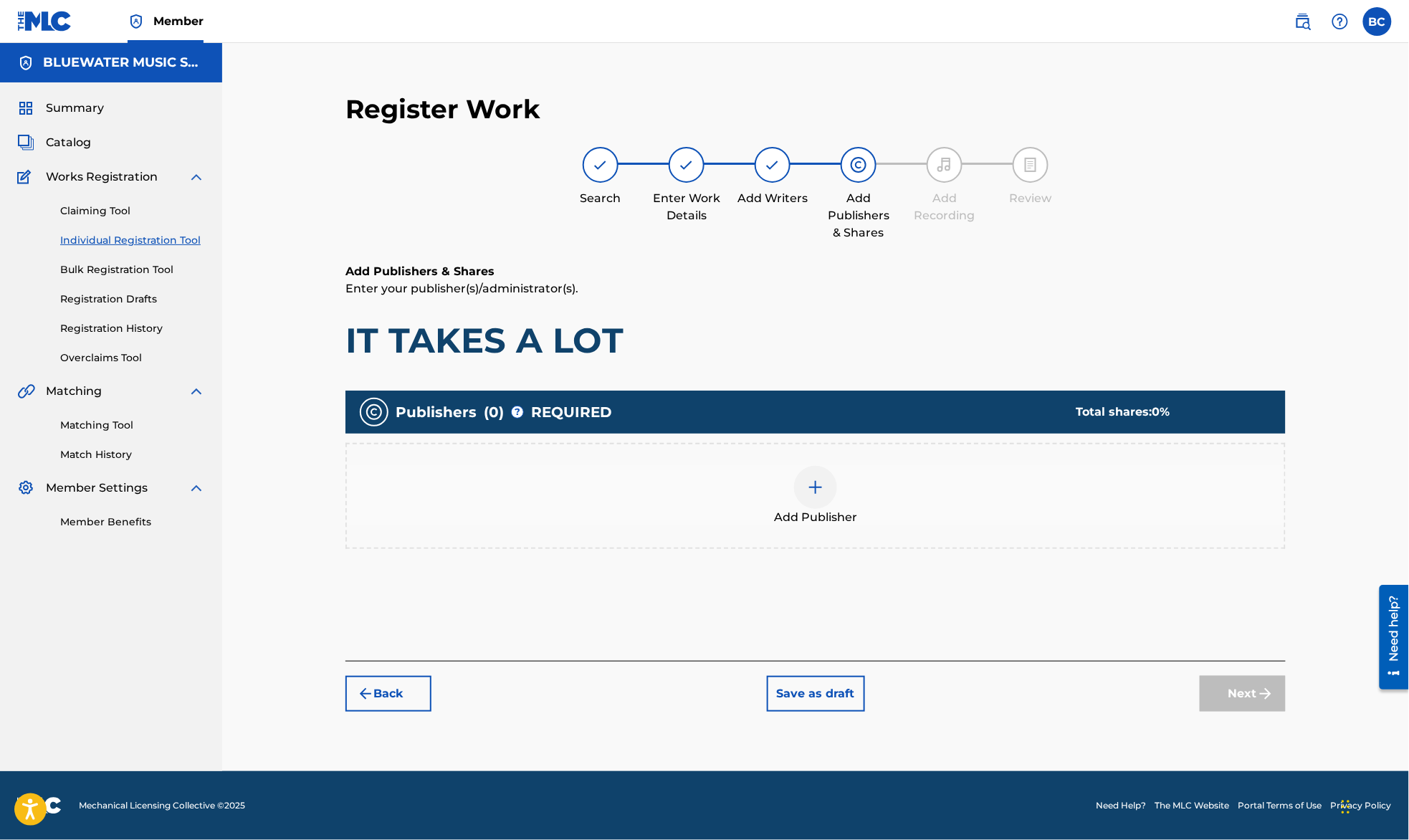
scroll to position [0, 0]
click at [749, 491] on div "Add Publisher" at bounding box center [815, 496] width 937 height 60
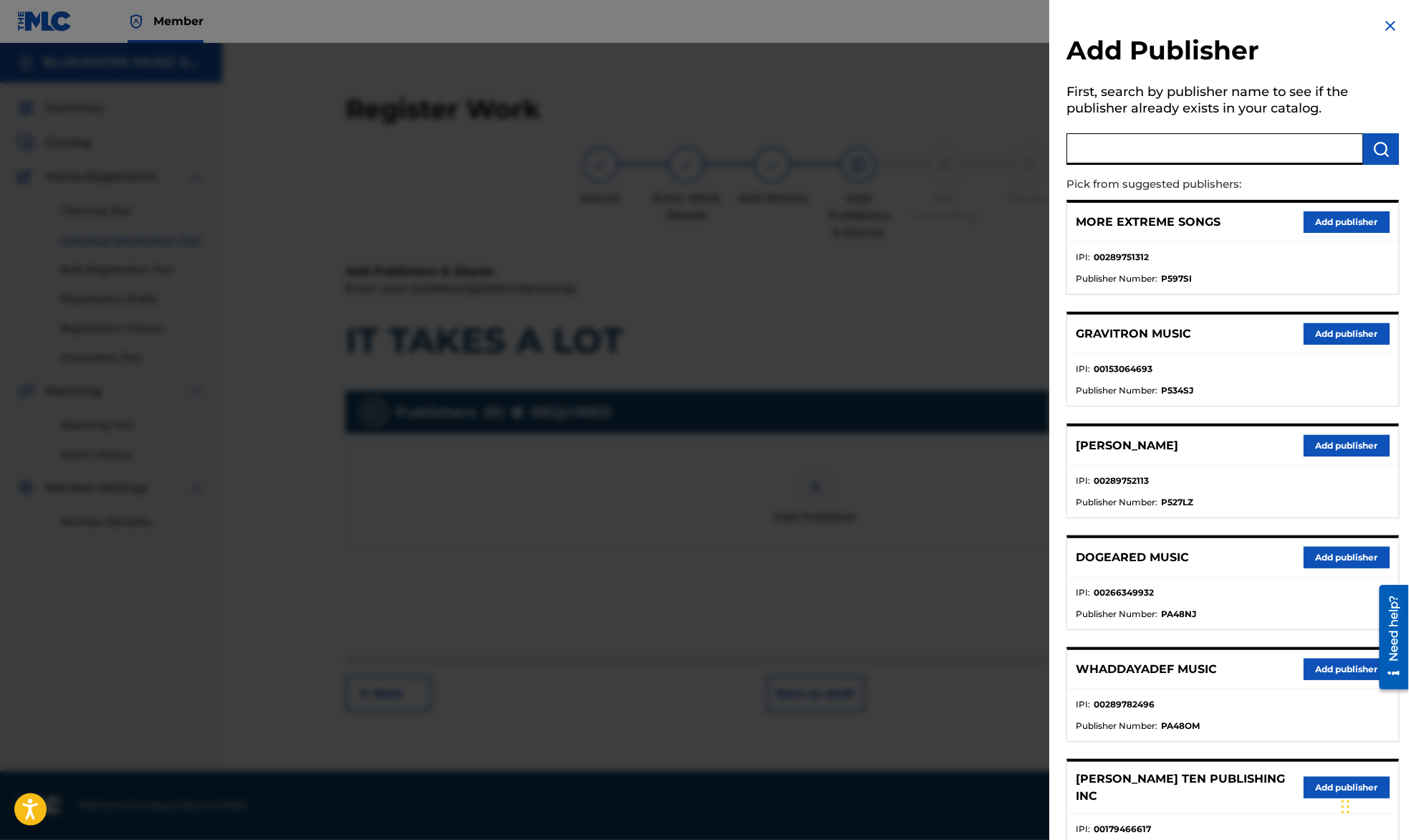
click at [1124, 141] on input "text" at bounding box center [1214, 149] width 297 height 31
type input "TILTAWHIRL"
click at [1394, 148] on button "submit" at bounding box center [1380, 149] width 36 height 31
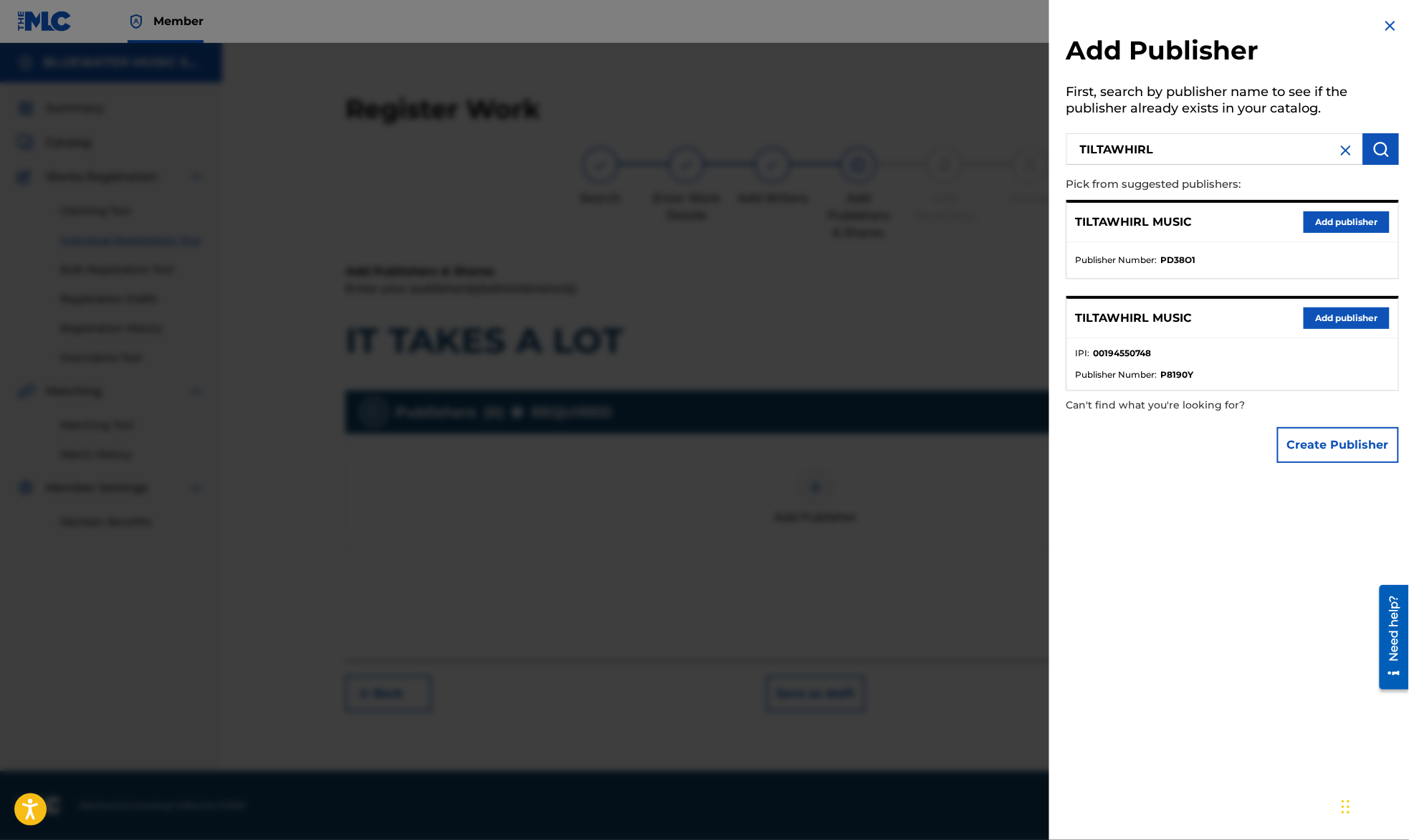
click at [1339, 318] on button "Add publisher" at bounding box center [1347, 318] width 86 height 22
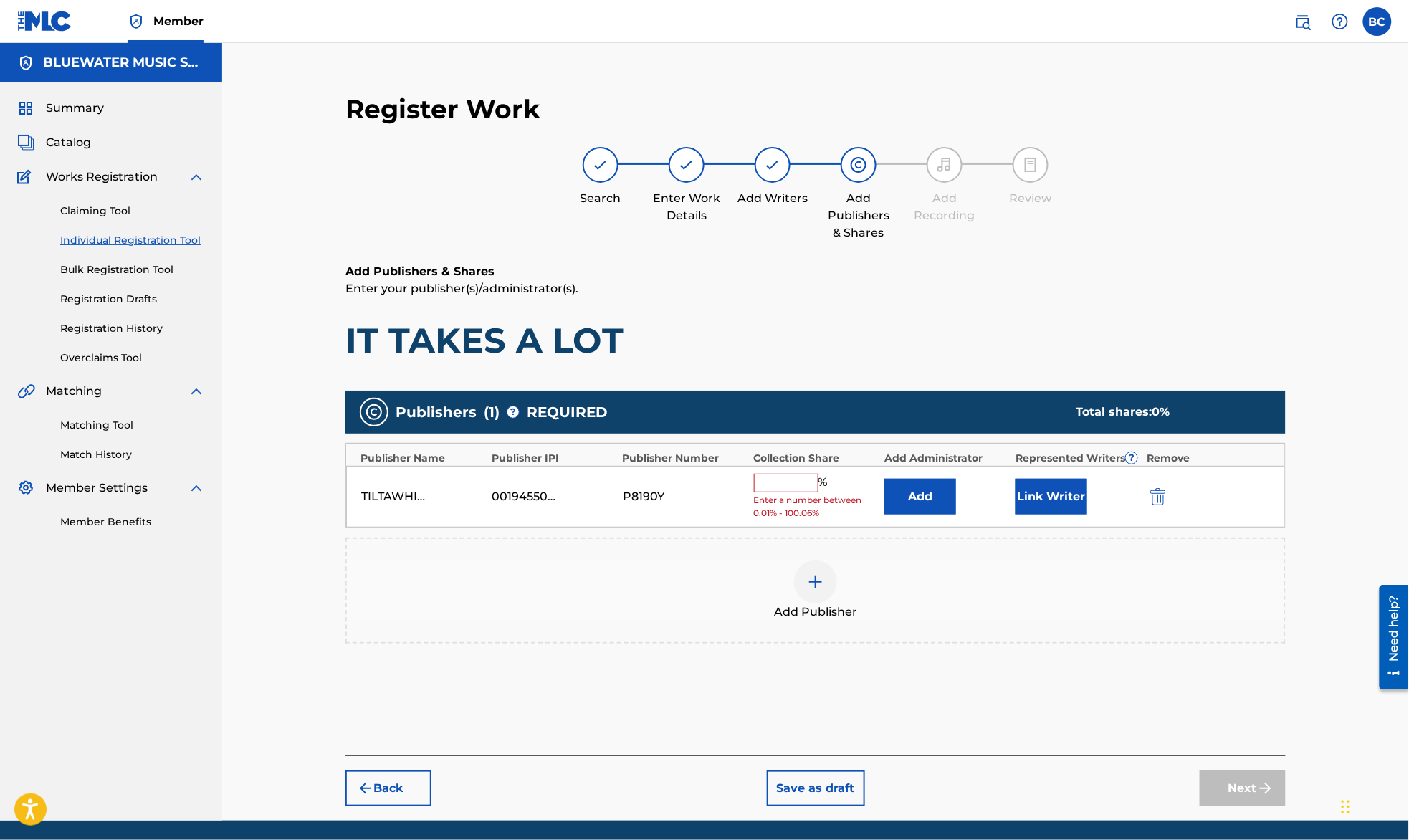
click at [906, 496] on button "Add" at bounding box center [920, 496] width 72 height 36
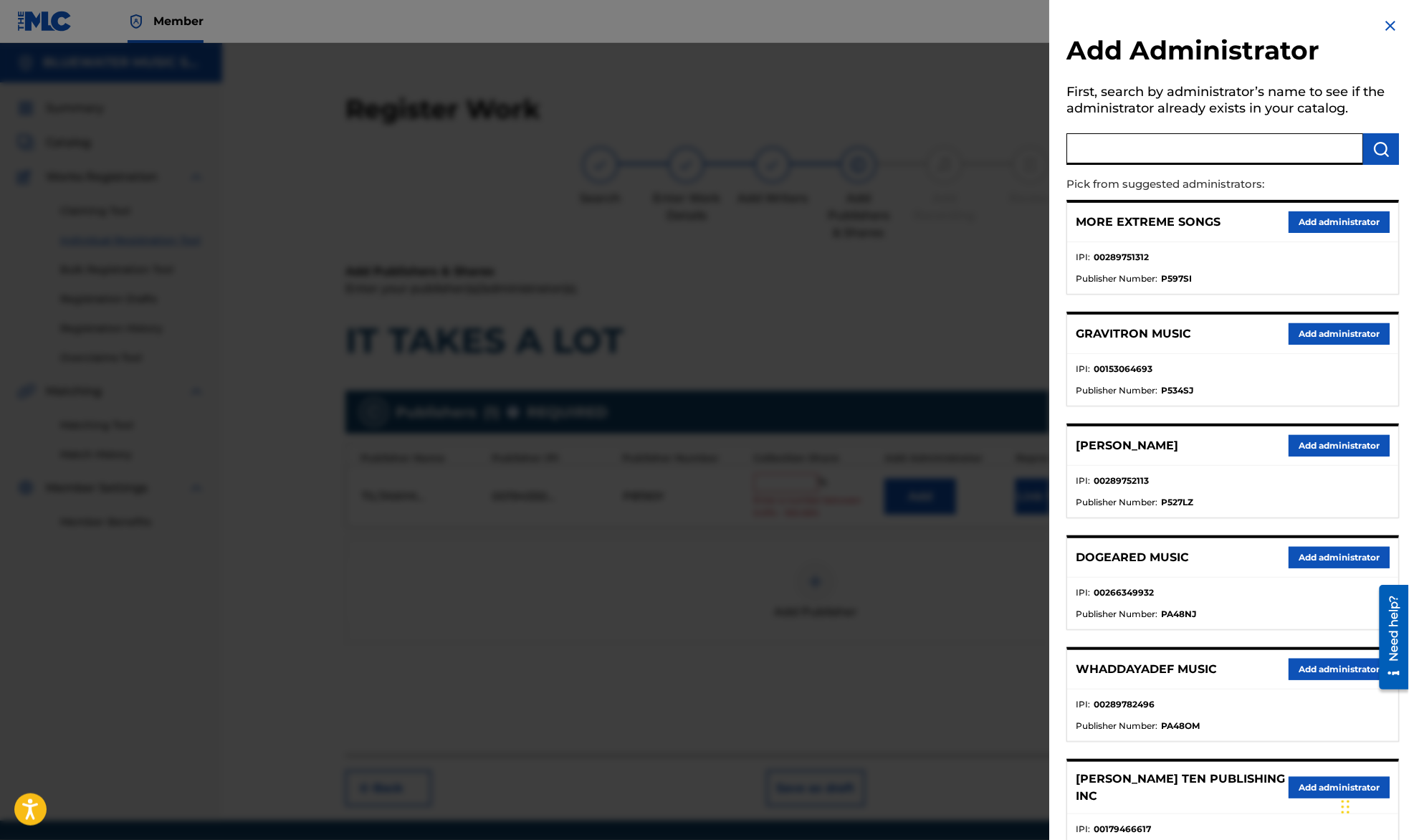
click at [1192, 141] on input "text" at bounding box center [1214, 149] width 297 height 31
type input "bluewater m"
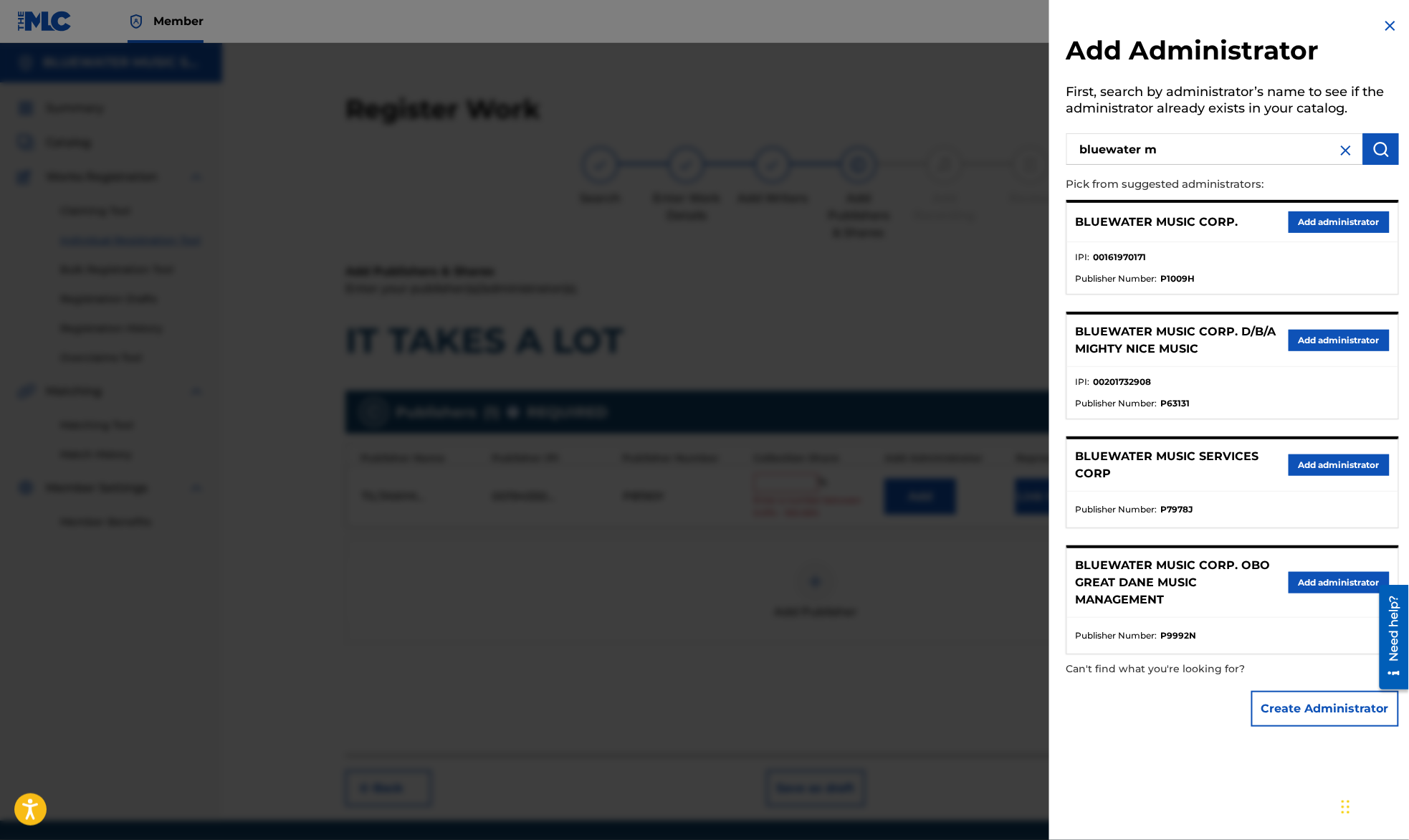
click at [1310, 226] on button "Add administrator" at bounding box center [1339, 221] width 101 height 22
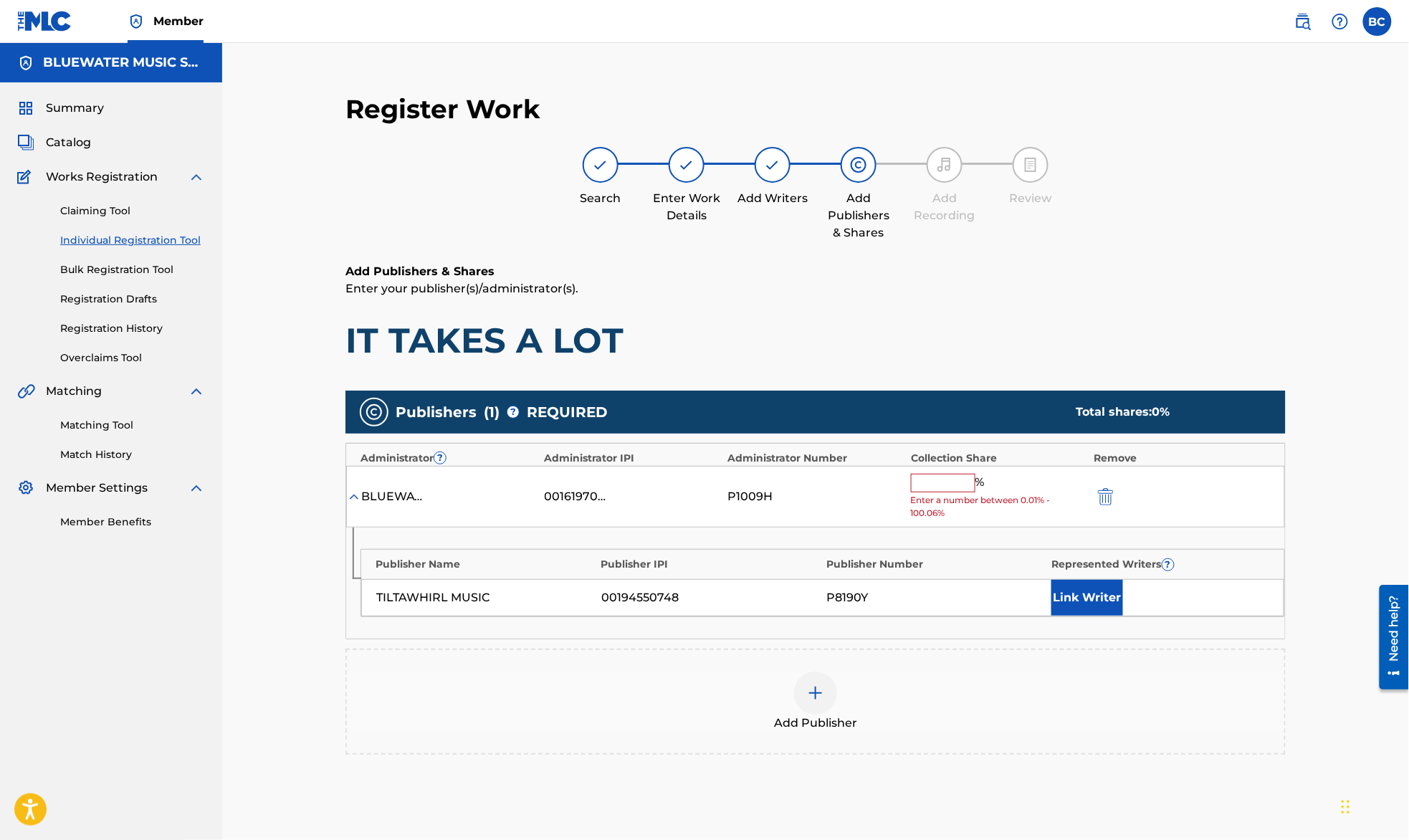
click at [956, 485] on input "text" at bounding box center [943, 483] width 65 height 18
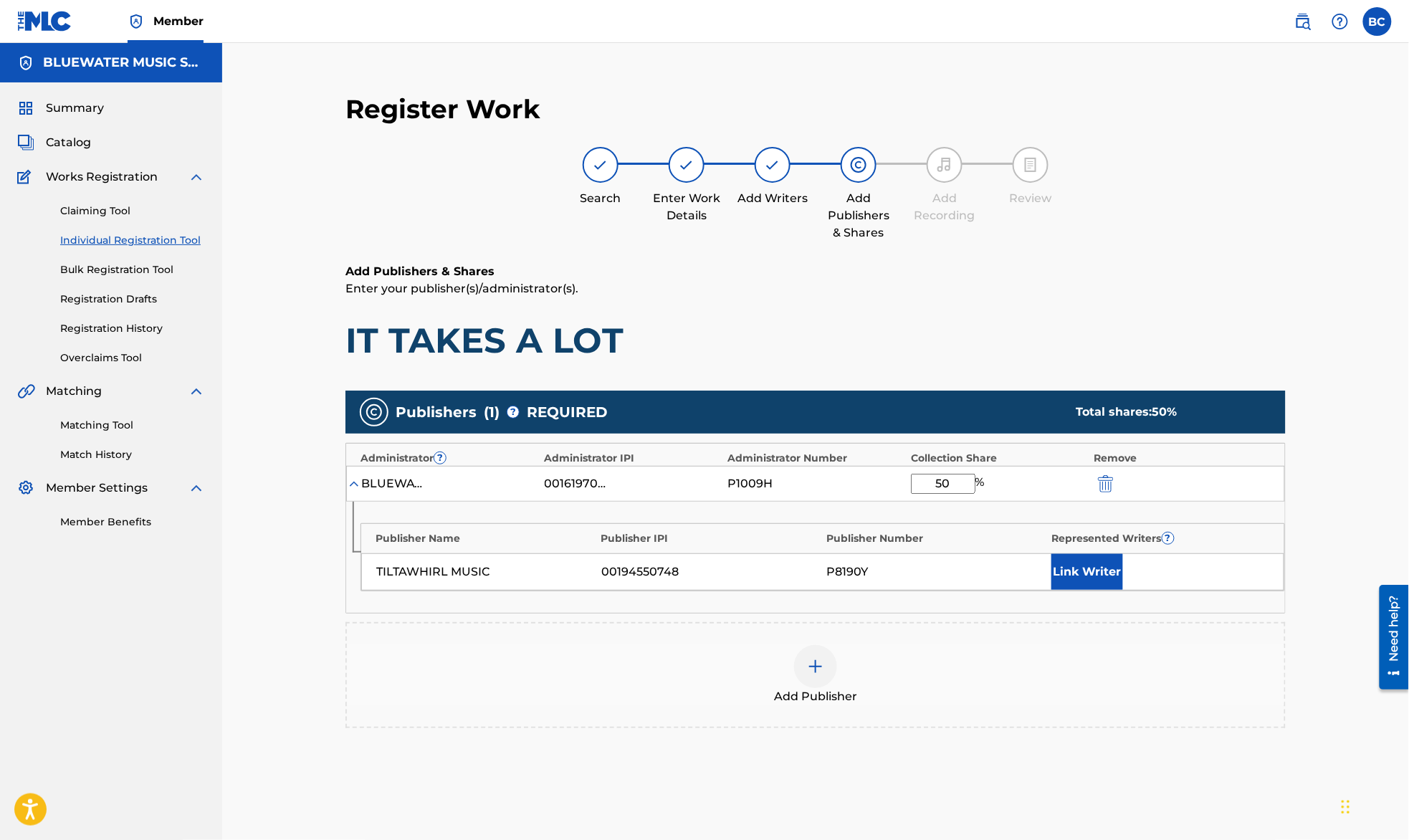
type input "50"
click at [810, 661] on img at bounding box center [816, 667] width 18 height 18
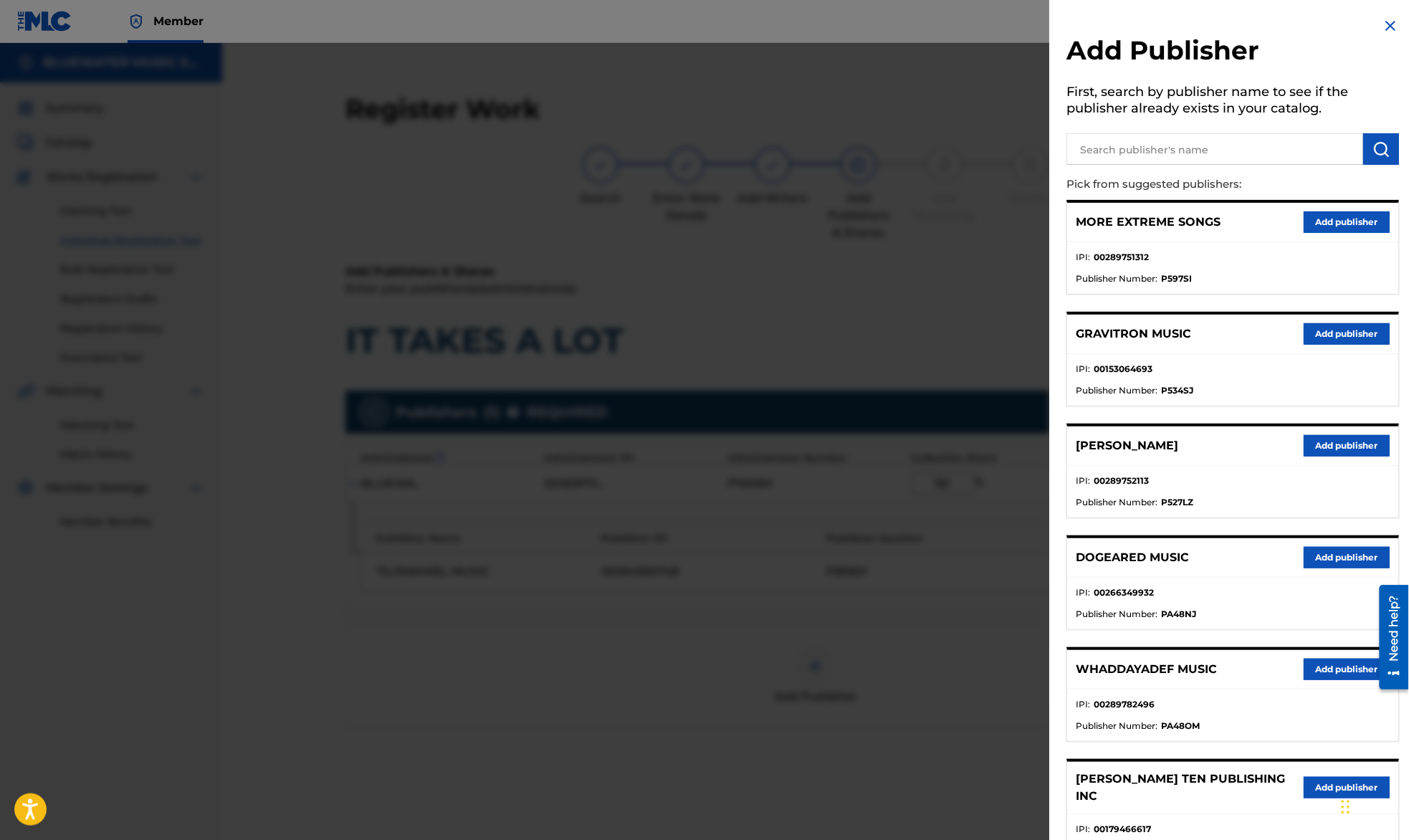
click at [1184, 138] on input "text" at bounding box center [1214, 149] width 297 height 31
type input "[PERSON_NAME]"
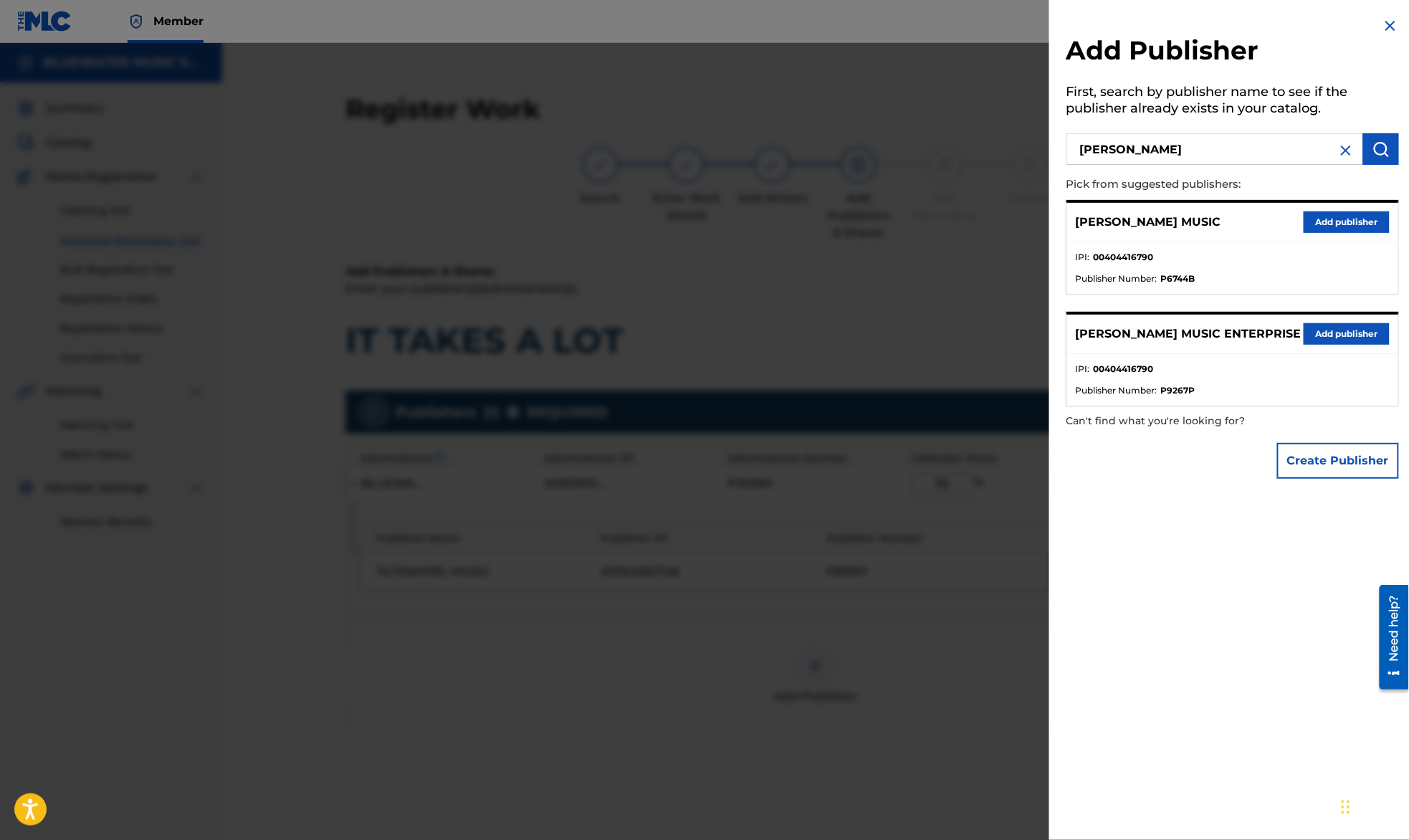
click at [1347, 330] on button "Add publisher" at bounding box center [1347, 333] width 86 height 22
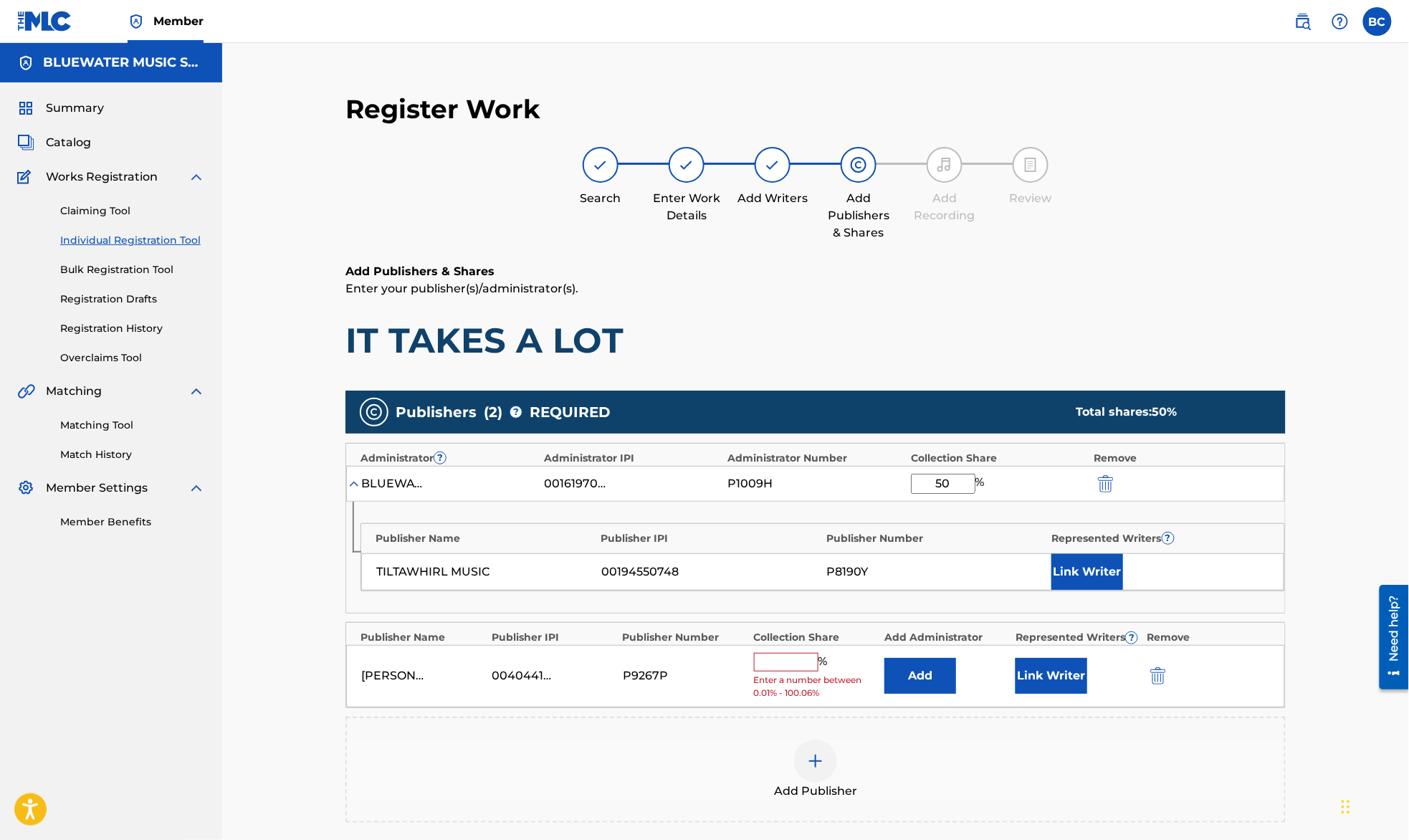
click at [932, 675] on button "Add" at bounding box center [920, 675] width 72 height 36
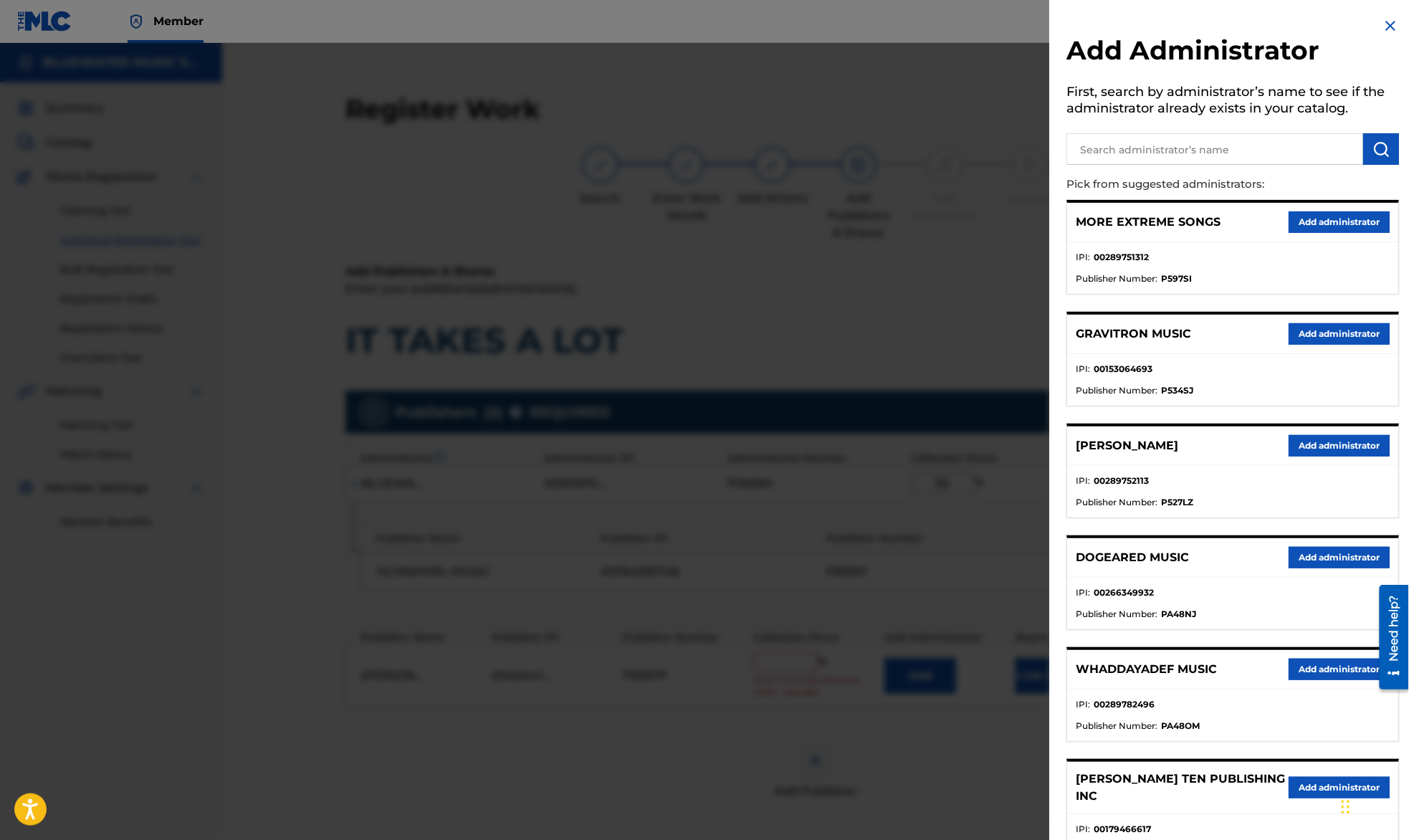
click at [1188, 143] on input "text" at bounding box center [1214, 149] width 297 height 31
type input "bluewater m"
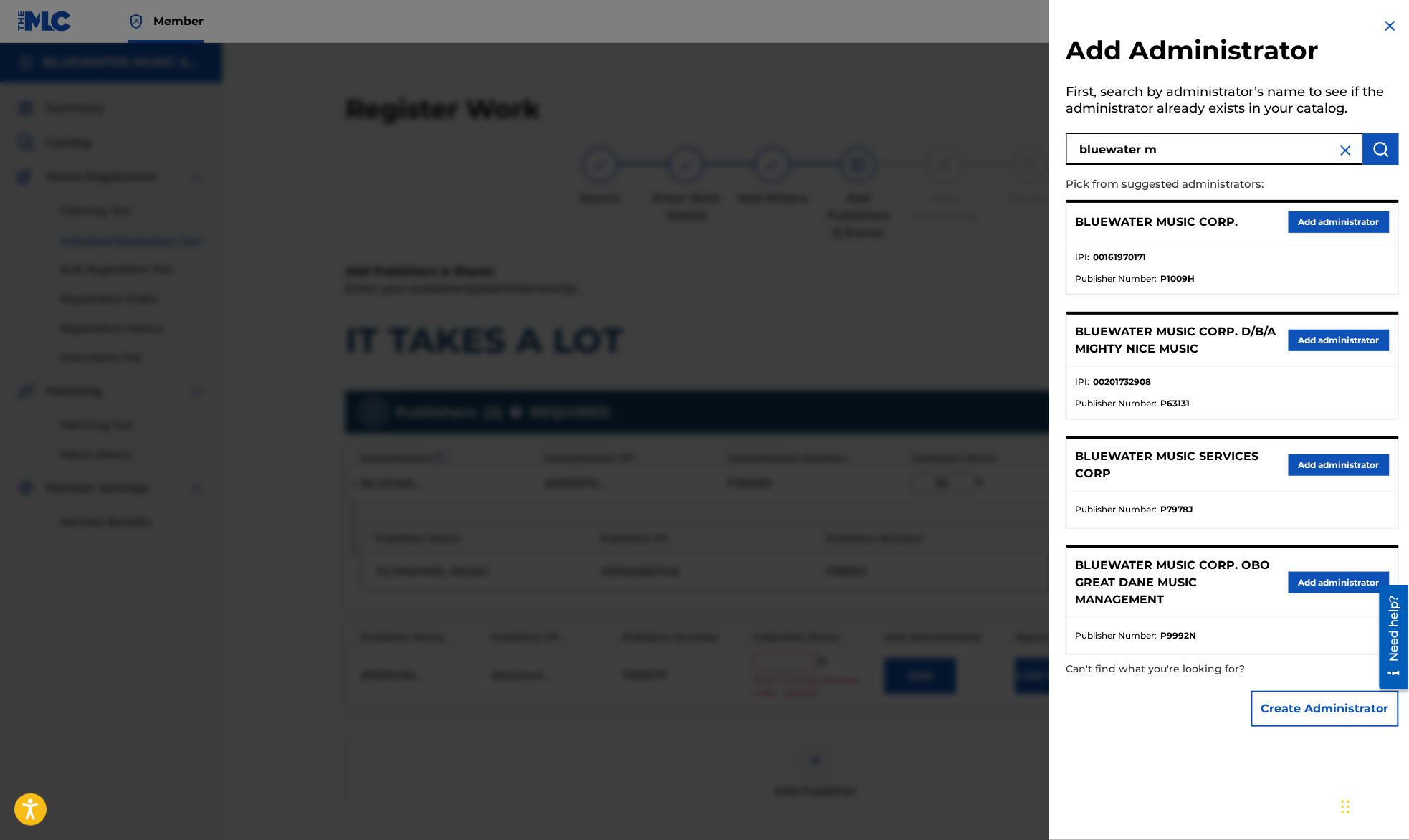
click at [1320, 217] on button "Add administrator" at bounding box center [1339, 221] width 101 height 22
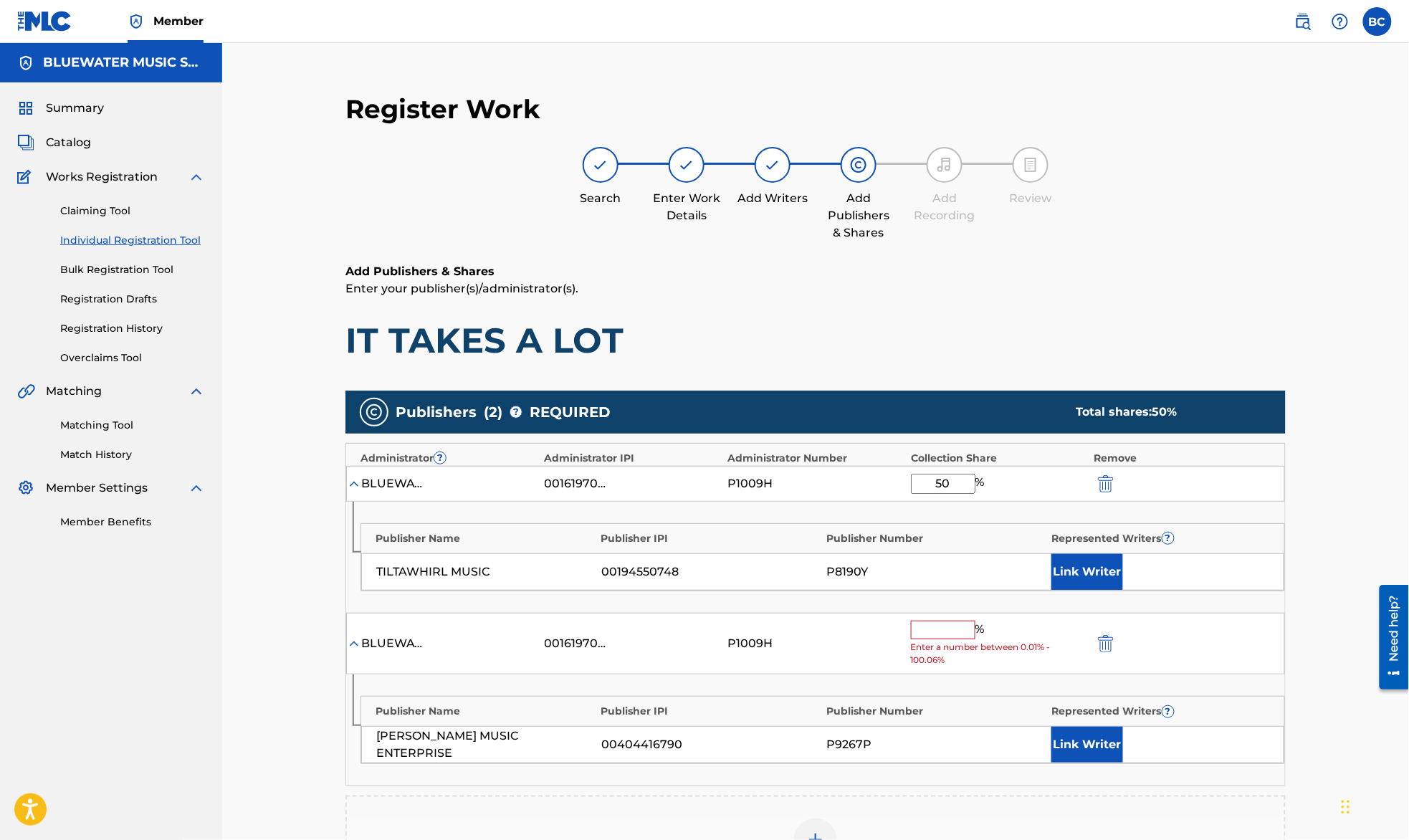
click at [957, 634] on input "text" at bounding box center [943, 629] width 65 height 18
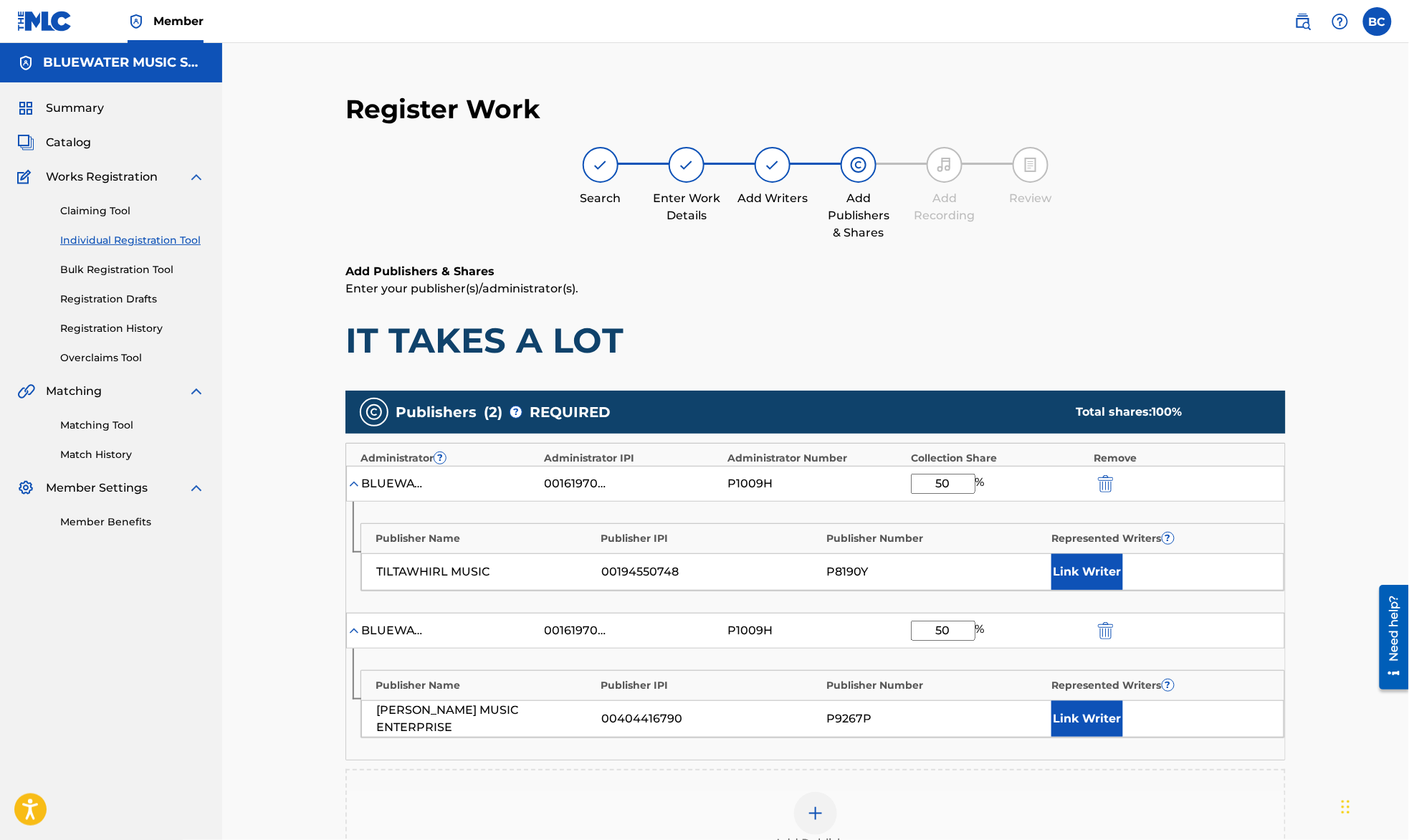
type input "50"
click at [974, 815] on div "Add Publisher" at bounding box center [815, 822] width 937 height 60
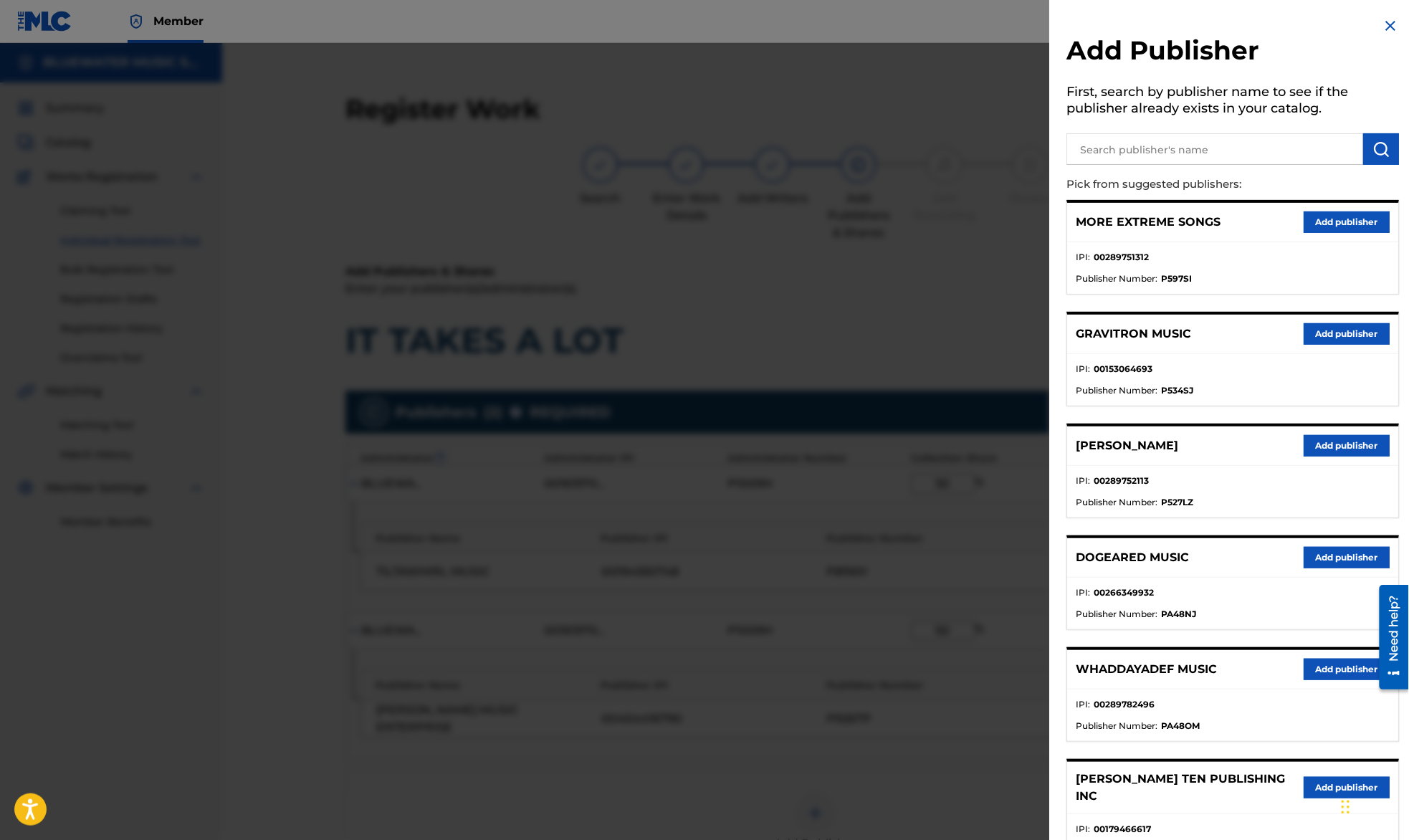
click at [961, 230] on div at bounding box center [704, 463] width 1409 height 840
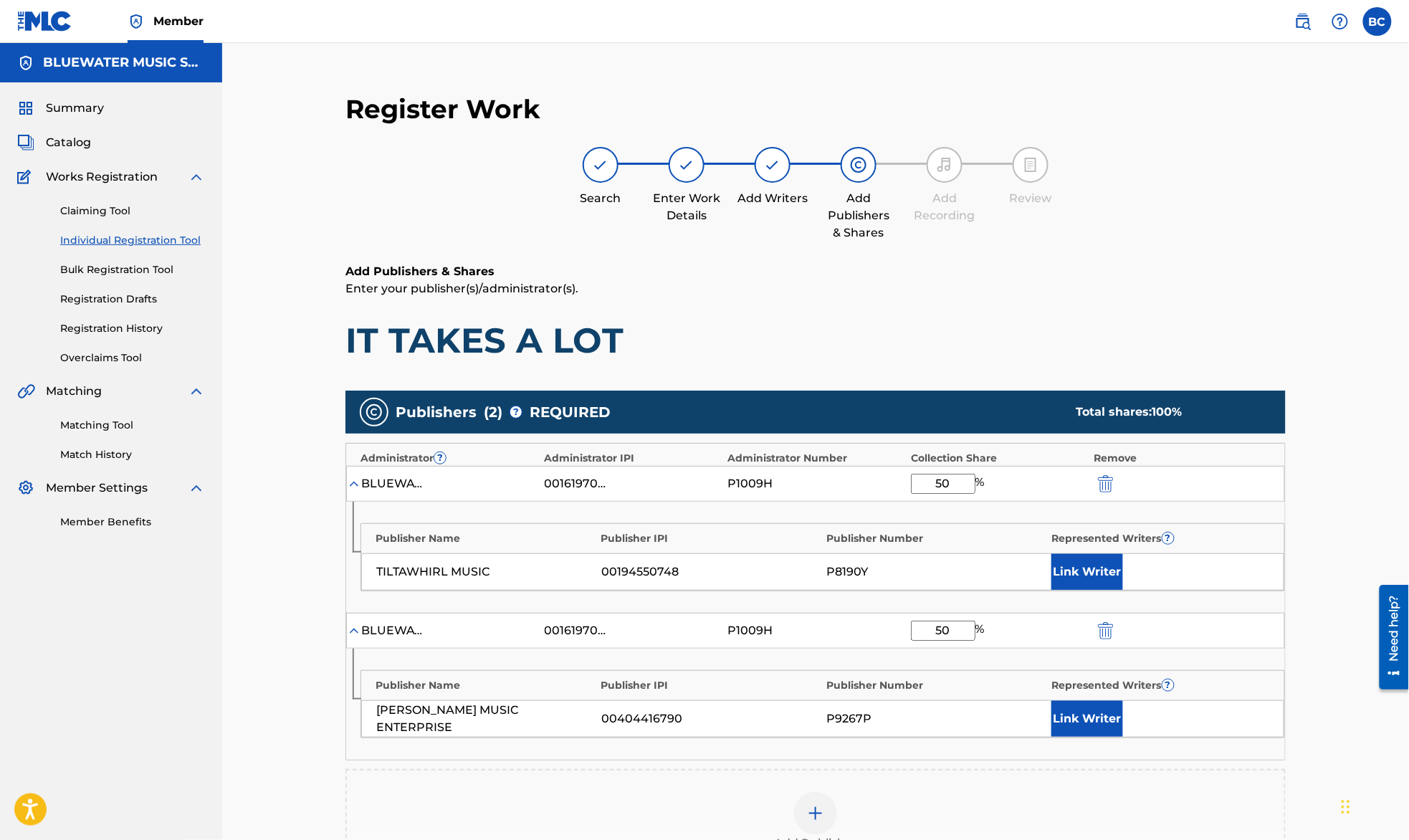
scroll to position [281, 0]
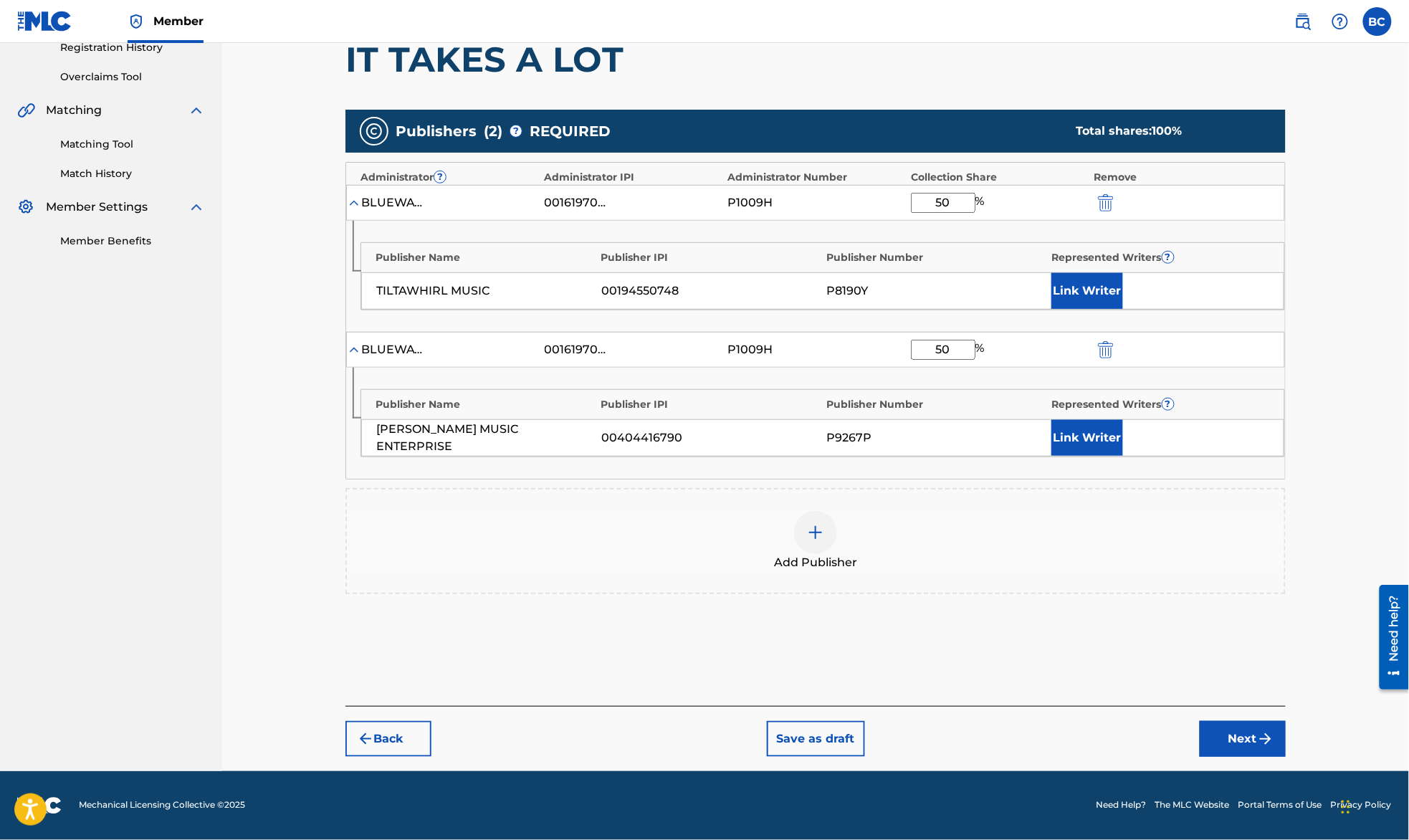
click at [1248, 731] on button "Next" at bounding box center [1243, 738] width 86 height 36
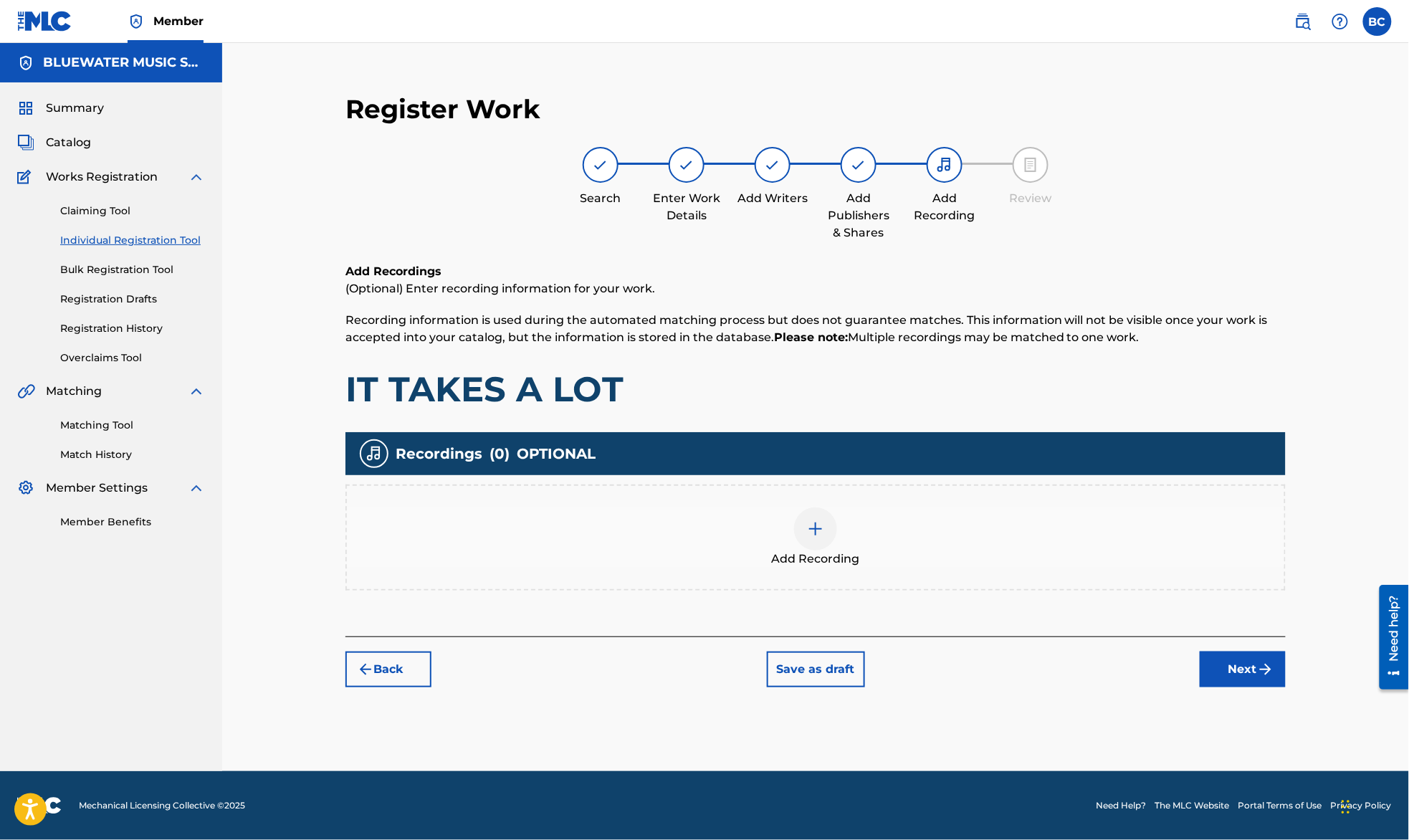
click at [1250, 671] on button "Next" at bounding box center [1243, 669] width 86 height 36
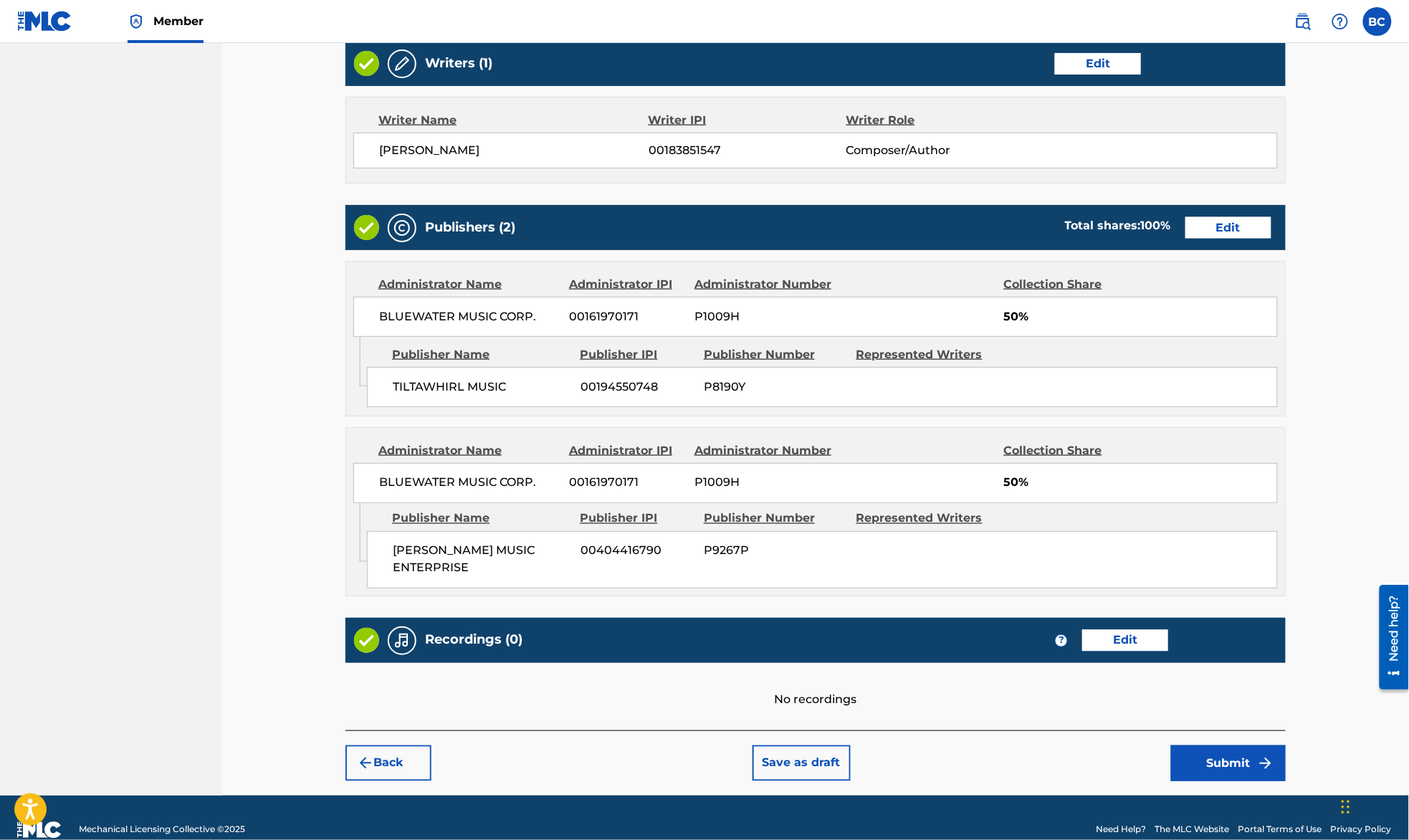
scroll to position [586, 0]
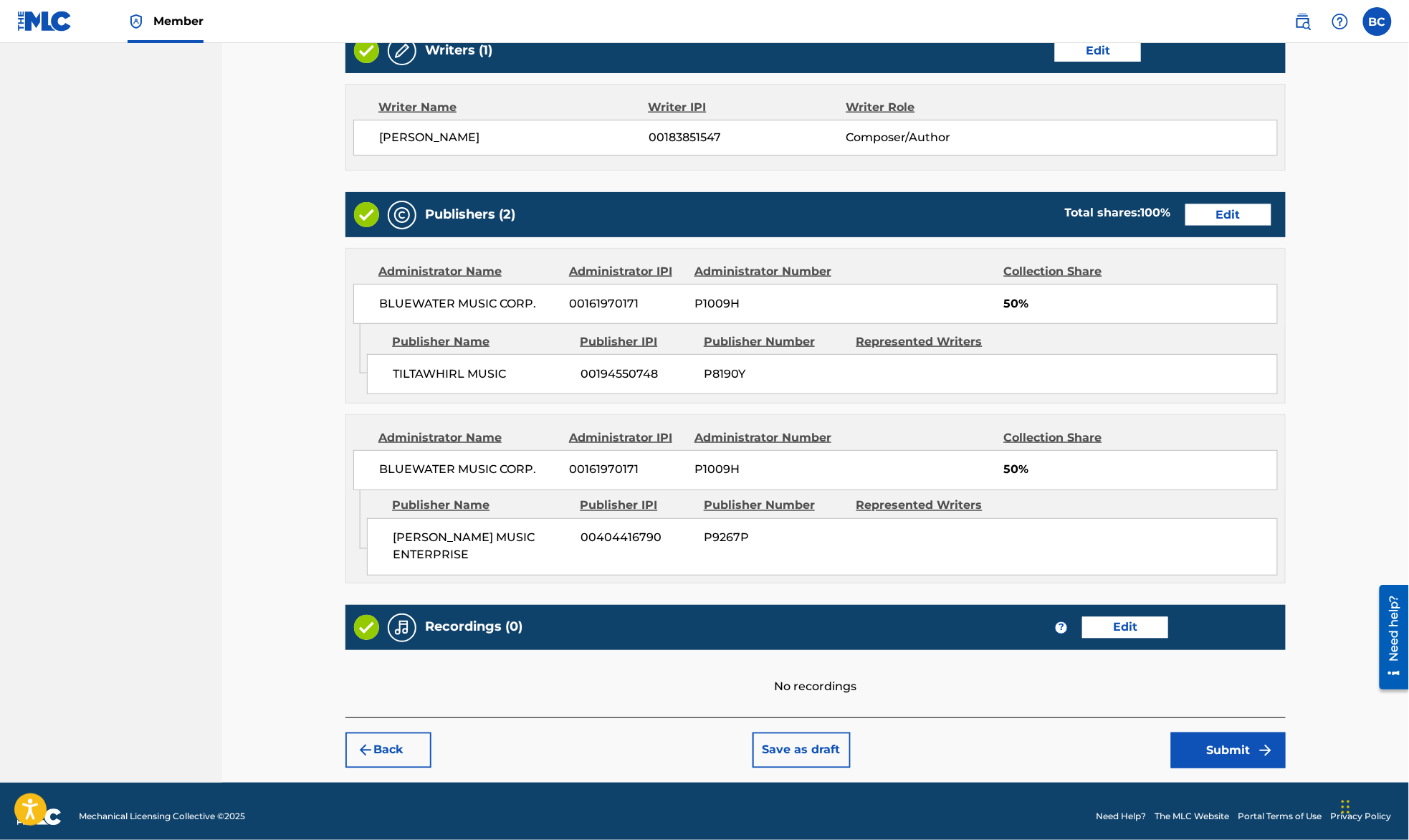
click at [1207, 735] on button "Submit" at bounding box center [1228, 750] width 114 height 36
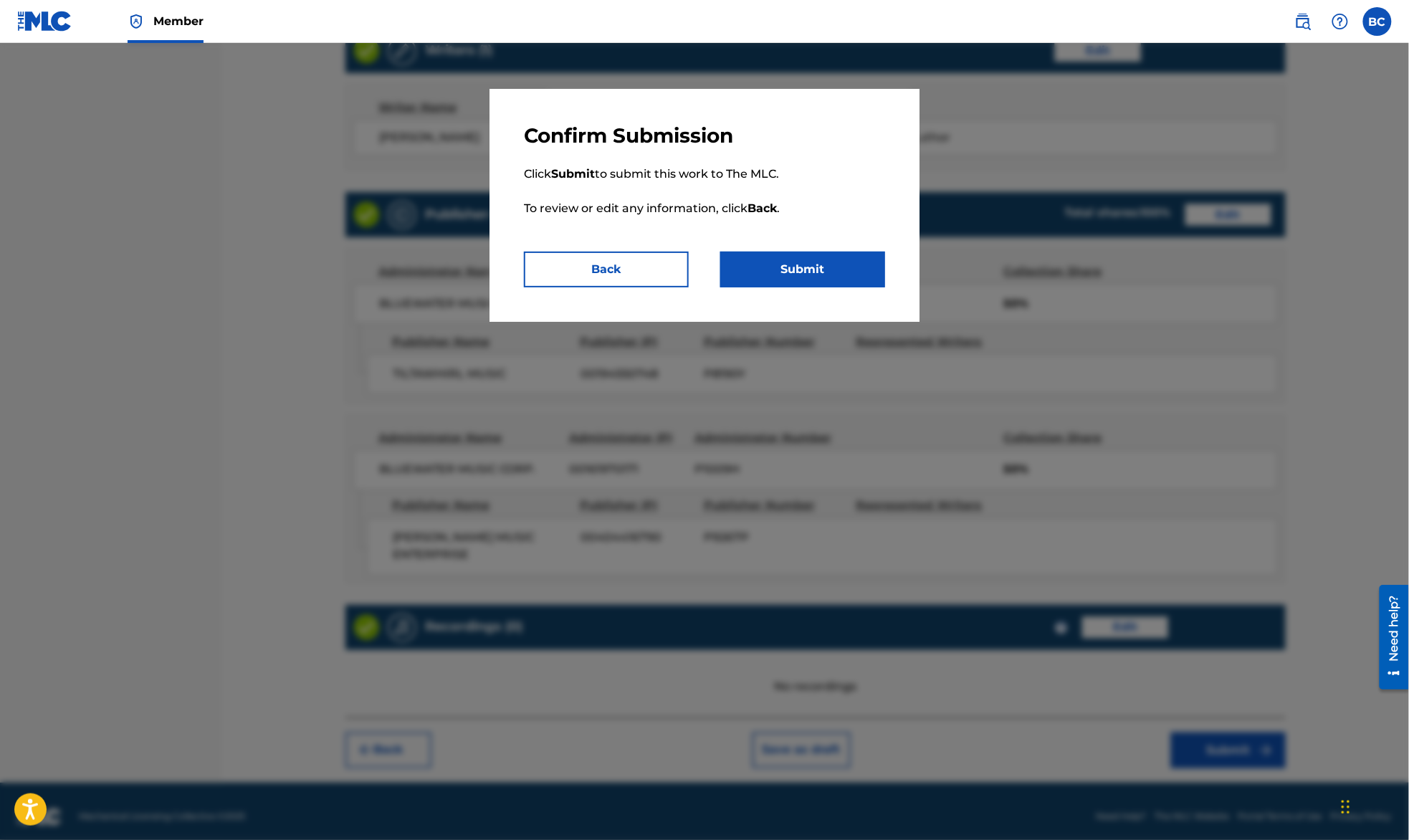
click at [860, 287] on button "Submit" at bounding box center [802, 269] width 165 height 36
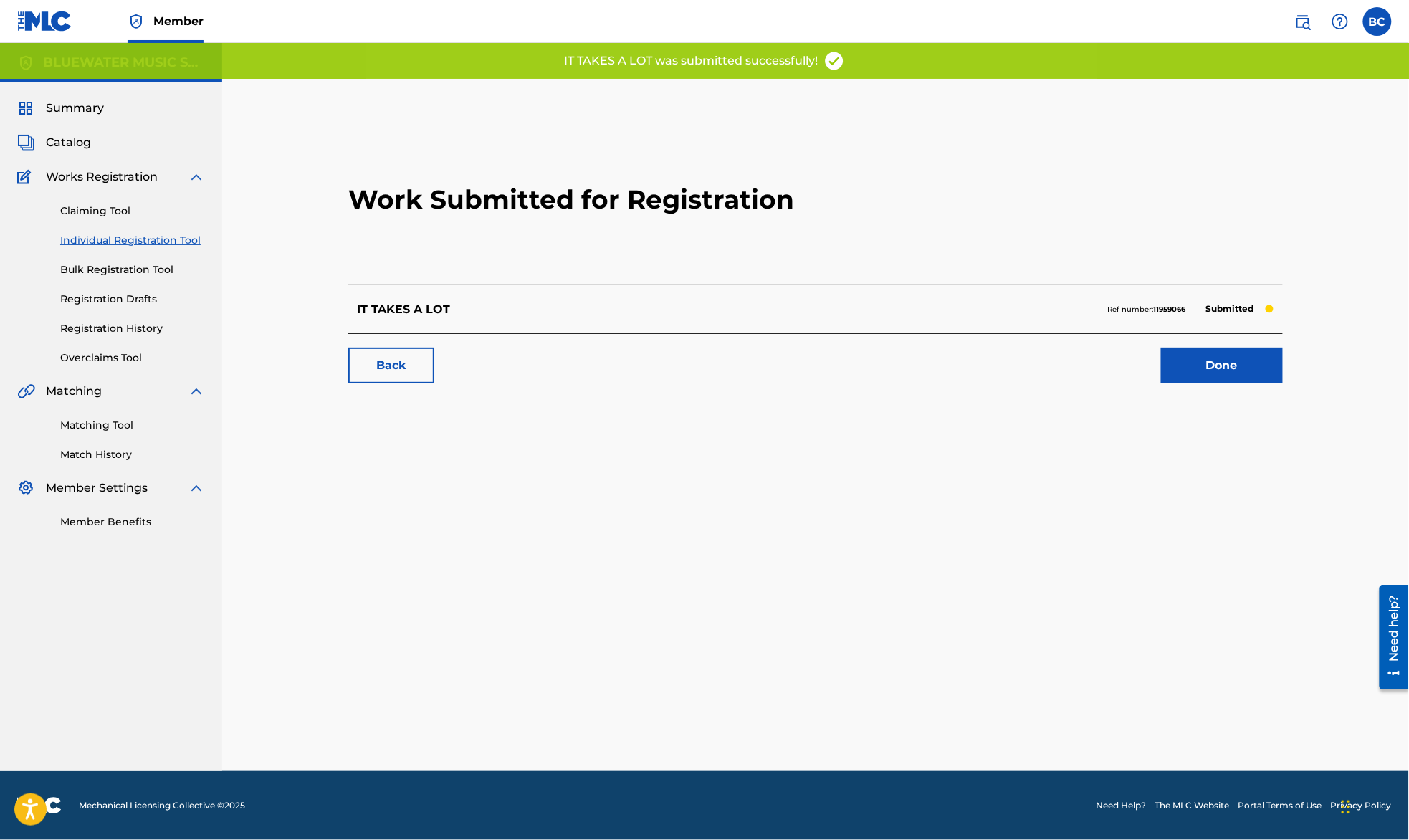
click at [1216, 362] on link "Done" at bounding box center [1222, 365] width 121 height 36
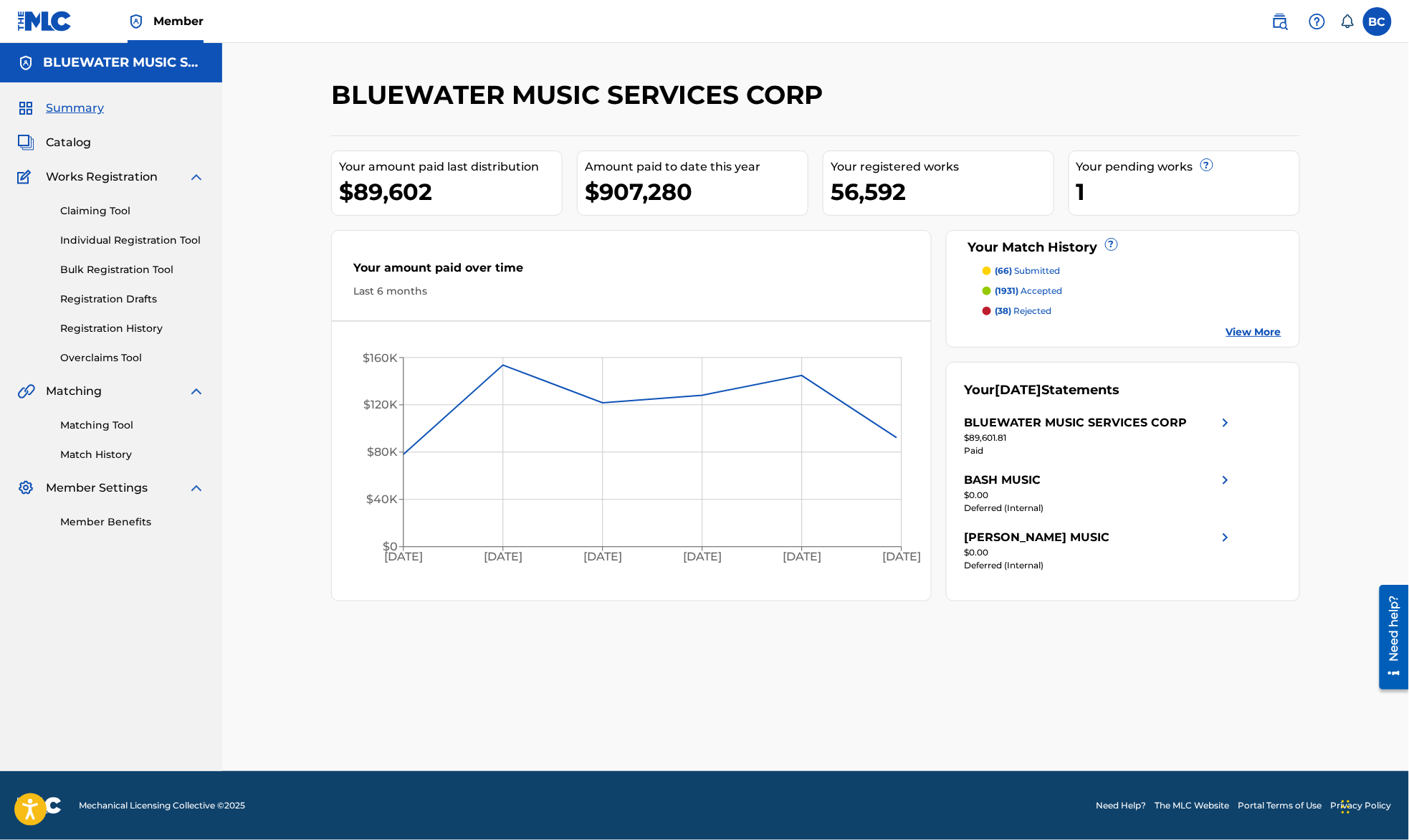
click at [1279, 20] on img at bounding box center [1280, 22] width 18 height 18
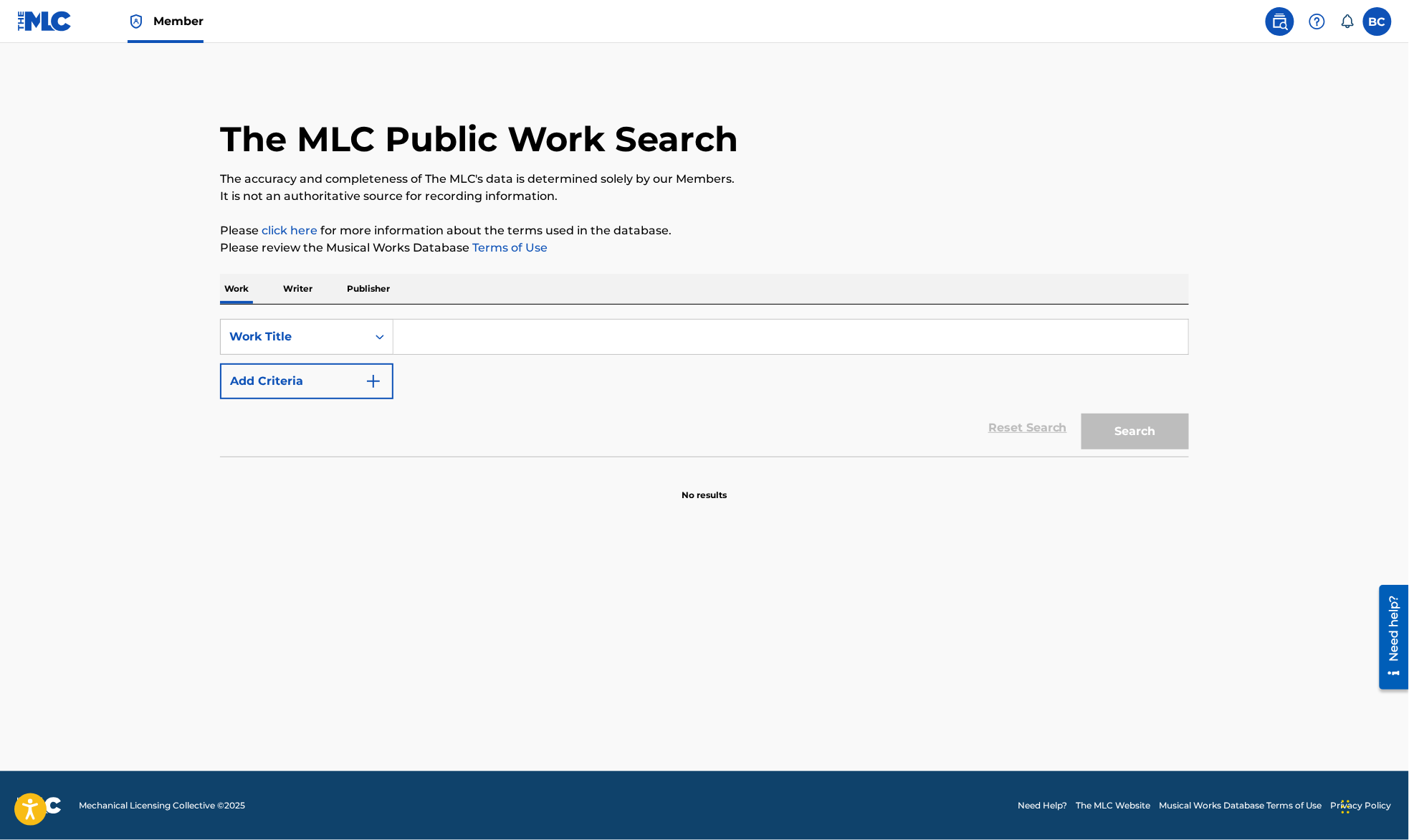
click at [368, 284] on p "Publisher" at bounding box center [368, 289] width 52 height 30
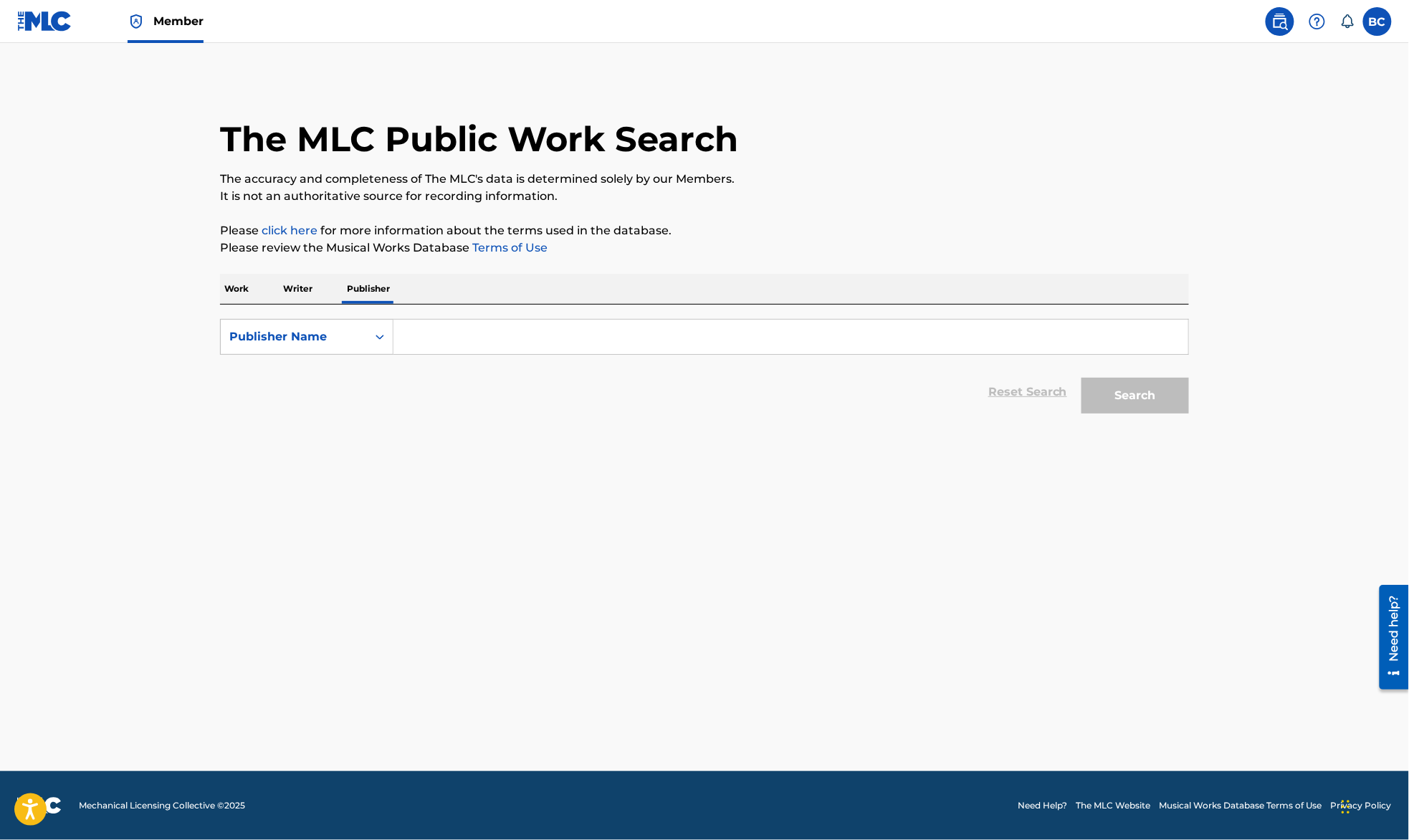
click at [476, 339] on input "Search Form" at bounding box center [790, 336] width 794 height 34
paste input "KREKTONE MUSIC"
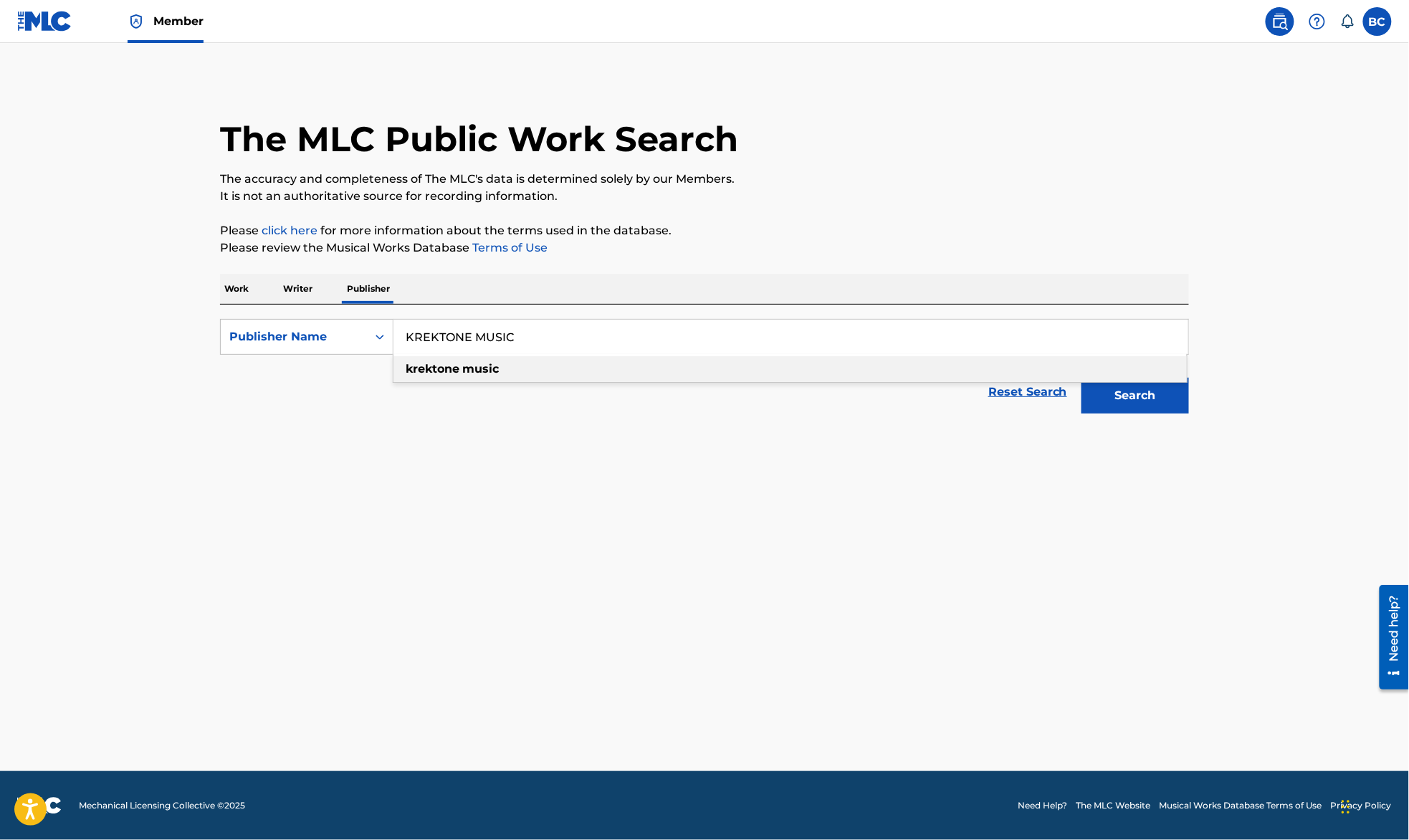
type input "KREKTONE MUSIC"
click at [1138, 408] on button "Search" at bounding box center [1135, 396] width 107 height 36
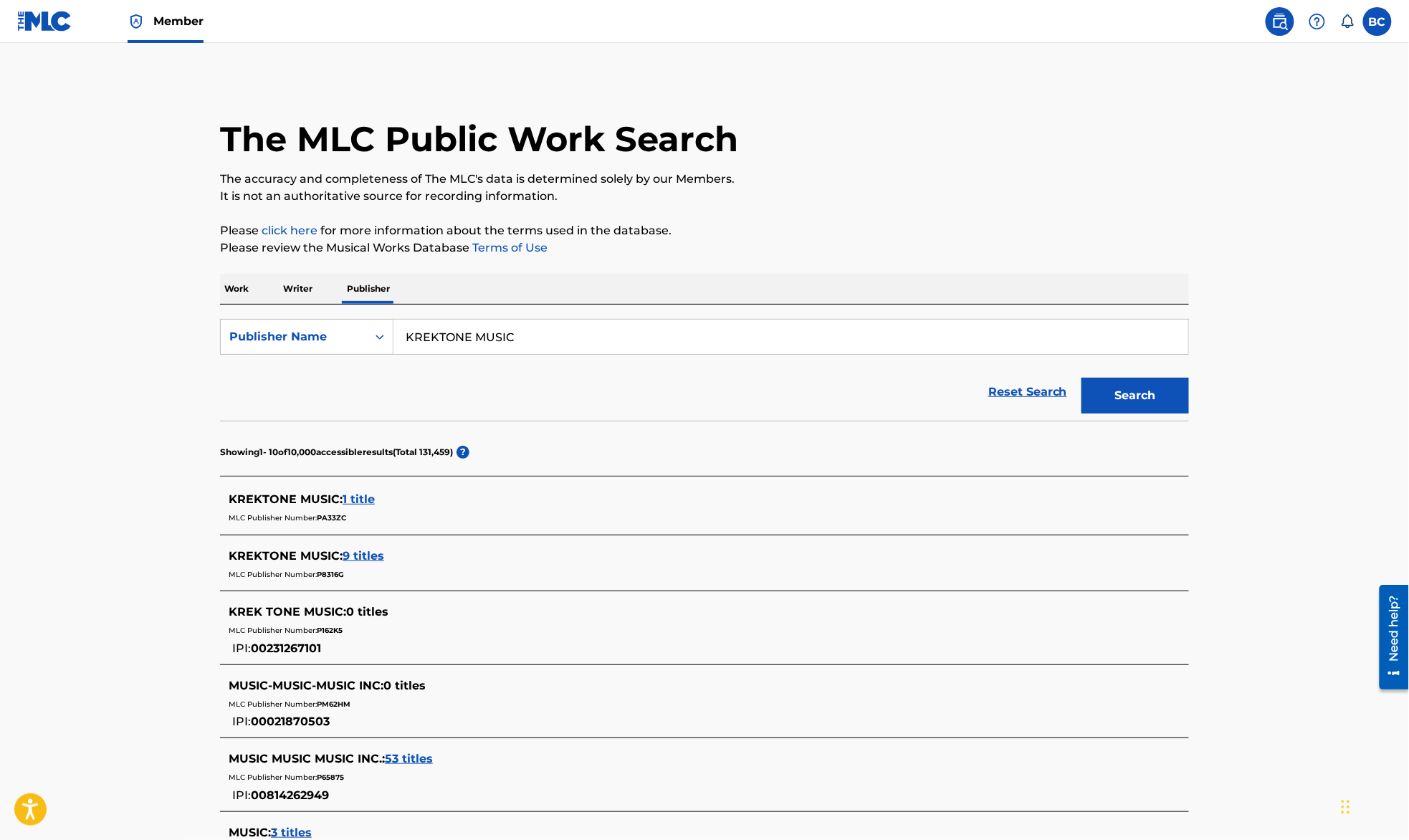
click at [365, 553] on span "9 titles" at bounding box center [364, 555] width 42 height 14
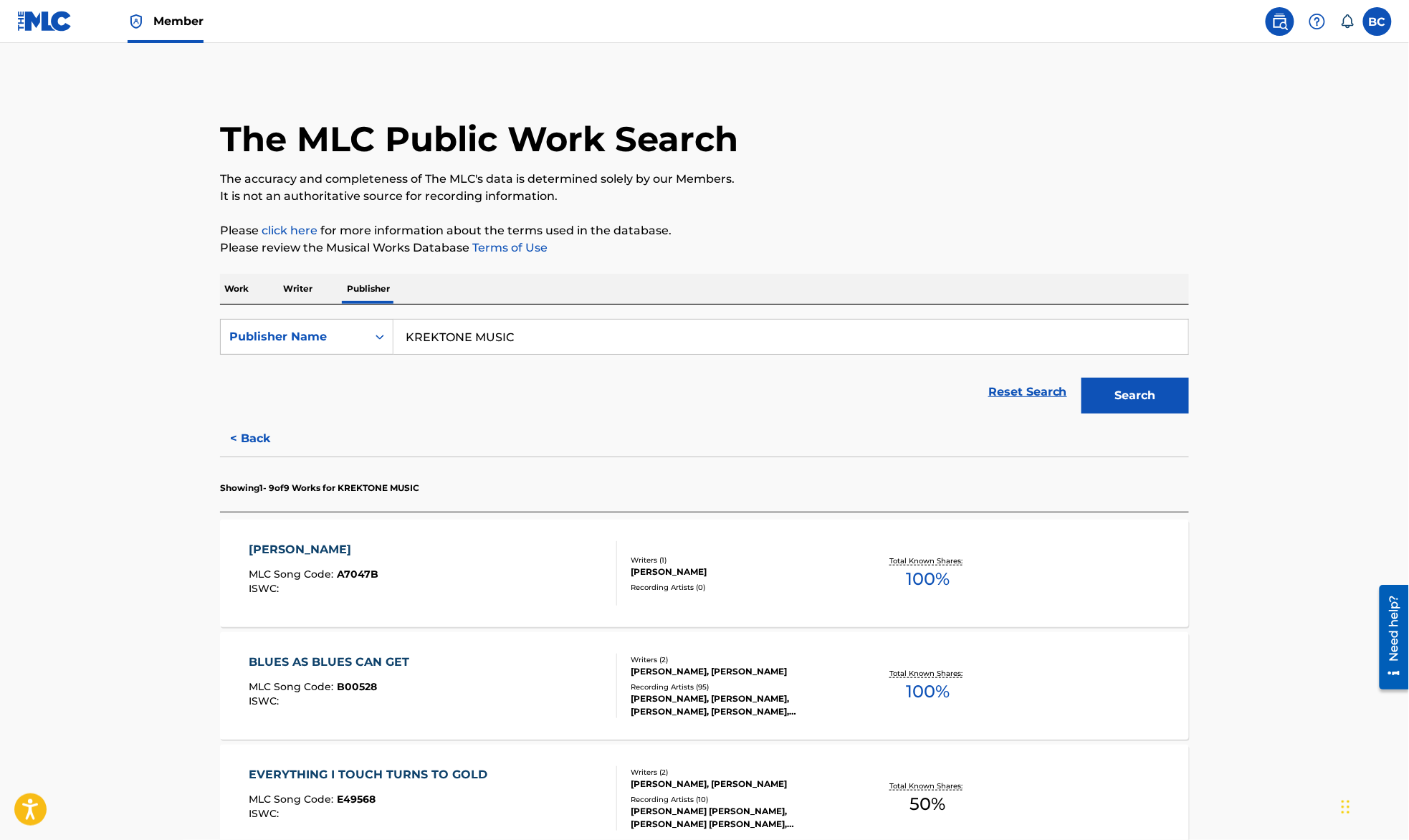
click at [442, 571] on div "ANNA MLC Song Code : A7047B ISWC :" at bounding box center [433, 573] width 368 height 65
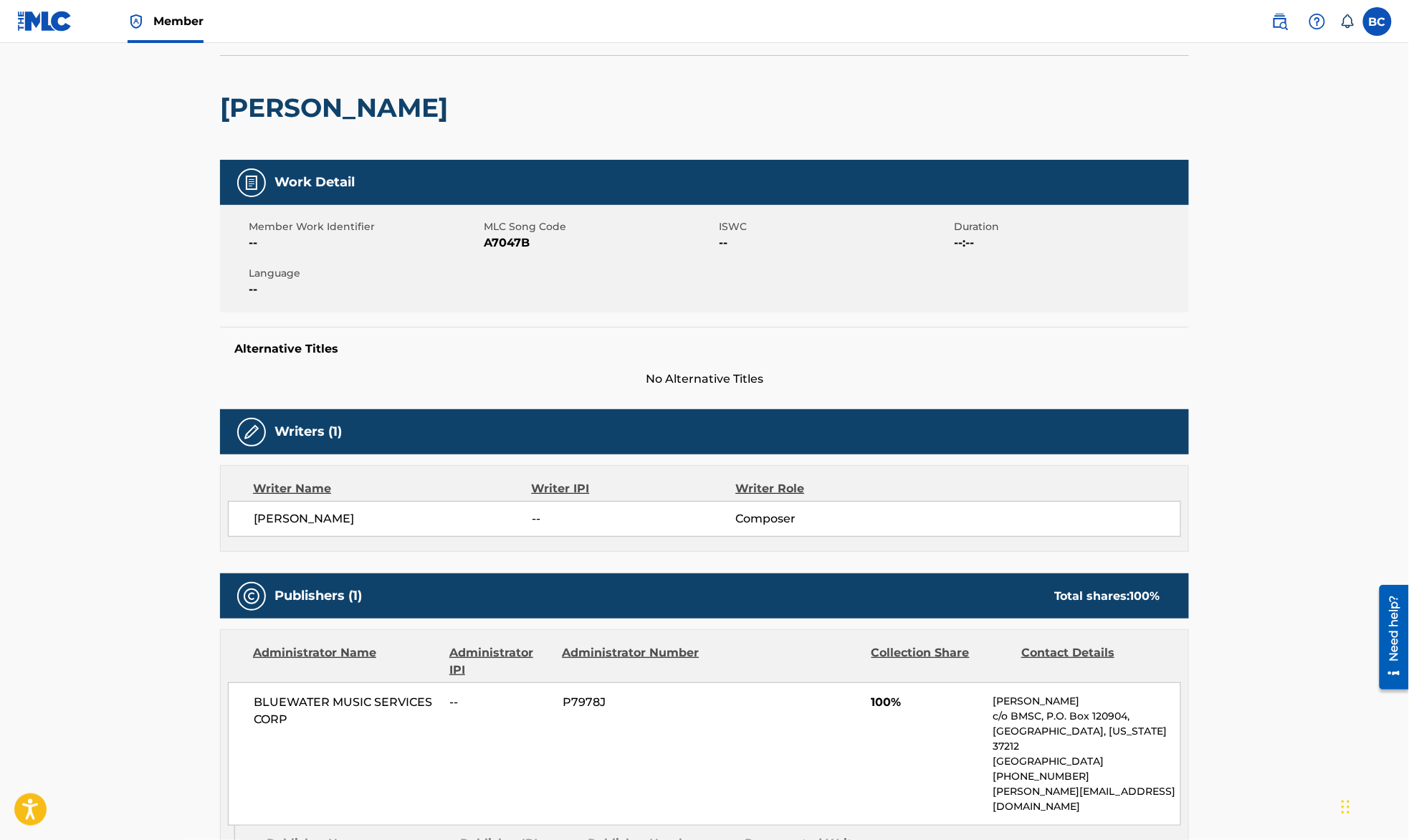
scroll to position [190, 0]
